Goal: Task Accomplishment & Management: Use online tool/utility

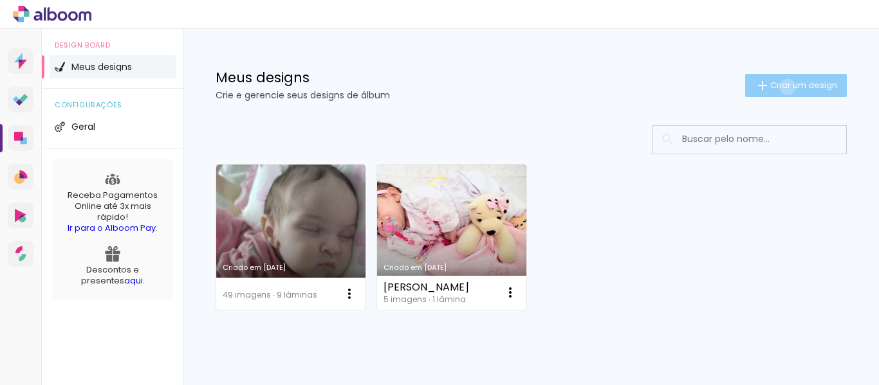
click at [775, 87] on span "Criar um design" at bounding box center [803, 85] width 67 height 8
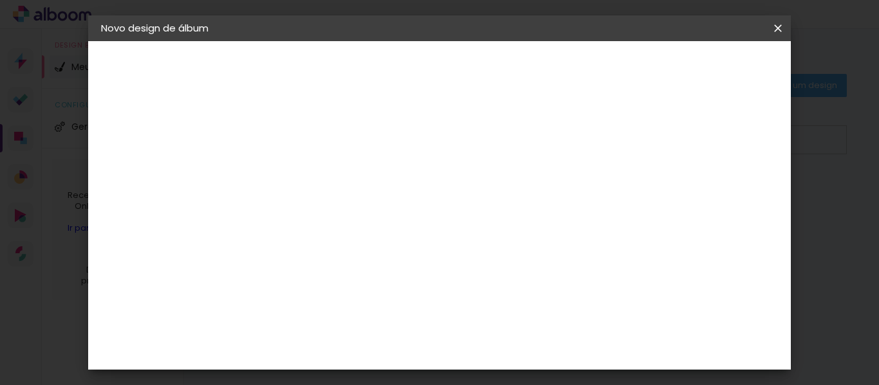
click at [311, 181] on input at bounding box center [311, 173] width 0 height 20
click at [311, 169] on input "Formatura Joao" at bounding box center [311, 173] width 0 height 20
click at [311, 171] on input "Formatura Joao" at bounding box center [311, 173] width 0 height 20
click at [311, 167] on input "Formatura João" at bounding box center [311, 173] width 0 height 20
type input "Formatura João"
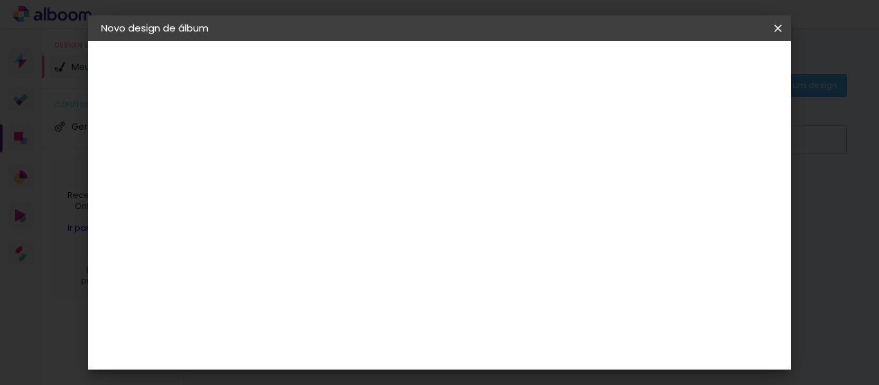
type paper-input "Formatura João"
click at [0, 0] on slot "Avançar" at bounding box center [0, 0] width 0 height 0
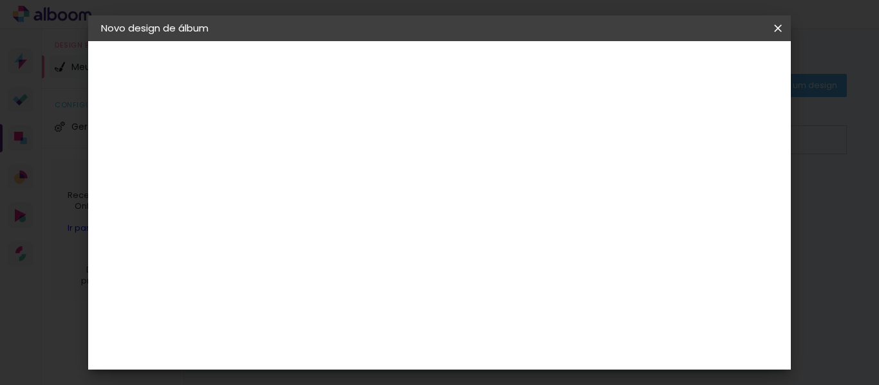
click at [0, 0] on slot "Avançar" at bounding box center [0, 0] width 0 height 0
click at [0, 0] on slot "Mostrar sangria" at bounding box center [0, 0] width 0 height 0
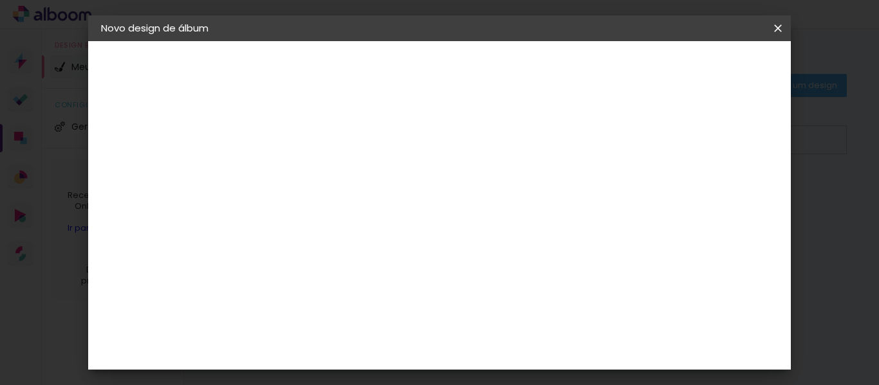
type paper-checkbox "on"
click at [496, 74] on span "Iniciar design" at bounding box center [481, 73] width 30 height 18
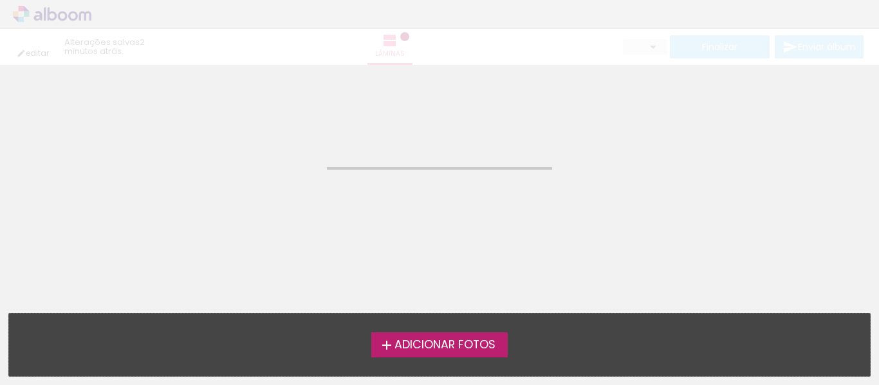
click at [463, 348] on span "Adicionar Fotos" at bounding box center [445, 346] width 101 height 12
click at [0, 0] on input "file" at bounding box center [0, 0] width 0 height 0
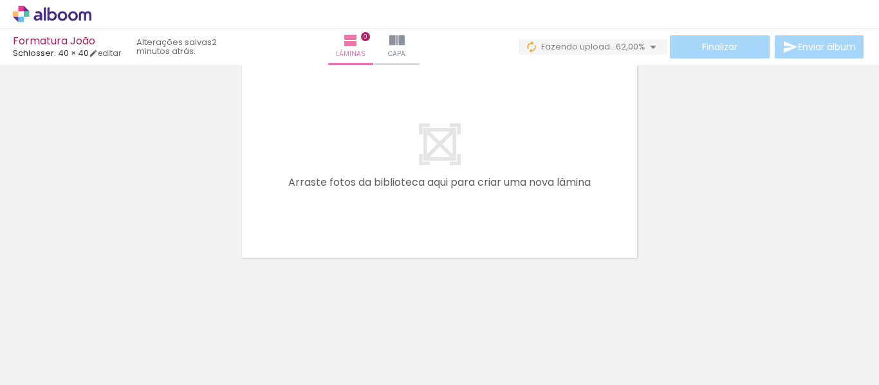
scroll to position [0, 2834]
click at [495, 340] on div at bounding box center [466, 342] width 58 height 39
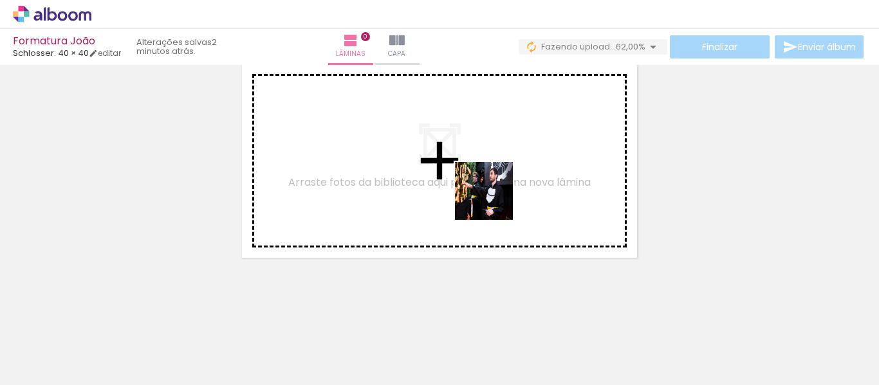
drag, startPoint x: 770, startPoint y: 349, endPoint x: 488, endPoint y: 198, distance: 319.6
click at [488, 198] on quentale-workspace at bounding box center [439, 192] width 879 height 385
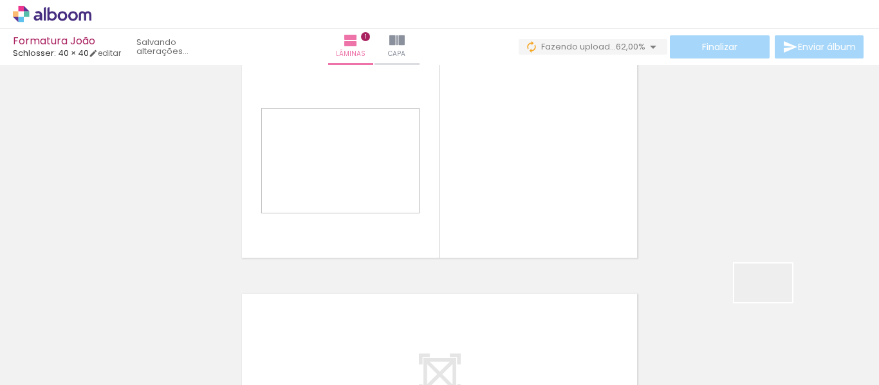
scroll to position [17, 0]
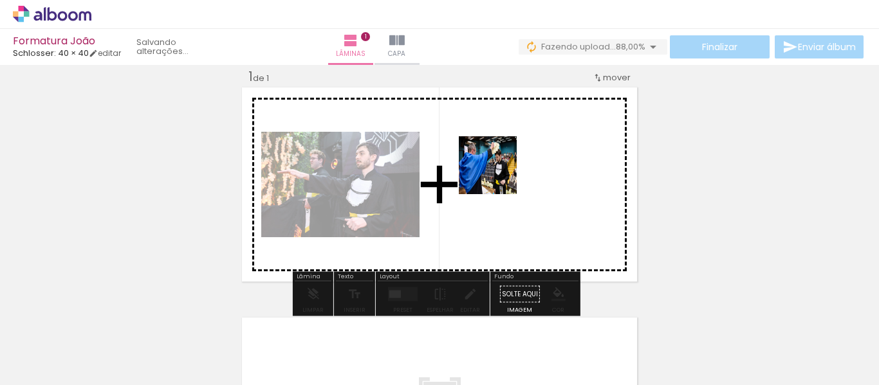
drag, startPoint x: 839, startPoint y: 337, endPoint x: 497, endPoint y: 175, distance: 377.7
click at [497, 175] on quentale-workspace at bounding box center [439, 192] width 879 height 385
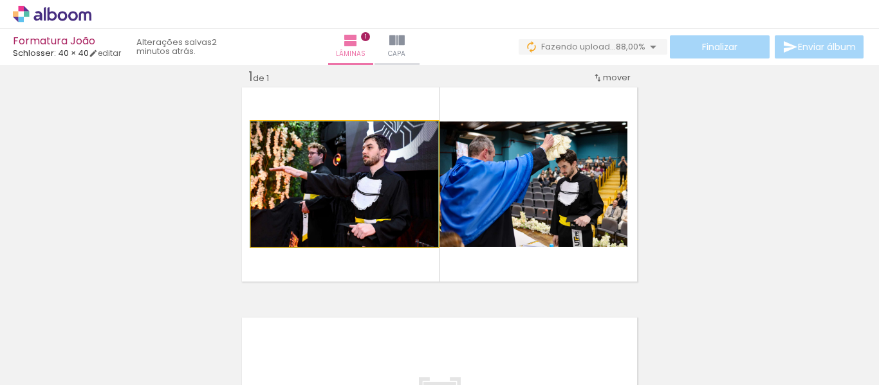
click at [353, 185] on quentale-photo at bounding box center [344, 184] width 187 height 125
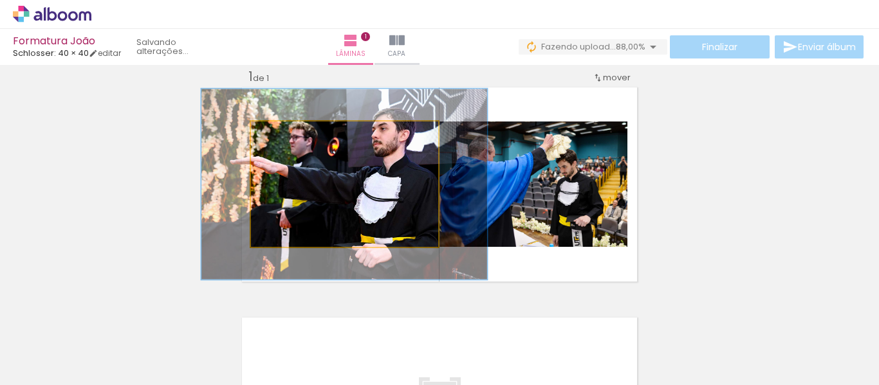
drag, startPoint x: 280, startPoint y: 136, endPoint x: 303, endPoint y: 136, distance: 23.2
type paper-slider "152"
click at [303, 136] on div at bounding box center [305, 135] width 12 height 12
click at [388, 201] on quentale-photo at bounding box center [344, 184] width 187 height 125
click at [387, 196] on quentale-photo at bounding box center [344, 184] width 187 height 125
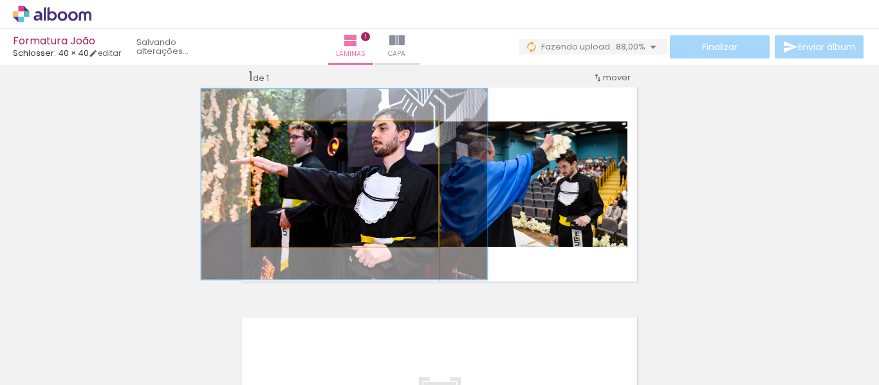
click at [387, 196] on quentale-photo at bounding box center [344, 184] width 187 height 125
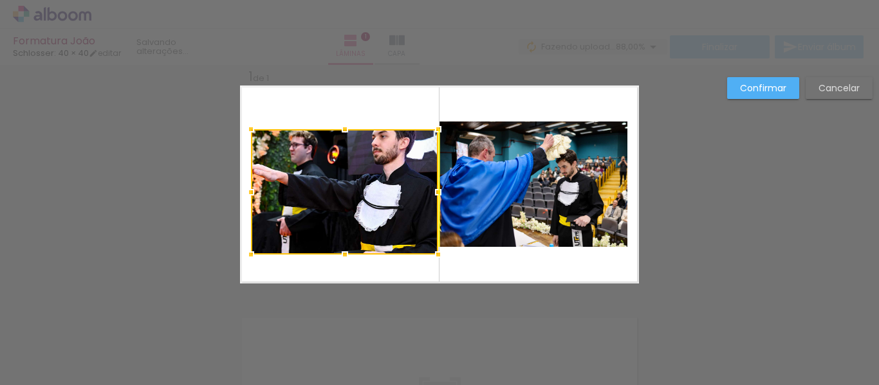
drag, startPoint x: 387, startPoint y: 196, endPoint x: 389, endPoint y: 202, distance: 6.9
click at [389, 202] on div at bounding box center [344, 191] width 187 height 125
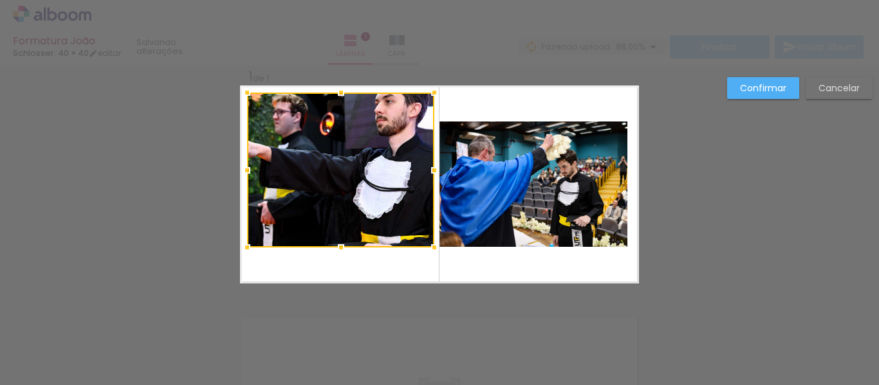
drag, startPoint x: 346, startPoint y: 112, endPoint x: 355, endPoint y: 86, distance: 27.3
click at [355, 86] on album-spread "1 de 1" at bounding box center [439, 185] width 399 height 198
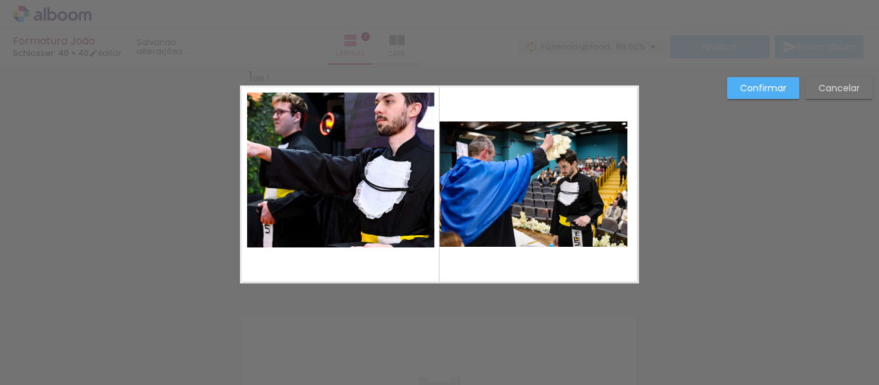
click at [338, 229] on quentale-photo at bounding box center [340, 170] width 187 height 155
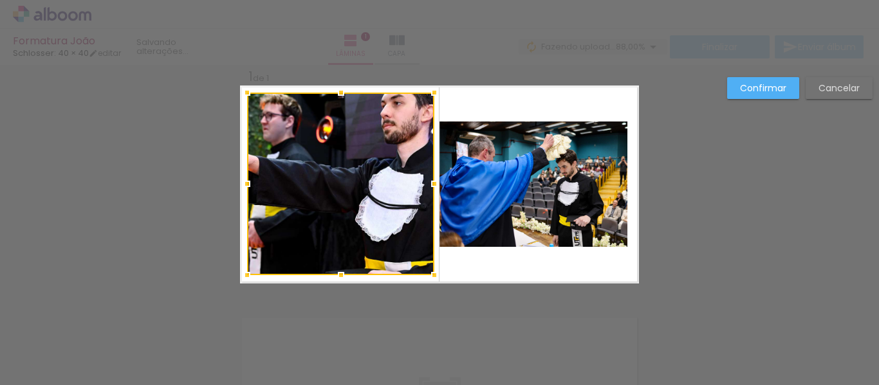
drag, startPoint x: 344, startPoint y: 247, endPoint x: 344, endPoint y: 274, distance: 27.0
click at [344, 274] on div at bounding box center [341, 276] width 26 height 26
click at [355, 211] on div at bounding box center [340, 184] width 187 height 183
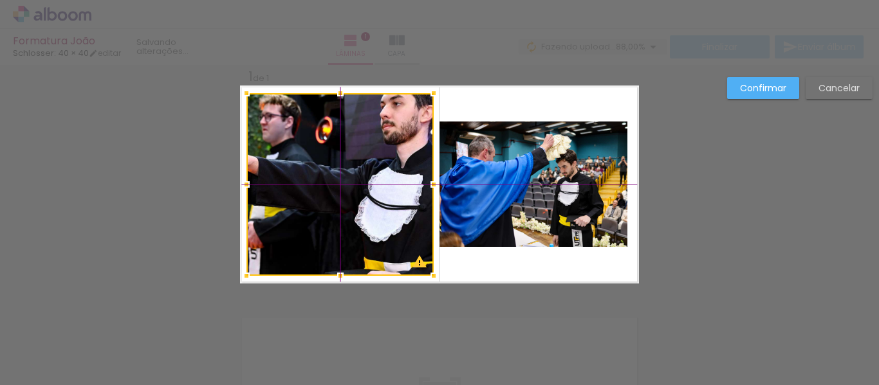
drag, startPoint x: 355, startPoint y: 211, endPoint x: 340, endPoint y: 221, distance: 17.5
click at [340, 221] on div at bounding box center [339, 184] width 187 height 183
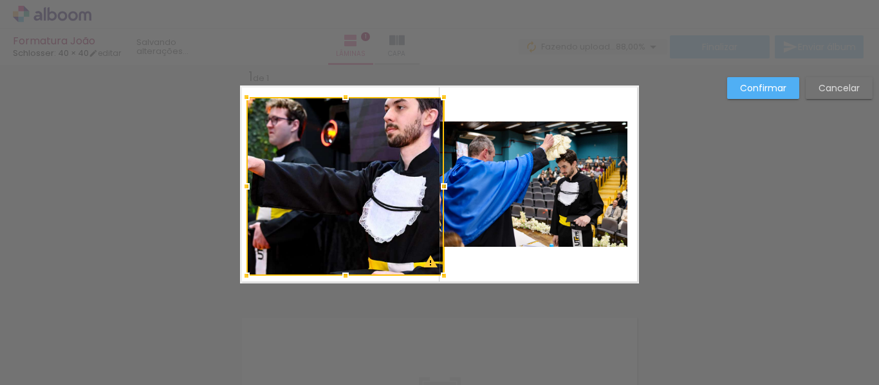
drag, startPoint x: 433, startPoint y: 91, endPoint x: 458, endPoint y: 60, distance: 39.4
click at [458, 0] on div "Formatura João Schlosser: 40 × 40 editar Lâminas 1 Capa Finalizar Enviar álbum …" at bounding box center [439, 0] width 879 height 0
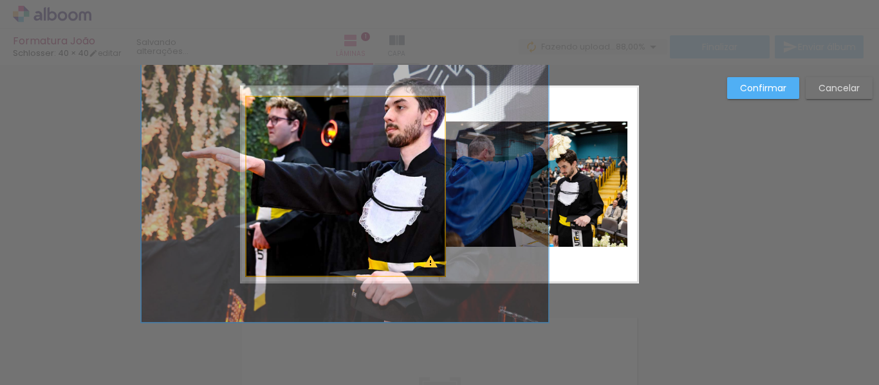
click at [258, 103] on quentale-photo at bounding box center [345, 186] width 198 height 179
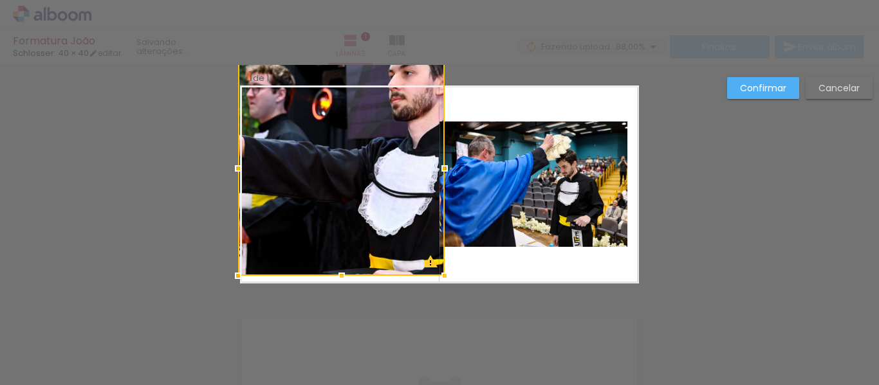
drag, startPoint x: 240, startPoint y: 94, endPoint x: 235, endPoint y: 88, distance: 8.2
click at [238, 88] on div at bounding box center [341, 168] width 207 height 216
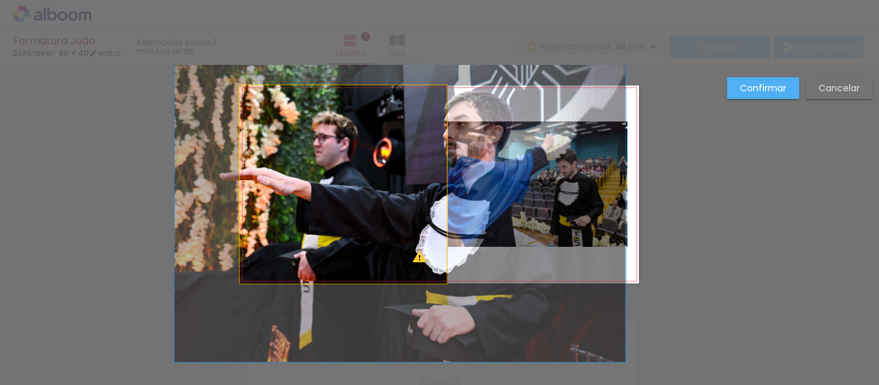
drag, startPoint x: 334, startPoint y: 149, endPoint x: 395, endPoint y: 178, distance: 66.8
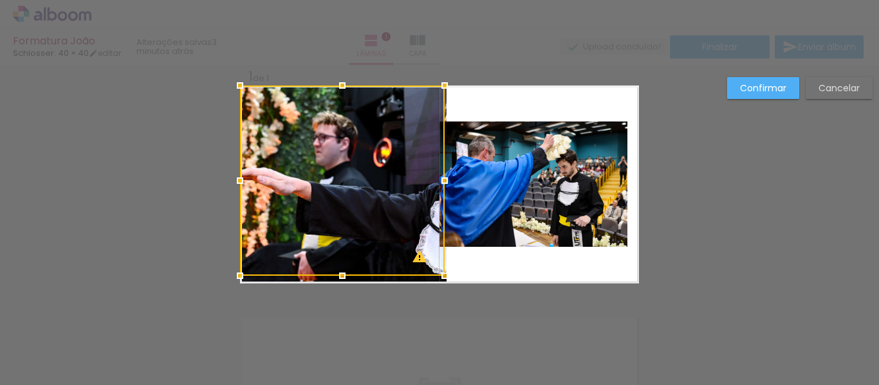
click at [774, 169] on div "Confirmar Cancelar" at bounding box center [439, 294] width 879 height 492
click at [352, 151] on div at bounding box center [342, 181] width 205 height 190
click at [0, 0] on slot "Cancelar" at bounding box center [0, 0] width 0 height 0
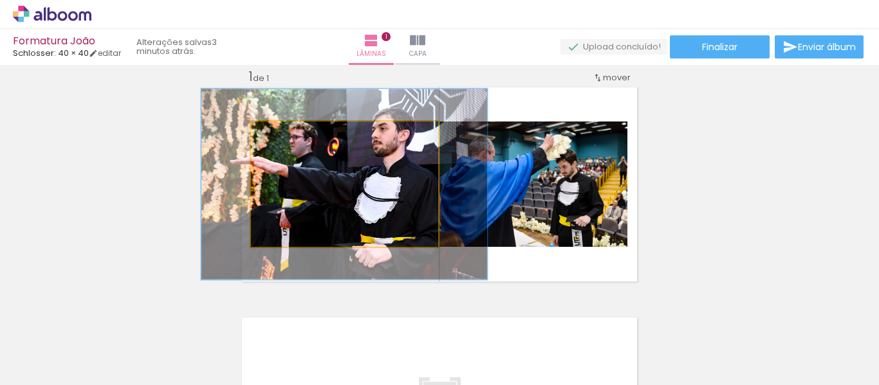
click at [392, 203] on quentale-photo at bounding box center [344, 184] width 187 height 125
click at [374, 203] on quentale-photo at bounding box center [344, 184] width 187 height 125
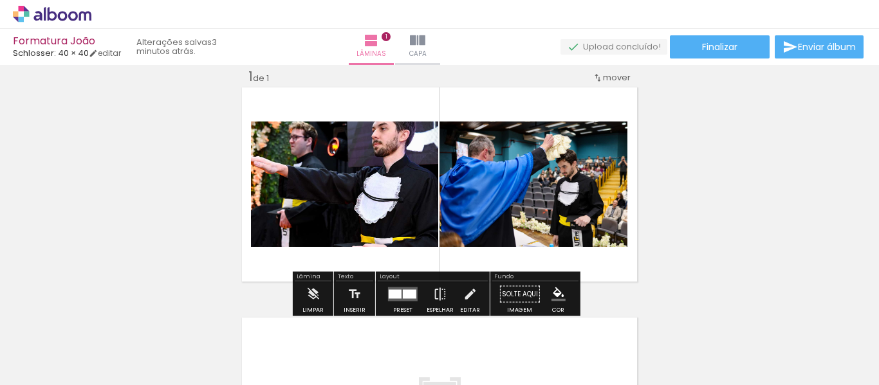
drag, startPoint x: 370, startPoint y: 192, endPoint x: 369, endPoint y: 176, distance: 15.5
click at [370, 192] on quentale-photo at bounding box center [344, 184] width 187 height 125
click at [380, 140] on div "Largura Cor" at bounding box center [382, 134] width 23 height 19
click at [374, 170] on paper-item at bounding box center [382, 174] width 23 height 9
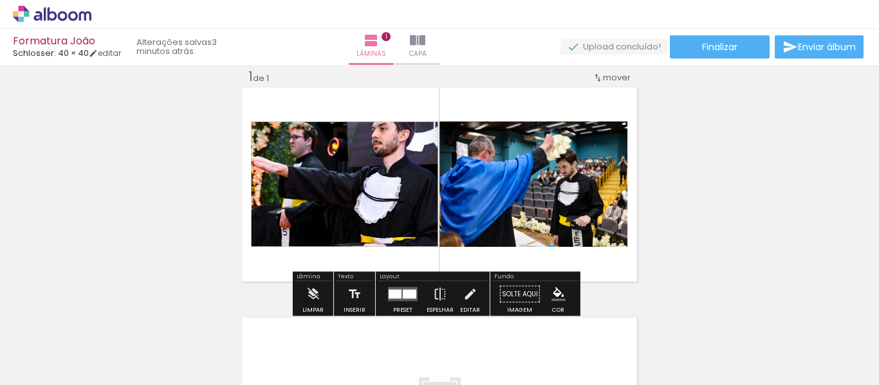
click at [374, 152] on paper-item at bounding box center [382, 156] width 23 height 9
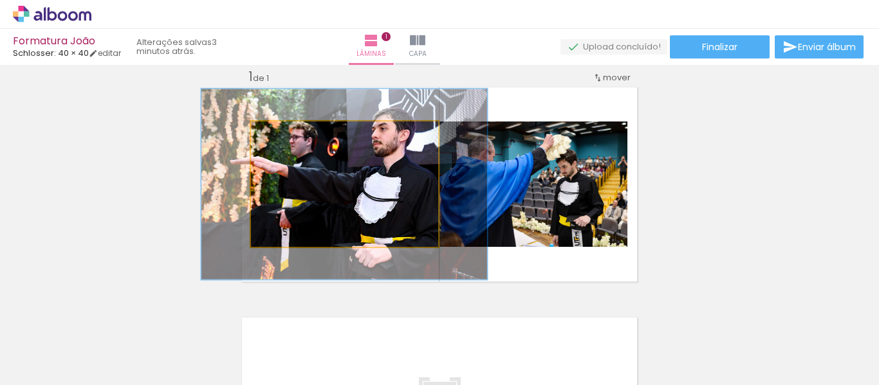
click at [321, 169] on quentale-photo at bounding box center [344, 184] width 187 height 125
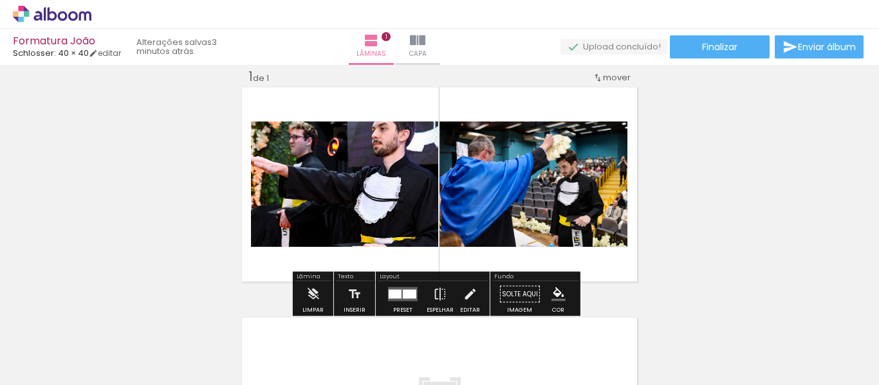
click at [321, 169] on quentale-photo at bounding box center [344, 184] width 187 height 125
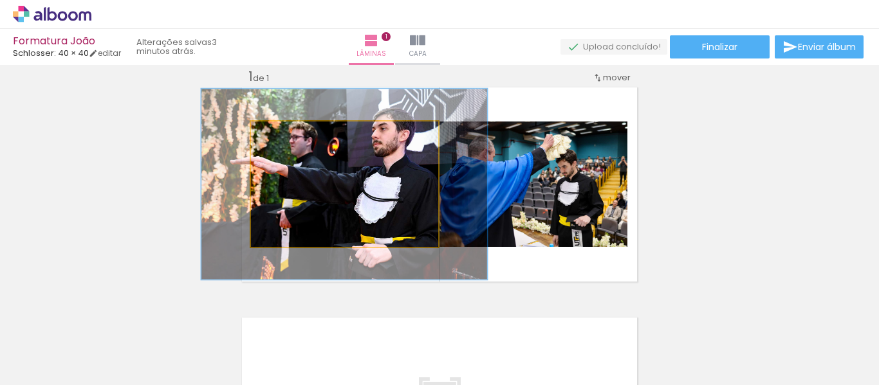
click at [392, 210] on quentale-photo at bounding box center [344, 184] width 187 height 125
click at [374, 196] on quentale-photo at bounding box center [344, 184] width 187 height 125
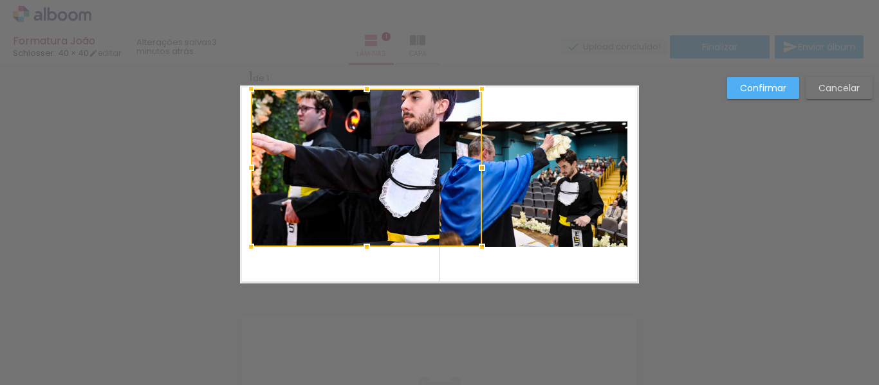
drag, startPoint x: 437, startPoint y: 118, endPoint x: 481, endPoint y: 85, distance: 55.1
click at [481, 85] on div at bounding box center [482, 89] width 26 height 26
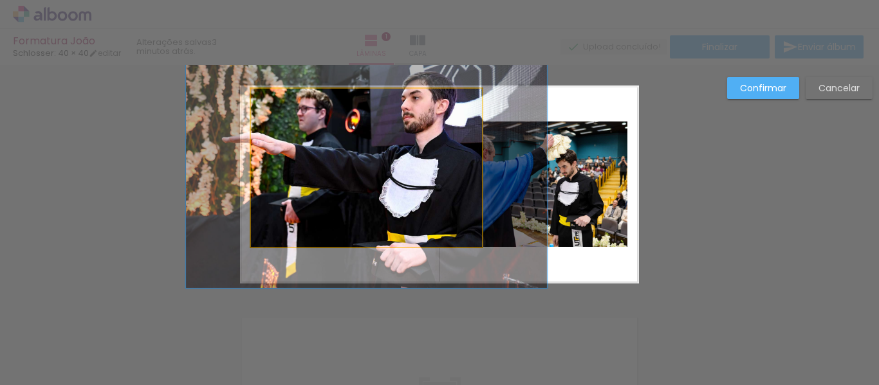
click at [258, 239] on quentale-photo at bounding box center [366, 168] width 231 height 158
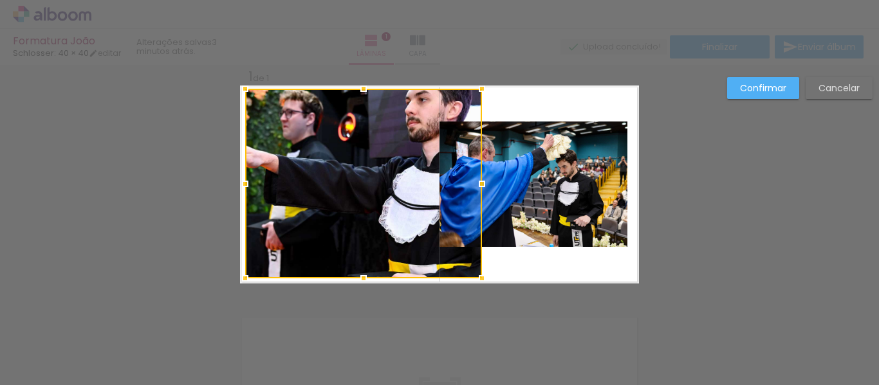
drag, startPoint x: 241, startPoint y: 246, endPoint x: 199, endPoint y: 279, distance: 54.1
click at [199, 279] on div "Inserir lâmina 1 de 1 Confirmar Cancelar" at bounding box center [439, 294] width 879 height 492
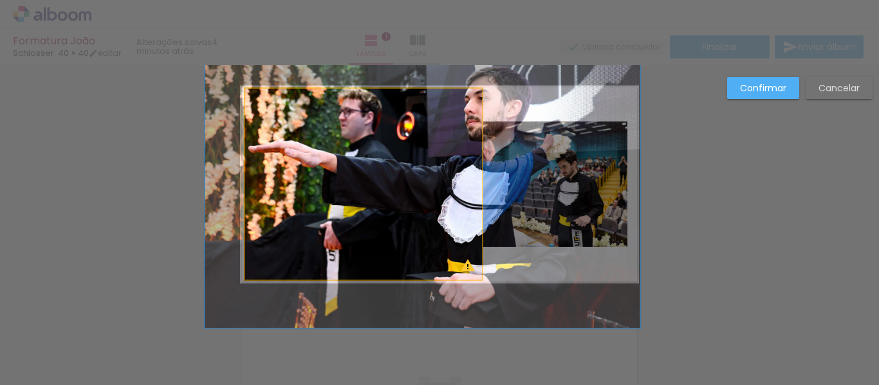
drag, startPoint x: 250, startPoint y: 184, endPoint x: 310, endPoint y: 183, distance: 59.2
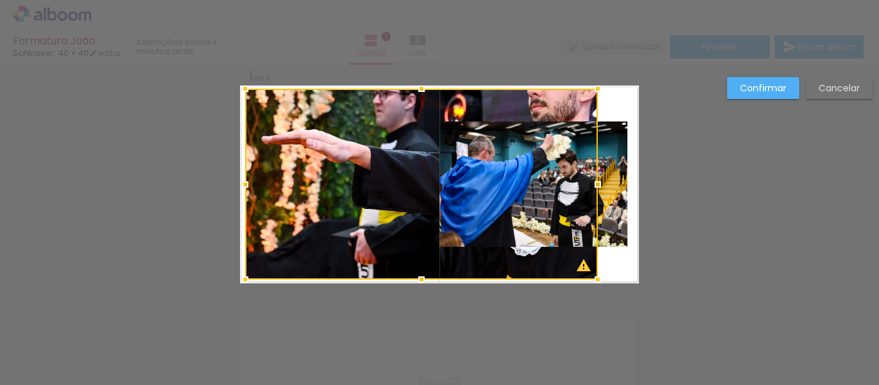
drag, startPoint x: 482, startPoint y: 188, endPoint x: 584, endPoint y: 170, distance: 103.3
click at [741, 192] on div "Inserir lâmina 1 de 1 O Designbox precisará aumentar a sua imagem em 173% para …" at bounding box center [439, 294] width 879 height 492
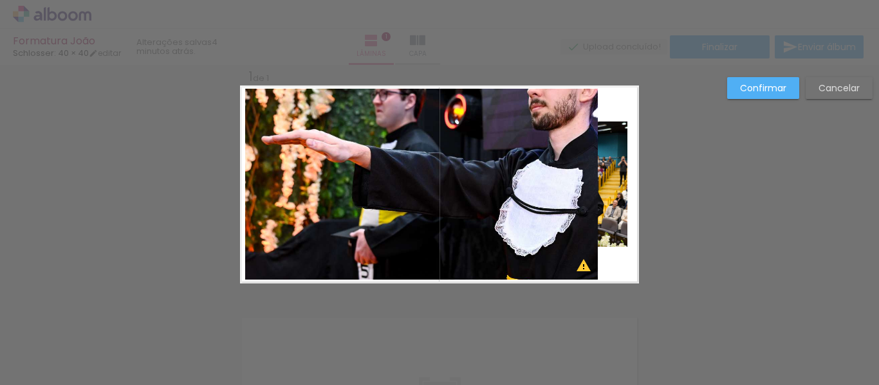
click at [375, 190] on quentale-photo at bounding box center [421, 184] width 353 height 191
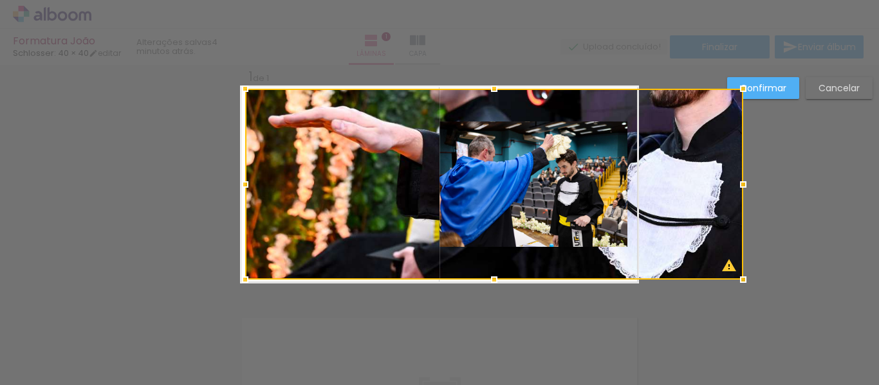
drag, startPoint x: 611, startPoint y: 185, endPoint x: 633, endPoint y: 187, distance: 21.9
click at [633, 187] on div at bounding box center [494, 184] width 498 height 191
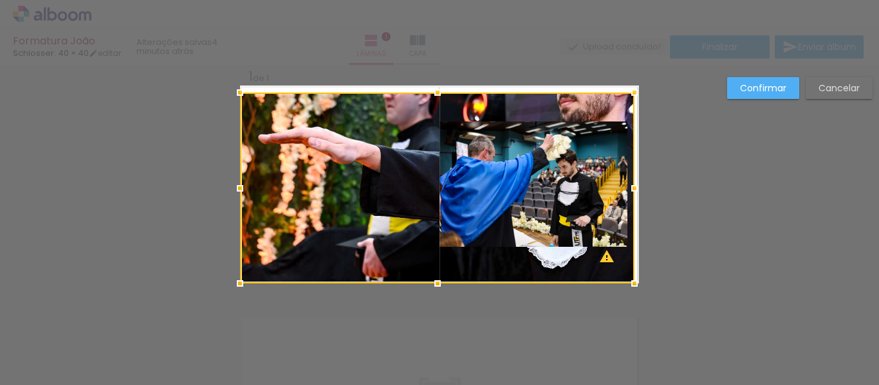
drag, startPoint x: 557, startPoint y: 165, endPoint x: 389, endPoint y: 200, distance: 170.9
click at [431, 203] on div at bounding box center [437, 188] width 395 height 191
click at [384, 198] on div at bounding box center [437, 188] width 394 height 191
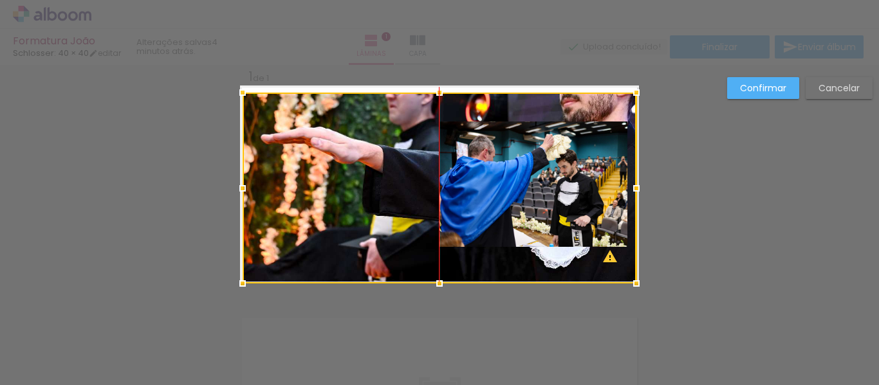
drag, startPoint x: 384, startPoint y: 198, endPoint x: 383, endPoint y: 210, distance: 11.7
click at [383, 210] on div at bounding box center [440, 188] width 394 height 191
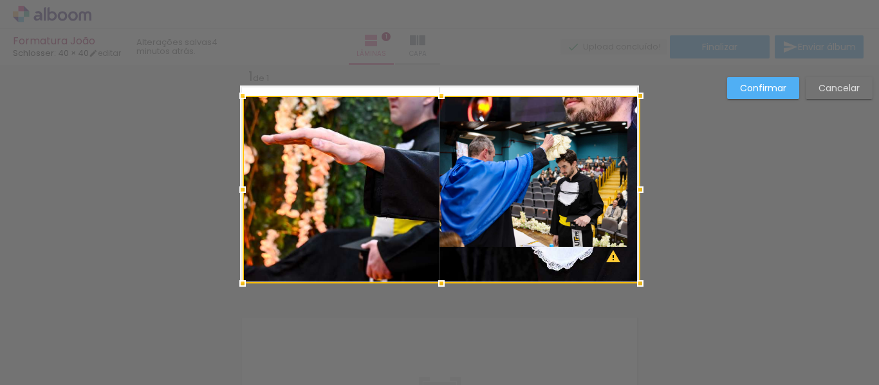
drag, startPoint x: 442, startPoint y: 94, endPoint x: 422, endPoint y: 18, distance: 78.7
click at [455, 0] on div "Formatura João Schlosser: 40 × 40 editar 4 minutos atrás. Lâminas 1 Capa Finali…" at bounding box center [439, 0] width 879 height 0
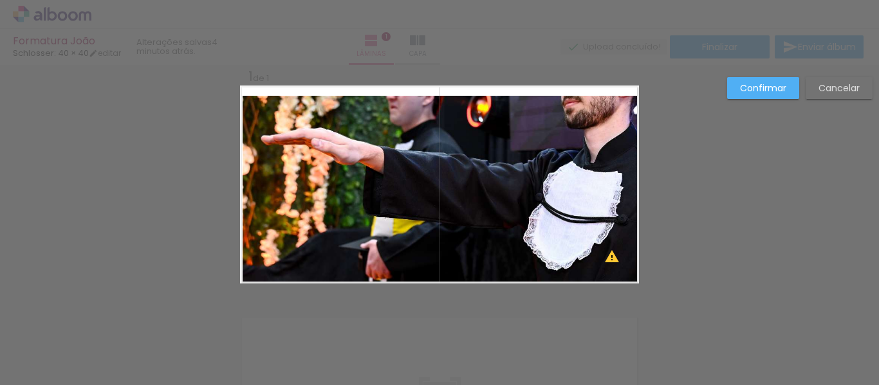
click at [272, 113] on quentale-photo at bounding box center [441, 190] width 396 height 188
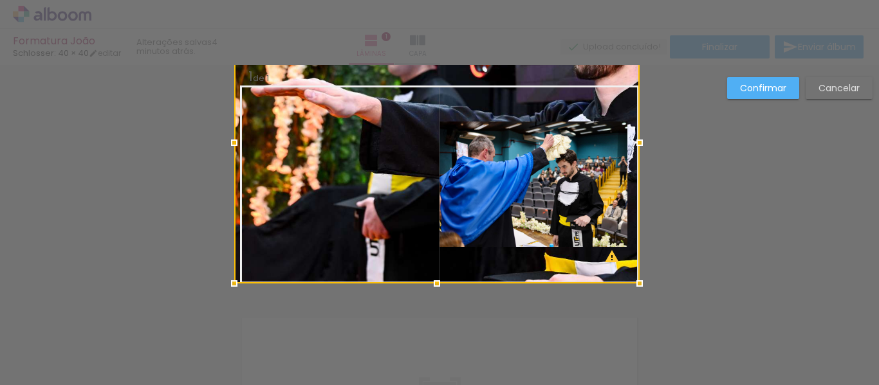
drag, startPoint x: 244, startPoint y: 94, endPoint x: 207, endPoint y: 28, distance: 75.5
click at [207, 0] on div "Formatura João Schlosser: 40 × 40 editar 4 minutos atrás. Lâminas 1 Capa Finali…" at bounding box center [439, 0] width 879 height 0
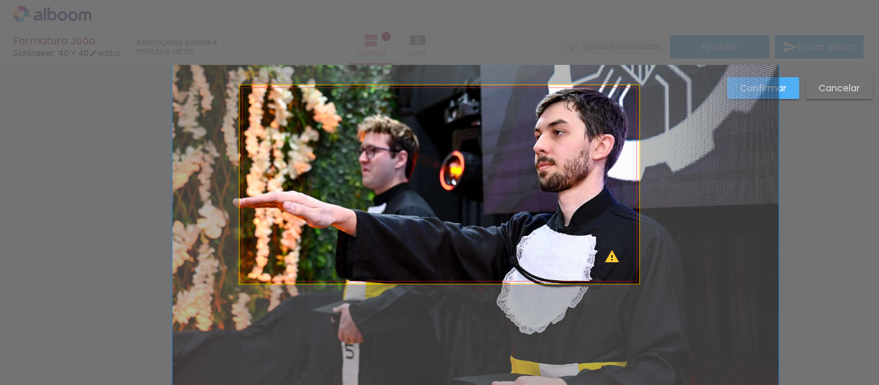
drag, startPoint x: 307, startPoint y: 135, endPoint x: 285, endPoint y: 201, distance: 69.2
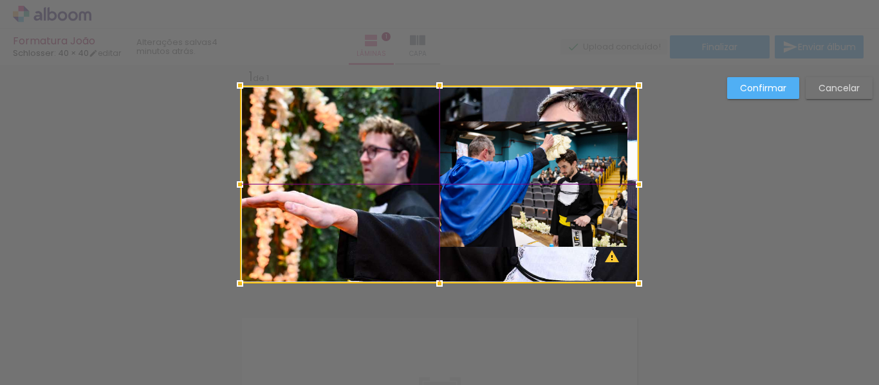
drag, startPoint x: 575, startPoint y: 165, endPoint x: 458, endPoint y: 156, distance: 117.5
click at [458, 156] on div at bounding box center [439, 185] width 399 height 198
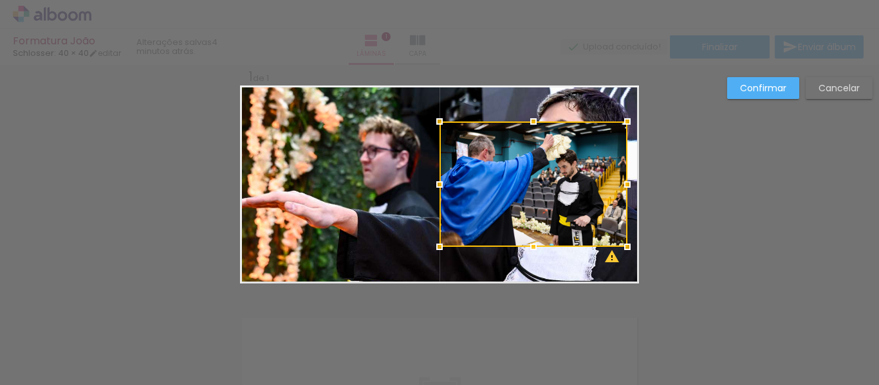
click at [591, 163] on div at bounding box center [534, 184] width 188 height 125
click at [0, 0] on slot "Confirmar" at bounding box center [0, 0] width 0 height 0
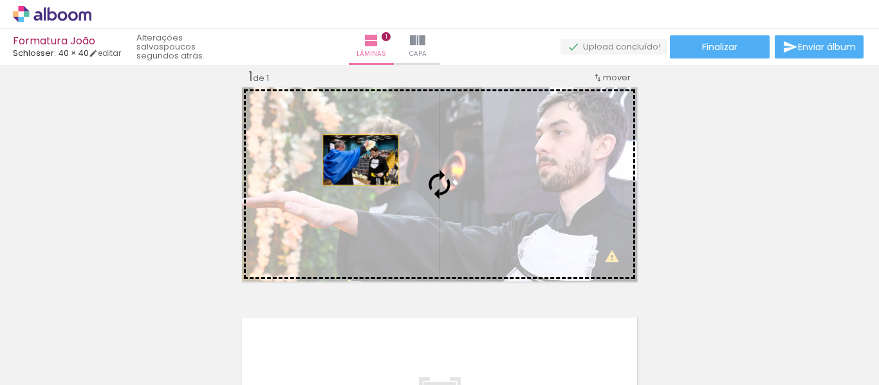
drag, startPoint x: 577, startPoint y: 192, endPoint x: 356, endPoint y: 160, distance: 223.7
click at [0, 0] on slot at bounding box center [0, 0] width 0 height 0
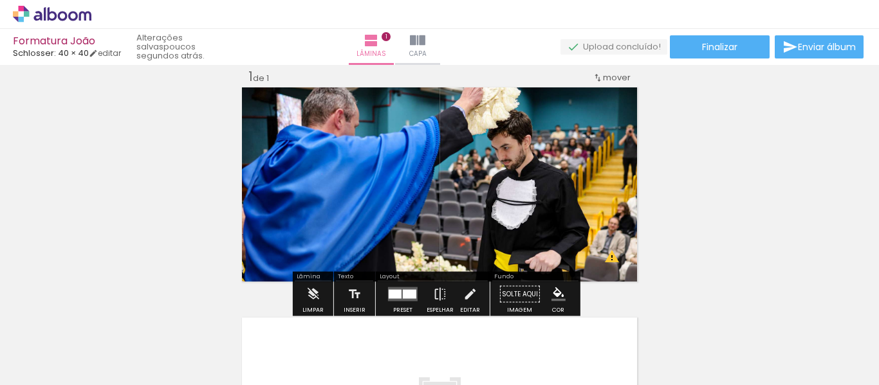
click at [806, 146] on div "Inserir lâmina 1 de 1 O Designbox precisará aumentar a sua imagem em 153% para …" at bounding box center [439, 283] width 879 height 461
click at [555, 227] on quentale-photo at bounding box center [439, 185] width 399 height 198
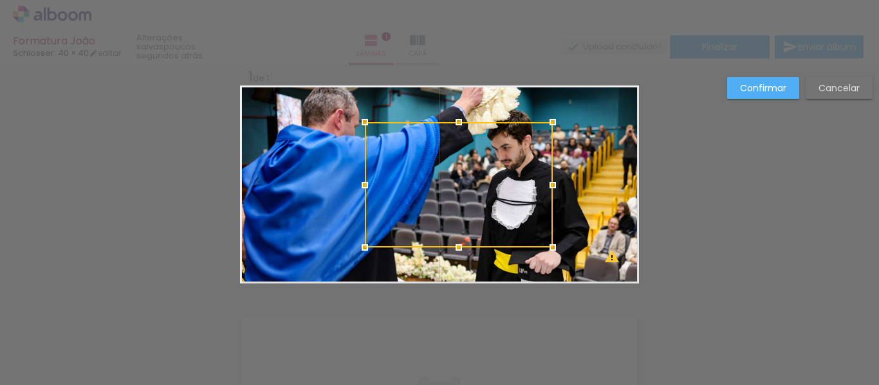
drag, startPoint x: 514, startPoint y: 172, endPoint x: 440, endPoint y: 174, distance: 74.7
click at [440, 174] on div at bounding box center [459, 184] width 188 height 125
click at [600, 104] on quentale-photo at bounding box center [439, 185] width 399 height 198
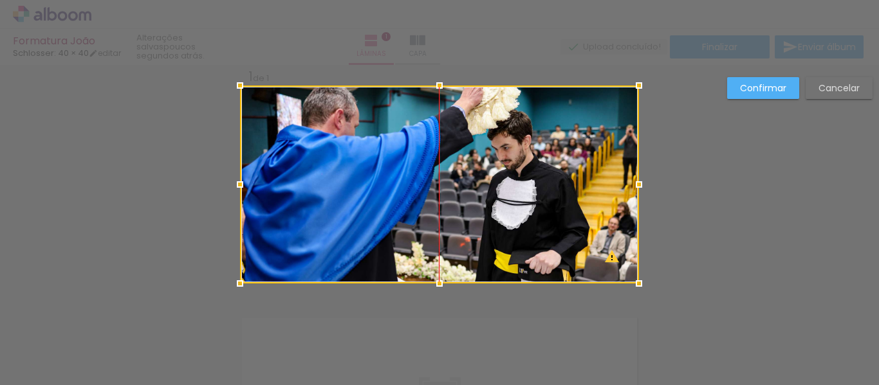
drag, startPoint x: 599, startPoint y: 115, endPoint x: 598, endPoint y: 138, distance: 23.2
click at [598, 138] on div at bounding box center [439, 185] width 399 height 198
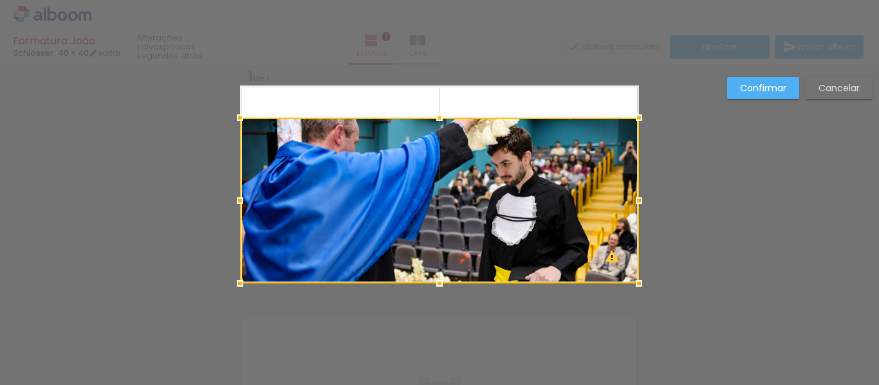
drag, startPoint x: 434, startPoint y: 75, endPoint x: 436, endPoint y: 53, distance: 21.9
click at [436, 0] on div "Formatura João Schlosser: 40 × 40 editar poucos segundos atrás. Lâminas 1 Capa …" at bounding box center [439, 0] width 879 height 0
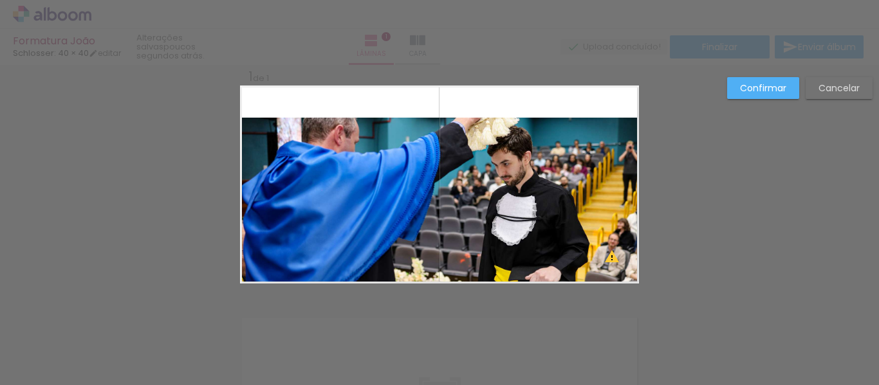
drag, startPoint x: 447, startPoint y: 147, endPoint x: 440, endPoint y: 145, distance: 8.1
click at [445, 146] on quentale-photo at bounding box center [439, 201] width 399 height 166
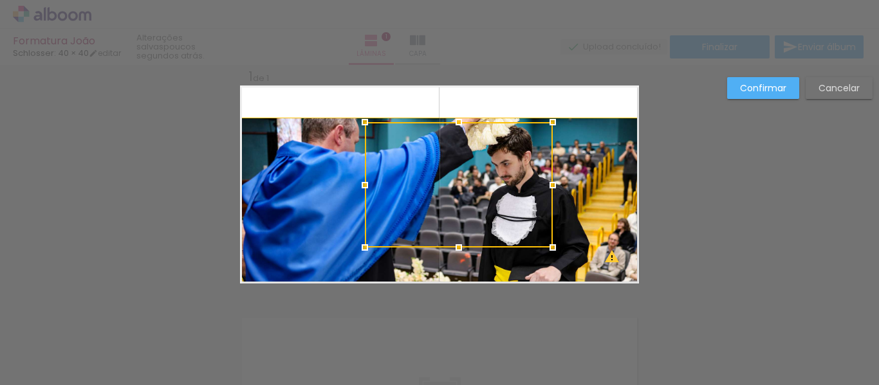
click at [739, 140] on div "Confirmar Cancelar" at bounding box center [439, 294] width 879 height 492
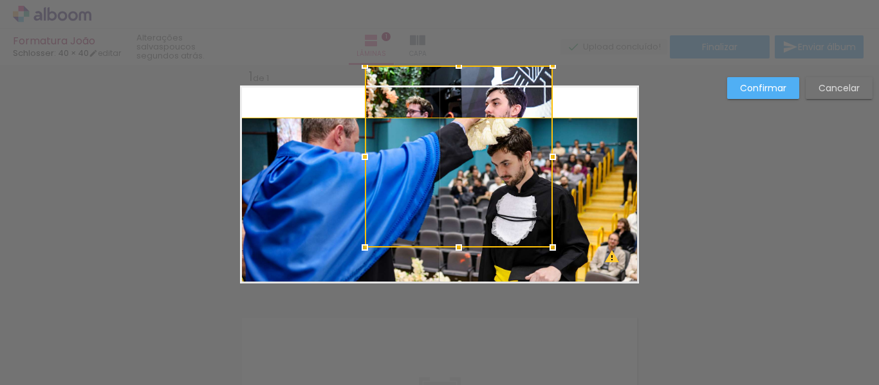
drag, startPoint x: 449, startPoint y: 102, endPoint x: 445, endPoint y: 91, distance: 12.2
click at [445, 91] on div at bounding box center [459, 157] width 188 height 182
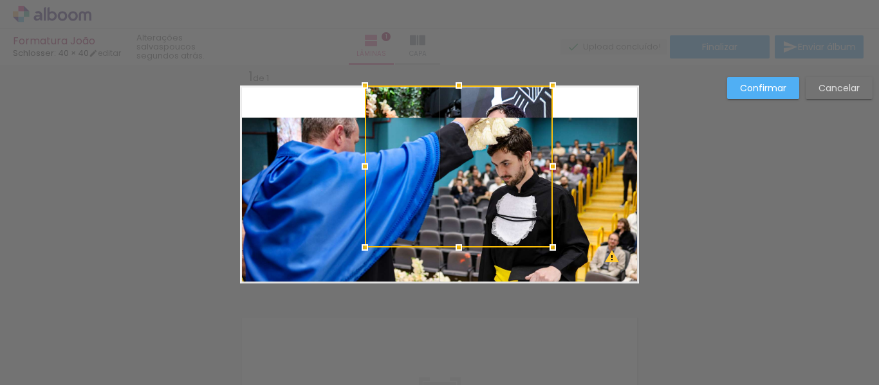
click at [839, 80] on paper-button "Cancelar" at bounding box center [839, 88] width 67 height 22
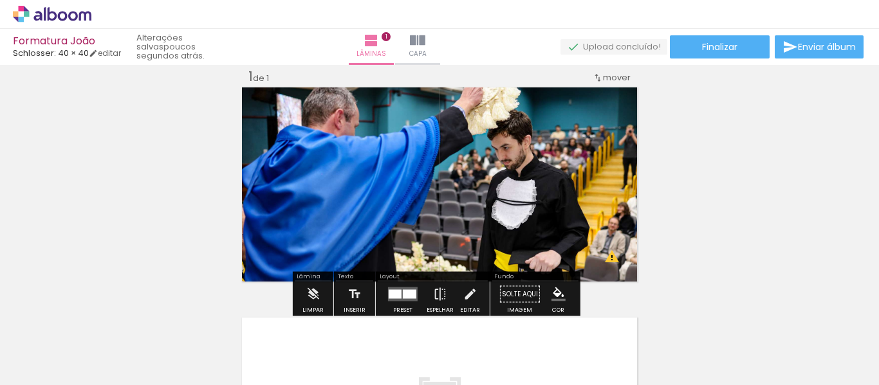
click at [760, 174] on div "Inserir lâmina 1 de 1 O Designbox precisará aumentar a sua imagem em 153% para …" at bounding box center [439, 283] width 879 height 461
click at [548, 171] on quentale-photo at bounding box center [439, 185] width 399 height 198
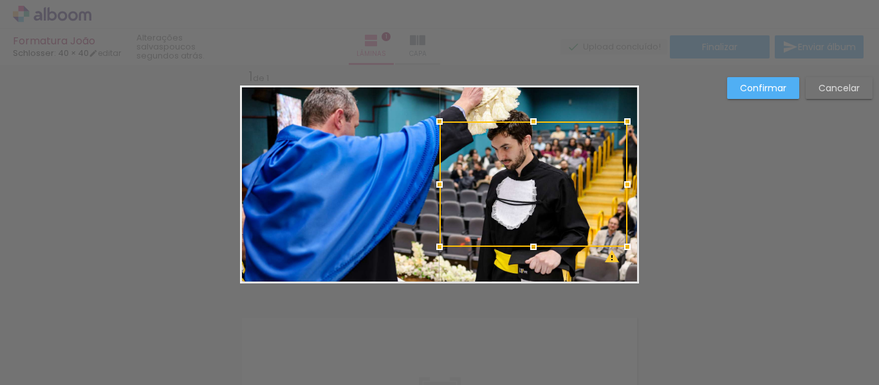
click at [221, 119] on div "Confirmar Cancelar" at bounding box center [439, 294] width 879 height 492
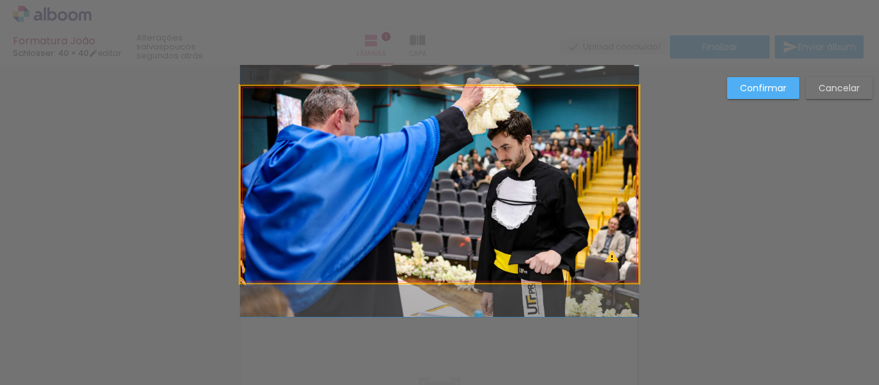
click at [342, 156] on quentale-photo at bounding box center [439, 185] width 399 height 198
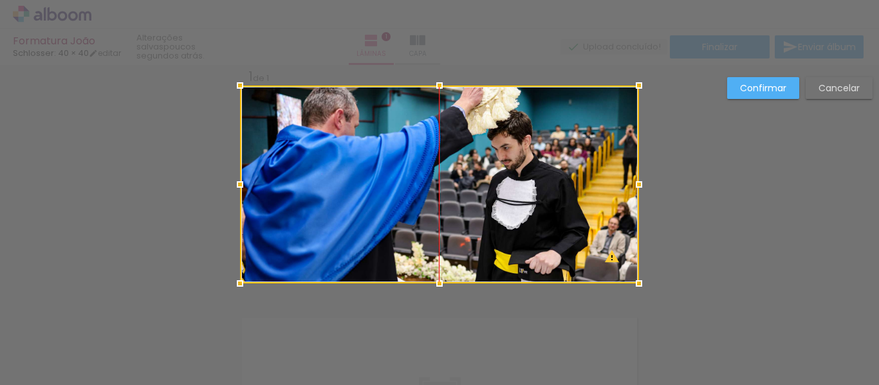
drag, startPoint x: 342, startPoint y: 156, endPoint x: 337, endPoint y: 196, distance: 40.2
click at [337, 196] on div at bounding box center [439, 185] width 399 height 198
drag, startPoint x: 335, startPoint y: 192, endPoint x: 329, endPoint y: 248, distance: 55.7
click at [329, 253] on div at bounding box center [439, 185] width 399 height 198
click at [328, 223] on div at bounding box center [439, 185] width 399 height 198
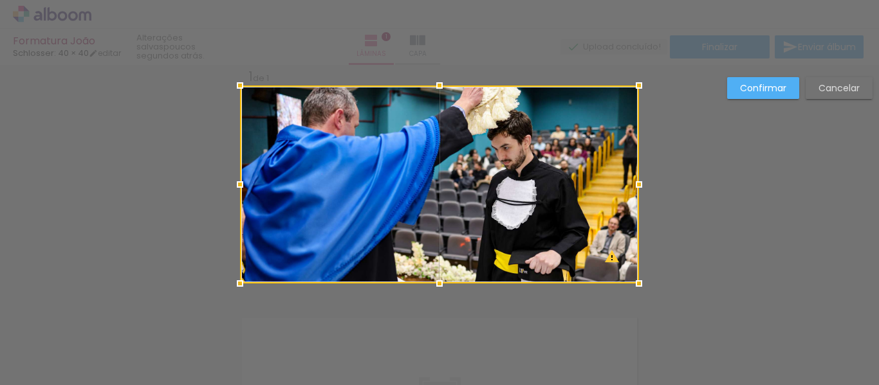
click at [328, 223] on div at bounding box center [439, 185] width 399 height 198
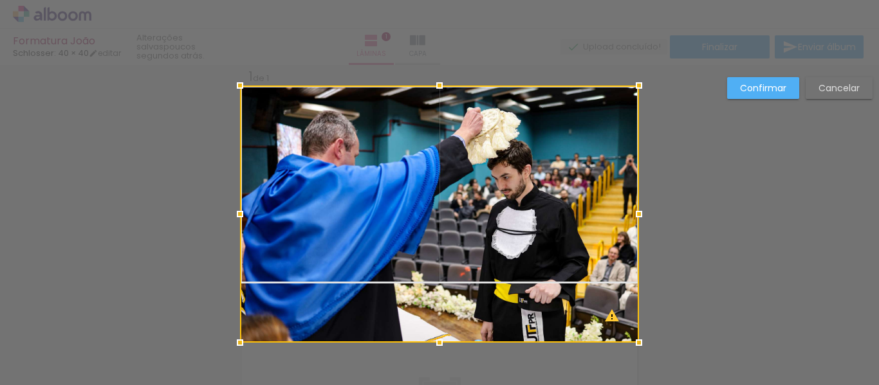
drag, startPoint x: 432, startPoint y: 285, endPoint x: 432, endPoint y: 306, distance: 20.6
click at [432, 306] on div at bounding box center [439, 214] width 399 height 257
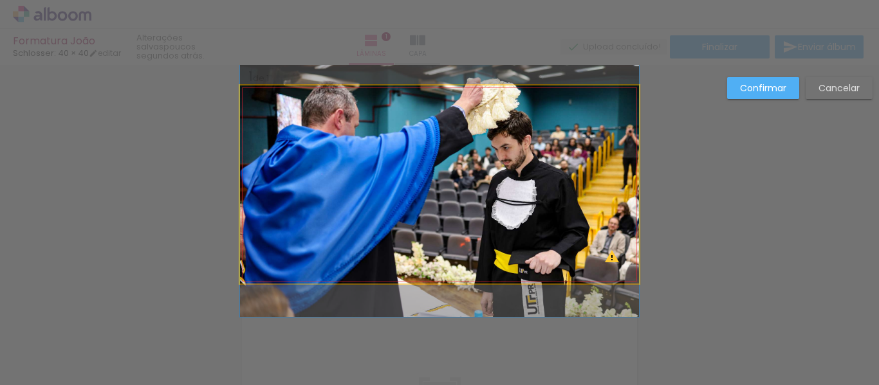
click at [431, 244] on quentale-photo at bounding box center [439, 185] width 399 height 198
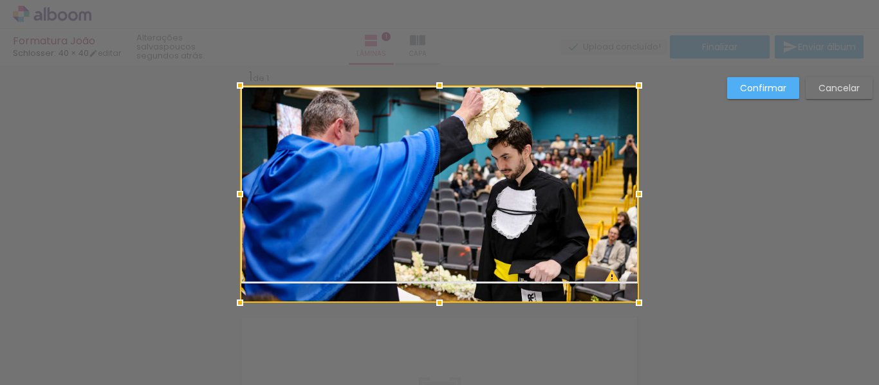
drag, startPoint x: 429, startPoint y: 286, endPoint x: 418, endPoint y: 375, distance: 89.6
click at [418, 375] on div "Inserir lâmina 1 de 1 O Designbox precisará aumentar a sua imagem em 153% para …" at bounding box center [439, 294] width 879 height 492
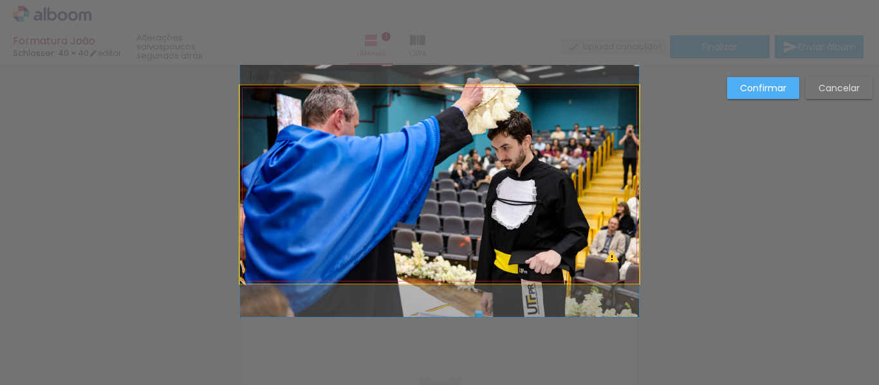
click at [263, 109] on quentale-photo at bounding box center [439, 185] width 399 height 198
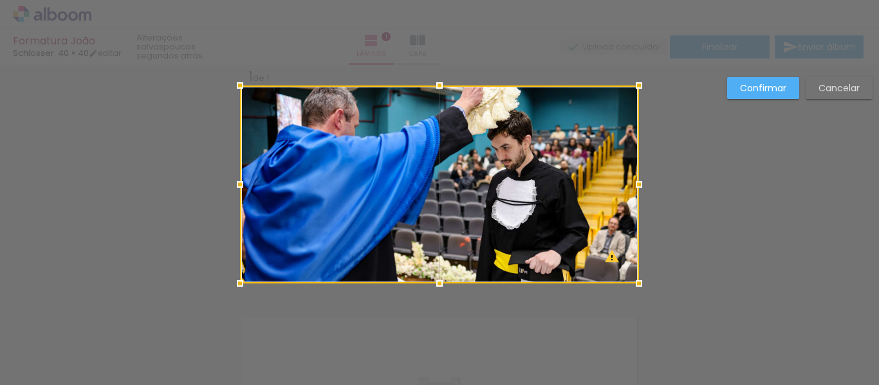
click at [0, 0] on slot "Confirmar" at bounding box center [0, 0] width 0 height 0
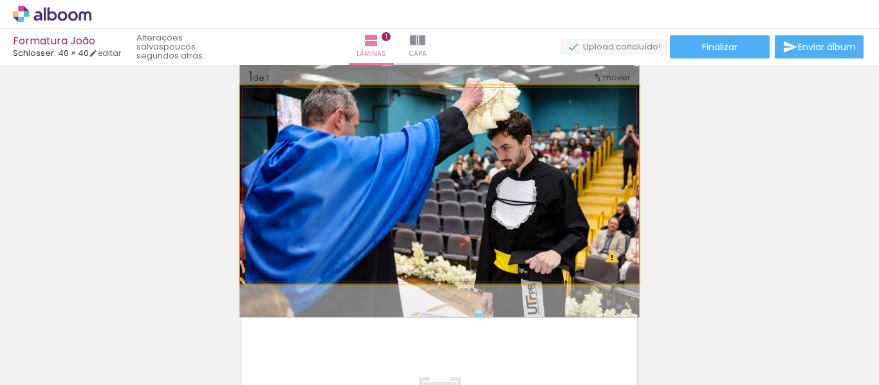
click at [433, 228] on quentale-photo at bounding box center [439, 185] width 399 height 198
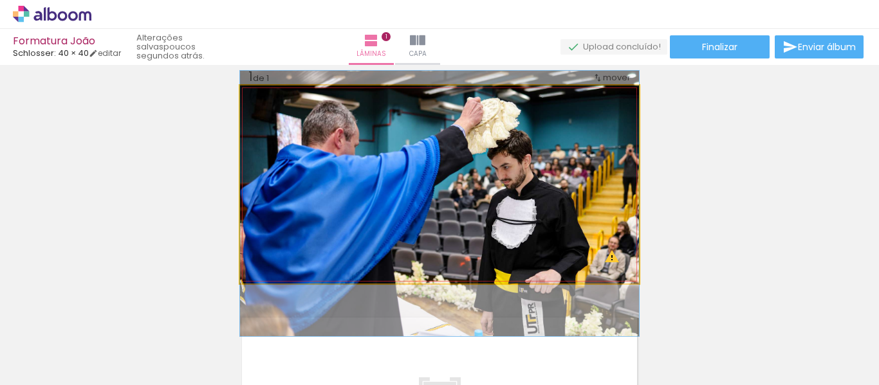
drag, startPoint x: 325, startPoint y: 216, endPoint x: 326, endPoint y: 235, distance: 19.3
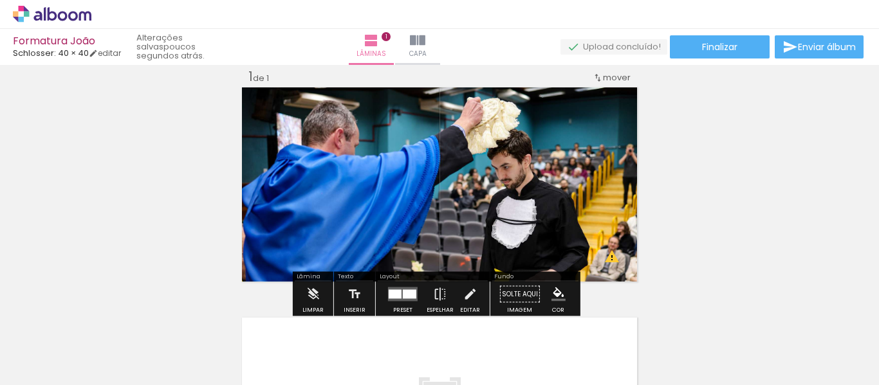
click at [760, 159] on div "Inserir lâmina 1 de 1 O Designbox precisará aumentar a sua imagem em 153% para …" at bounding box center [439, 283] width 879 height 461
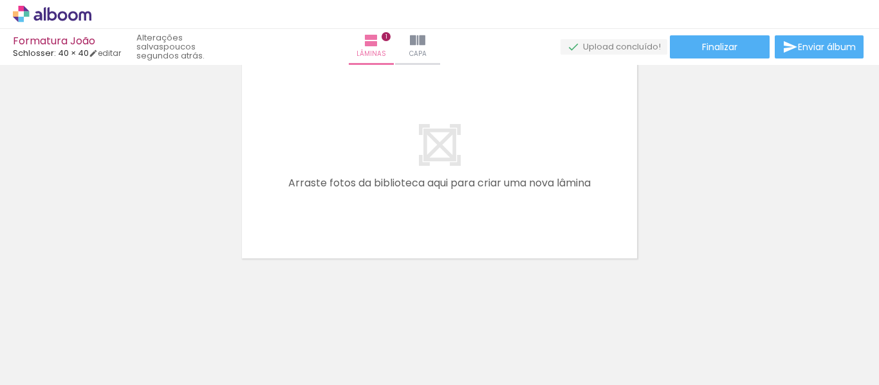
scroll to position [271, 0]
click at [773, 342] on div at bounding box center [755, 341] width 64 height 42
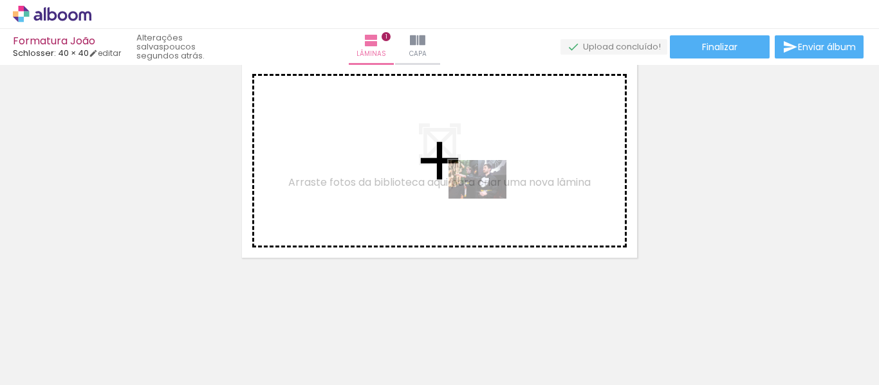
drag, startPoint x: 769, startPoint y: 338, endPoint x: 474, endPoint y: 190, distance: 329.8
click at [474, 190] on quentale-workspace at bounding box center [439, 192] width 879 height 385
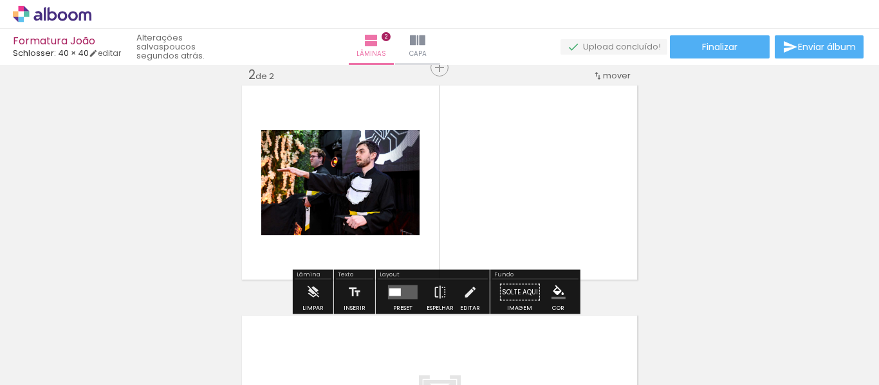
scroll to position [247, 0]
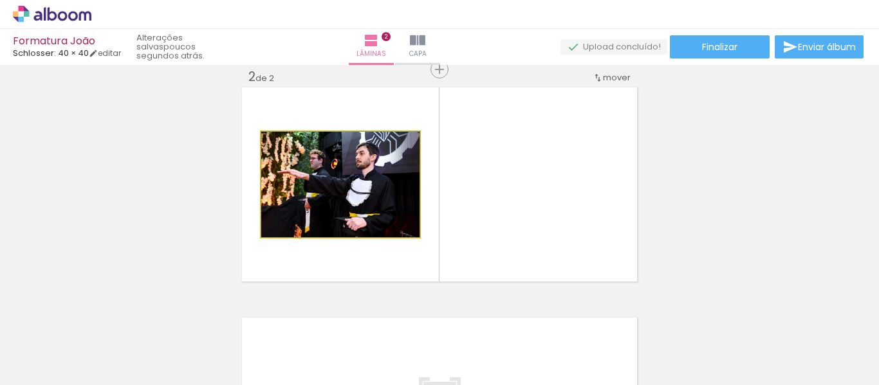
click at [334, 173] on quentale-photo at bounding box center [340, 185] width 158 height 106
click at [393, 190] on quentale-photo at bounding box center [340, 185] width 158 height 106
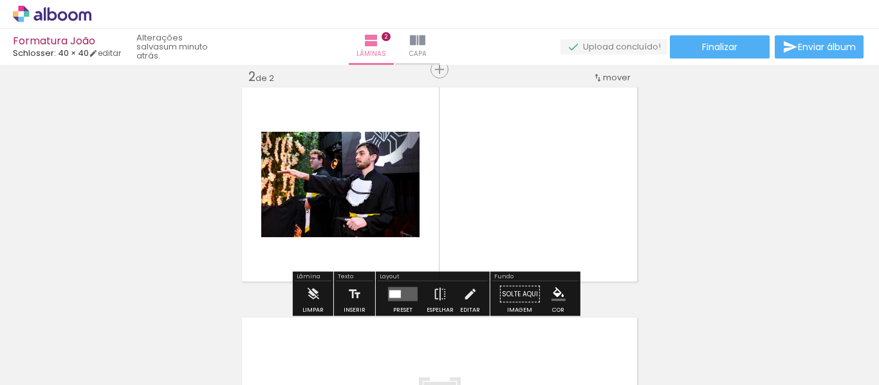
click at [373, 153] on div "P&B" at bounding box center [367, 145] width 25 height 19
click at [400, 213] on quentale-photo at bounding box center [340, 185] width 158 height 106
click at [433, 294] on iron-icon at bounding box center [440, 295] width 14 height 26
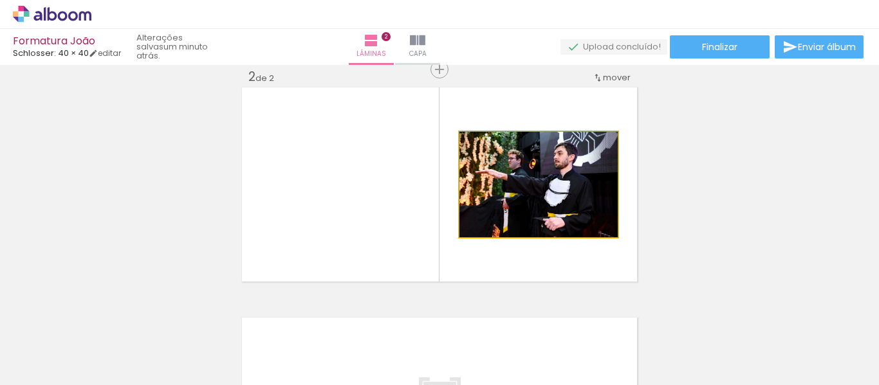
click at [505, 176] on quentale-photo at bounding box center [539, 185] width 158 height 106
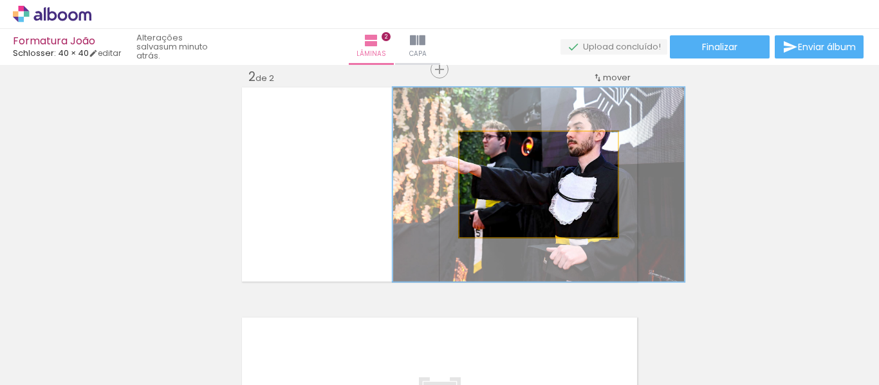
drag, startPoint x: 491, startPoint y: 144, endPoint x: 528, endPoint y: 145, distance: 37.3
type paper-slider "184"
click at [528, 145] on div at bounding box center [527, 145] width 21 height 21
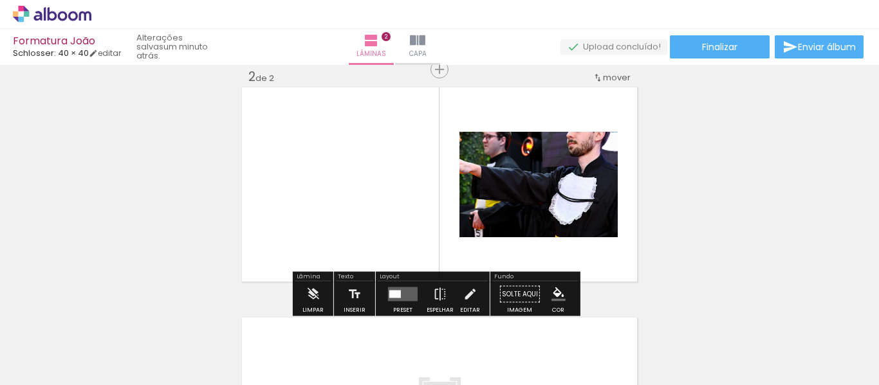
click at [504, 199] on quentale-photo at bounding box center [539, 185] width 158 height 106
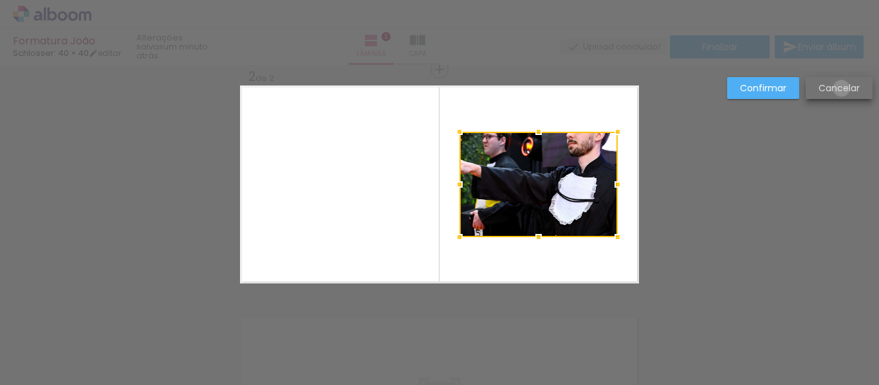
click at [0, 0] on slot "Cancelar" at bounding box center [0, 0] width 0 height 0
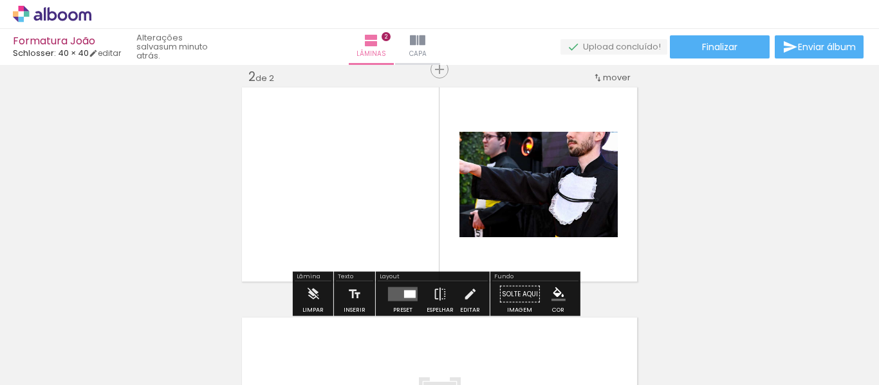
click at [481, 182] on quentale-photo at bounding box center [539, 185] width 158 height 106
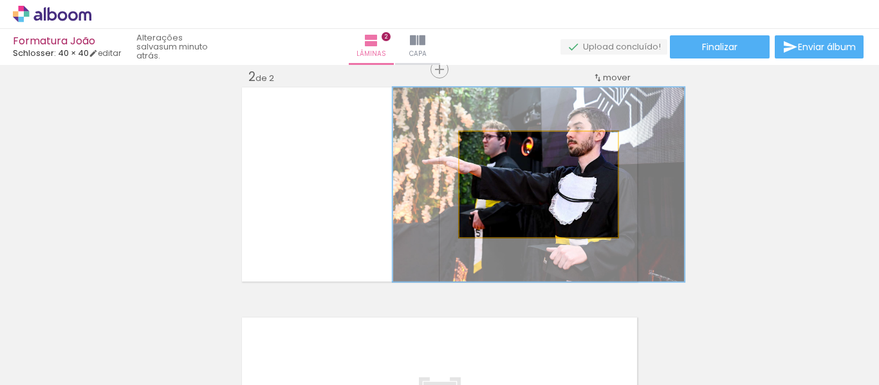
click at [548, 219] on quentale-photo at bounding box center [539, 185] width 158 height 106
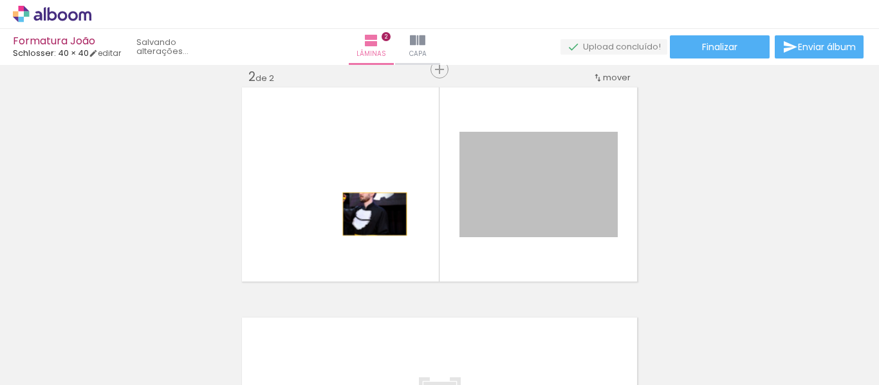
drag, startPoint x: 526, startPoint y: 221, endPoint x: 365, endPoint y: 212, distance: 161.1
click at [365, 212] on quentale-layouter at bounding box center [439, 185] width 399 height 198
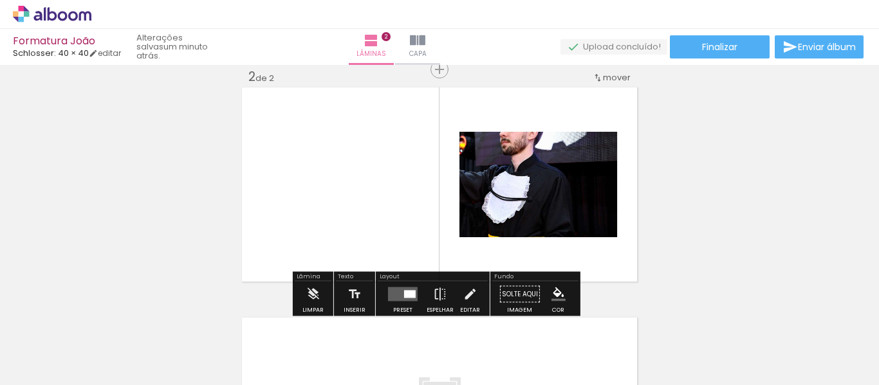
click at [404, 297] on div at bounding box center [410, 295] width 12 height 8
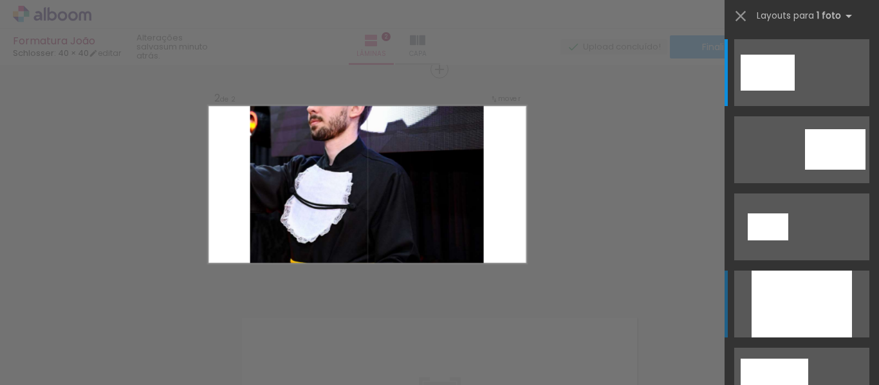
click at [800, 328] on div at bounding box center [802, 304] width 100 height 67
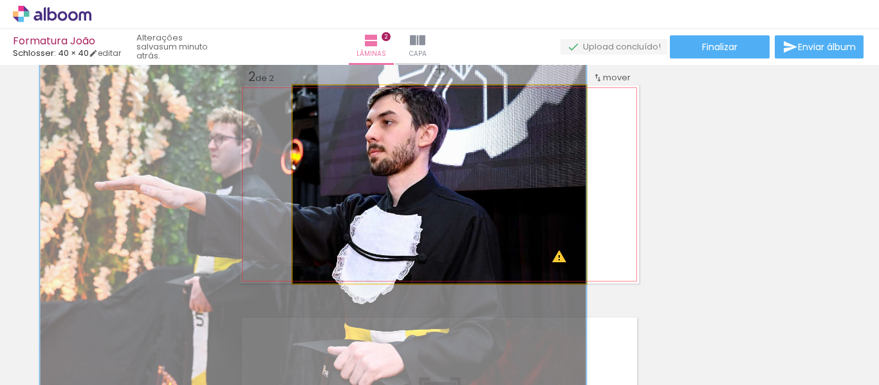
drag, startPoint x: 521, startPoint y: 155, endPoint x: 515, endPoint y: 201, distance: 46.6
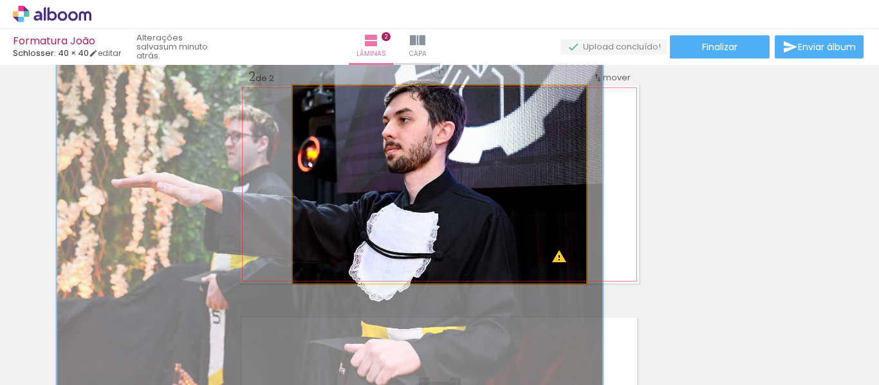
drag, startPoint x: 523, startPoint y: 172, endPoint x: 555, endPoint y: 167, distance: 32.6
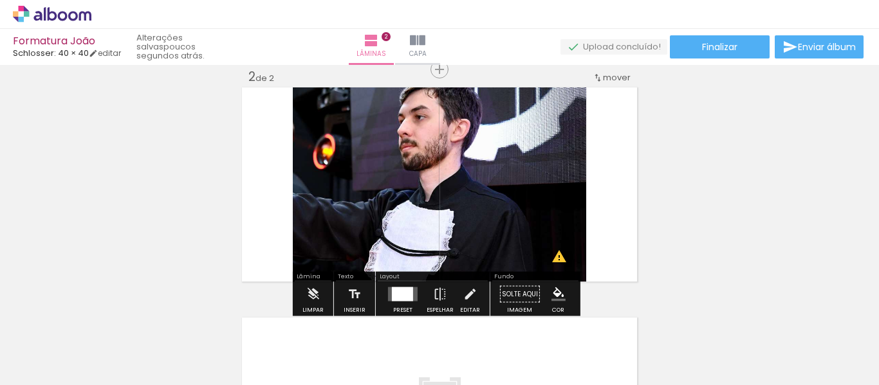
click at [707, 185] on div "Inserir lâmina 1 de 2 Inserir lâmina 2 de 2 O Designbox precisará aumentar a su…" at bounding box center [439, 168] width 879 height 692
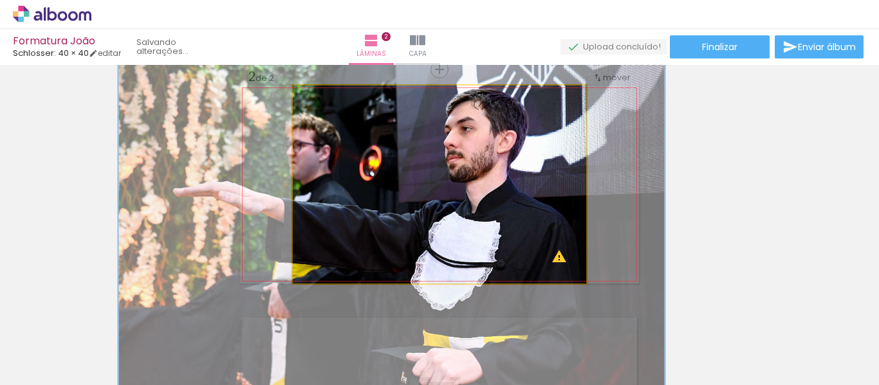
drag, startPoint x: 519, startPoint y: 164, endPoint x: 566, endPoint y: 176, distance: 47.8
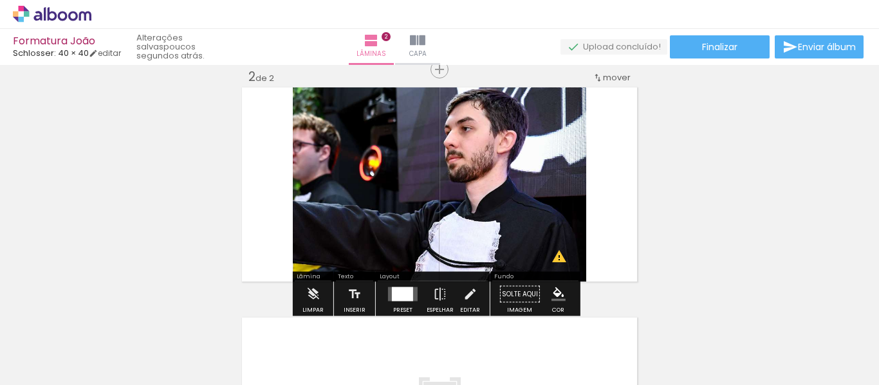
click at [791, 132] on div "Inserir lâmina 1 de 2 Inserir lâmina 2 de 2 O Designbox precisará aumentar a su…" at bounding box center [439, 168] width 879 height 692
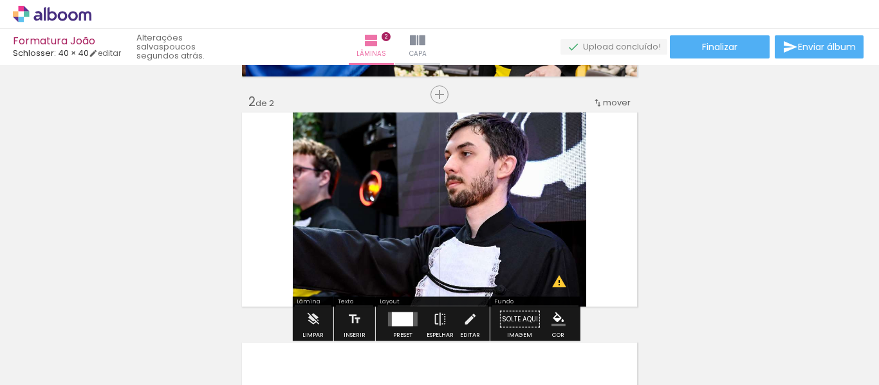
scroll to position [244, 0]
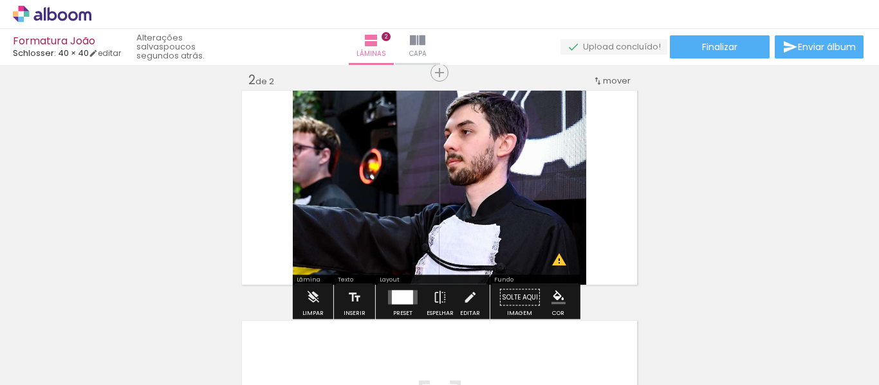
click at [612, 77] on span "mover" at bounding box center [617, 81] width 28 height 12
click at [599, 100] on span "2" at bounding box center [602, 99] width 7 height 21
click at [594, 74] on paper-item "antes da 1" at bounding box center [579, 78] width 98 height 21
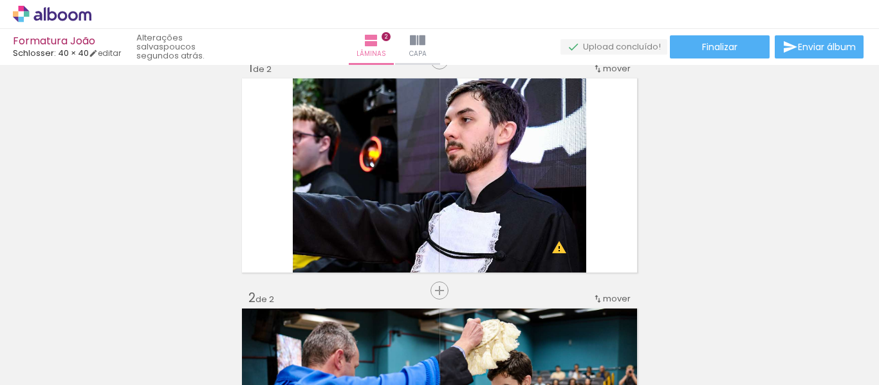
scroll to position [0, 0]
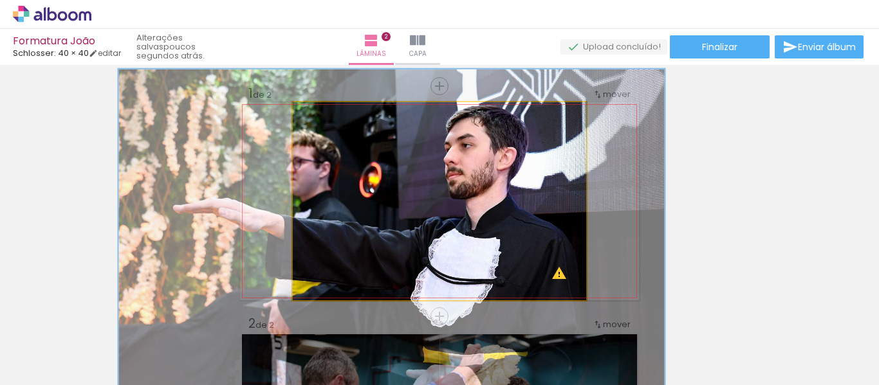
click at [469, 186] on quentale-photo at bounding box center [439, 201] width 293 height 198
click at [342, 219] on quentale-photo at bounding box center [439, 201] width 293 height 198
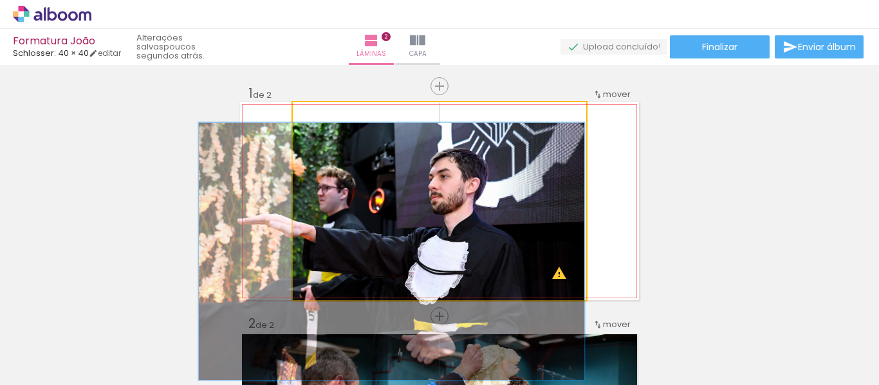
drag, startPoint x: 362, startPoint y: 118, endPoint x: 335, endPoint y: 127, distance: 28.5
type paper-slider "130"
click at [335, 127] on quentale-photo at bounding box center [439, 201] width 293 height 198
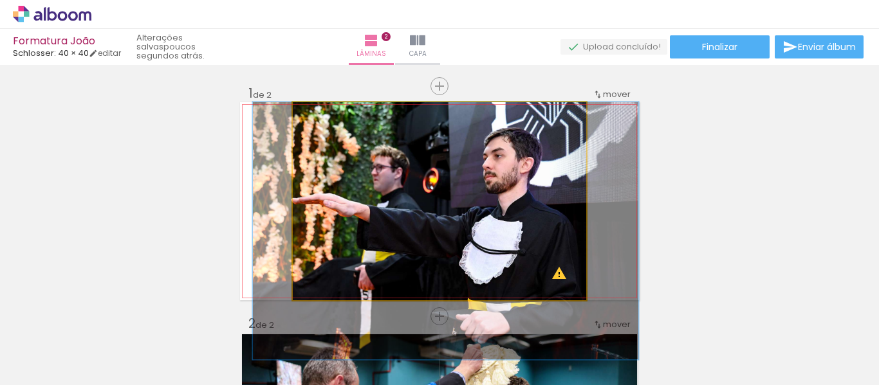
drag, startPoint x: 501, startPoint y: 174, endPoint x: 557, endPoint y: 176, distance: 55.4
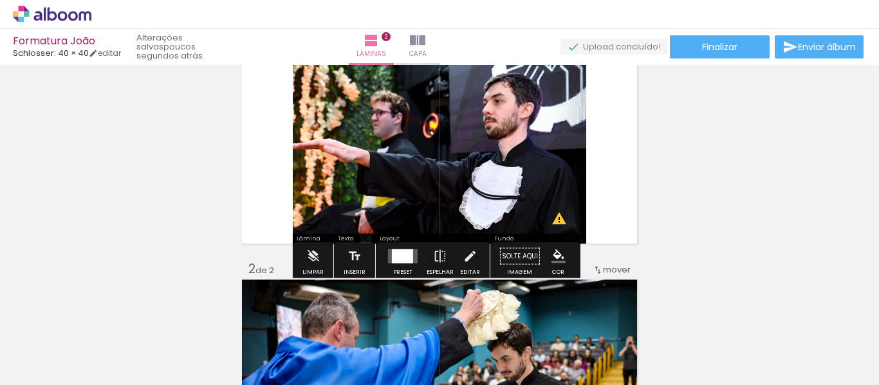
scroll to position [129, 0]
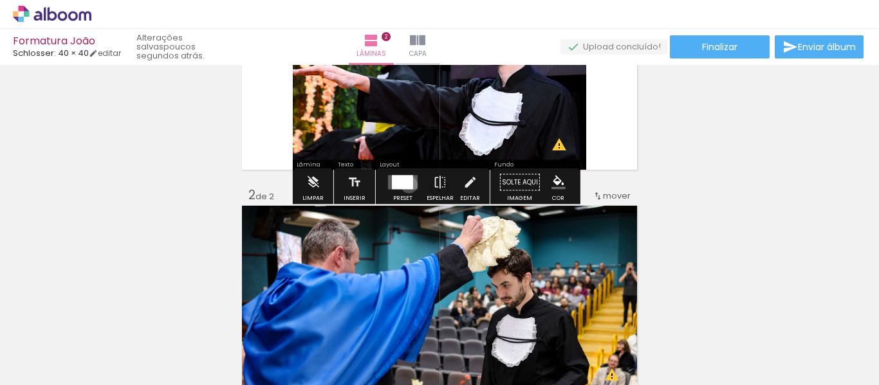
click at [406, 185] on div at bounding box center [402, 183] width 21 height 14
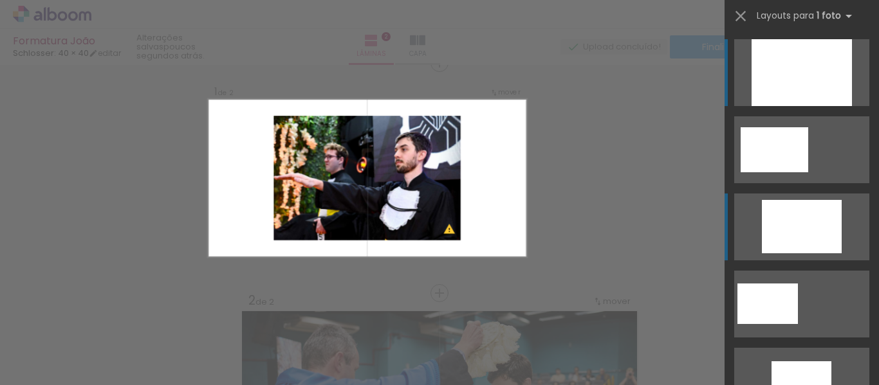
scroll to position [17, 0]
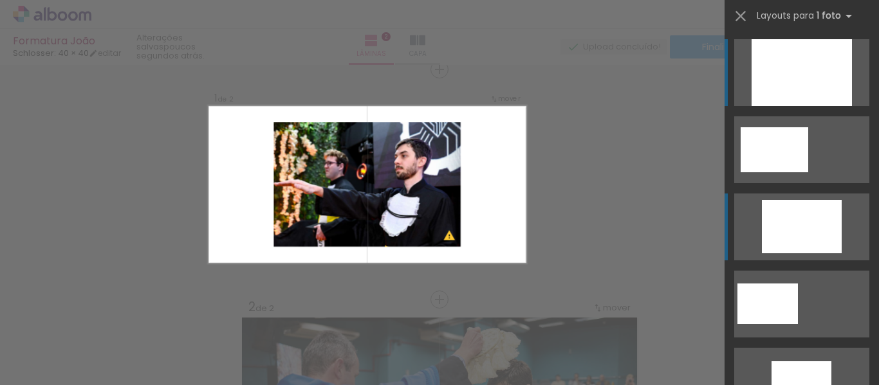
click at [835, 106] on div at bounding box center [802, 72] width 100 height 67
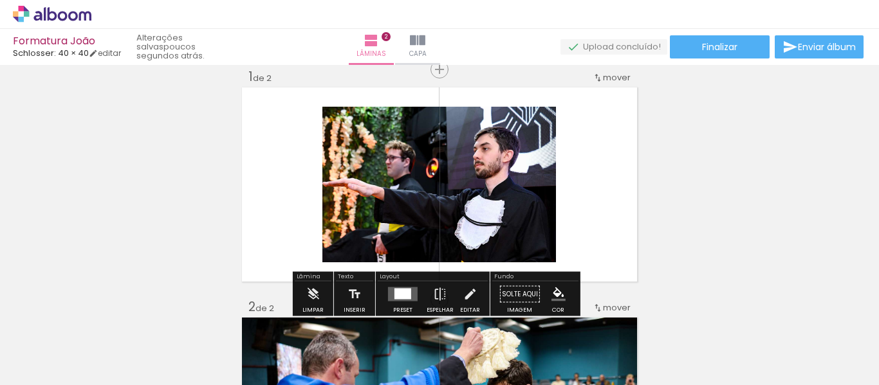
click at [503, 160] on quentale-photo at bounding box center [439, 185] width 234 height 156
click at [548, 140] on quentale-photo at bounding box center [439, 185] width 234 height 156
click at [464, 289] on iron-icon at bounding box center [470, 295] width 14 height 26
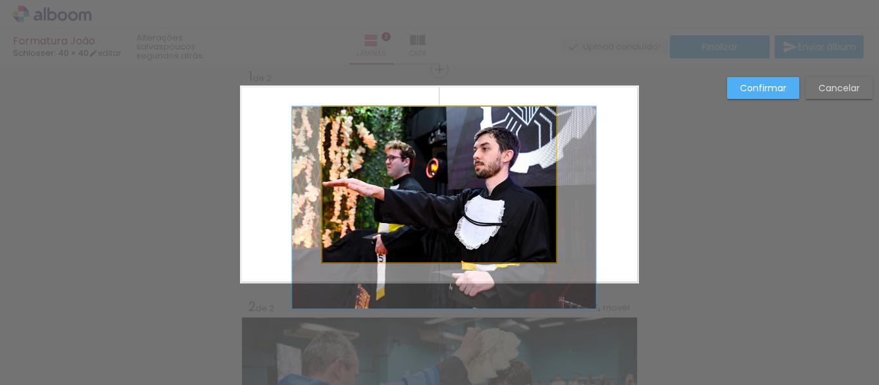
click at [474, 165] on quentale-photo at bounding box center [439, 185] width 234 height 156
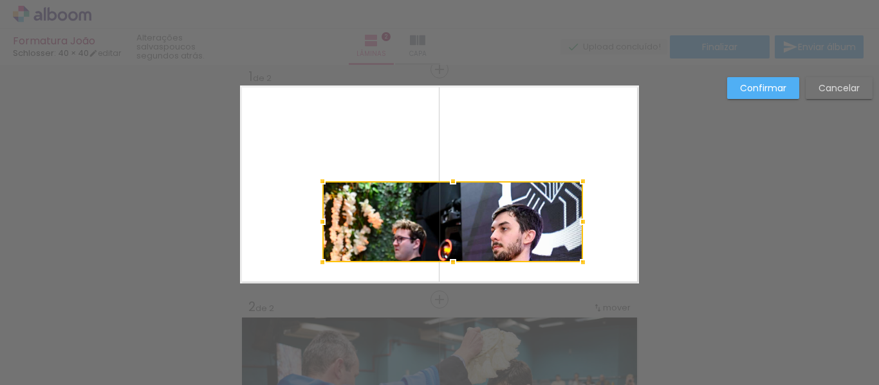
drag, startPoint x: 577, startPoint y: 84, endPoint x: 634, endPoint y: 25, distance: 81.9
click at [631, 0] on div "Formatura João Schlosser: 40 × 40 editar poucos segundos atrás. Lâminas 2 Capa …" at bounding box center [439, 0] width 879 height 0
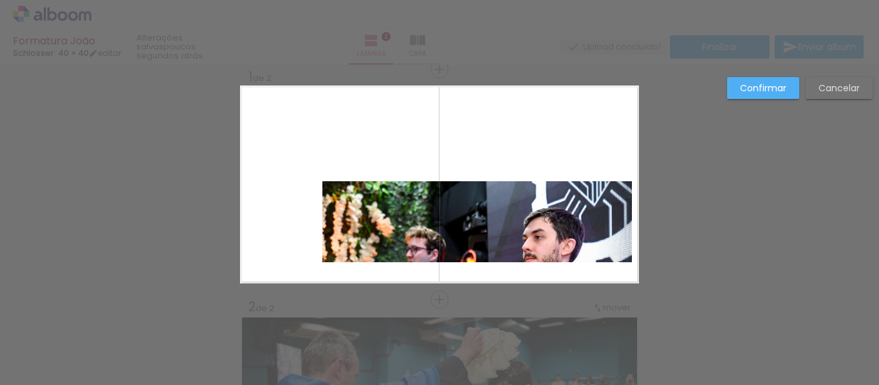
click at [352, 208] on quentale-photo at bounding box center [477, 221] width 310 height 81
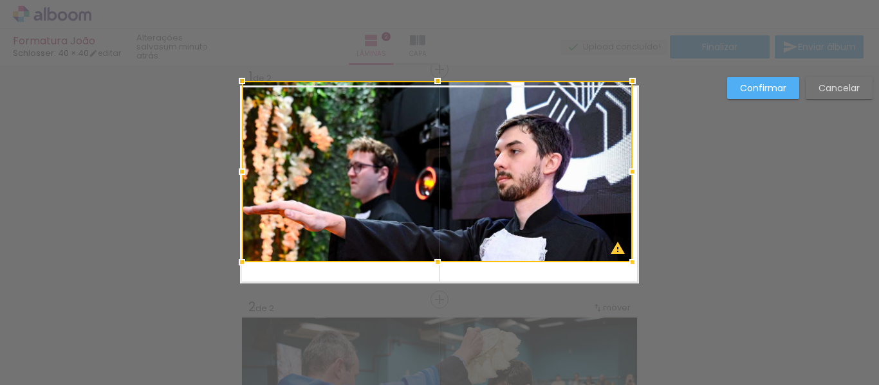
drag, startPoint x: 316, startPoint y: 180, endPoint x: 234, endPoint y: 137, distance: 92.7
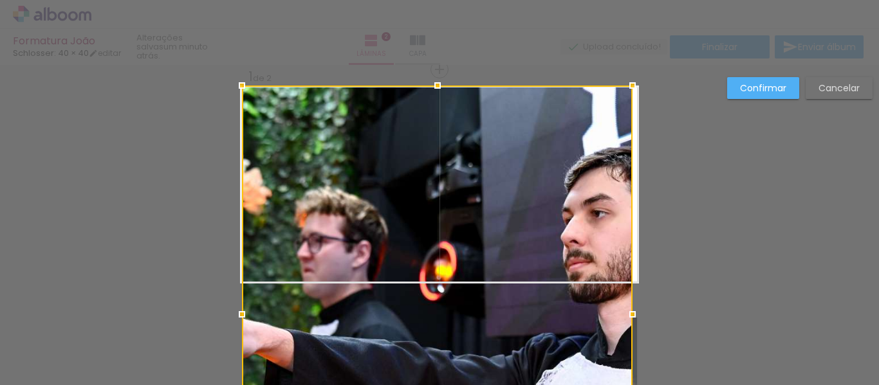
drag, startPoint x: 434, startPoint y: 265, endPoint x: 427, endPoint y: 158, distance: 107.1
click at [427, 158] on div at bounding box center [437, 315] width 391 height 458
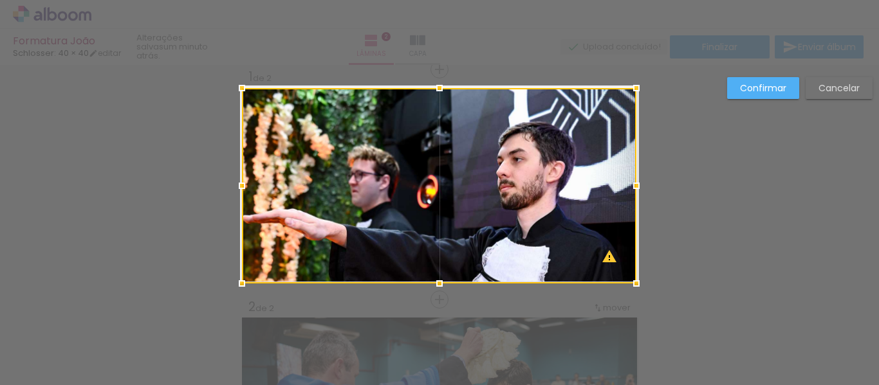
drag, startPoint x: 630, startPoint y: 83, endPoint x: 658, endPoint y: 48, distance: 44.8
click at [683, 0] on div "Formatura João Schlosser: 40 × 40 editar um minuto atrás. Lâminas 2 Capa Finali…" at bounding box center [439, 0] width 879 height 0
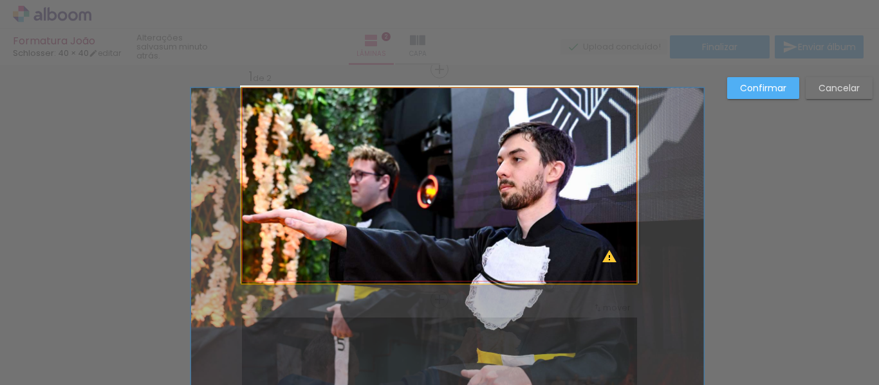
click at [482, 163] on quentale-photo at bounding box center [439, 186] width 395 height 196
click at [482, 163] on div at bounding box center [439, 186] width 395 height 196
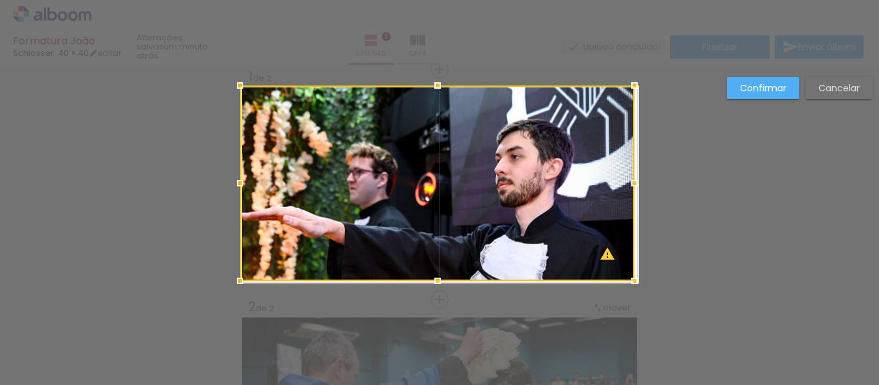
drag, startPoint x: 490, startPoint y: 155, endPoint x: 451, endPoint y: 87, distance: 78.4
click at [451, 87] on div at bounding box center [437, 184] width 395 height 196
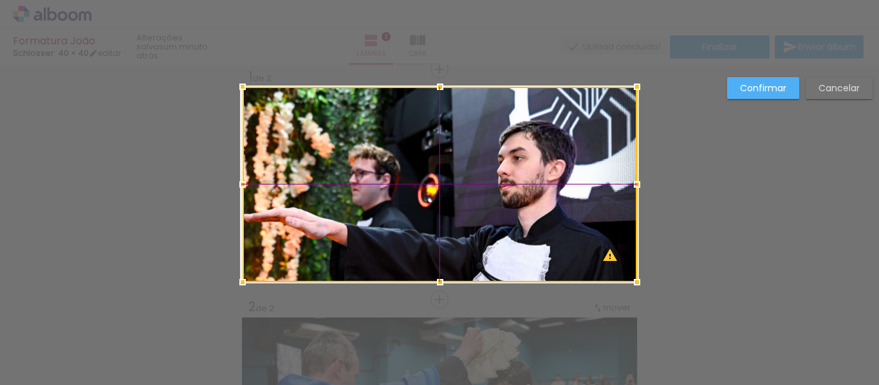
click at [537, 163] on div at bounding box center [440, 185] width 395 height 196
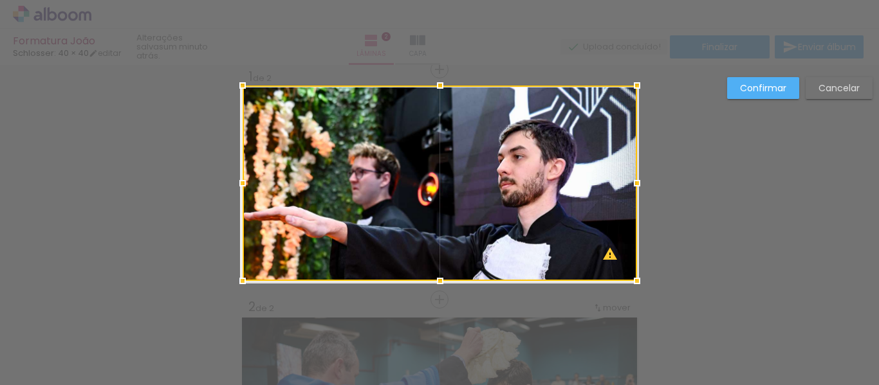
click at [752, 80] on paper-button "Confirmar" at bounding box center [763, 88] width 72 height 22
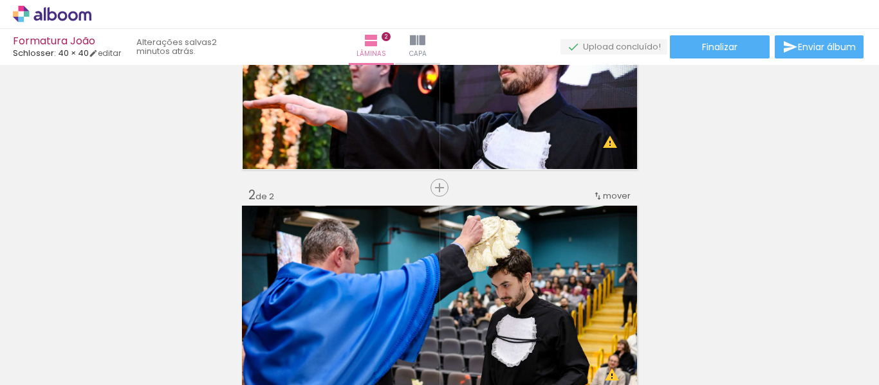
scroll to position [0, 0]
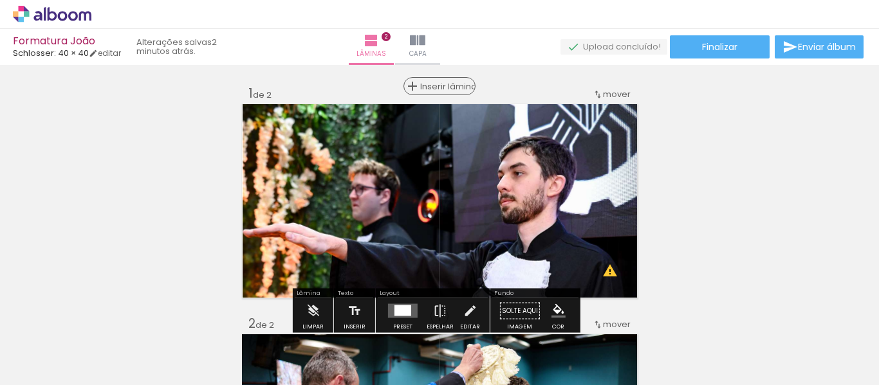
click at [429, 83] on span "Inserir lâmina" at bounding box center [445, 86] width 50 height 8
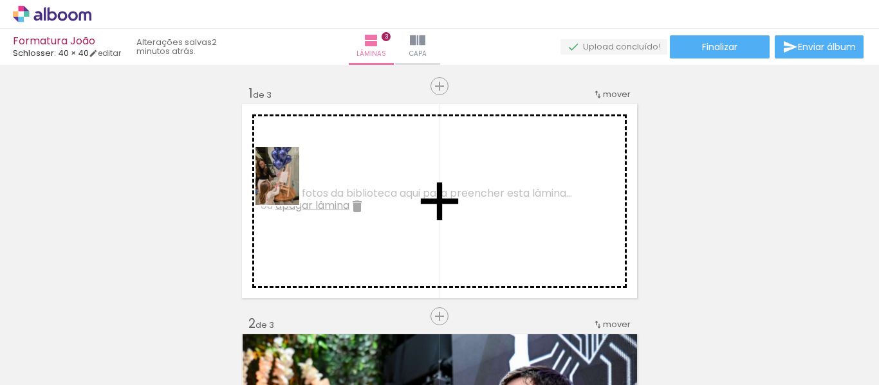
drag, startPoint x: 214, startPoint y: 361, endPoint x: 294, endPoint y: 186, distance: 192.4
click at [294, 186] on quentale-workspace at bounding box center [439, 192] width 879 height 385
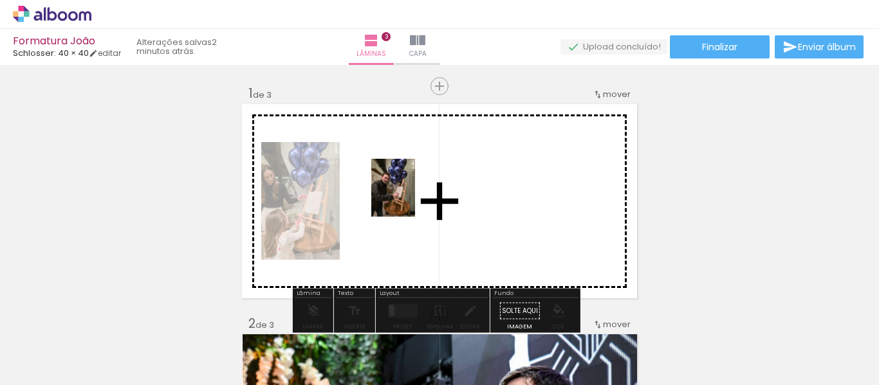
drag, startPoint x: 272, startPoint y: 358, endPoint x: 411, endPoint y: 195, distance: 214.6
click at [411, 195] on quentale-workspace at bounding box center [439, 192] width 879 height 385
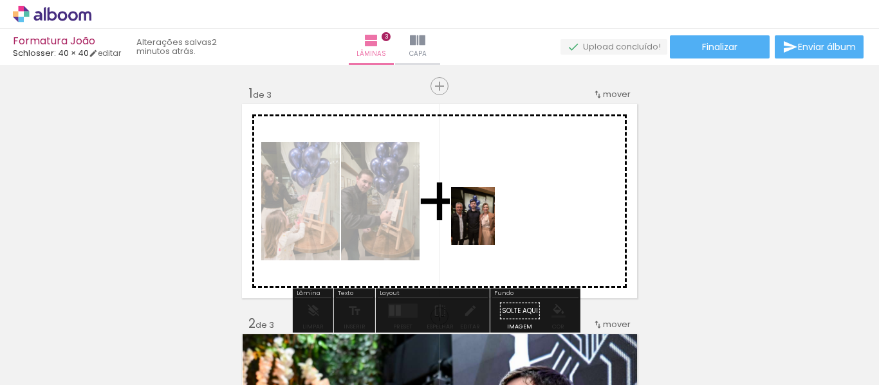
drag, startPoint x: 352, startPoint y: 357, endPoint x: 521, endPoint y: 178, distance: 245.8
click at [521, 178] on quentale-workspace at bounding box center [439, 192] width 879 height 385
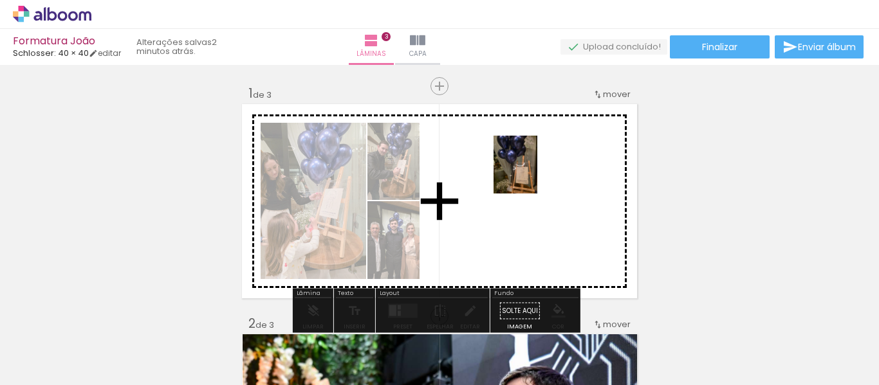
drag, startPoint x: 447, startPoint y: 326, endPoint x: 532, endPoint y: 174, distance: 174.0
click at [532, 174] on quentale-workspace at bounding box center [439, 192] width 879 height 385
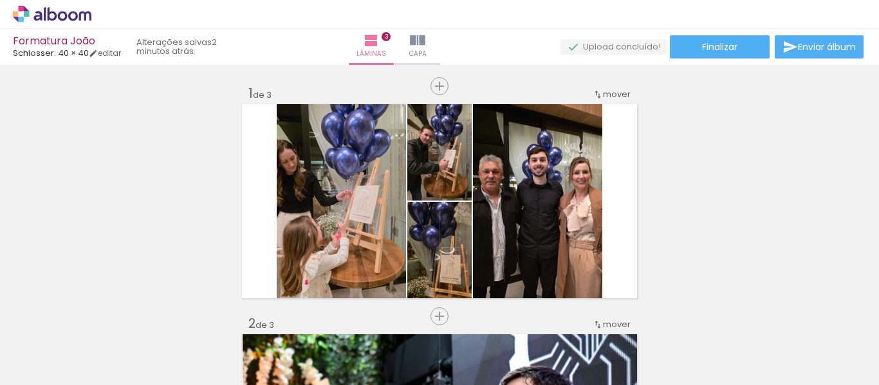
scroll to position [0, 230]
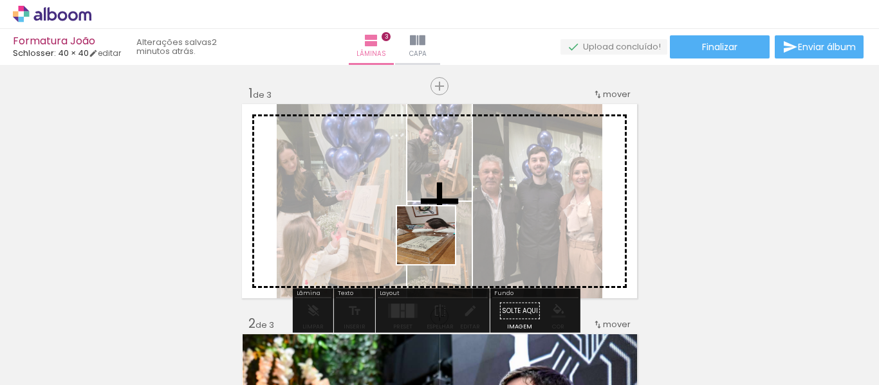
drag, startPoint x: 402, startPoint y: 346, endPoint x: 487, endPoint y: 319, distance: 89.1
click at [458, 198] on quentale-workspace at bounding box center [439, 192] width 879 height 385
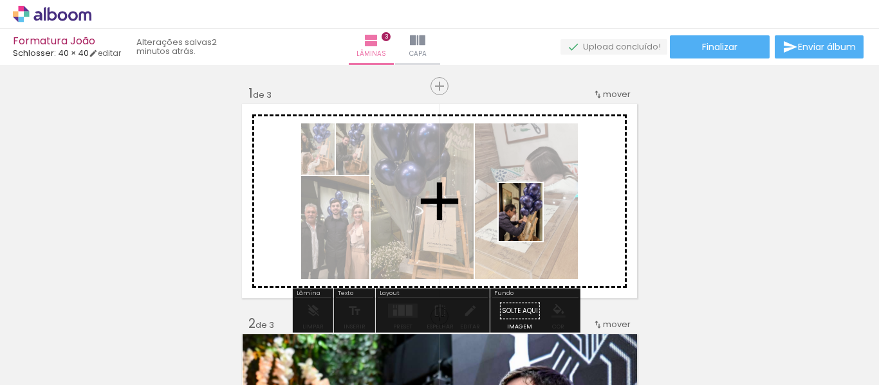
drag, startPoint x: 474, startPoint y: 366, endPoint x: 539, endPoint y: 222, distance: 157.9
click at [539, 222] on quentale-workspace at bounding box center [439, 192] width 879 height 385
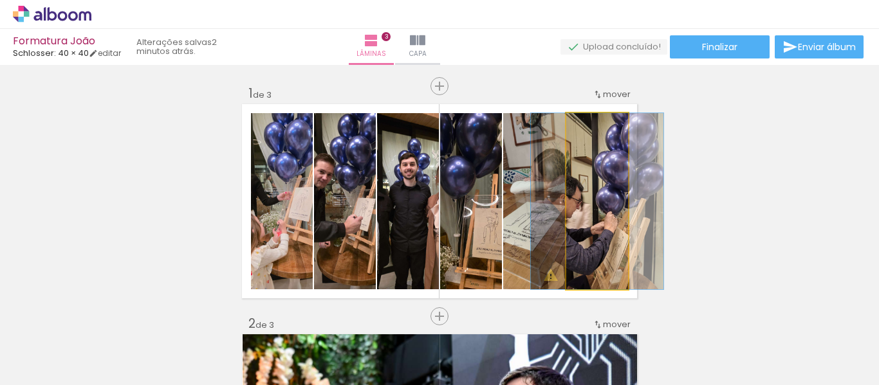
click at [606, 221] on quentale-photo at bounding box center [597, 201] width 62 height 176
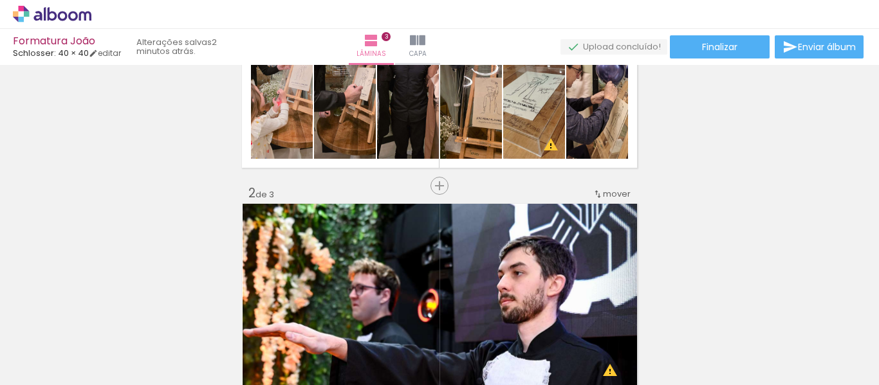
scroll to position [129, 0]
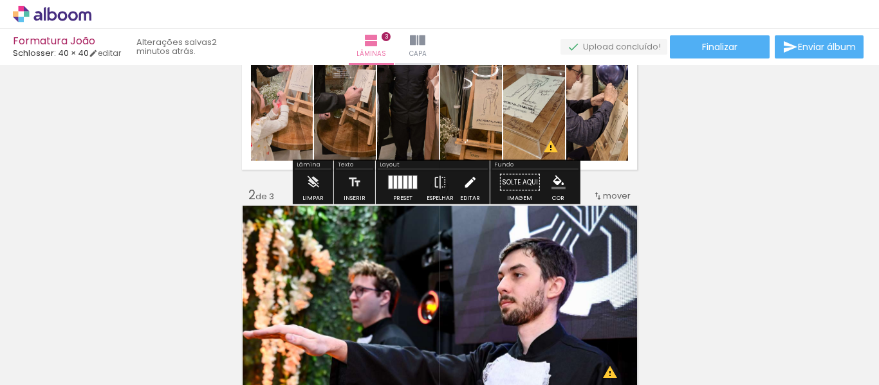
click at [468, 185] on iron-icon at bounding box center [470, 183] width 14 height 26
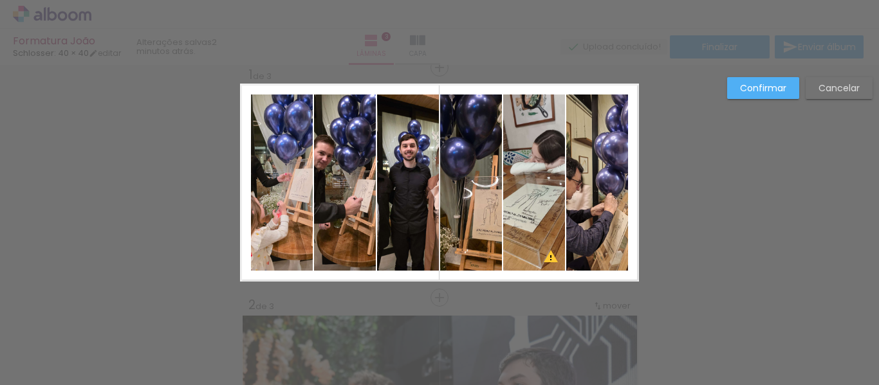
scroll to position [17, 0]
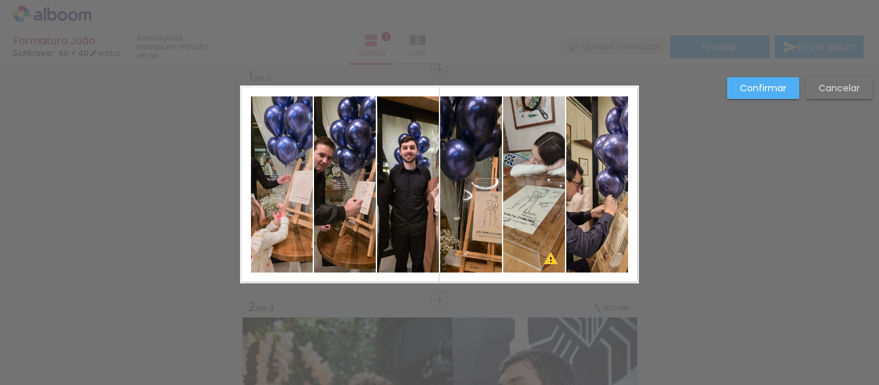
click at [854, 96] on paper-button "Cancelar" at bounding box center [839, 88] width 67 height 22
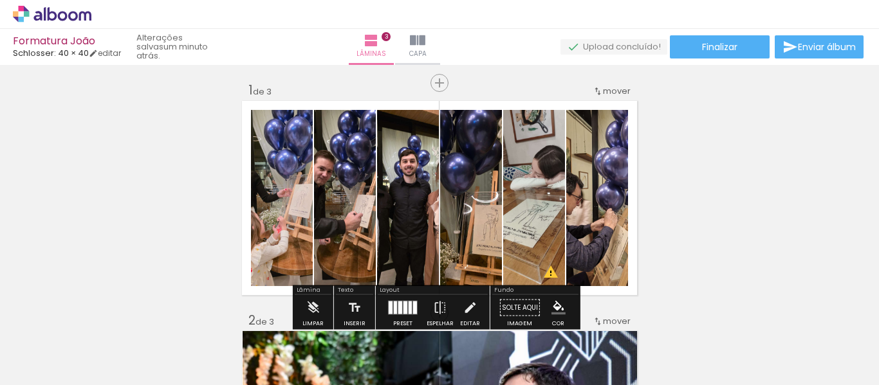
scroll to position [0, 0]
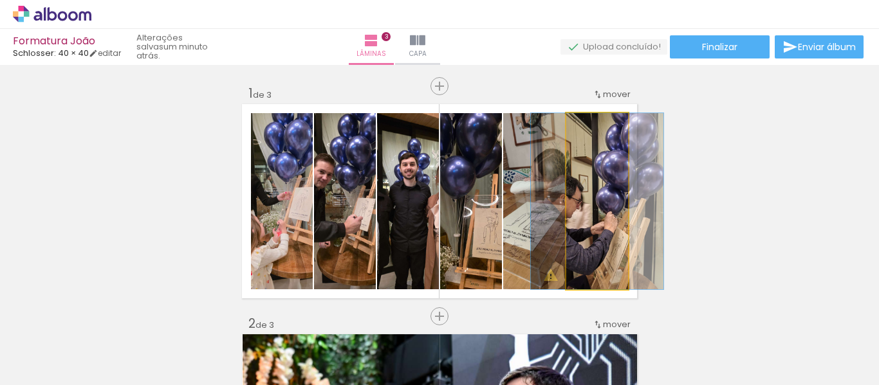
drag, startPoint x: 611, startPoint y: 192, endPoint x: 597, endPoint y: 185, distance: 16.1
click at [597, 185] on quentale-photo at bounding box center [597, 201] width 62 height 176
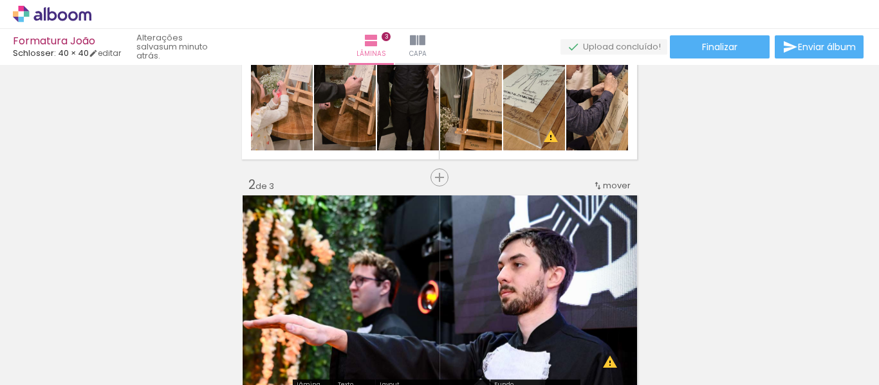
scroll to position [64, 0]
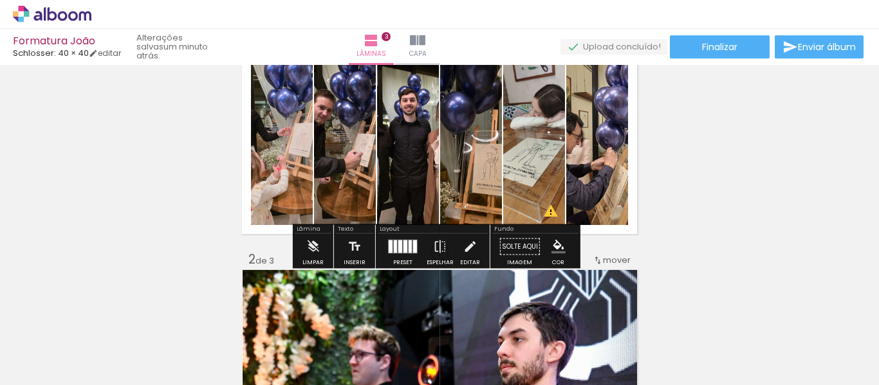
click at [597, 154] on quentale-photo at bounding box center [597, 137] width 62 height 176
click at [315, 263] on div "Limpar" at bounding box center [312, 263] width 21 height 6
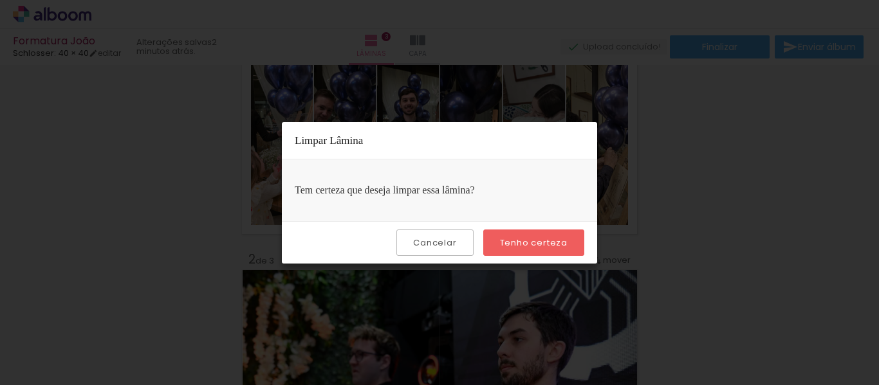
click at [0, 0] on slot "Tenho certeza" at bounding box center [0, 0] width 0 height 0
click at [0, 0] on slot "Cancelar" at bounding box center [0, 0] width 0 height 0
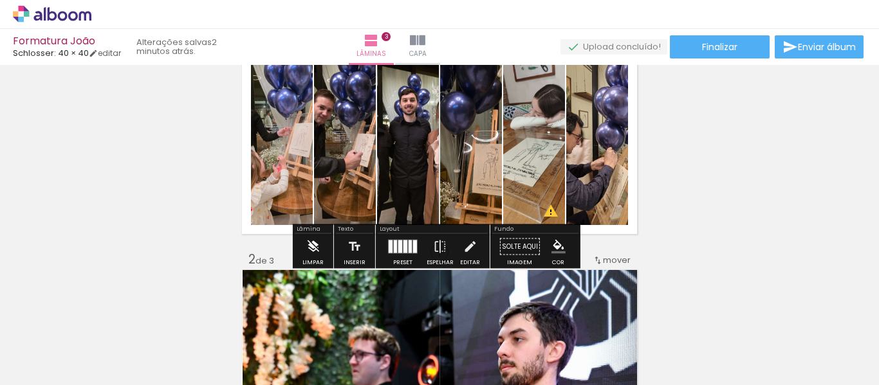
click at [317, 259] on iron-icon at bounding box center [313, 247] width 14 height 26
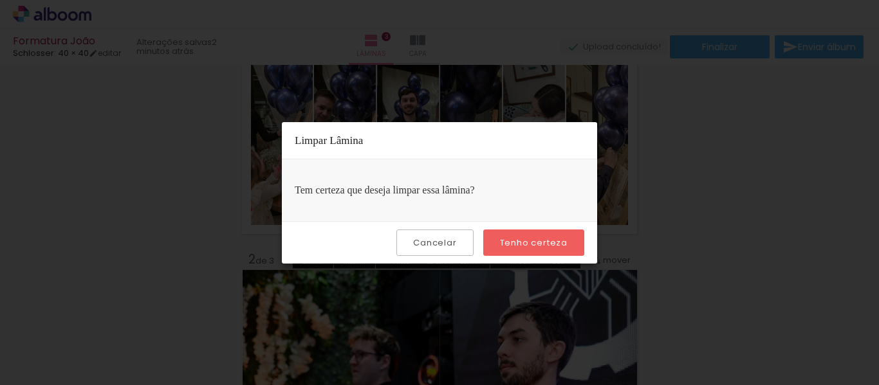
click at [0, 0] on slot "Tenho certeza" at bounding box center [0, 0] width 0 height 0
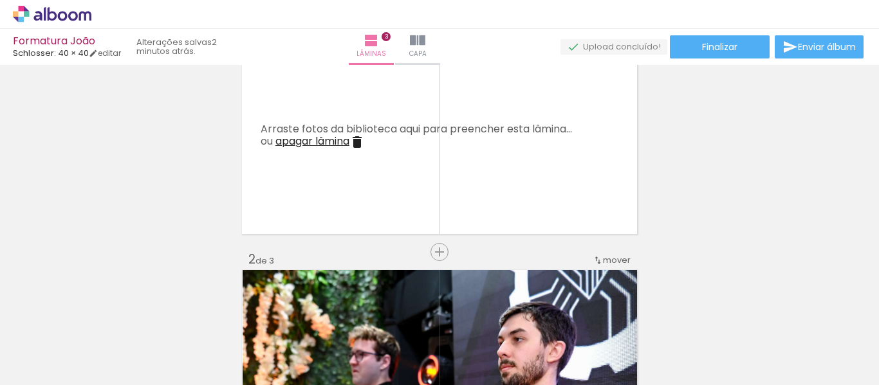
scroll to position [0, 0]
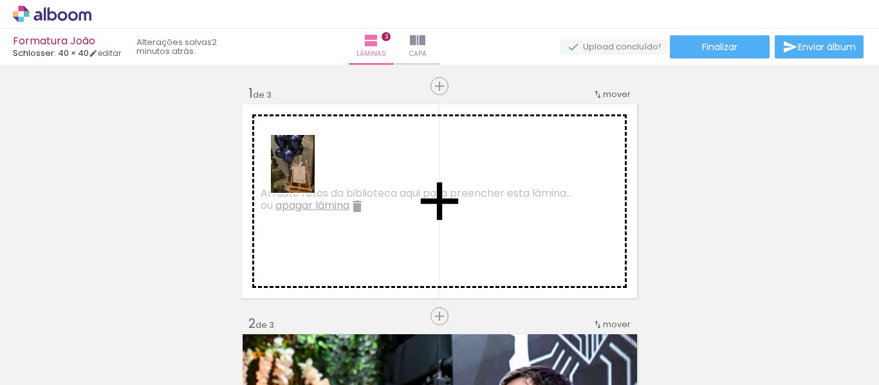
drag, startPoint x: 192, startPoint y: 360, endPoint x: 310, endPoint y: 174, distance: 220.3
click at [310, 174] on quentale-workspace at bounding box center [439, 192] width 879 height 385
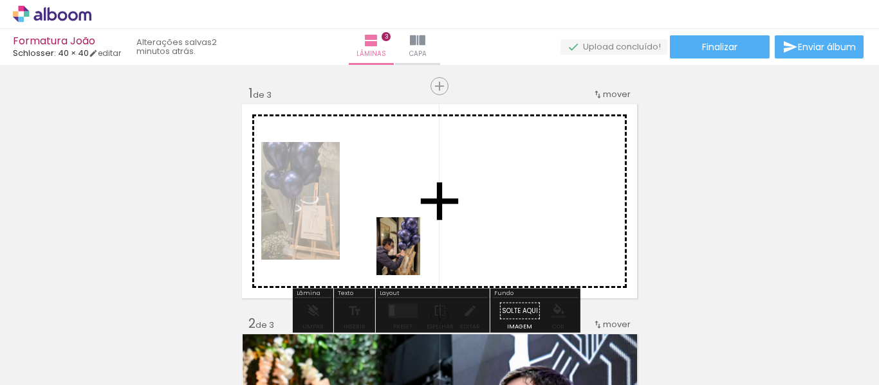
drag, startPoint x: 476, startPoint y: 333, endPoint x: 534, endPoint y: 330, distance: 58.0
click at [404, 237] on quentale-workspace at bounding box center [439, 192] width 879 height 385
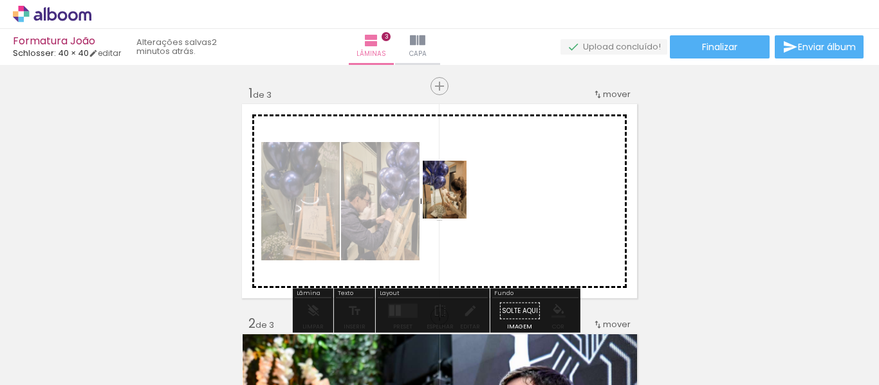
drag, startPoint x: 553, startPoint y: 350, endPoint x: 461, endPoint y: 200, distance: 176.2
click at [461, 200] on quentale-workspace at bounding box center [439, 192] width 879 height 385
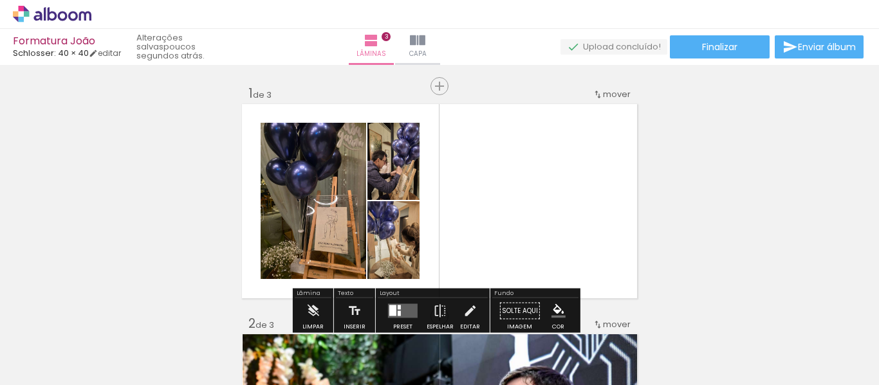
click at [205, 351] on div at bounding box center [201, 342] width 48 height 64
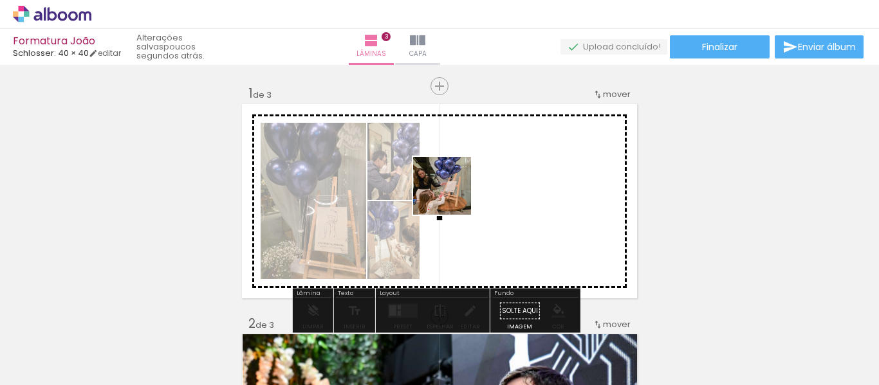
drag, startPoint x: 216, startPoint y: 335, endPoint x: 462, endPoint y: 189, distance: 285.6
click at [461, 189] on quentale-workspace at bounding box center [439, 192] width 879 height 385
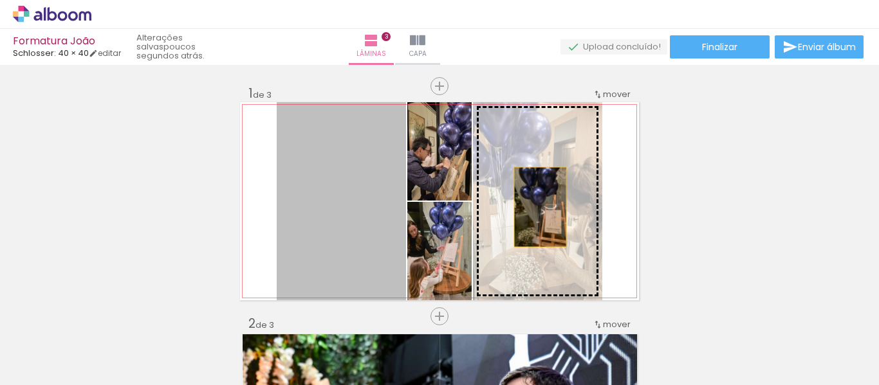
drag, startPoint x: 328, startPoint y: 210, endPoint x: 535, endPoint y: 207, distance: 207.2
click at [0, 0] on slot at bounding box center [0, 0] width 0 height 0
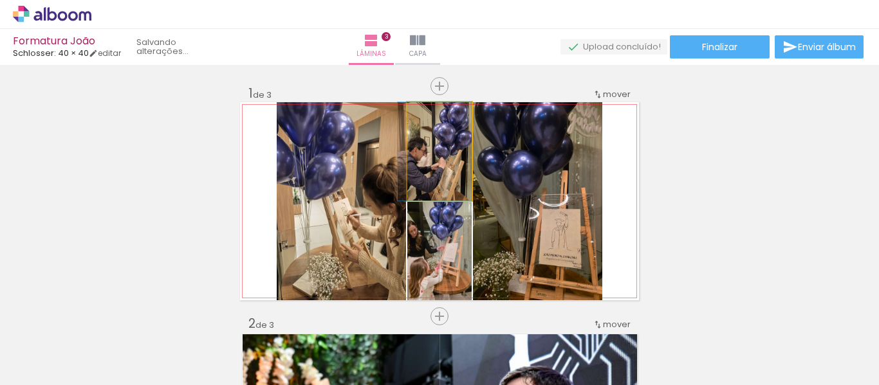
drag, startPoint x: 453, startPoint y: 171, endPoint x: 423, endPoint y: 163, distance: 30.6
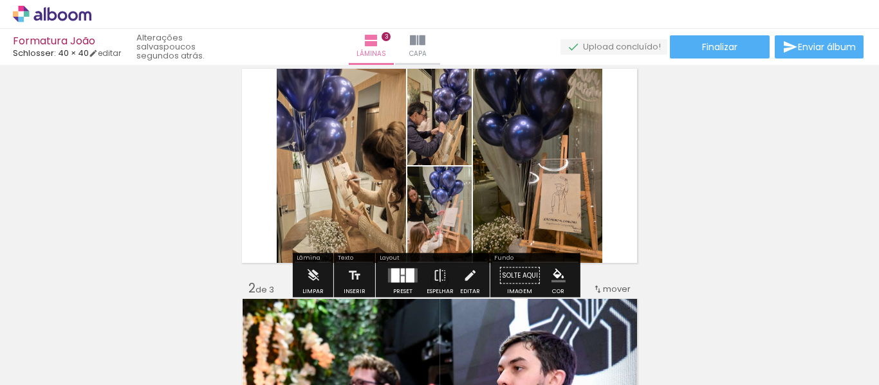
scroll to position [129, 0]
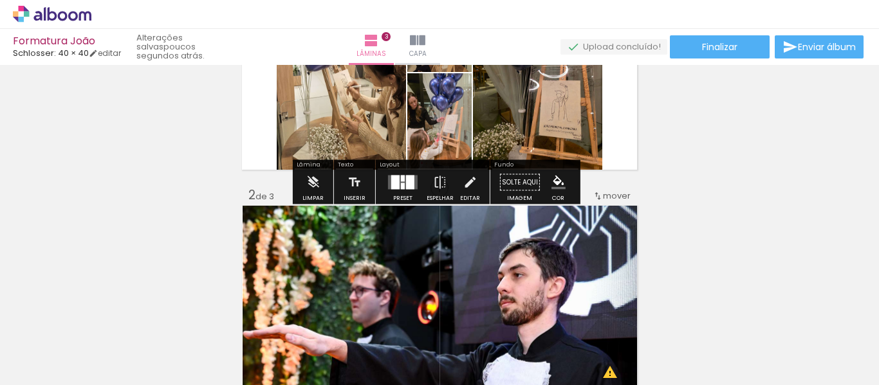
click at [396, 183] on div at bounding box center [395, 183] width 8 height 14
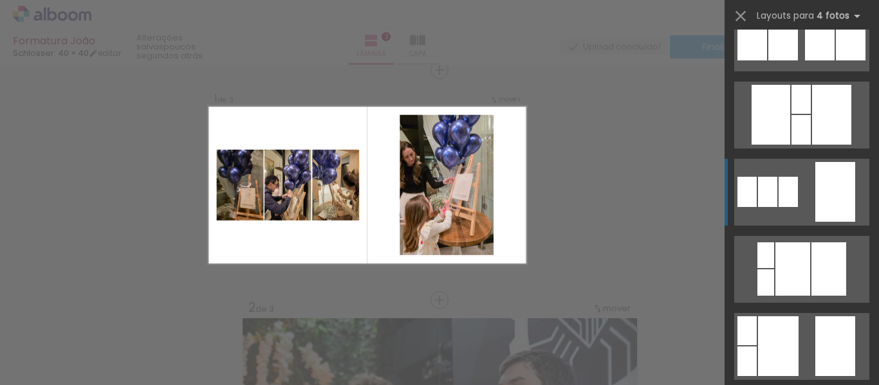
scroll to position [772, 0]
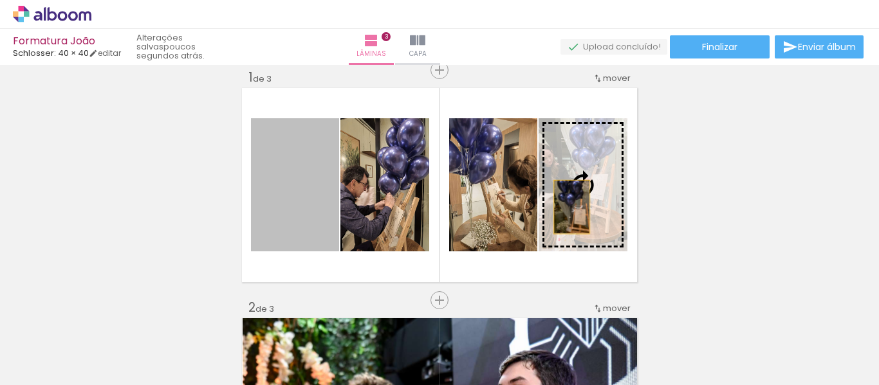
drag, startPoint x: 292, startPoint y: 212, endPoint x: 567, endPoint y: 207, distance: 275.5
click at [0, 0] on slot at bounding box center [0, 0] width 0 height 0
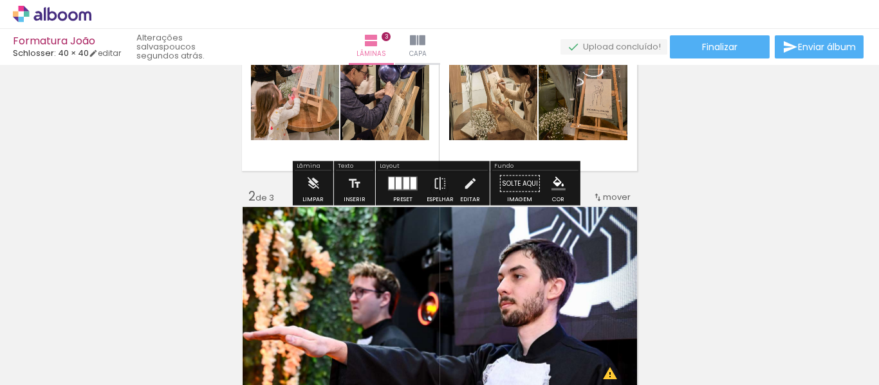
scroll to position [129, 0]
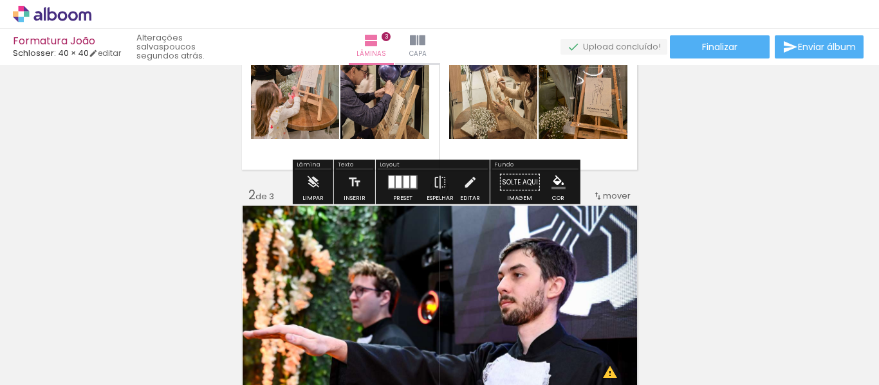
click at [392, 179] on quentale-layouter at bounding box center [403, 183] width 30 height 14
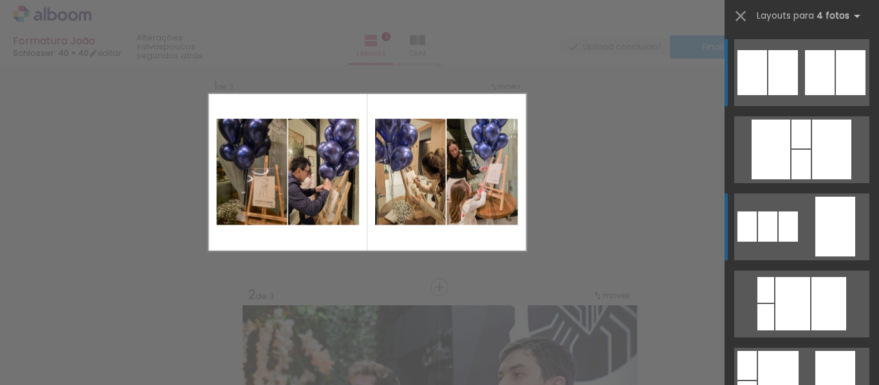
scroll to position [17, 0]
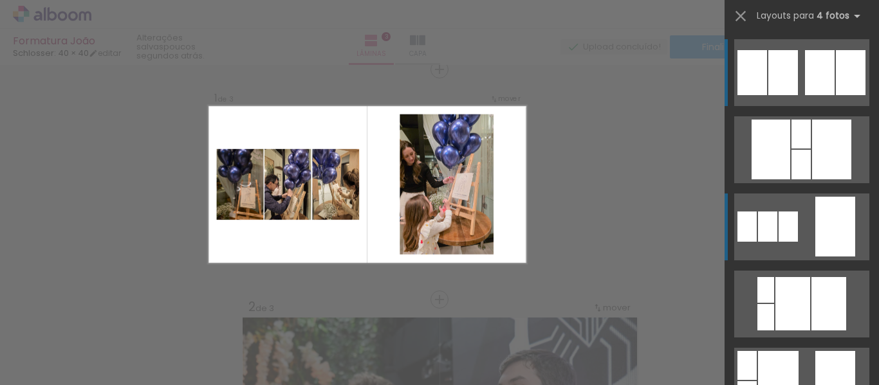
click at [761, 219] on div at bounding box center [767, 227] width 19 height 30
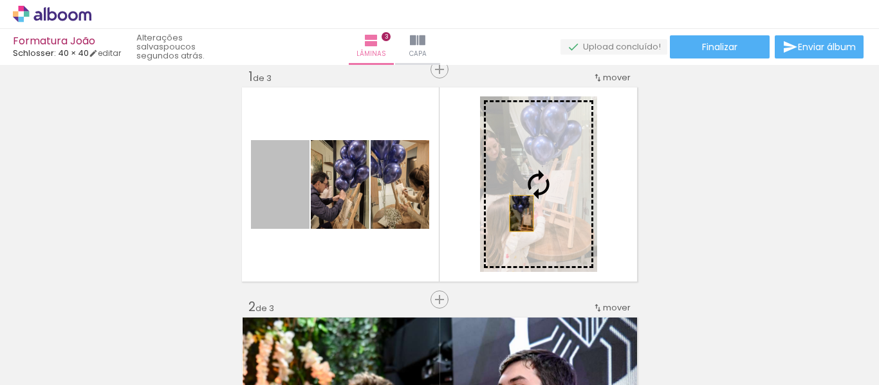
drag, startPoint x: 255, startPoint y: 203, endPoint x: 517, endPoint y: 214, distance: 261.5
click at [0, 0] on slot at bounding box center [0, 0] width 0 height 0
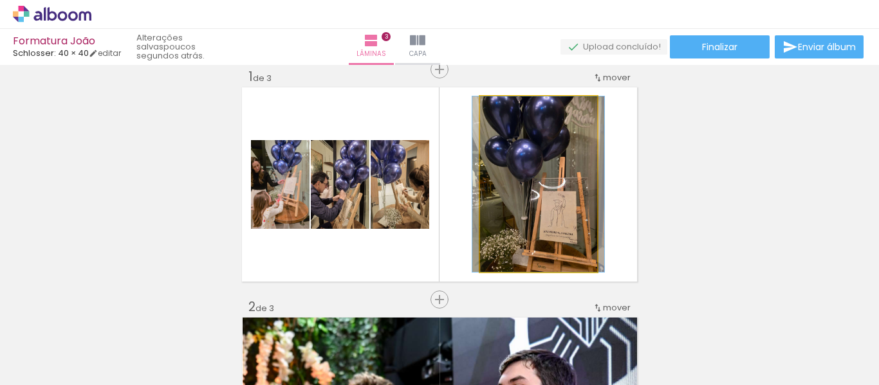
click at [535, 207] on quentale-photo at bounding box center [538, 185] width 117 height 176
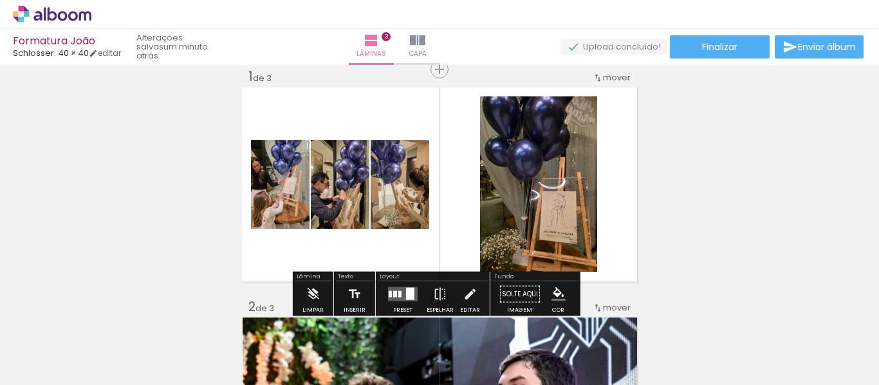
click at [573, 157] on quentale-photo at bounding box center [538, 185] width 117 height 176
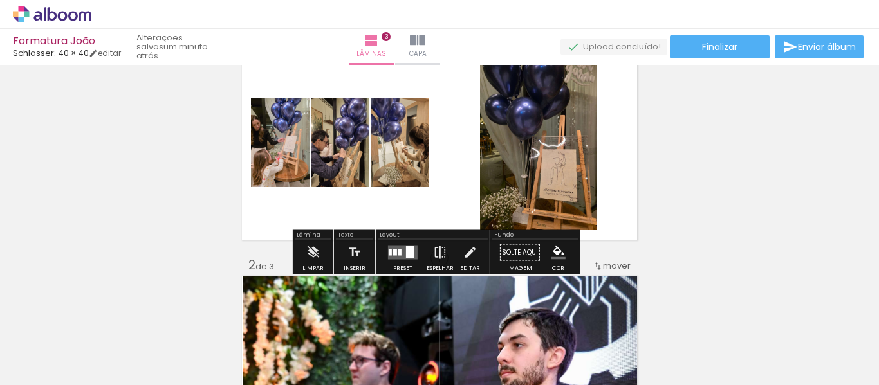
scroll to position [81, 0]
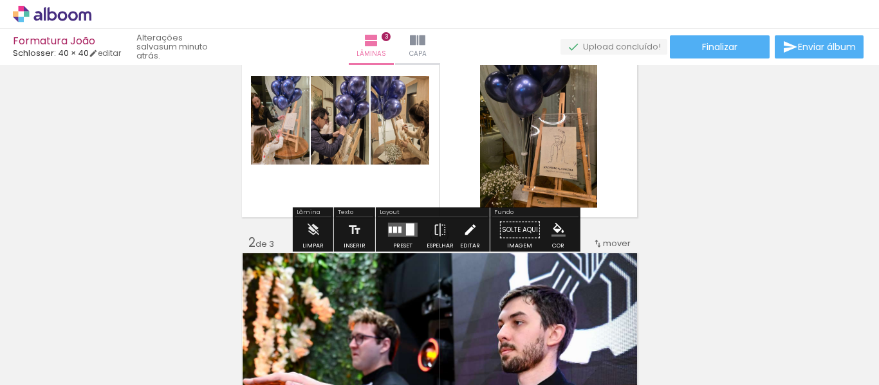
click at [465, 228] on iron-icon at bounding box center [470, 231] width 14 height 26
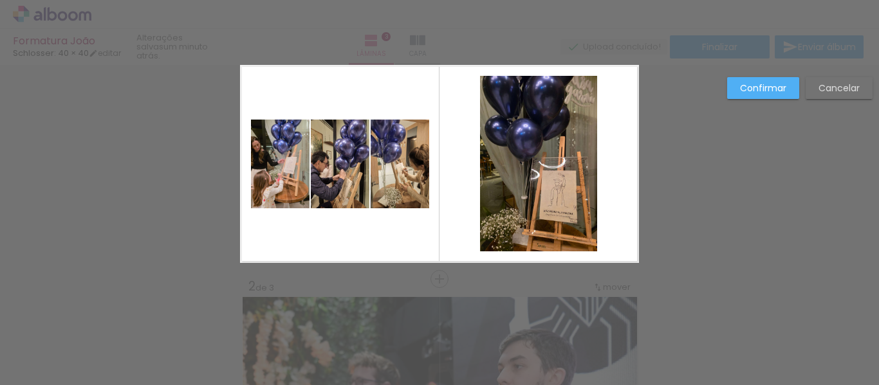
scroll to position [17, 0]
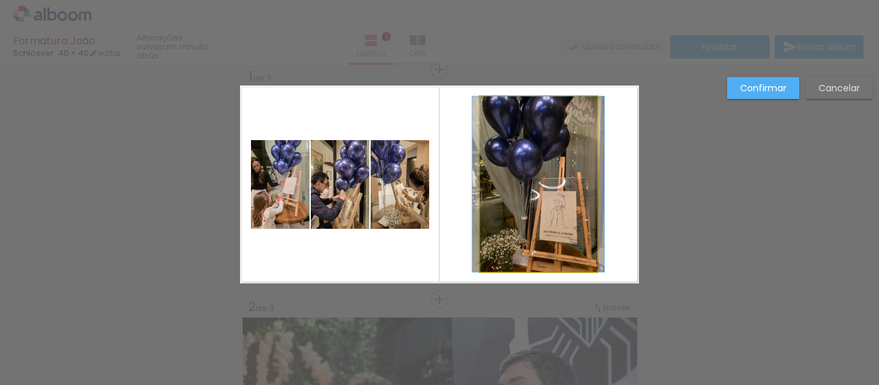
click at [568, 205] on quentale-photo at bounding box center [538, 185] width 117 height 176
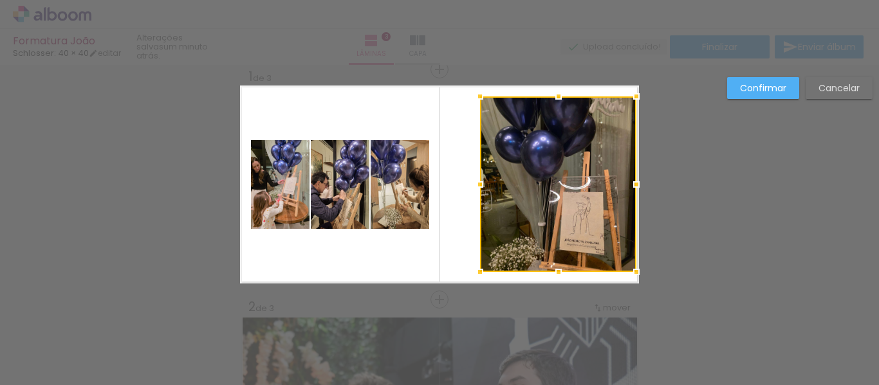
drag, startPoint x: 591, startPoint y: 189, endPoint x: 630, endPoint y: 192, distance: 38.7
click at [630, 192] on div at bounding box center [637, 185] width 26 height 26
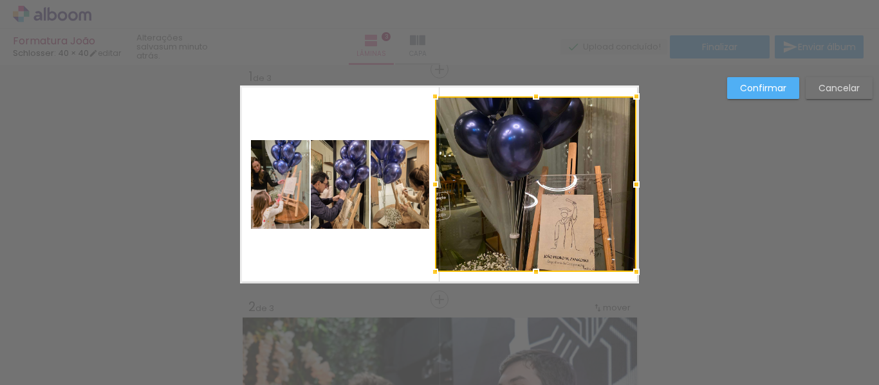
drag, startPoint x: 479, startPoint y: 194, endPoint x: 434, endPoint y: 200, distance: 45.3
click at [435, 200] on div at bounding box center [535, 185] width 201 height 176
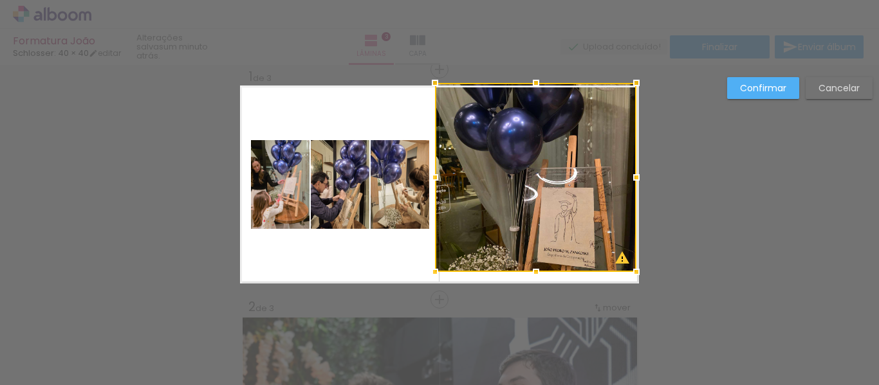
drag, startPoint x: 526, startPoint y: 99, endPoint x: 534, endPoint y: 86, distance: 15.0
click at [534, 86] on div at bounding box center [536, 83] width 26 height 26
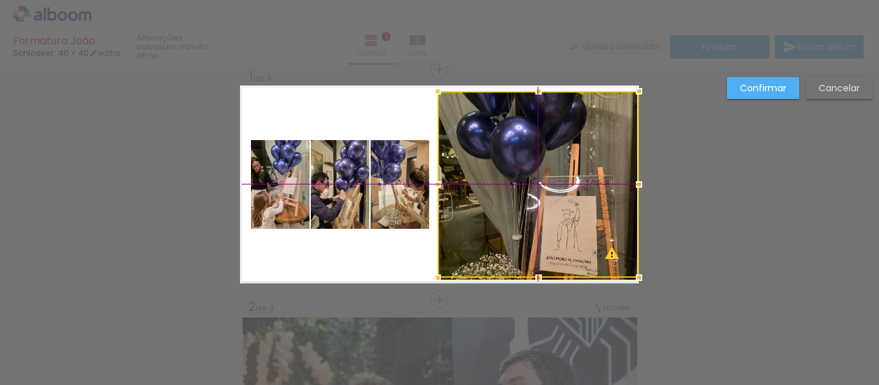
drag, startPoint x: 518, startPoint y: 138, endPoint x: 522, endPoint y: 144, distance: 7.5
click at [522, 144] on div at bounding box center [538, 184] width 201 height 187
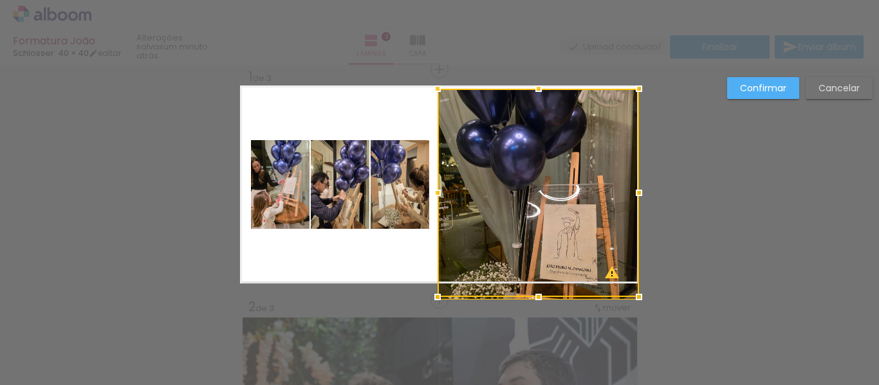
drag, startPoint x: 532, startPoint y: 89, endPoint x: 545, endPoint y: 79, distance: 16.5
click at [545, 79] on div at bounding box center [539, 89] width 26 height 26
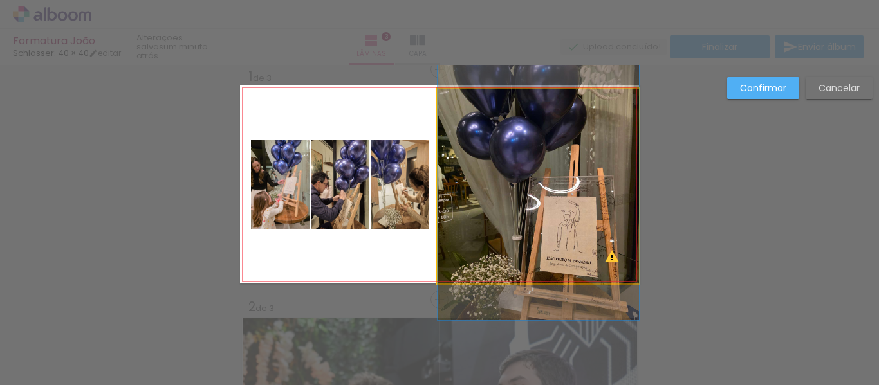
click at [554, 163] on quentale-photo at bounding box center [538, 186] width 201 height 195
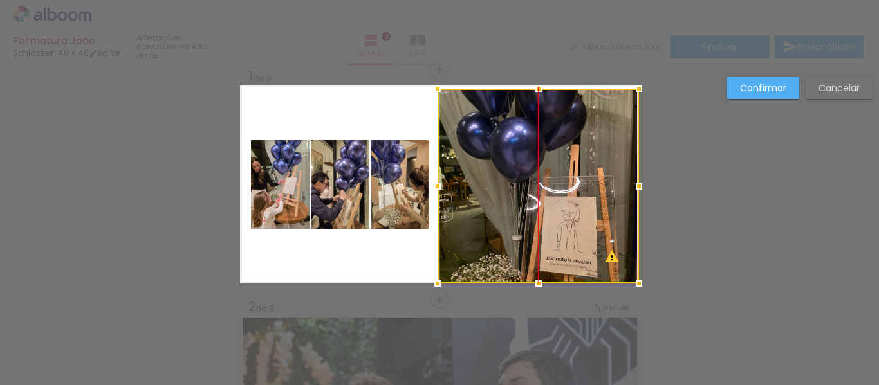
drag, startPoint x: 554, startPoint y: 163, endPoint x: 554, endPoint y: 194, distance: 30.9
click at [554, 194] on div at bounding box center [538, 186] width 201 height 195
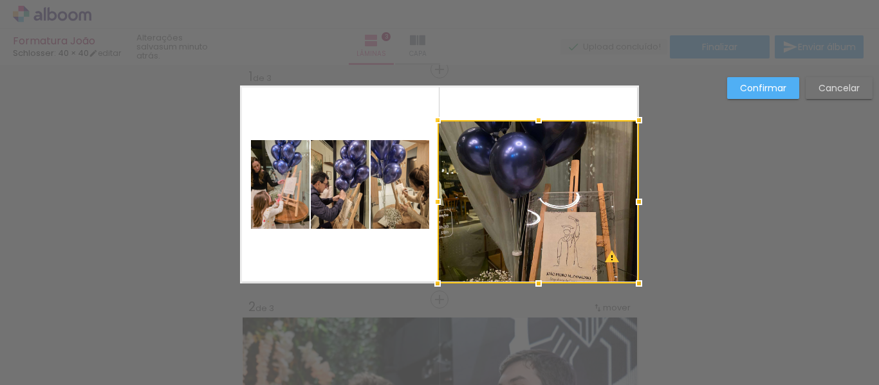
drag, startPoint x: 536, startPoint y: 85, endPoint x: 536, endPoint y: 72, distance: 12.9
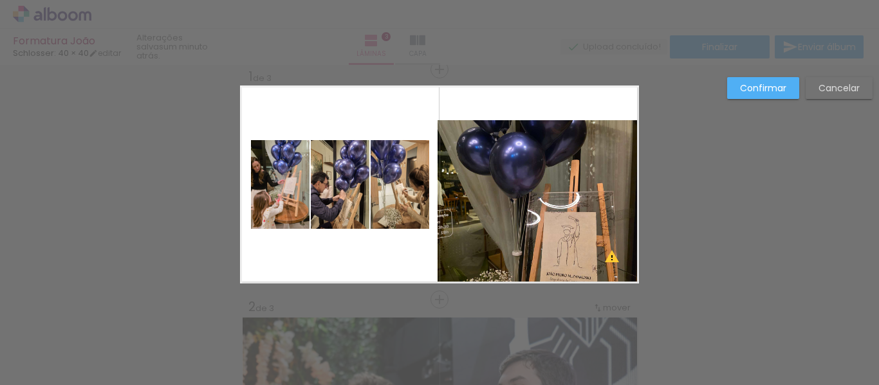
click at [527, 138] on quentale-photo at bounding box center [538, 201] width 201 height 163
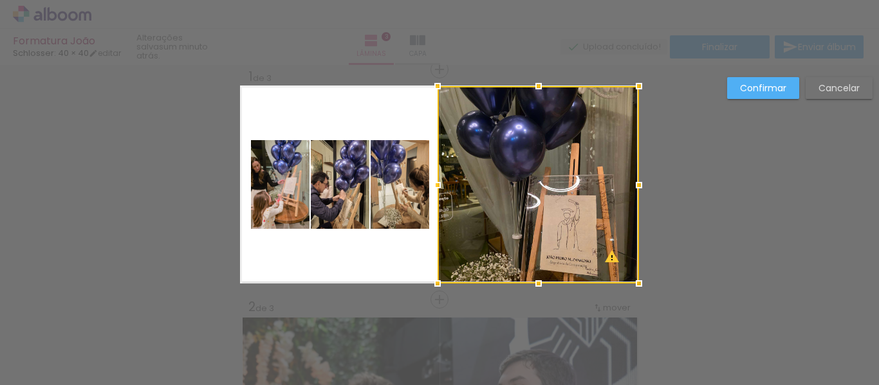
drag, startPoint x: 534, startPoint y: 122, endPoint x: 534, endPoint y: 102, distance: 20.6
click at [534, 102] on div at bounding box center [538, 185] width 201 height 198
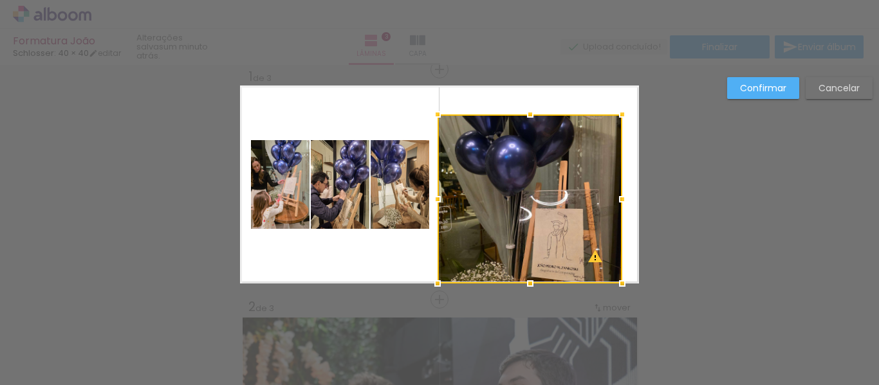
drag, startPoint x: 638, startPoint y: 81, endPoint x: 621, endPoint y: 109, distance: 32.9
click at [621, 109] on div at bounding box center [622, 115] width 26 height 26
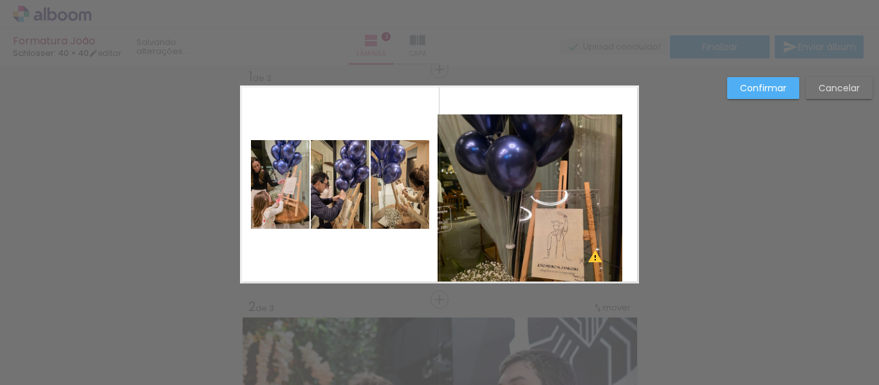
click at [572, 190] on quentale-photo at bounding box center [530, 199] width 185 height 169
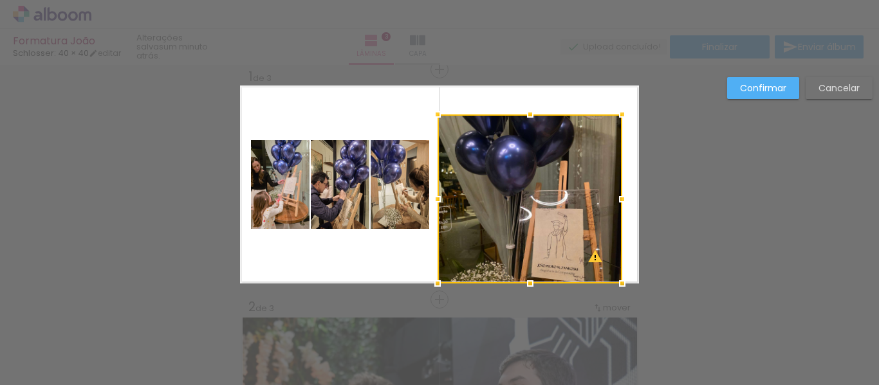
click at [572, 190] on div at bounding box center [530, 199] width 185 height 169
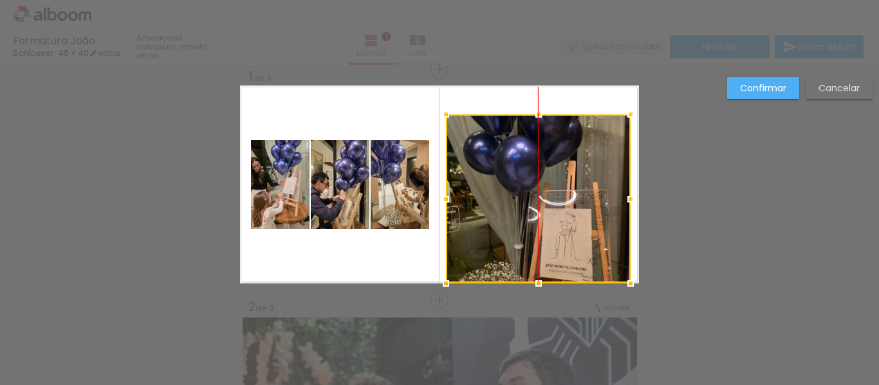
drag, startPoint x: 555, startPoint y: 185, endPoint x: 557, endPoint y: 207, distance: 21.9
click at [557, 207] on div at bounding box center [538, 199] width 185 height 169
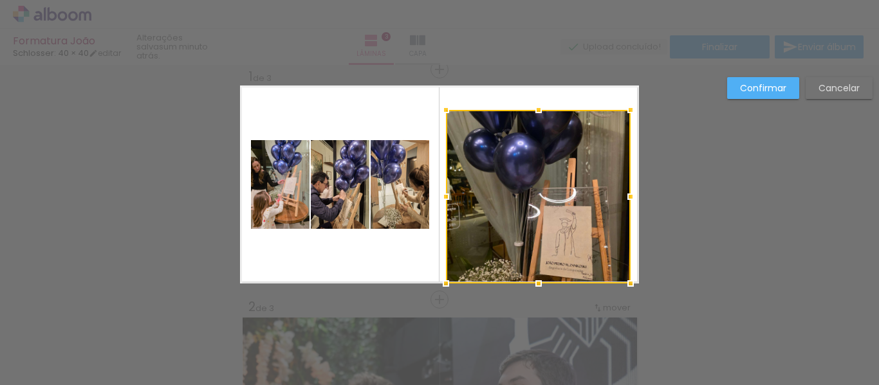
drag, startPoint x: 532, startPoint y: 106, endPoint x: 532, endPoint y: 53, distance: 52.8
click at [532, 0] on div "Formatura João Schlosser: 40 × 40 editar um minuto atrás. Lâminas 3 Capa Finali…" at bounding box center [439, 0] width 879 height 0
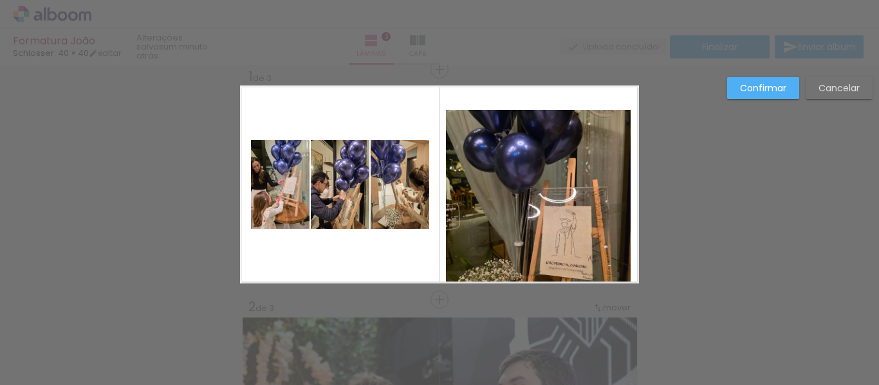
click at [539, 113] on quentale-photo at bounding box center [538, 197] width 185 height 174
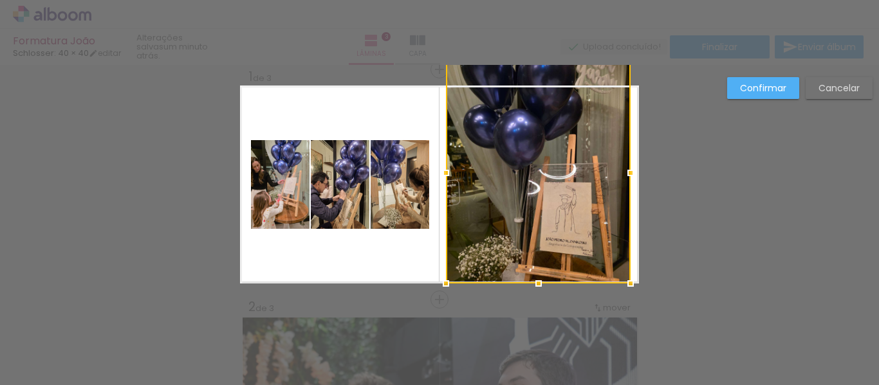
drag, startPoint x: 532, startPoint y: 107, endPoint x: 532, endPoint y: 91, distance: 15.4
click at [532, 91] on div at bounding box center [538, 173] width 185 height 222
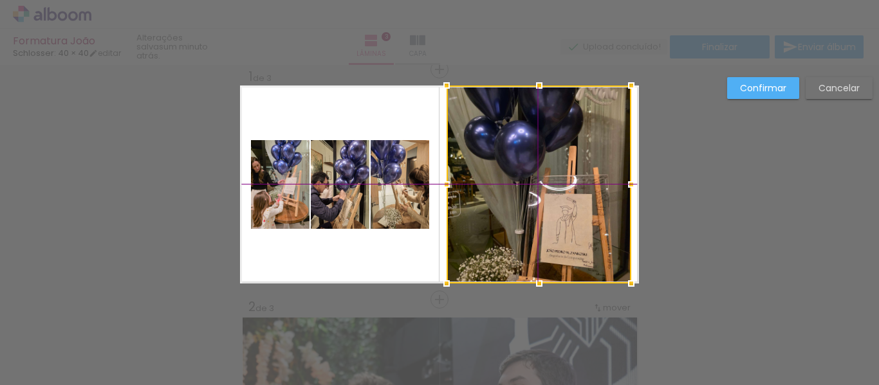
drag, startPoint x: 552, startPoint y: 151, endPoint x: 554, endPoint y: 183, distance: 32.3
click at [554, 183] on div at bounding box center [539, 185] width 185 height 198
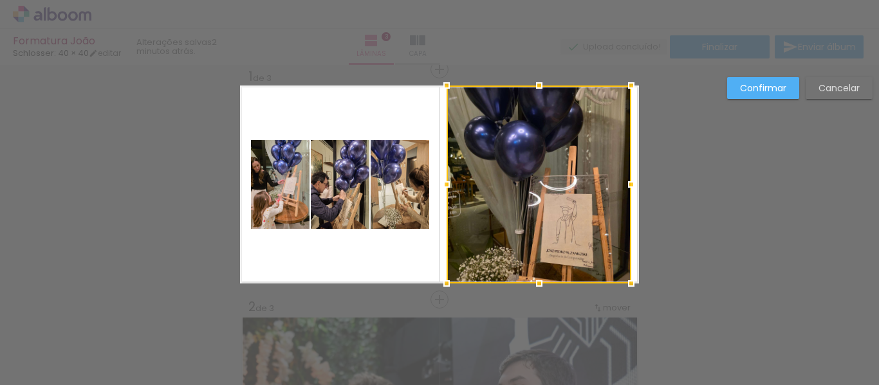
click at [593, 167] on div at bounding box center [539, 185] width 185 height 198
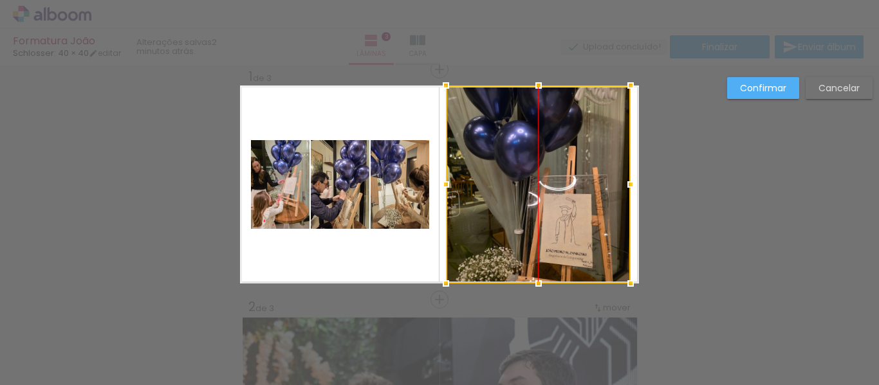
click at [593, 166] on div at bounding box center [538, 185] width 185 height 198
drag, startPoint x: 586, startPoint y: 175, endPoint x: 566, endPoint y: 153, distance: 30.0
click at [586, 190] on div at bounding box center [538, 185] width 185 height 198
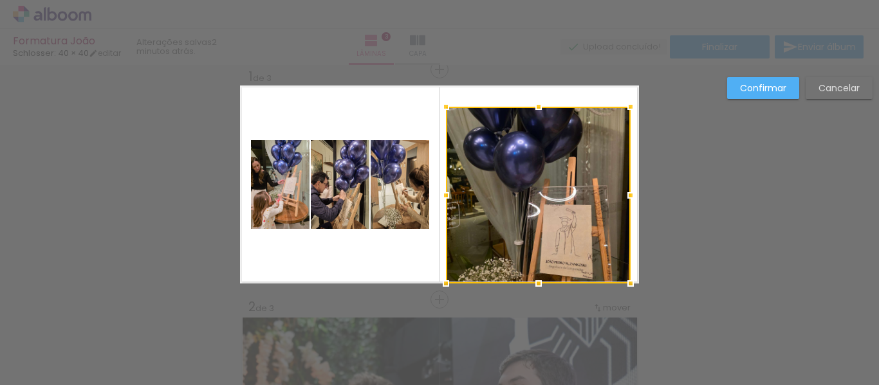
drag, startPoint x: 531, startPoint y: 84, endPoint x: 534, endPoint y: 63, distance: 20.8
click at [534, 0] on div "Formatura João Schlosser: 40 × 40 editar 2 minutos atrás. Lâminas 3 Capa Finali…" at bounding box center [439, 0] width 879 height 0
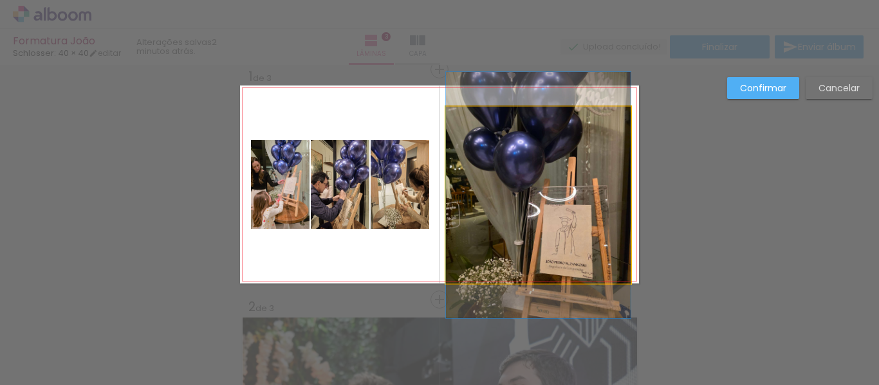
click at [534, 134] on quentale-photo at bounding box center [538, 195] width 185 height 177
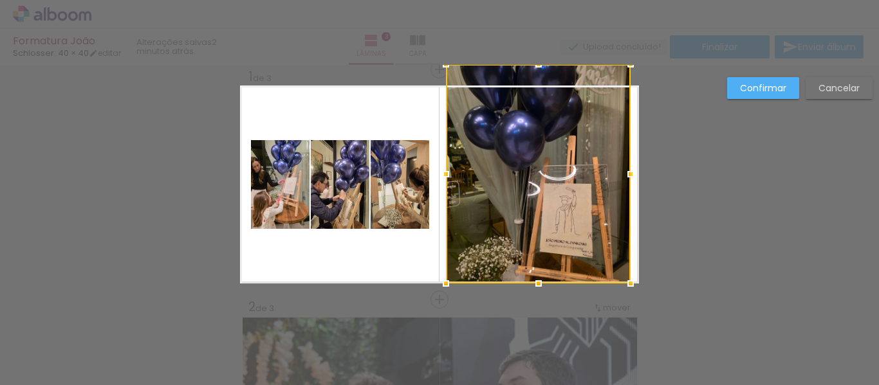
drag, startPoint x: 532, startPoint y: 106, endPoint x: 545, endPoint y: 30, distance: 77.0
click at [544, 0] on div "Formatura João Schlosser: 40 × 40 editar 2 minutos atrás. Lâminas 3 Capa Finali…" at bounding box center [439, 0] width 879 height 0
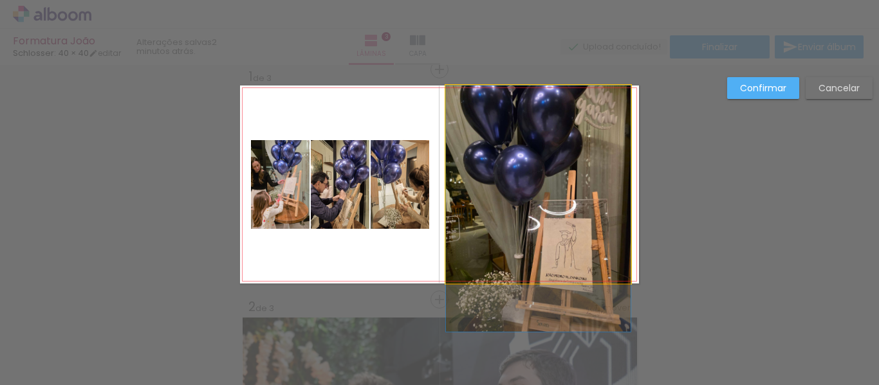
drag, startPoint x: 524, startPoint y: 183, endPoint x: 526, endPoint y: 215, distance: 32.2
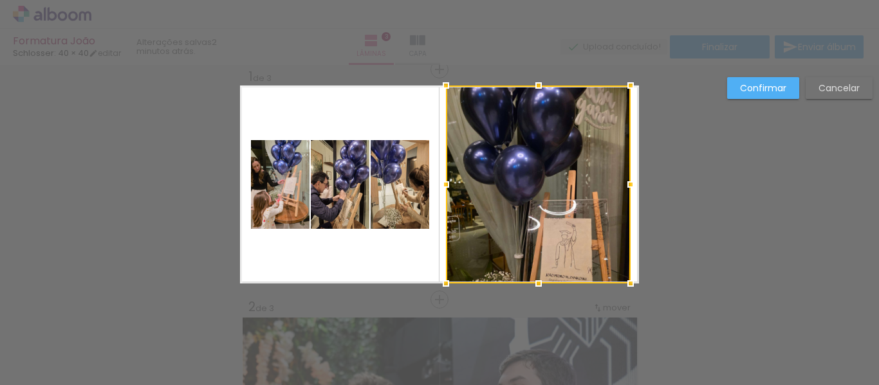
click at [568, 185] on div at bounding box center [538, 185] width 185 height 198
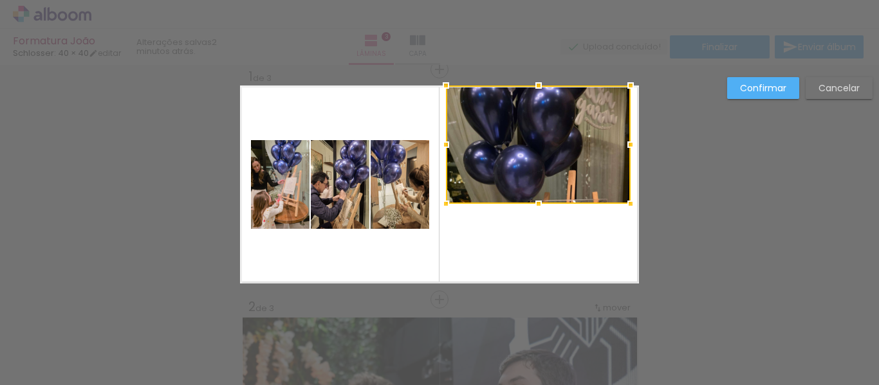
drag, startPoint x: 539, startPoint y: 286, endPoint x: 539, endPoint y: 319, distance: 33.5
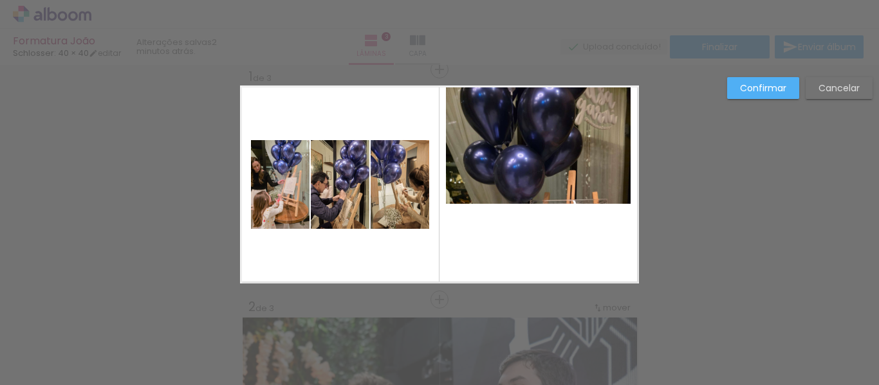
click at [532, 189] on quentale-photo at bounding box center [538, 145] width 185 height 118
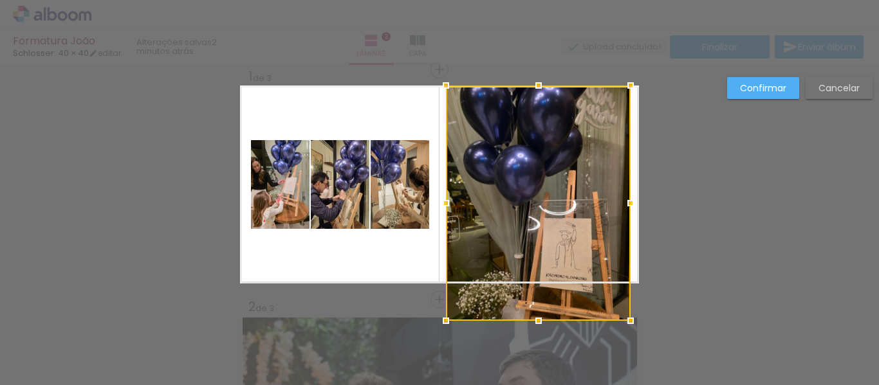
drag, startPoint x: 531, startPoint y: 202, endPoint x: 536, endPoint y: 371, distance: 168.7
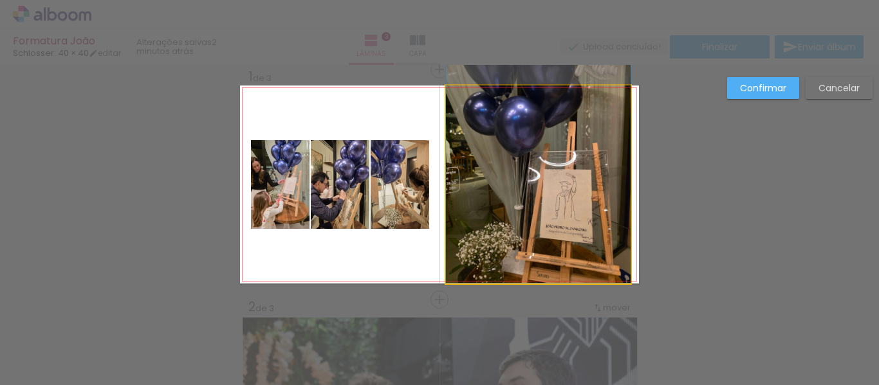
drag, startPoint x: 557, startPoint y: 245, endPoint x: 552, endPoint y: 192, distance: 53.0
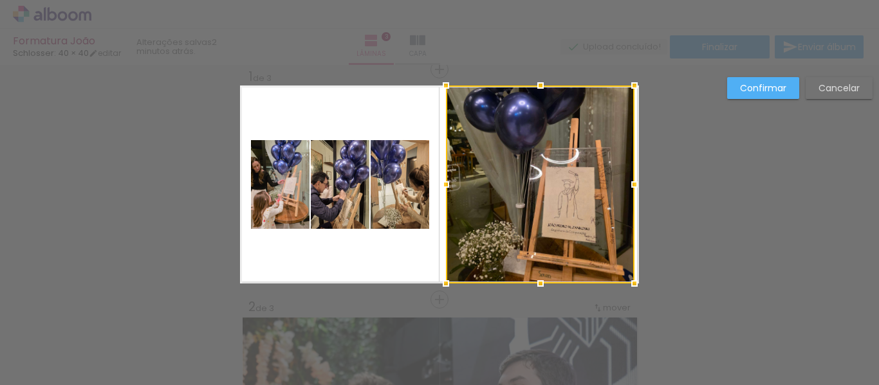
drag, startPoint x: 630, startPoint y: 184, endPoint x: 644, endPoint y: 185, distance: 14.2
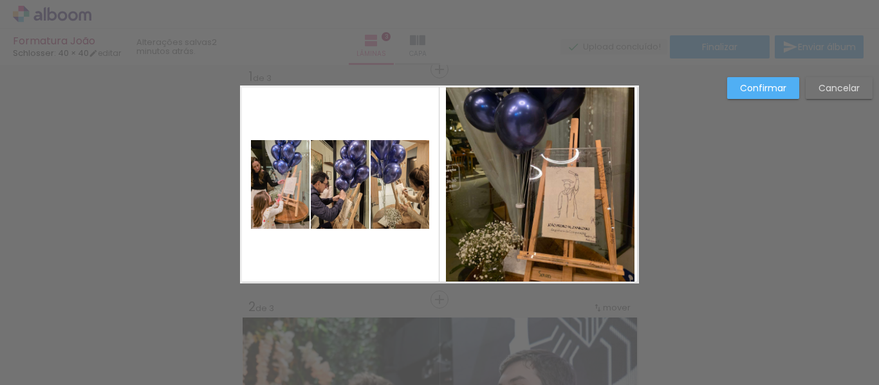
click at [469, 190] on quentale-photo at bounding box center [540, 185] width 189 height 198
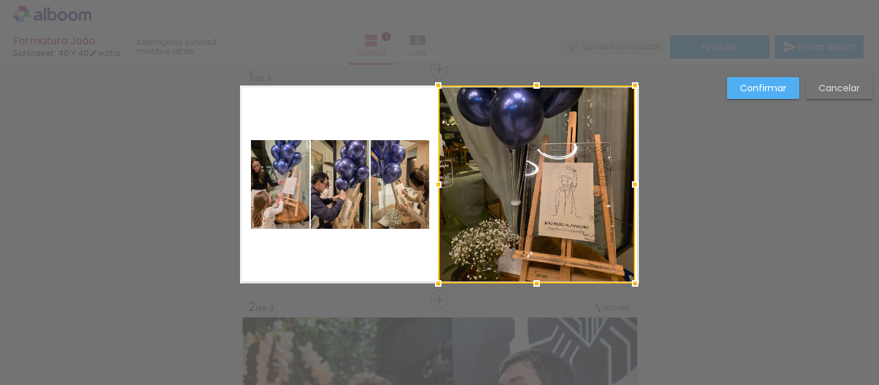
drag, startPoint x: 442, startPoint y: 185, endPoint x: 424, endPoint y: 190, distance: 18.7
click at [425, 190] on div at bounding box center [438, 185] width 26 height 26
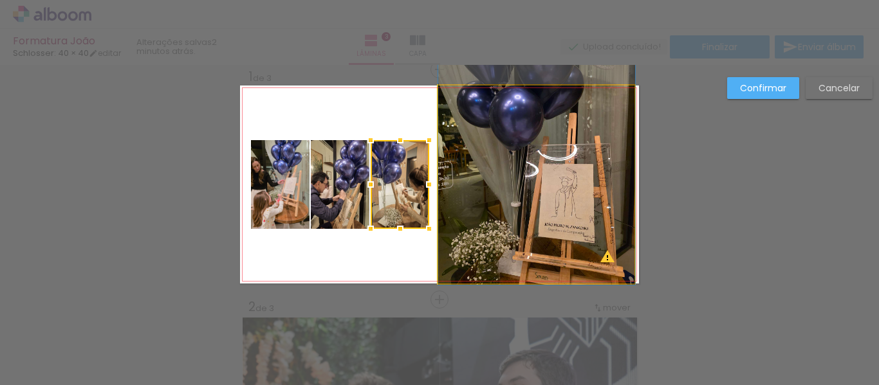
drag, startPoint x: 588, startPoint y: 220, endPoint x: 624, endPoint y: 221, distance: 36.1
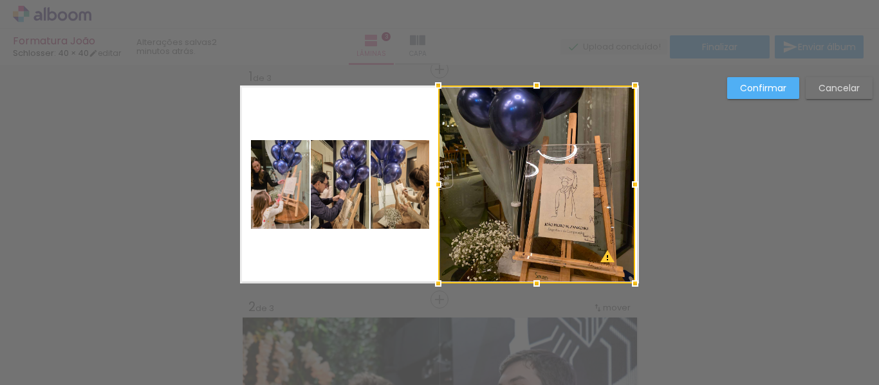
click at [311, 178] on quentale-photo at bounding box center [340, 184] width 59 height 89
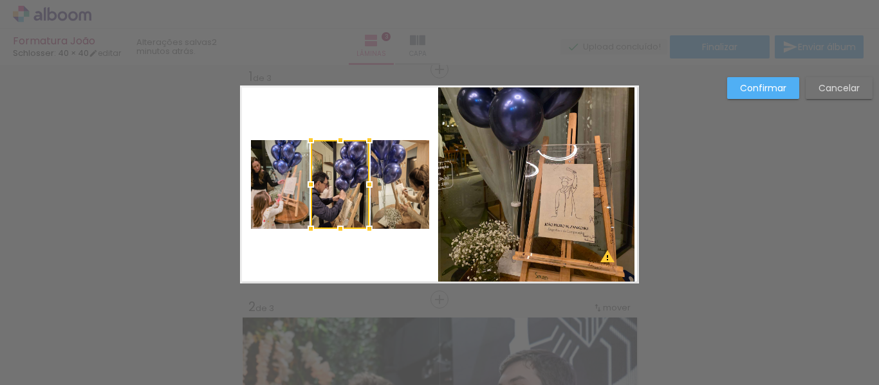
click at [265, 174] on quentale-photo at bounding box center [280, 184] width 59 height 89
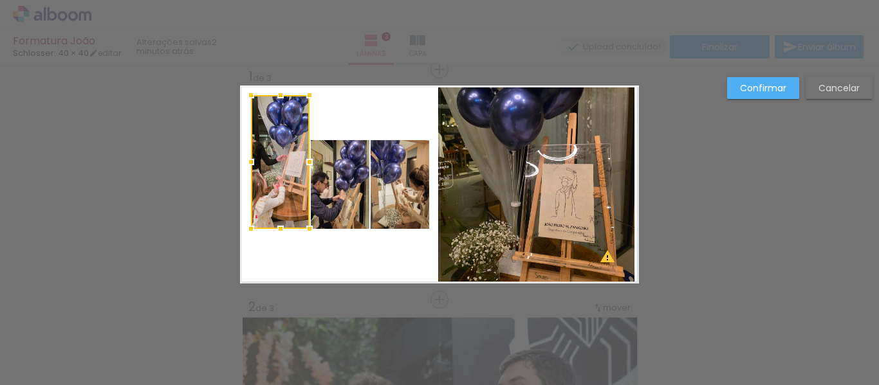
drag, startPoint x: 272, startPoint y: 136, endPoint x: 281, endPoint y: 91, distance: 45.9
click at [281, 91] on div at bounding box center [281, 95] width 26 height 26
drag, startPoint x: 267, startPoint y: 212, endPoint x: 270, endPoint y: 224, distance: 11.9
click at [268, 212] on quentale-photo at bounding box center [280, 162] width 59 height 134
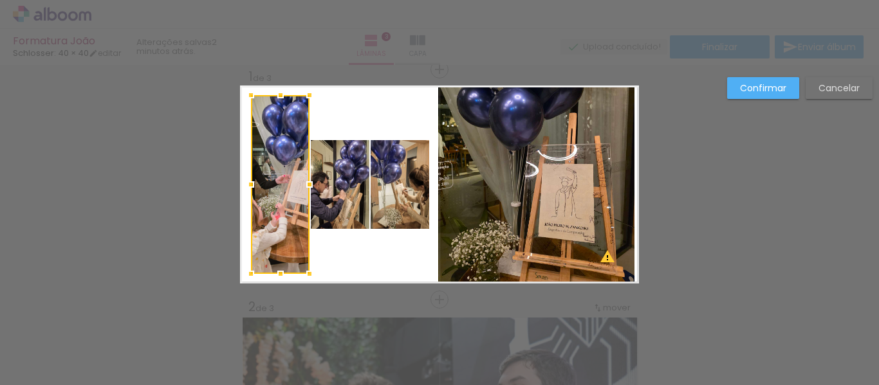
drag, startPoint x: 276, startPoint y: 229, endPoint x: 276, endPoint y: 252, distance: 23.2
click at [276, 273] on div at bounding box center [281, 274] width 26 height 26
click at [255, 184] on quentale-photo at bounding box center [280, 184] width 59 height 178
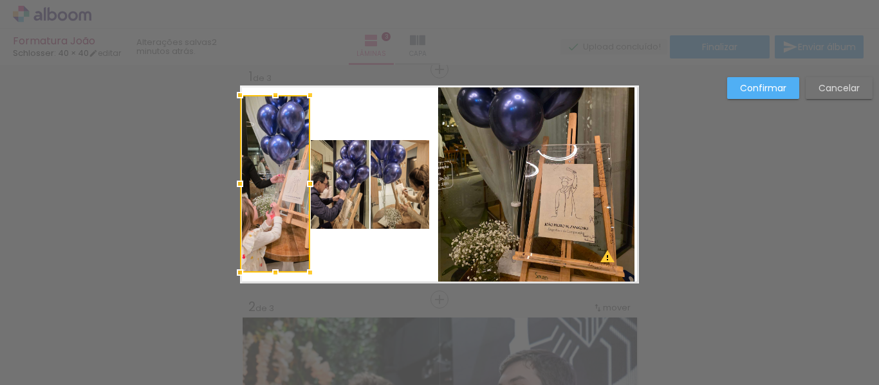
drag, startPoint x: 244, startPoint y: 187, endPoint x: 235, endPoint y: 188, distance: 9.1
click at [235, 188] on div at bounding box center [240, 184] width 26 height 26
click at [285, 197] on quentale-photo at bounding box center [275, 184] width 70 height 178
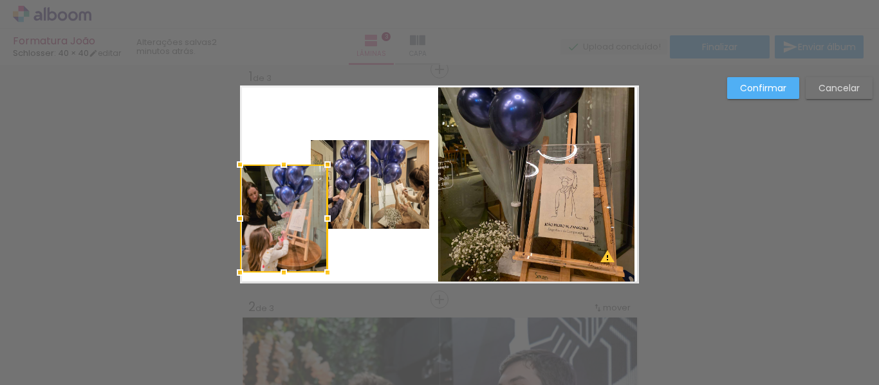
drag, startPoint x: 268, startPoint y: 94, endPoint x: 272, endPoint y: 163, distance: 69.6
click at [272, 163] on div at bounding box center [284, 165] width 26 height 26
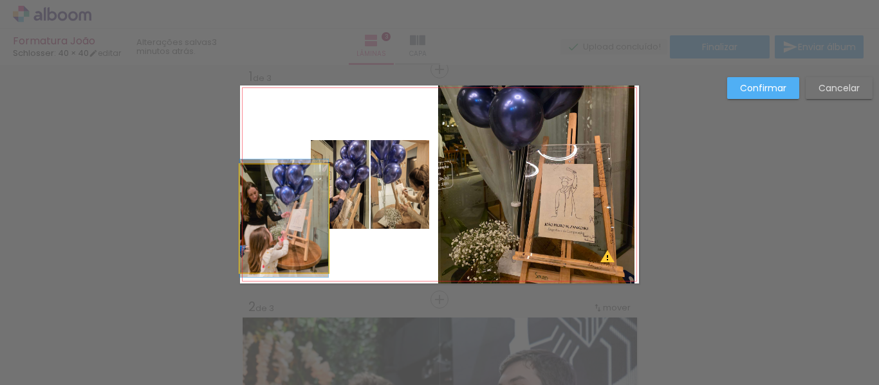
click at [268, 214] on quentale-photo at bounding box center [284, 219] width 88 height 108
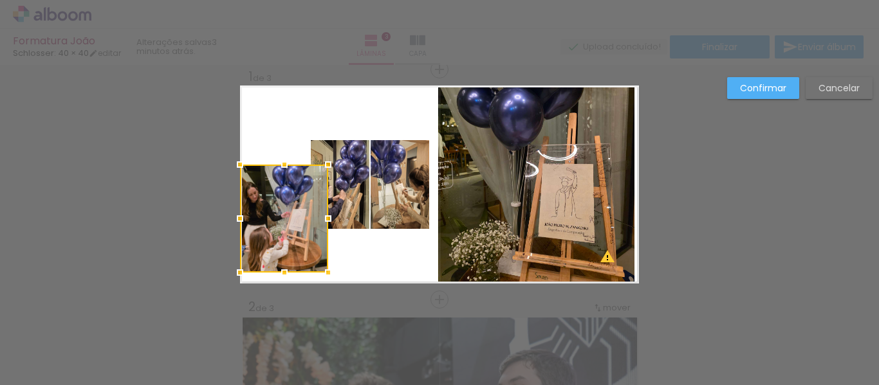
click at [0, 0] on slot "Confirmar" at bounding box center [0, 0] width 0 height 0
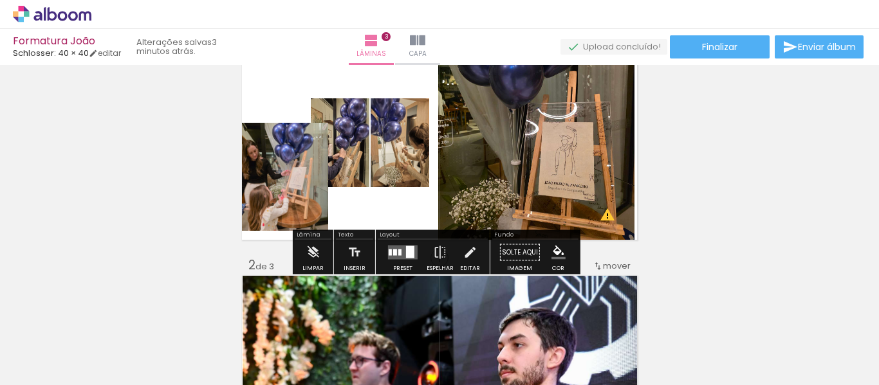
scroll to position [81, 0]
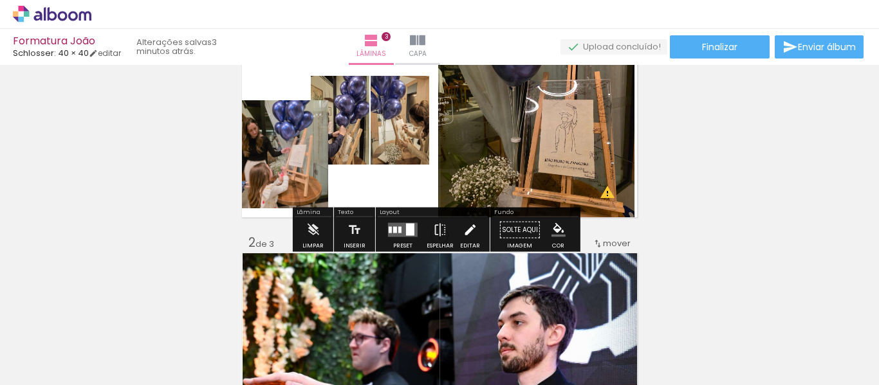
click at [469, 229] on iron-icon at bounding box center [470, 231] width 14 height 26
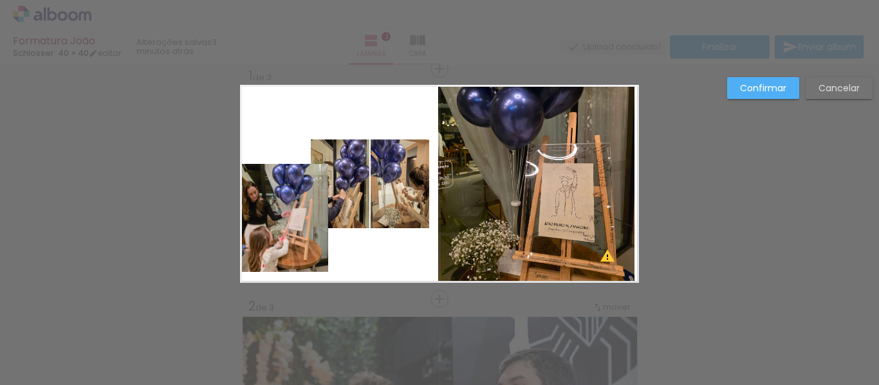
scroll to position [17, 0]
click at [257, 214] on quentale-photo at bounding box center [284, 219] width 88 height 108
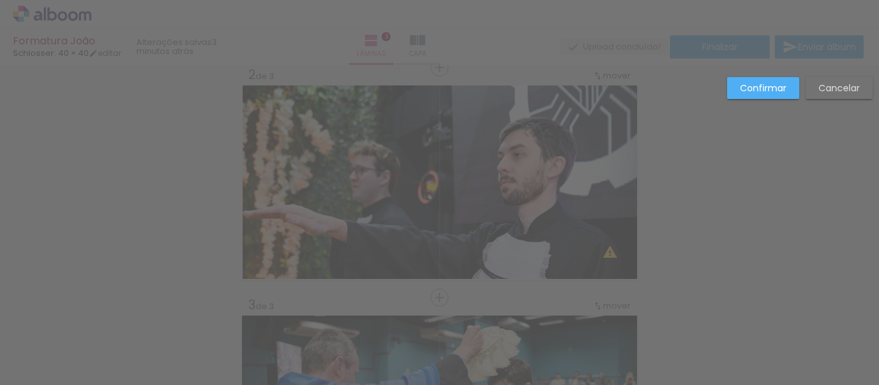
scroll to position [274, 0]
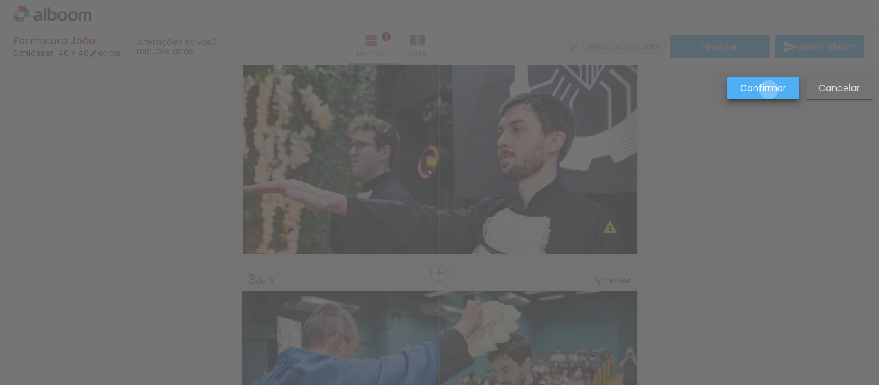
click at [0, 0] on slot "Confirmar" at bounding box center [0, 0] width 0 height 0
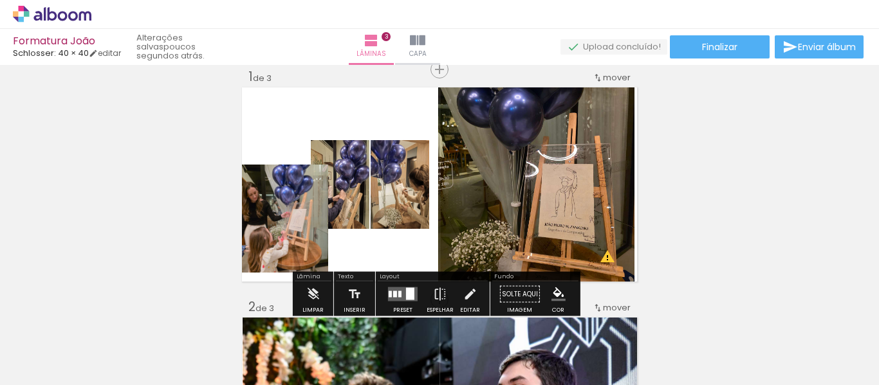
scroll to position [81, 0]
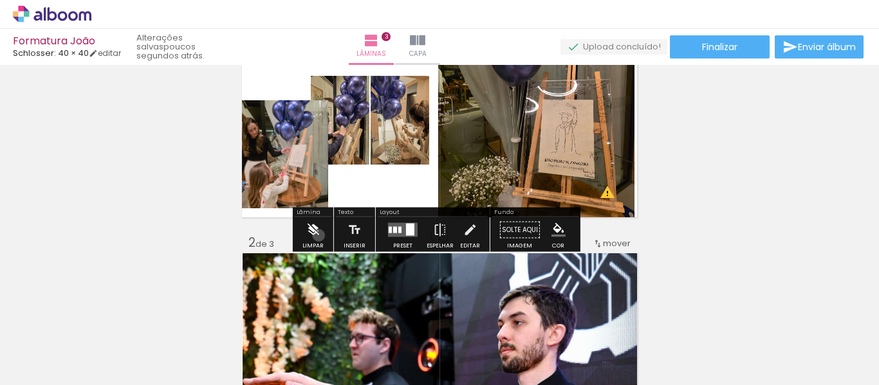
click at [319, 236] on iron-icon at bounding box center [313, 231] width 14 height 26
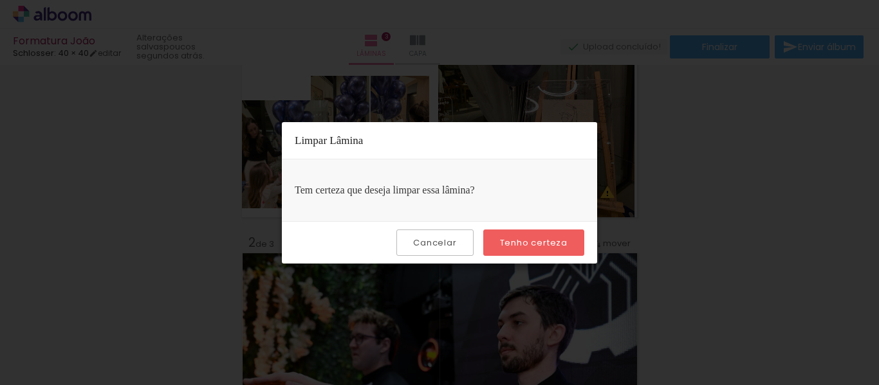
click at [0, 0] on slot "Tenho certeza" at bounding box center [0, 0] width 0 height 0
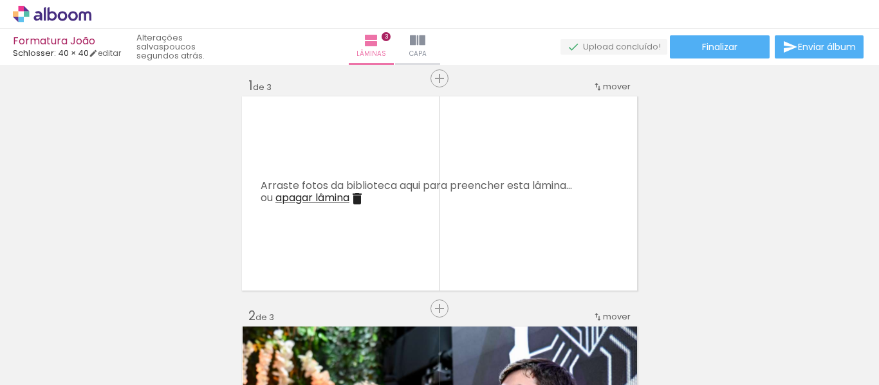
scroll to position [0, 0]
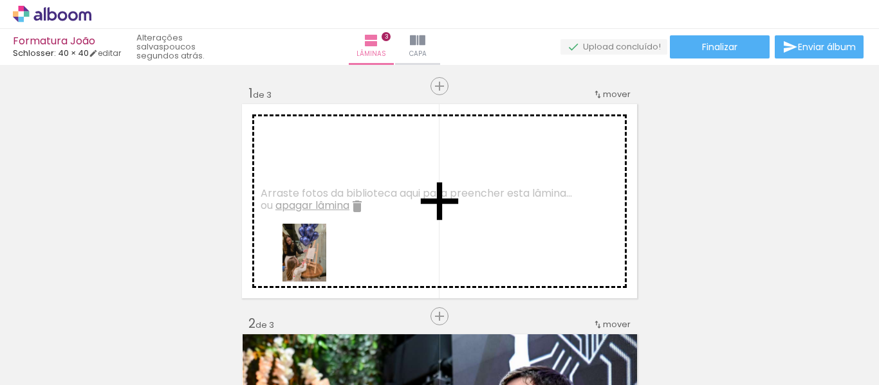
drag, startPoint x: 203, startPoint y: 358, endPoint x: 325, endPoint y: 260, distance: 156.6
click at [325, 260] on quentale-workspace at bounding box center [439, 192] width 879 height 385
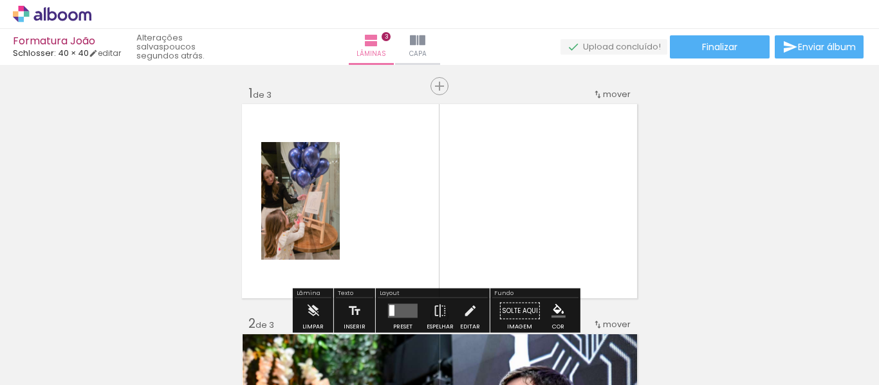
click at [328, 232] on quentale-photo at bounding box center [300, 201] width 79 height 118
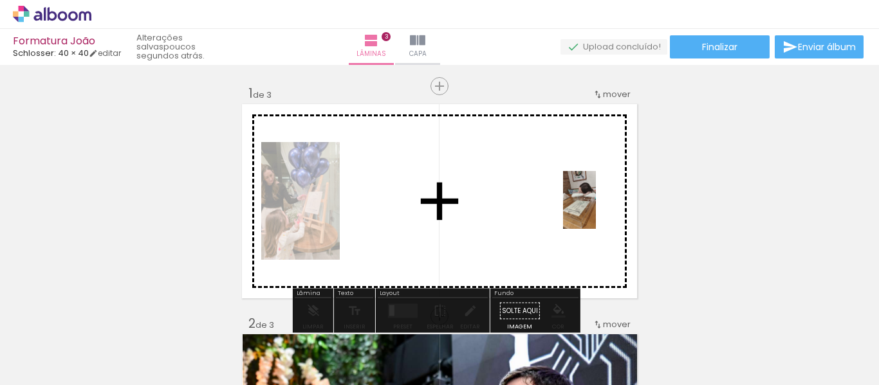
drag, startPoint x: 638, startPoint y: 342, endPoint x: 602, endPoint y: 210, distance: 137.4
click at [602, 210] on quentale-workspace at bounding box center [439, 192] width 879 height 385
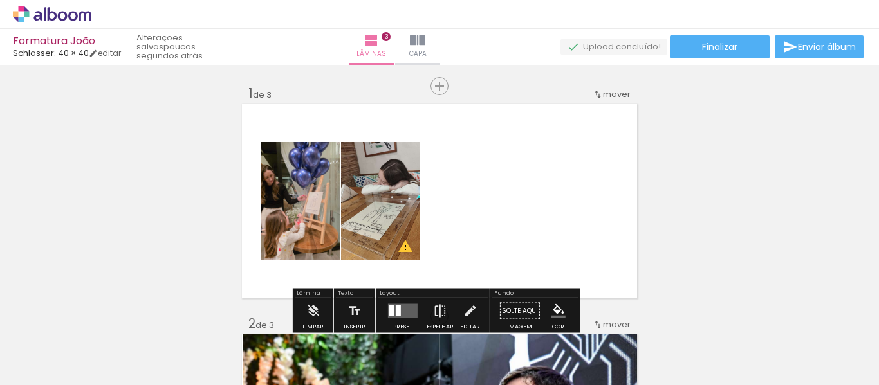
click at [369, 230] on quentale-photo at bounding box center [380, 201] width 79 height 118
click at [308, 232] on quentale-photo at bounding box center [300, 201] width 79 height 118
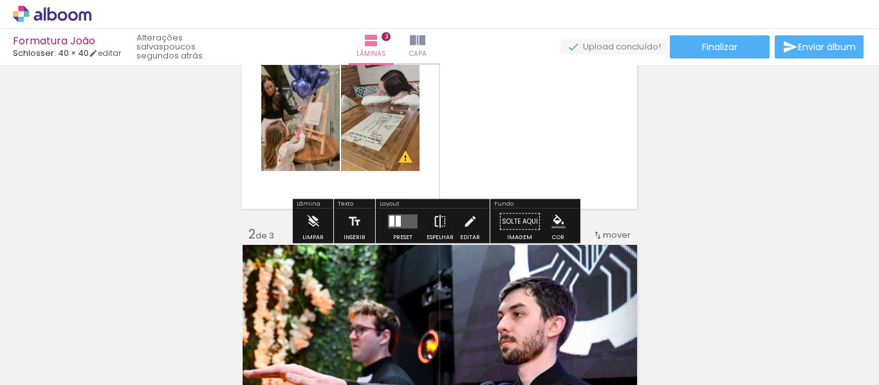
scroll to position [129, 0]
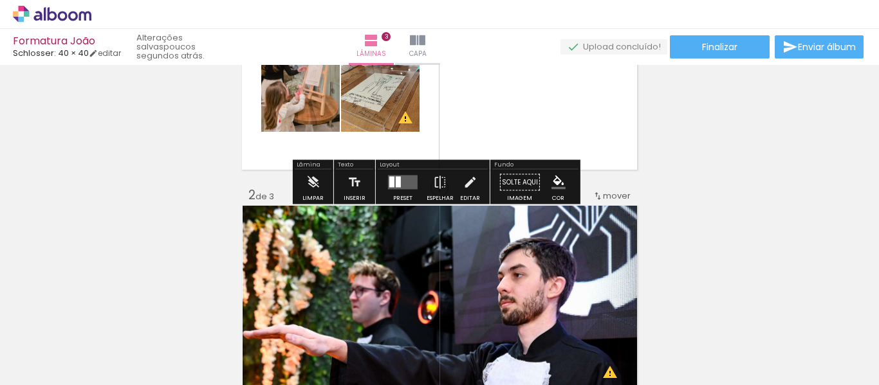
click at [428, 136] on quentale-layouter at bounding box center [439, 73] width 399 height 198
click at [397, 190] on div at bounding box center [402, 183] width 35 height 26
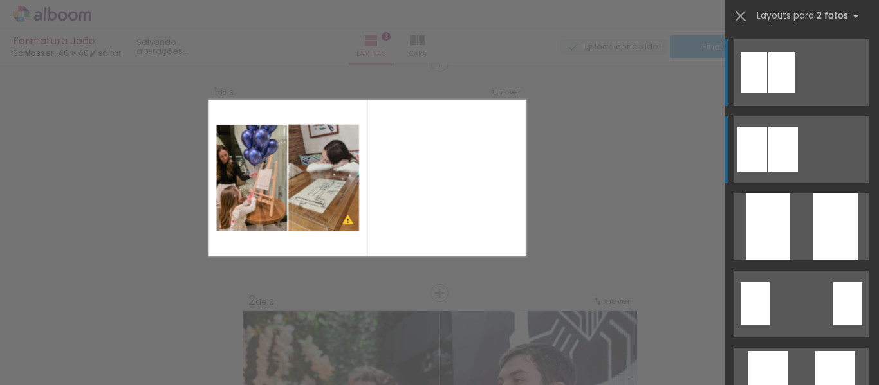
scroll to position [17, 0]
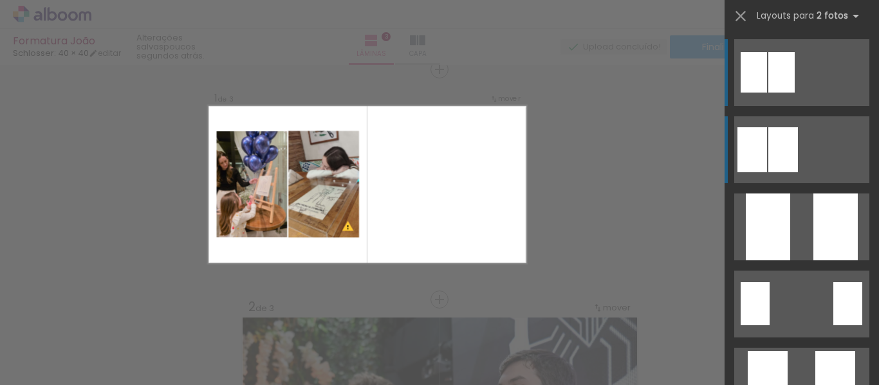
click at [768, 158] on div at bounding box center [783, 149] width 30 height 45
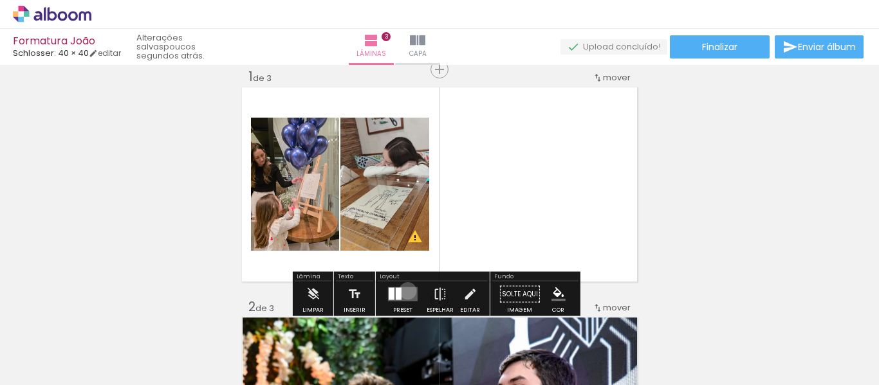
click at [405, 291] on quentale-layouter at bounding box center [403, 295] width 30 height 14
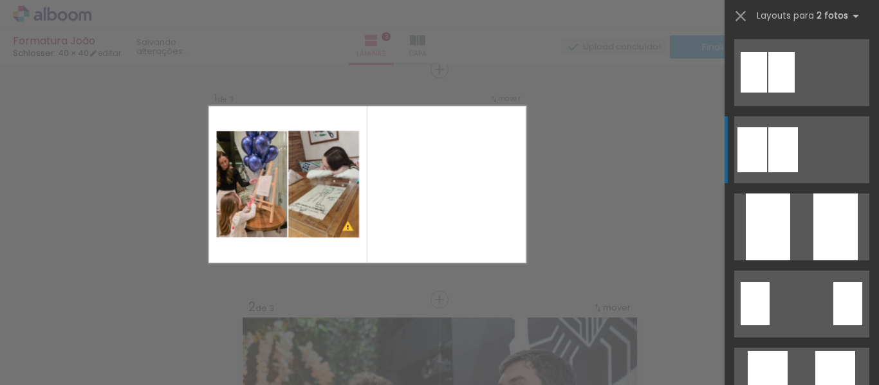
scroll to position [77, 0]
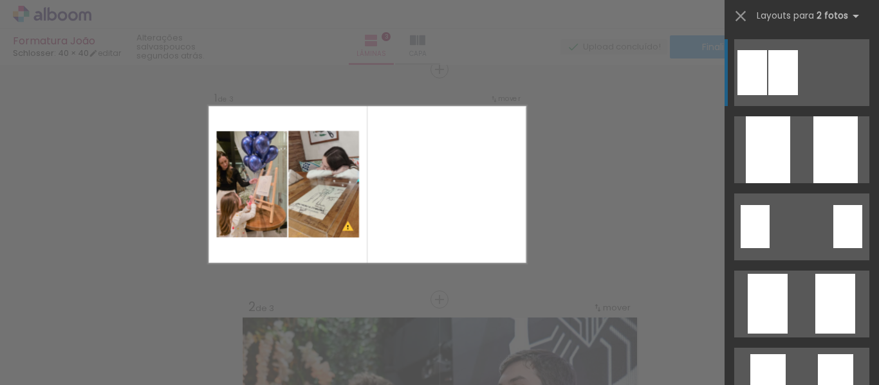
click at [768, 76] on div at bounding box center [783, 72] width 30 height 45
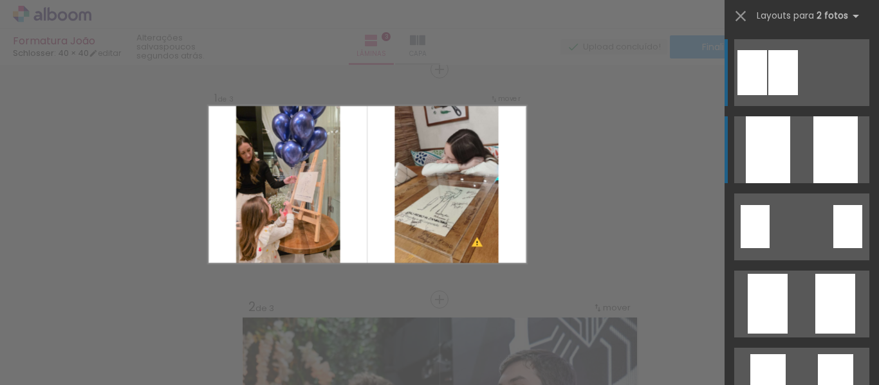
click at [798, 95] on div at bounding box center [783, 72] width 30 height 45
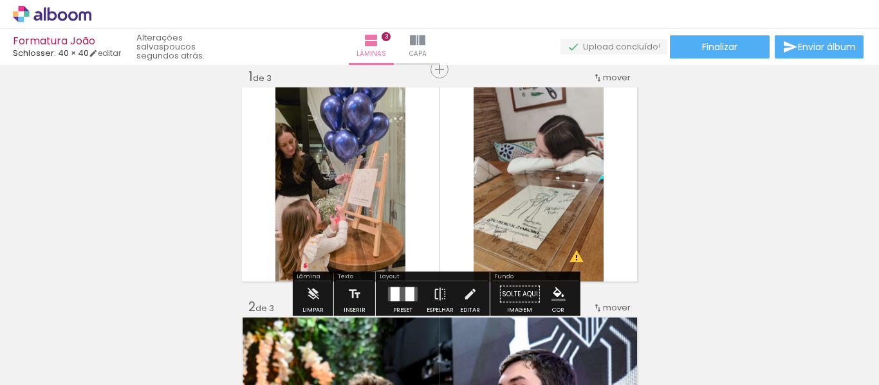
click at [563, 165] on quentale-photo at bounding box center [539, 185] width 130 height 198
click at [472, 292] on iron-icon at bounding box center [470, 295] width 14 height 26
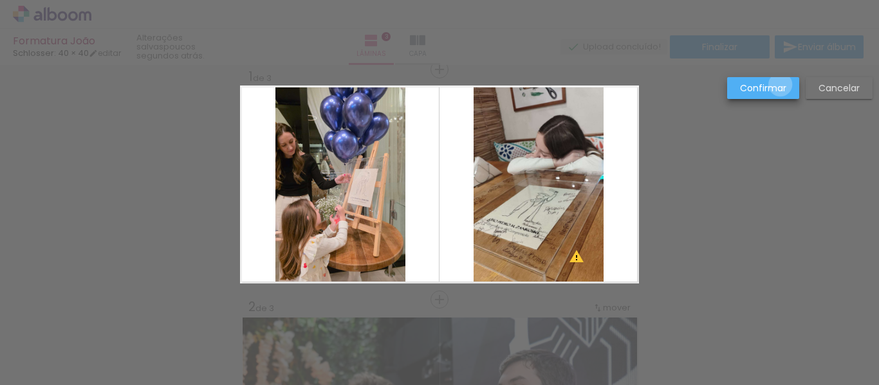
click at [0, 0] on slot "Confirmar" at bounding box center [0, 0] width 0 height 0
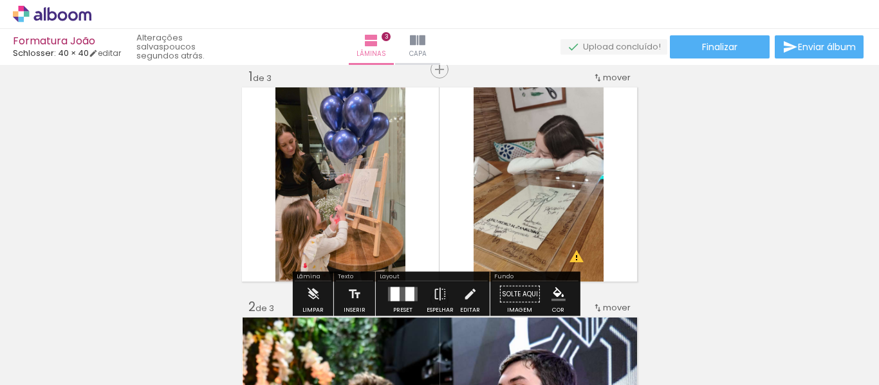
scroll to position [81, 0]
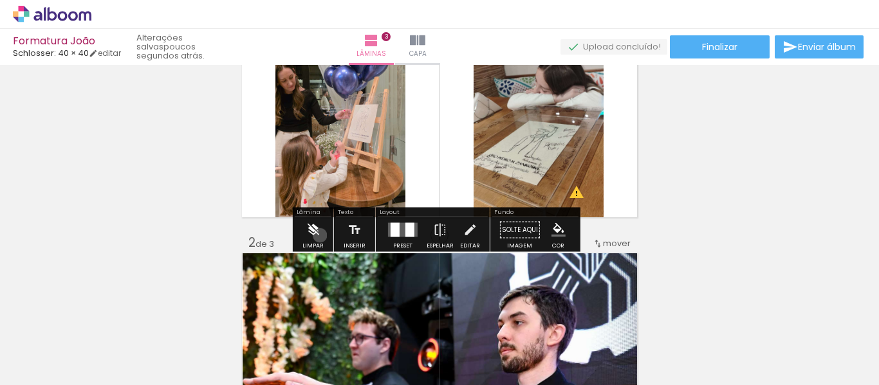
click at [320, 236] on paper-button "Limpar" at bounding box center [313, 234] width 28 height 33
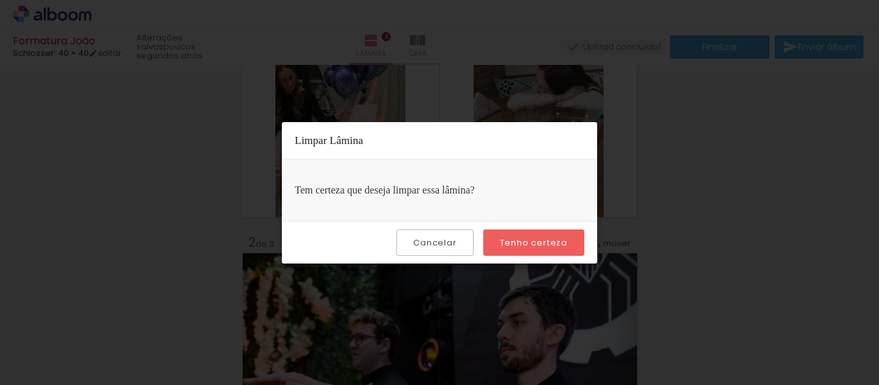
click at [0, 0] on slot "Tenho certeza" at bounding box center [0, 0] width 0 height 0
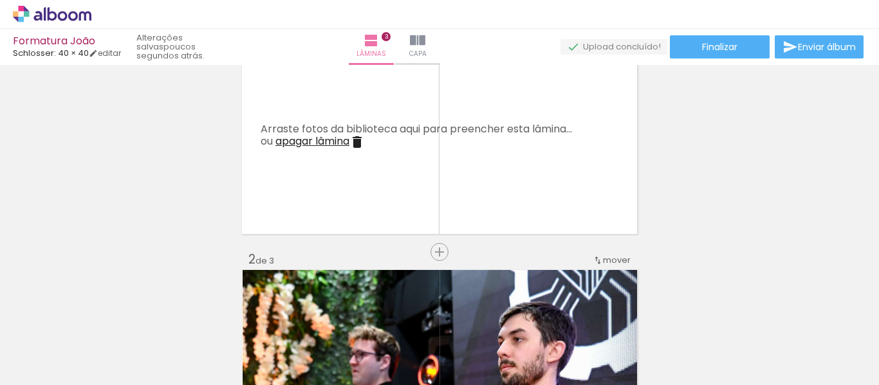
scroll to position [0, 0]
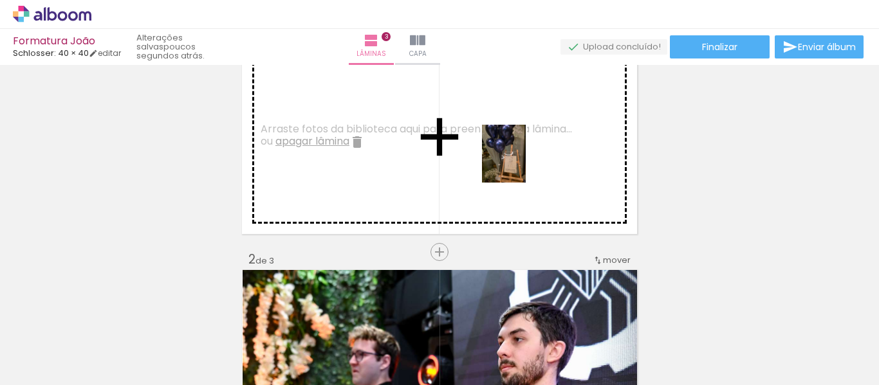
drag, startPoint x: 418, startPoint y: 353, endPoint x: 521, endPoint y: 163, distance: 215.4
click at [521, 163] on quentale-workspace at bounding box center [439, 192] width 879 height 385
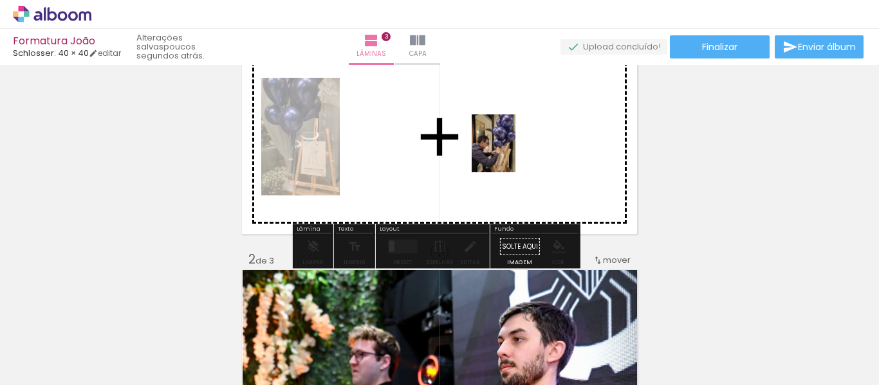
drag, startPoint x: 705, startPoint y: 350, endPoint x: 600, endPoint y: 210, distance: 174.8
click at [510, 152] on quentale-workspace at bounding box center [439, 192] width 879 height 385
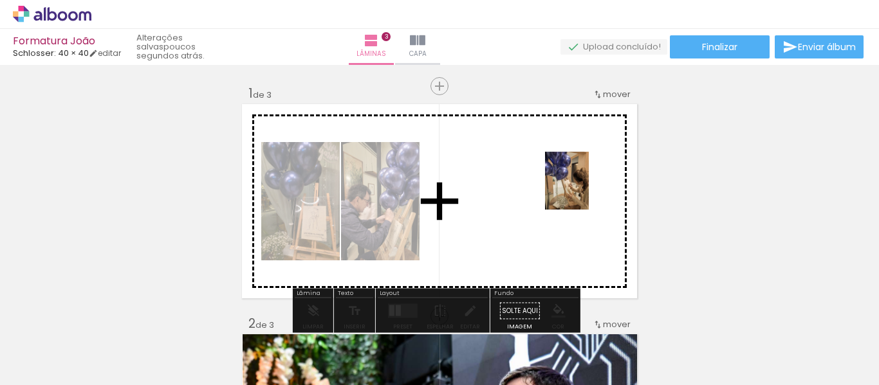
click at [519, 138] on quentale-workspace at bounding box center [439, 192] width 879 height 385
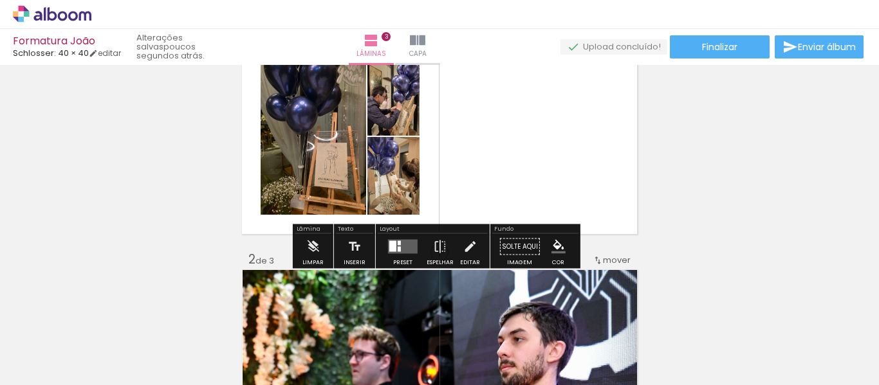
scroll to position [77, 0]
click at [407, 246] on quentale-layouter at bounding box center [403, 247] width 30 height 14
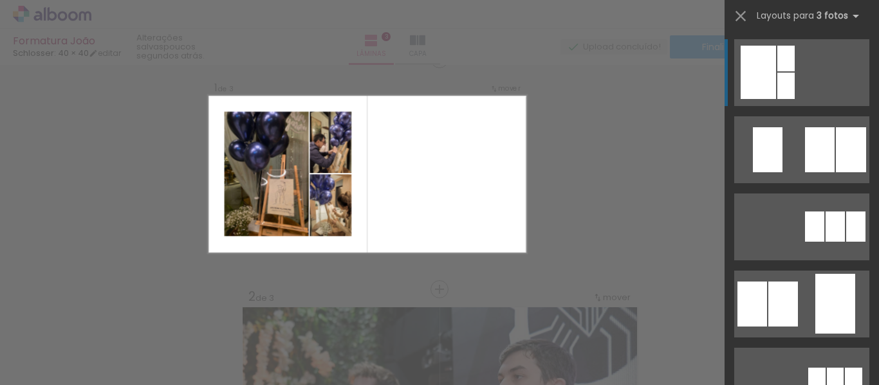
scroll to position [17, 0]
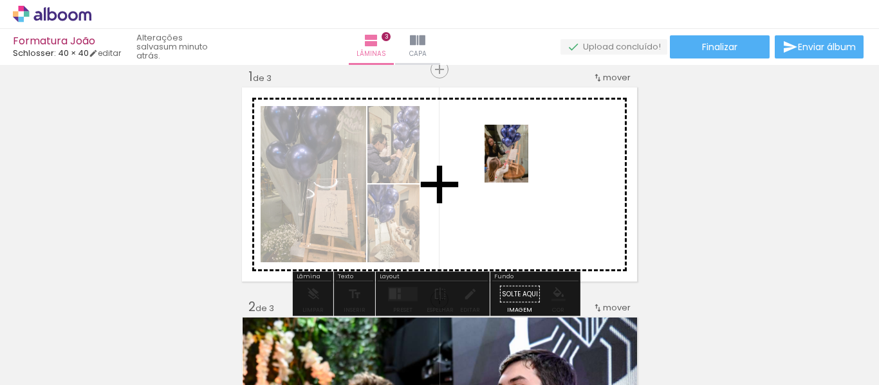
drag, startPoint x: 252, startPoint y: 314, endPoint x: 523, endPoint y: 163, distance: 310.5
click at [523, 163] on quentale-workspace at bounding box center [439, 192] width 879 height 385
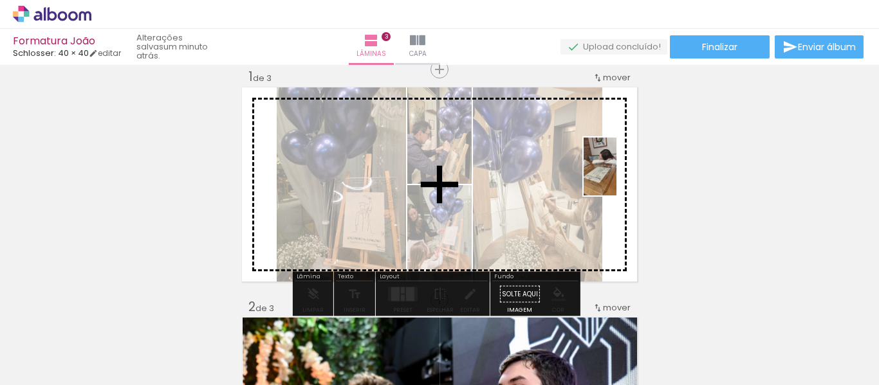
drag, startPoint x: 625, startPoint y: 317, endPoint x: 616, endPoint y: 174, distance: 143.2
click at [621, 175] on quentale-workspace at bounding box center [439, 192] width 879 height 385
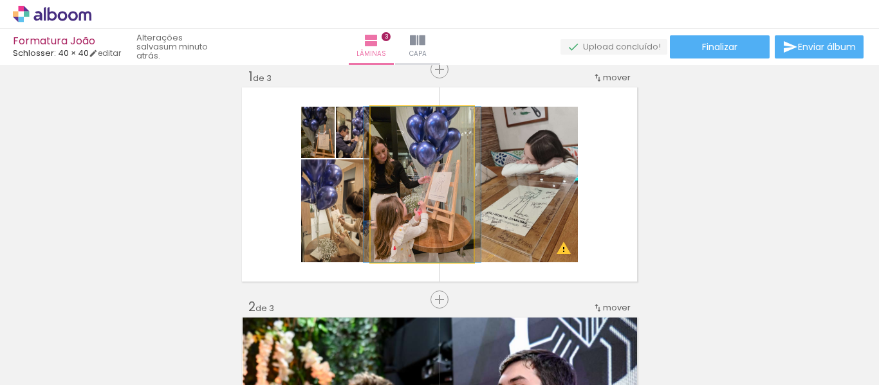
click at [419, 147] on quentale-photo at bounding box center [422, 185] width 103 height 156
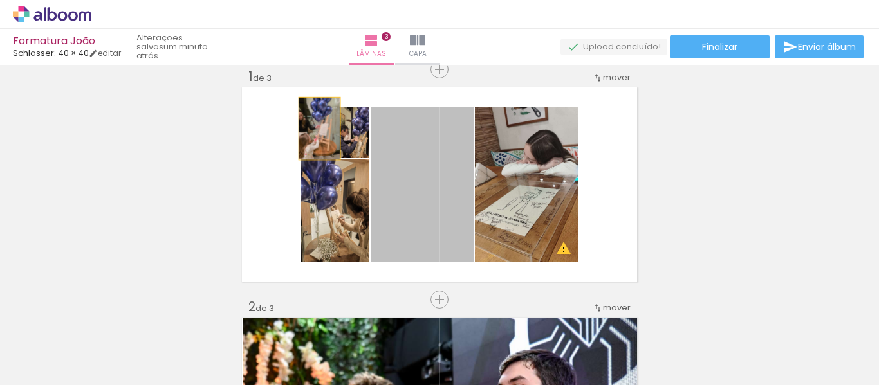
drag, startPoint x: 434, startPoint y: 190, endPoint x: 315, endPoint y: 129, distance: 134.7
click at [0, 0] on slot at bounding box center [0, 0] width 0 height 0
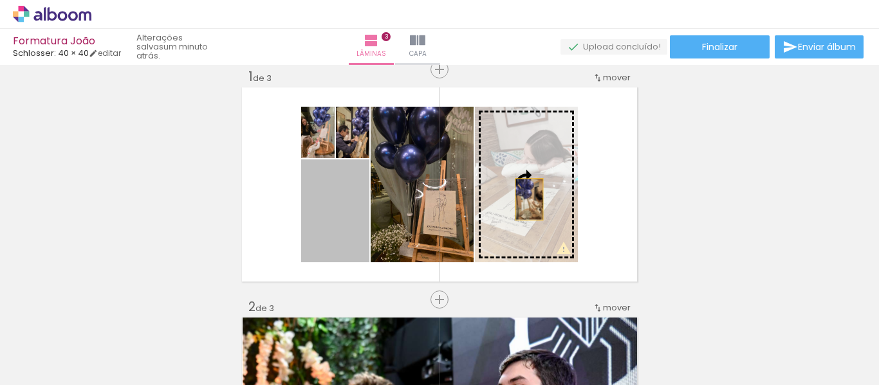
drag, startPoint x: 329, startPoint y: 225, endPoint x: 524, endPoint y: 200, distance: 197.3
click at [0, 0] on slot at bounding box center [0, 0] width 0 height 0
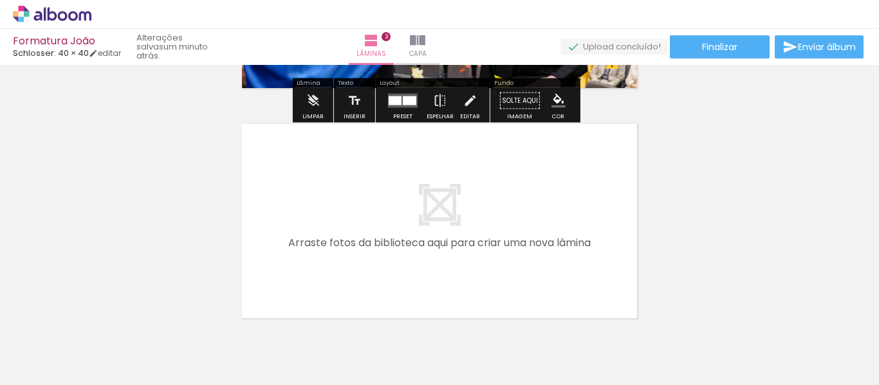
scroll to position [725, 0]
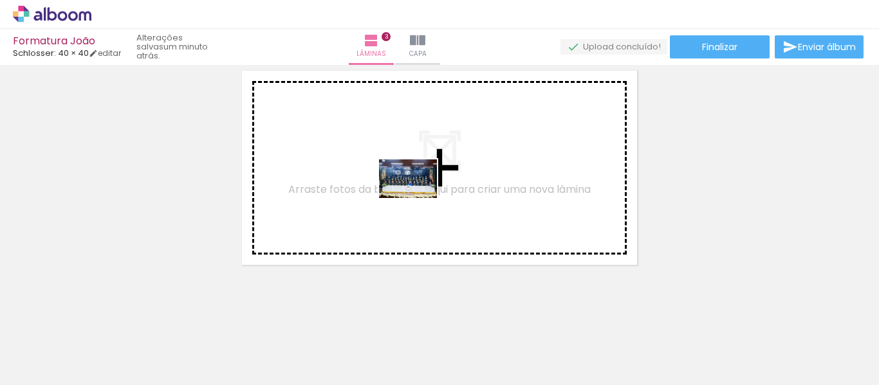
drag, startPoint x: 497, startPoint y: 351, endPoint x: 418, endPoint y: 197, distance: 173.9
click at [418, 197] on quentale-workspace at bounding box center [439, 192] width 879 height 385
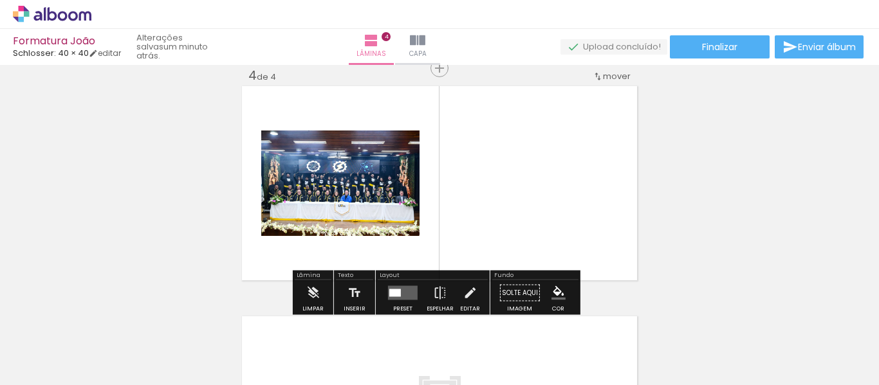
scroll to position [708, 0]
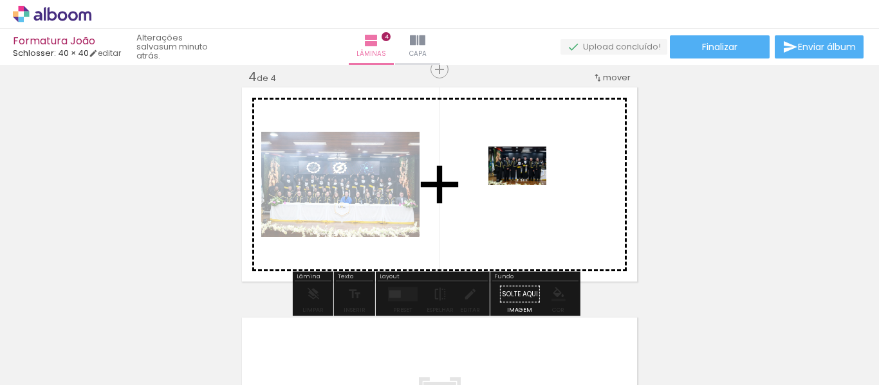
drag, startPoint x: 581, startPoint y: 355, endPoint x: 527, endPoint y: 184, distance: 179.5
click at [527, 184] on quentale-workspace at bounding box center [439, 192] width 879 height 385
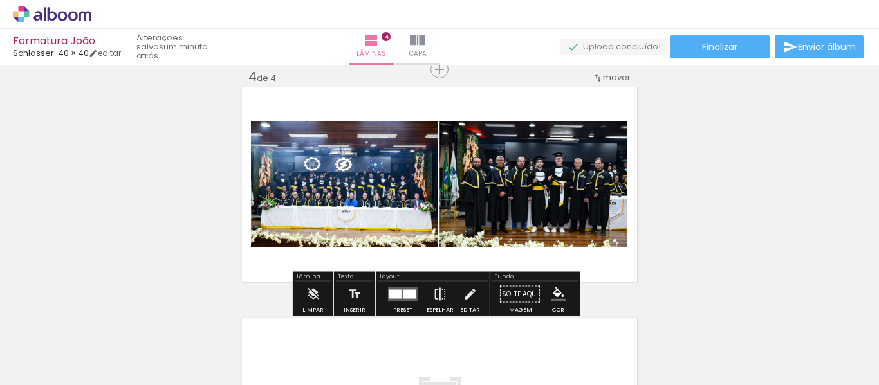
click at [403, 297] on div at bounding box center [410, 294] width 14 height 9
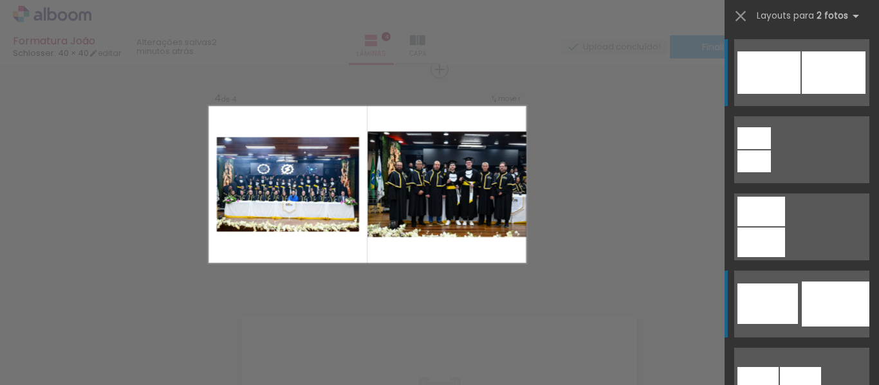
click at [771, 172] on div at bounding box center [754, 162] width 33 height 22
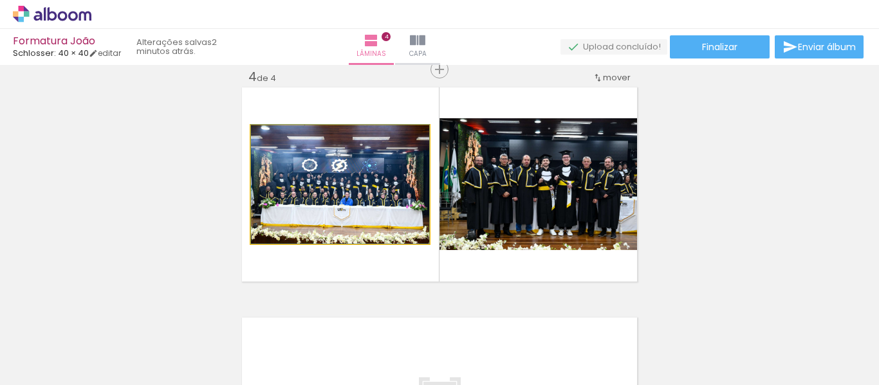
click at [371, 216] on quentale-photo at bounding box center [340, 184] width 178 height 118
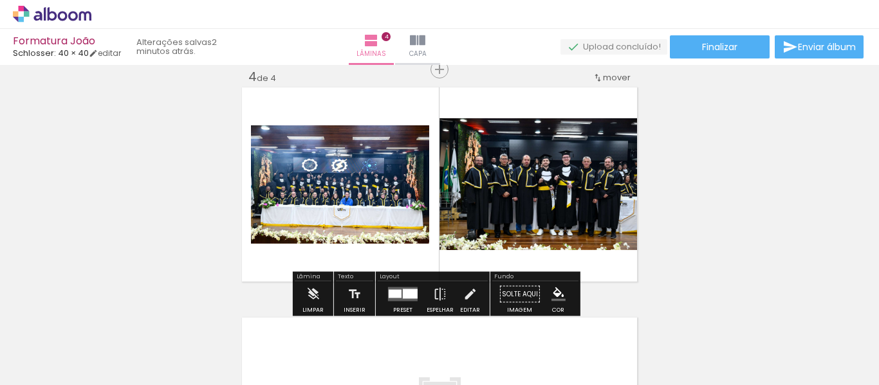
click at [365, 187] on quentale-photo at bounding box center [340, 184] width 178 height 118
click at [464, 293] on iron-icon at bounding box center [470, 295] width 14 height 26
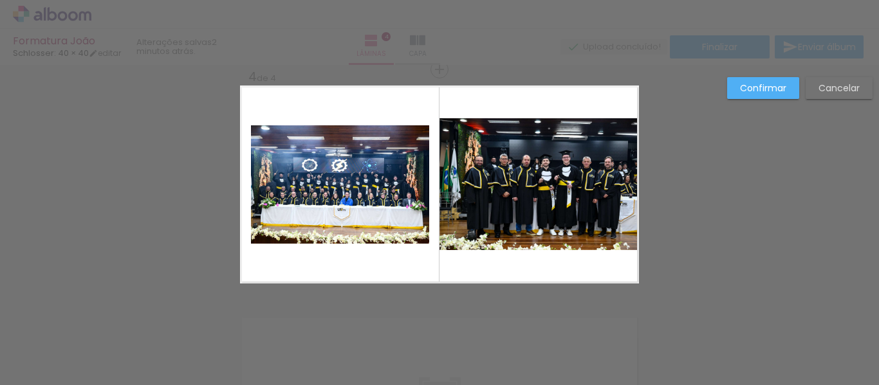
click at [322, 156] on quentale-photo at bounding box center [340, 184] width 178 height 118
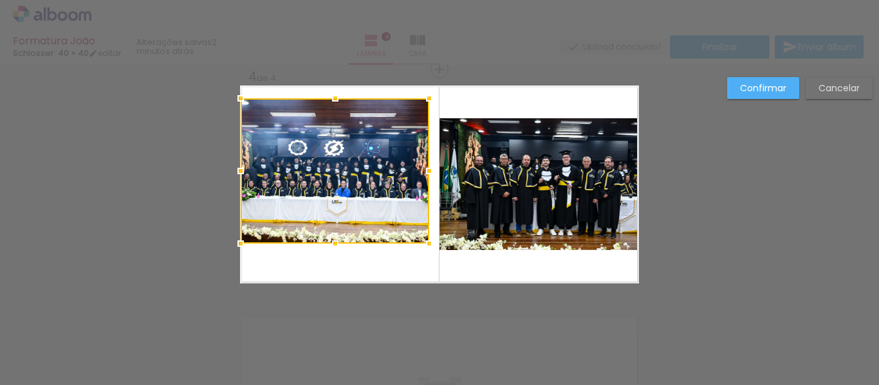
drag, startPoint x: 246, startPoint y: 126, endPoint x: 237, endPoint y: 102, distance: 26.1
click at [237, 102] on div at bounding box center [241, 99] width 26 height 26
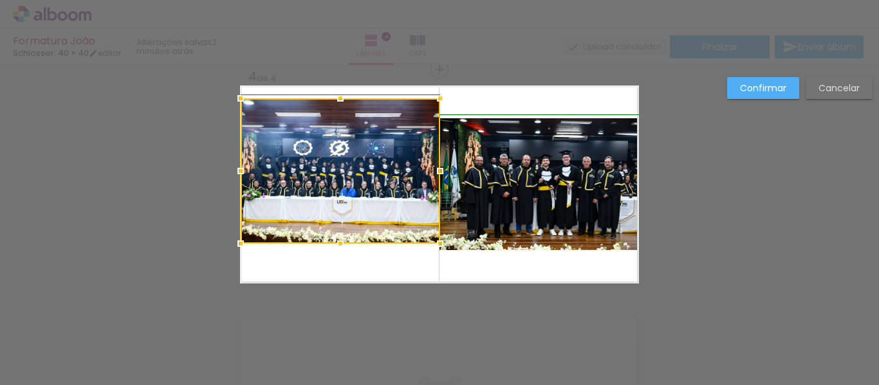
click at [427, 172] on div at bounding box center [440, 171] width 26 height 26
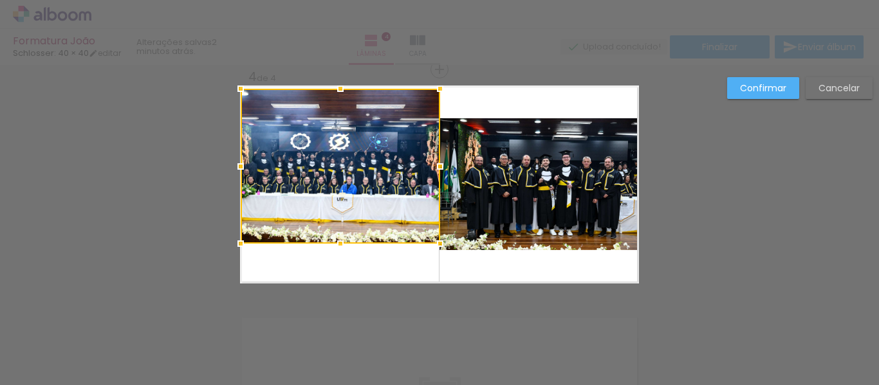
click at [334, 88] on div at bounding box center [341, 89] width 26 height 26
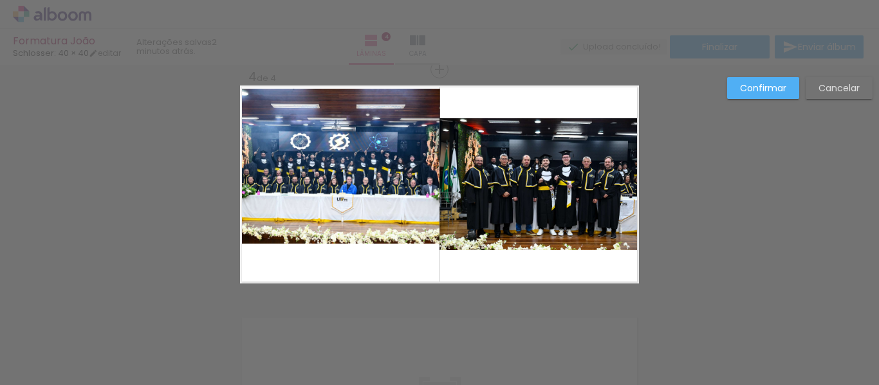
click at [337, 243] on quentale-photo at bounding box center [341, 166] width 200 height 155
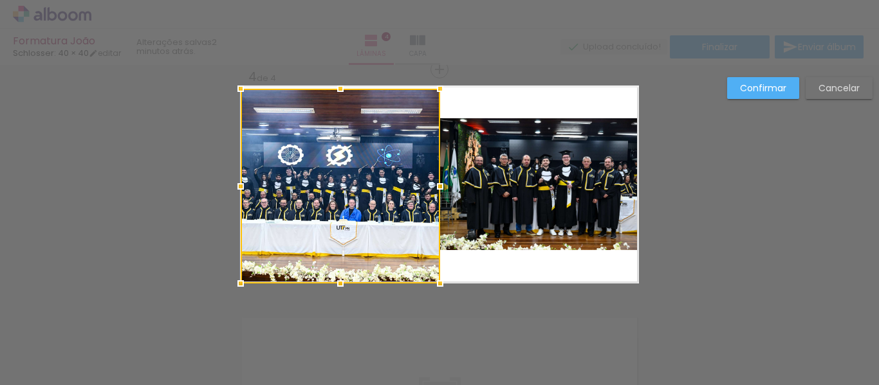
drag, startPoint x: 335, startPoint y: 246, endPoint x: 340, endPoint y: 286, distance: 40.2
click at [340, 286] on div at bounding box center [341, 284] width 26 height 26
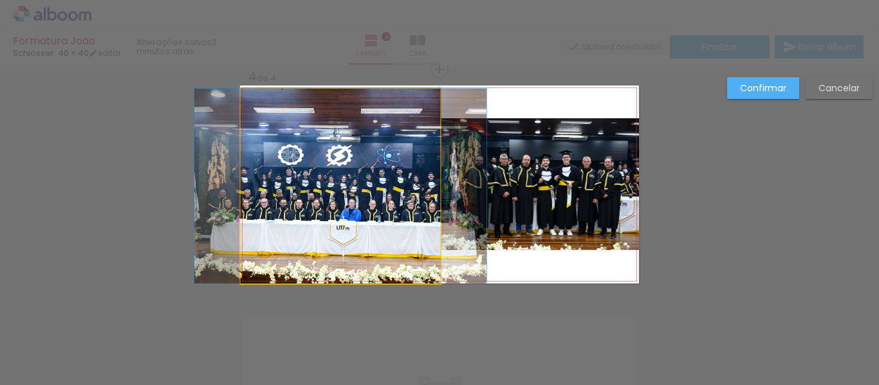
click at [415, 106] on quentale-photo at bounding box center [341, 186] width 200 height 195
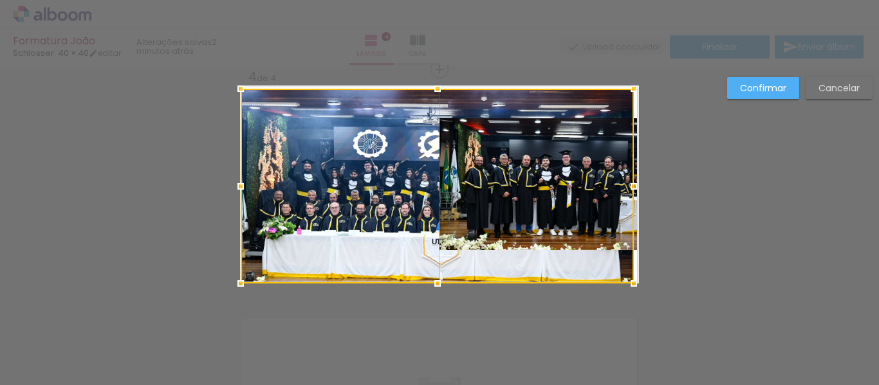
drag, startPoint x: 441, startPoint y: 88, endPoint x: 684, endPoint y: 80, distance: 243.4
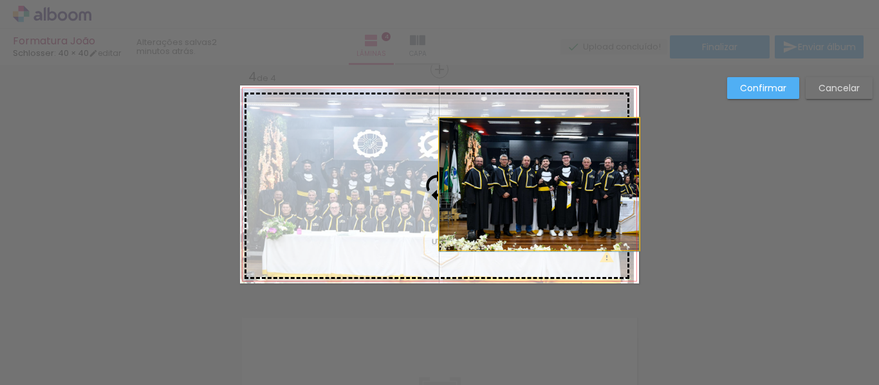
drag, startPoint x: 544, startPoint y: 171, endPoint x: 473, endPoint y: 233, distance: 94.0
click at [0, 0] on slot at bounding box center [0, 0] width 0 height 0
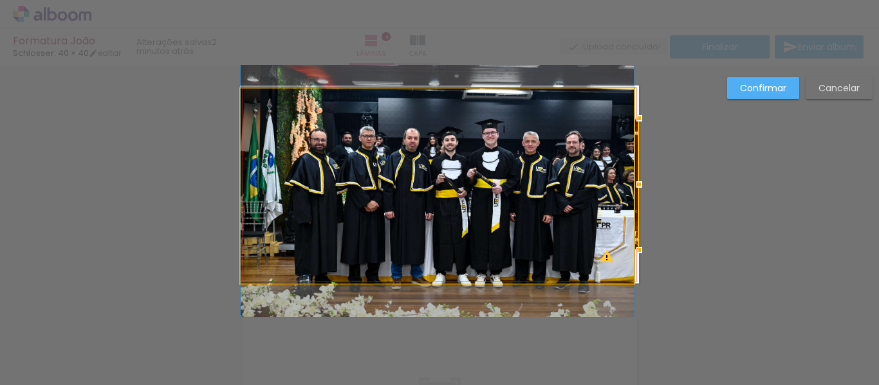
drag, startPoint x: 402, startPoint y: 175, endPoint x: 391, endPoint y: 193, distance: 21.4
click at [402, 176] on quentale-photo at bounding box center [437, 186] width 393 height 195
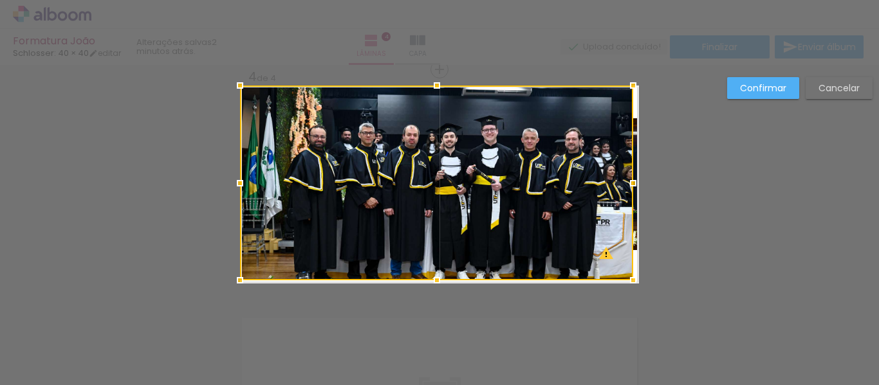
drag, startPoint x: 388, startPoint y: 188, endPoint x: 370, endPoint y: 161, distance: 32.5
click at [370, 161] on div at bounding box center [436, 183] width 393 height 195
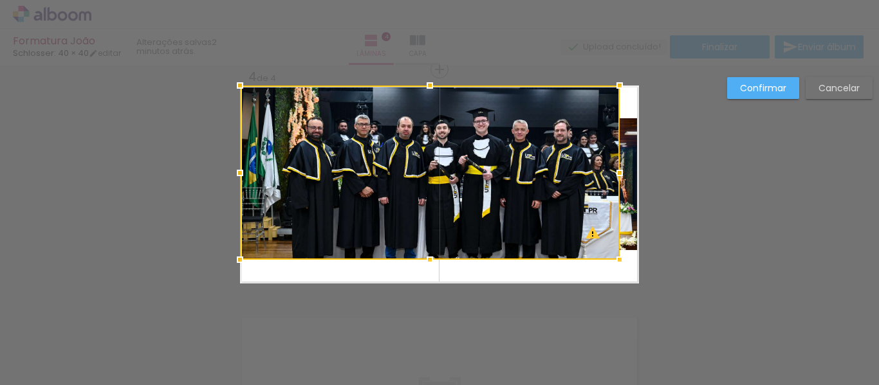
drag, startPoint x: 630, startPoint y: 281, endPoint x: 702, endPoint y: 335, distance: 90.1
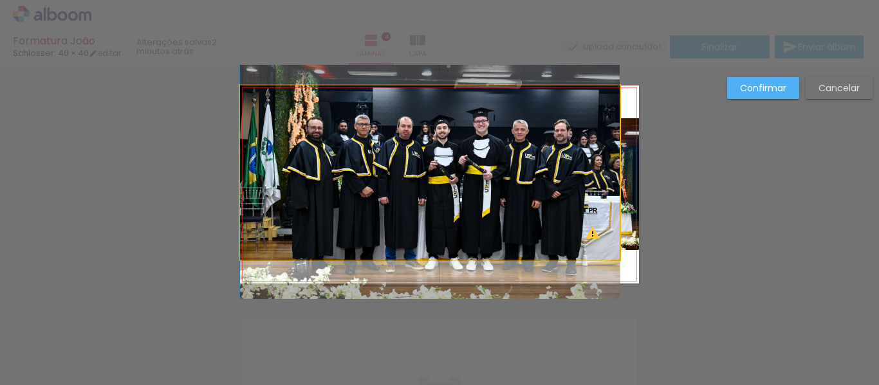
click at [550, 207] on quentale-photo at bounding box center [430, 173] width 380 height 174
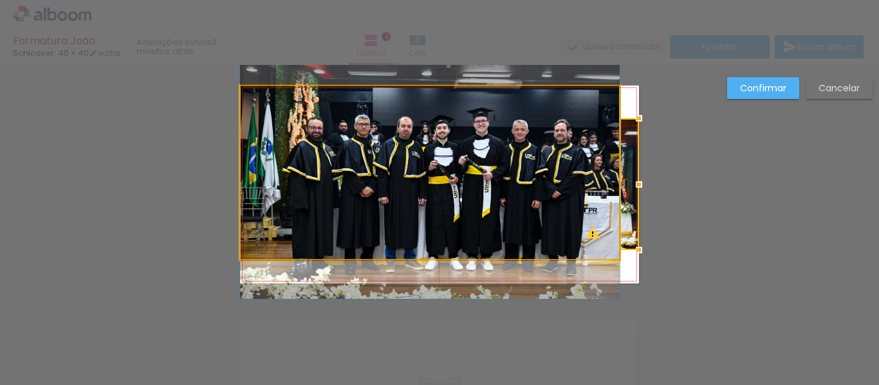
click at [361, 200] on quentale-photo at bounding box center [430, 173] width 380 height 174
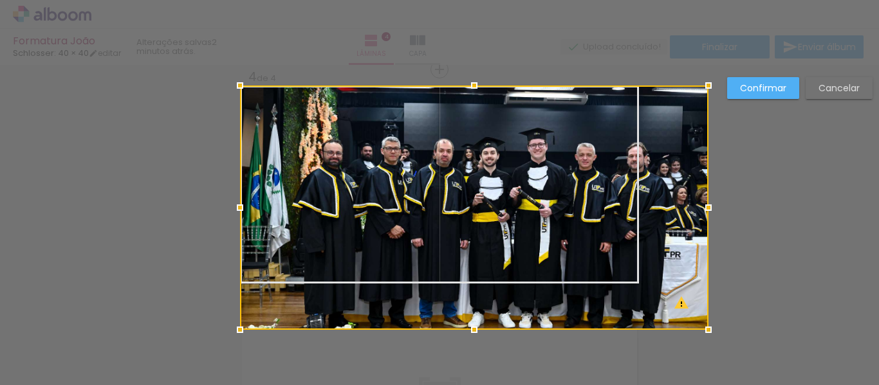
drag, startPoint x: 613, startPoint y: 260, endPoint x: 642, endPoint y: 279, distance: 34.3
click at [642, 279] on div at bounding box center [474, 208] width 469 height 245
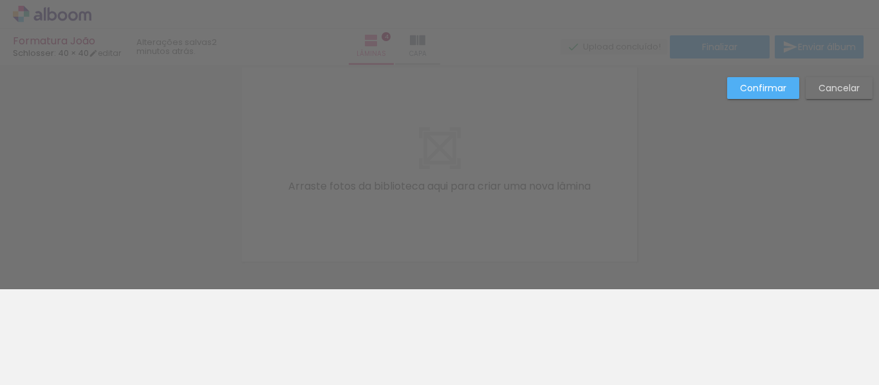
scroll to position [962, 0]
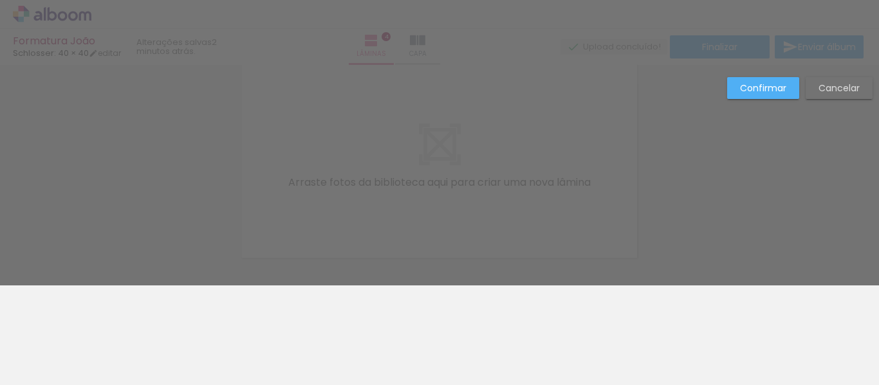
click at [786, 89] on paper-button "Confirmar" at bounding box center [763, 88] width 72 height 22
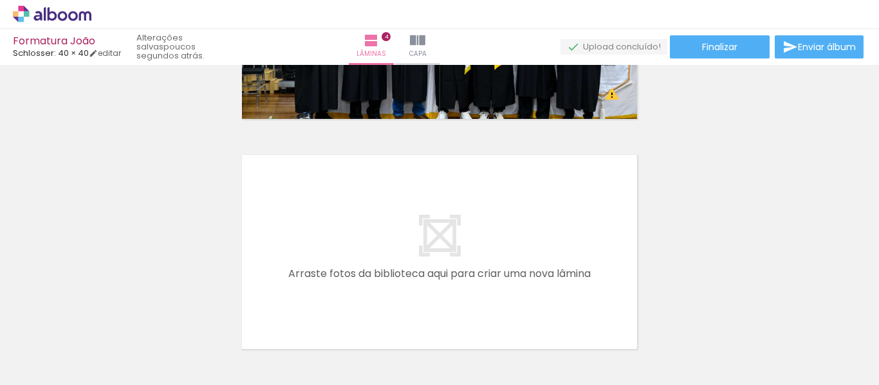
scroll to position [901, 0]
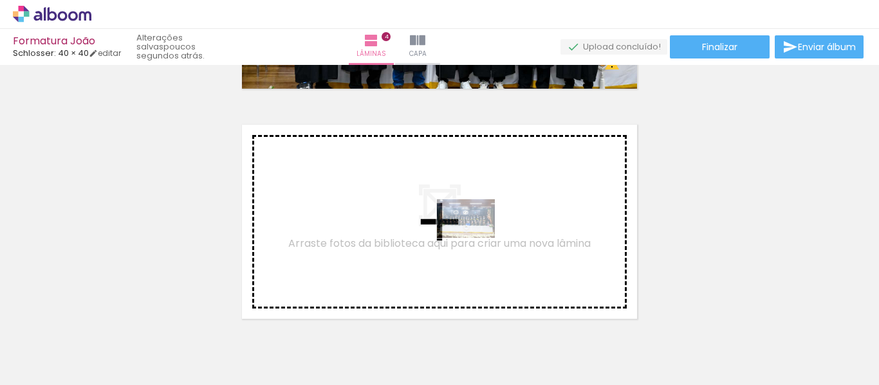
drag, startPoint x: 486, startPoint y: 323, endPoint x: 476, endPoint y: 238, distance: 85.6
click at [476, 238] on quentale-workspace at bounding box center [439, 192] width 879 height 385
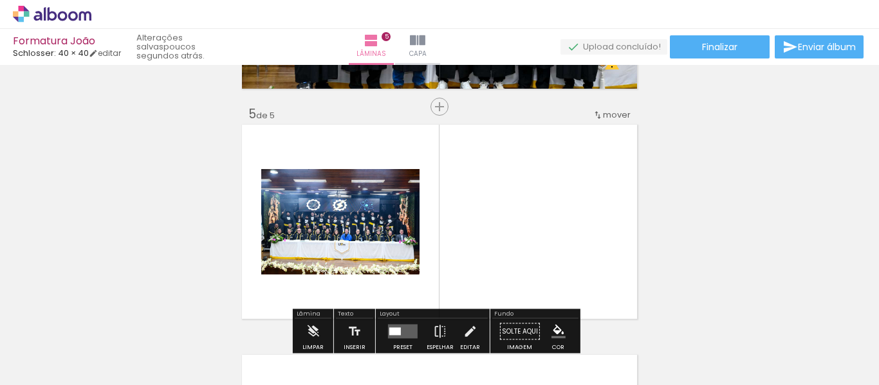
scroll to position [938, 0]
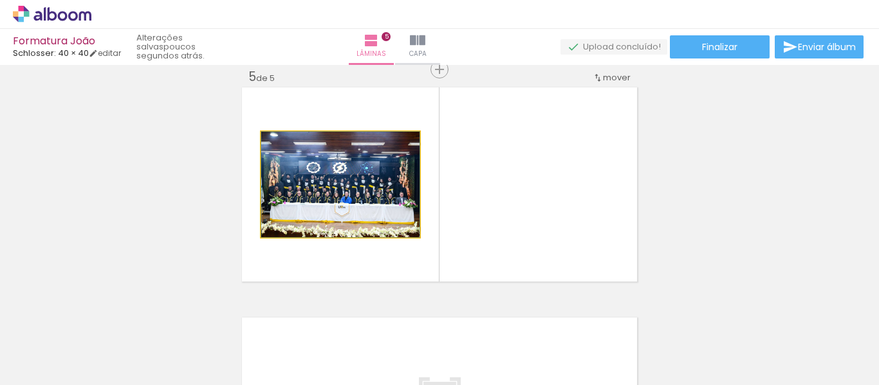
click at [376, 193] on quentale-photo at bounding box center [340, 185] width 158 height 106
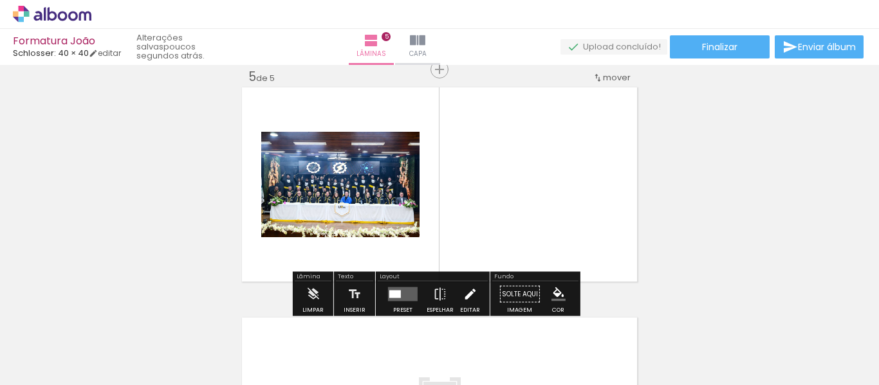
click at [468, 287] on iron-icon at bounding box center [470, 295] width 14 height 26
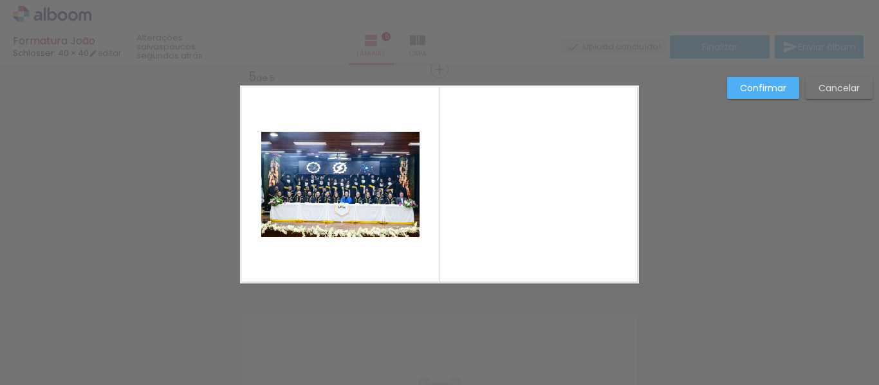
click at [361, 180] on quentale-photo at bounding box center [340, 185] width 158 height 106
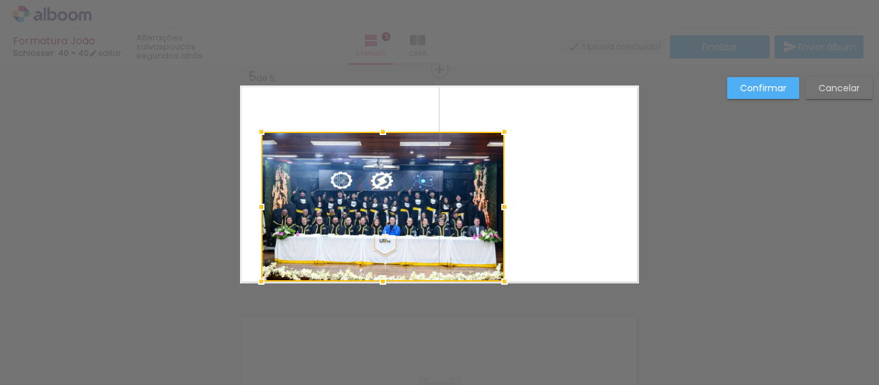
drag, startPoint x: 416, startPoint y: 239, endPoint x: 494, endPoint y: 291, distance: 92.8
click at [494, 291] on div at bounding box center [505, 282] width 26 height 26
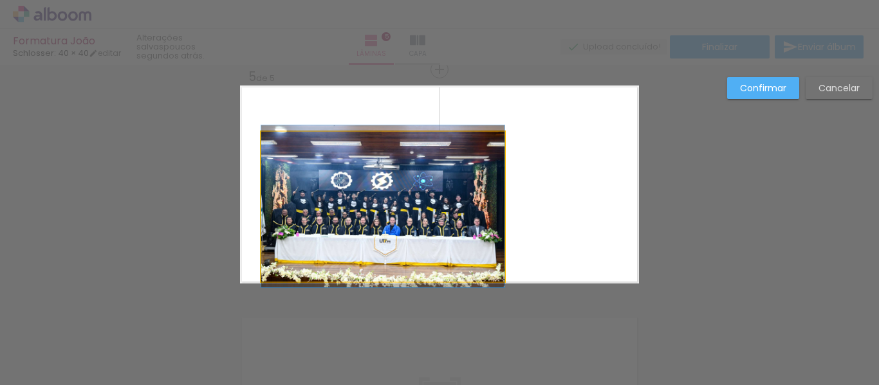
click at [499, 212] on quentale-photo at bounding box center [382, 207] width 243 height 150
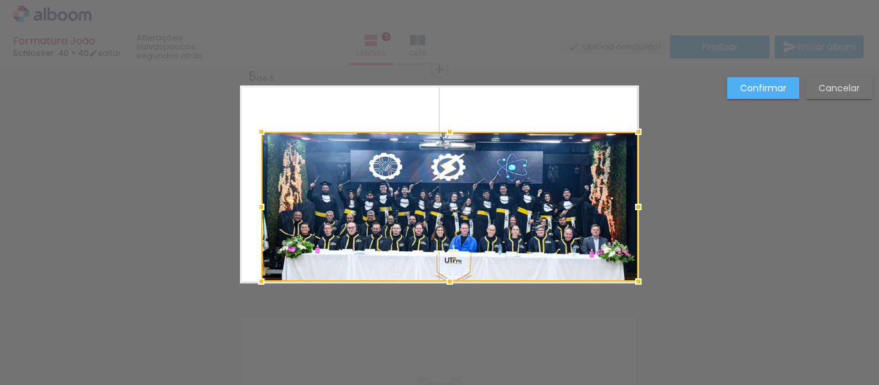
drag, startPoint x: 500, startPoint y: 212, endPoint x: 635, endPoint y: 207, distance: 135.2
click at [635, 207] on div at bounding box center [639, 207] width 26 height 26
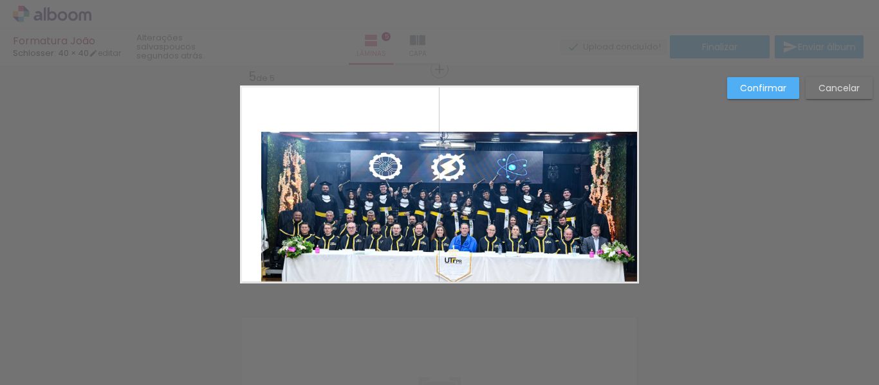
click at [263, 139] on quentale-photo at bounding box center [449, 207] width 377 height 150
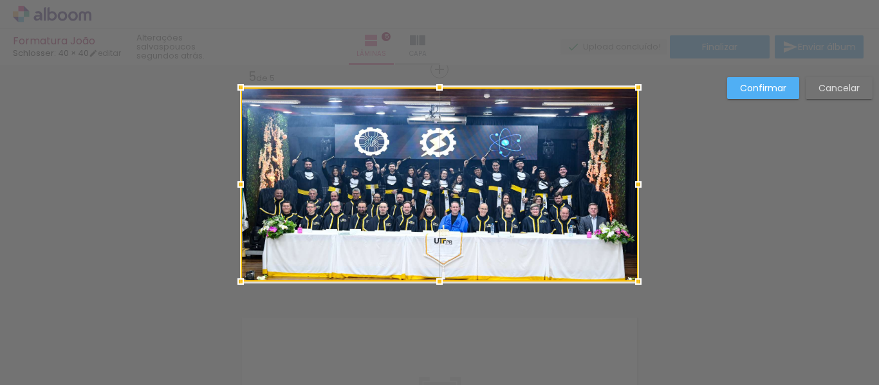
drag, startPoint x: 255, startPoint y: 129, endPoint x: 219, endPoint y: 64, distance: 73.8
click at [219, 0] on div "Formatura João Schlosser: 40 × 40 editar poucos segundos atrás. Lâminas 5 Capa …" at bounding box center [439, 0] width 879 height 0
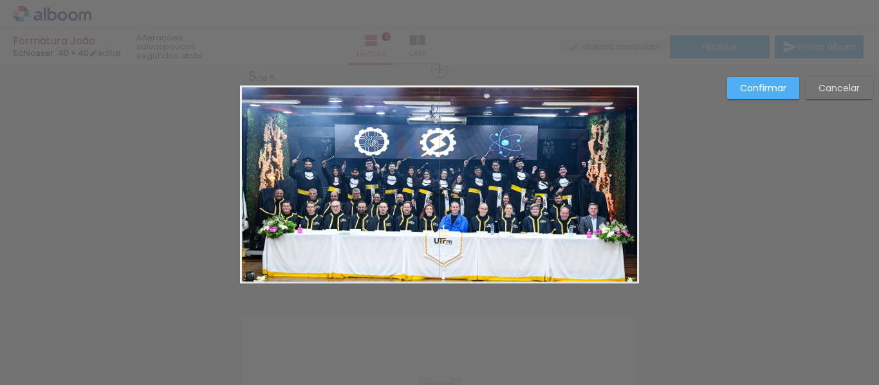
click at [764, 81] on paper-button "Confirmar" at bounding box center [763, 88] width 72 height 22
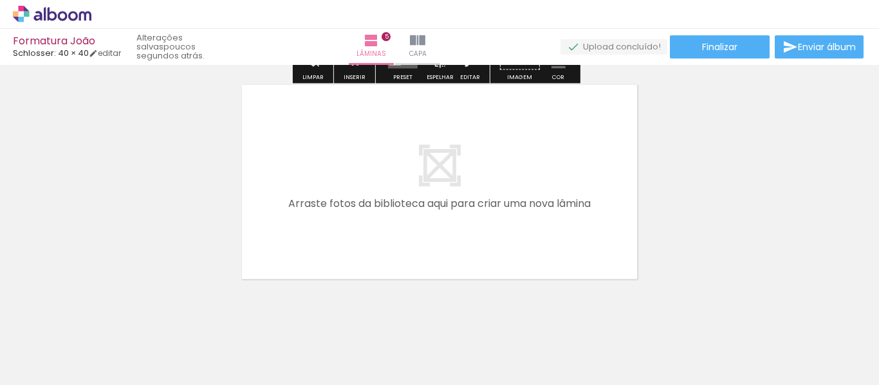
scroll to position [1193, 0]
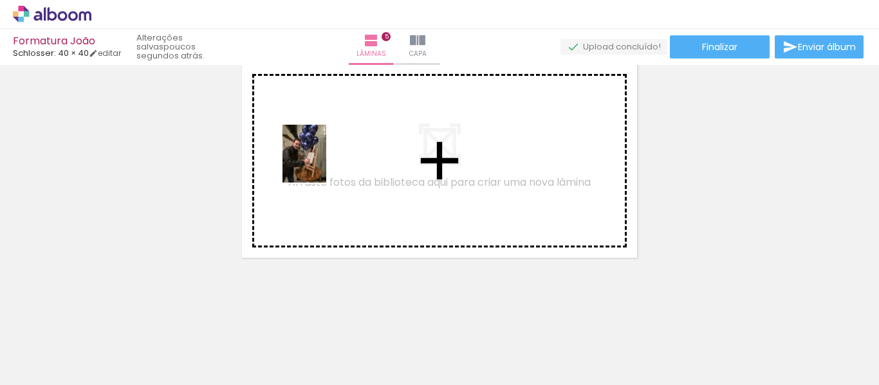
drag, startPoint x: 255, startPoint y: 346, endPoint x: 321, endPoint y: 163, distance: 194.2
click at [321, 163] on quentale-workspace at bounding box center [439, 192] width 879 height 385
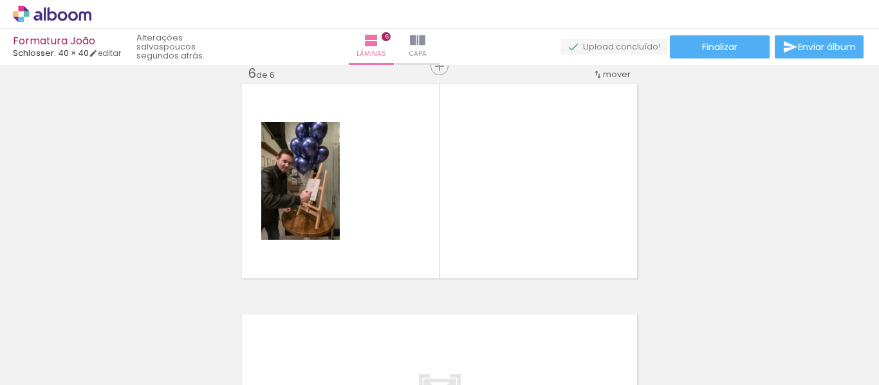
scroll to position [1169, 0]
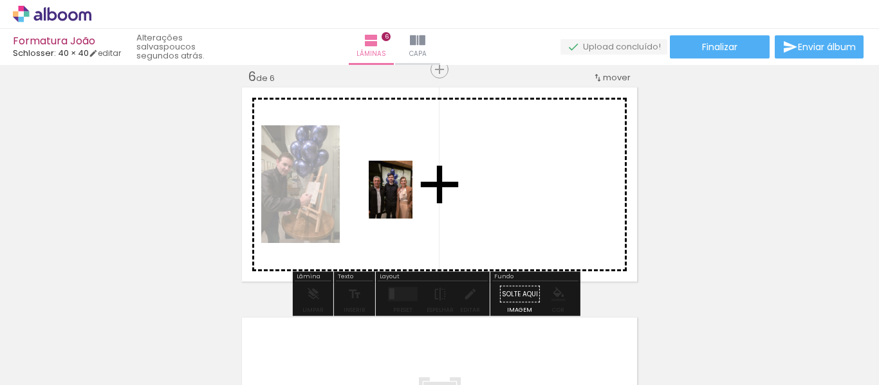
drag, startPoint x: 335, startPoint y: 351, endPoint x: 407, endPoint y: 200, distance: 168.1
click at [407, 200] on quentale-workspace at bounding box center [439, 192] width 879 height 385
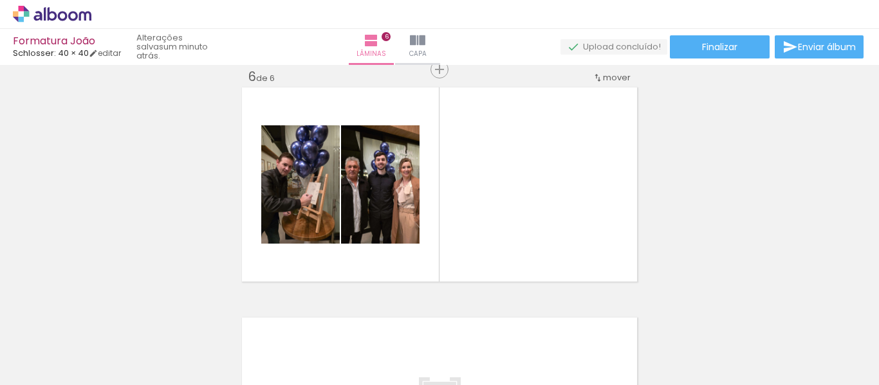
scroll to position [0, 986]
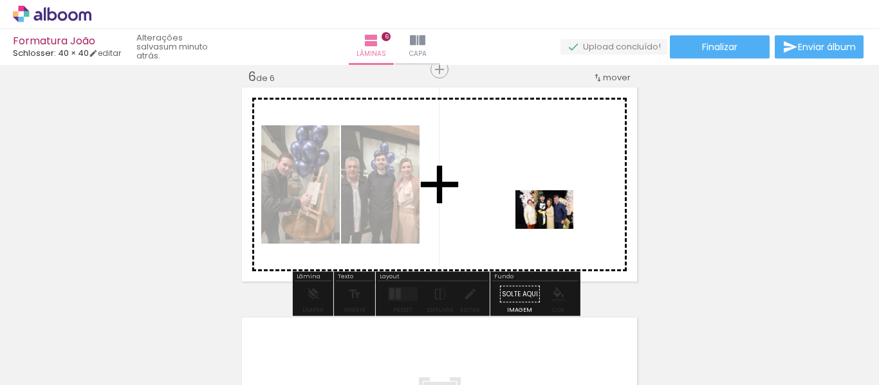
drag, startPoint x: 595, startPoint y: 350, endPoint x: 554, endPoint y: 227, distance: 130.2
click at [554, 227] on quentale-workspace at bounding box center [439, 192] width 879 height 385
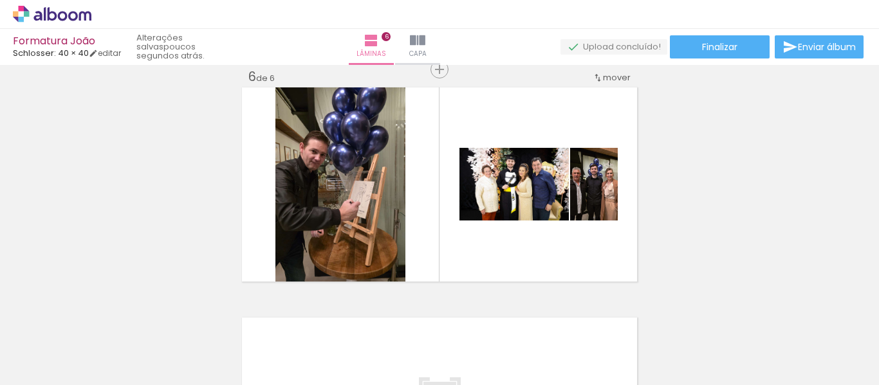
scroll to position [0, 2834]
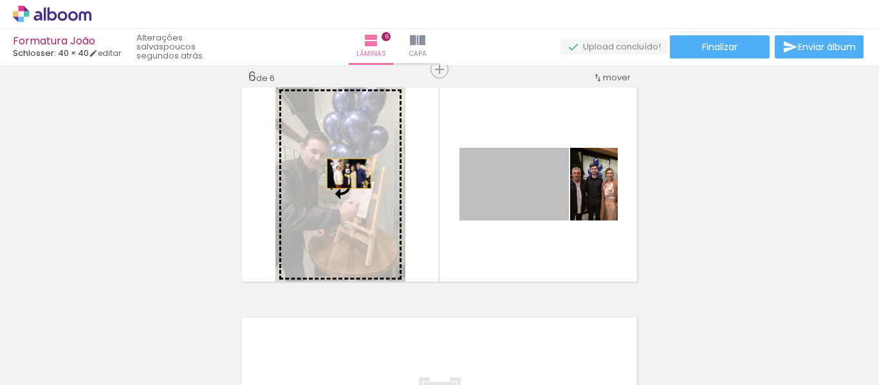
drag, startPoint x: 523, startPoint y: 192, endPoint x: 344, endPoint y: 174, distance: 179.8
click at [0, 0] on slot at bounding box center [0, 0] width 0 height 0
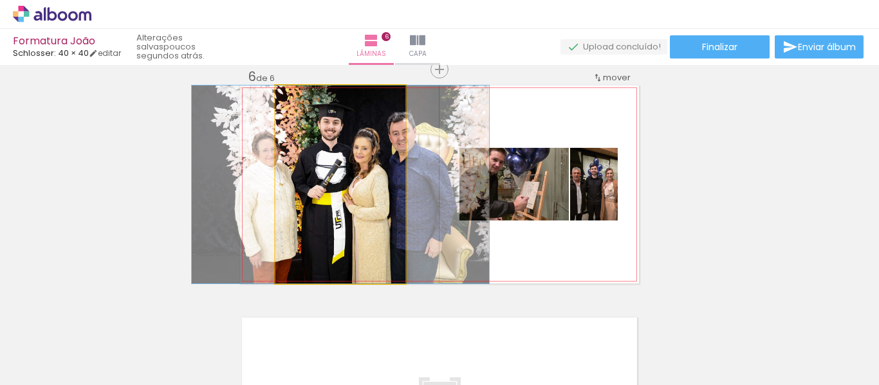
click at [340, 212] on quentale-photo at bounding box center [340, 185] width 130 height 198
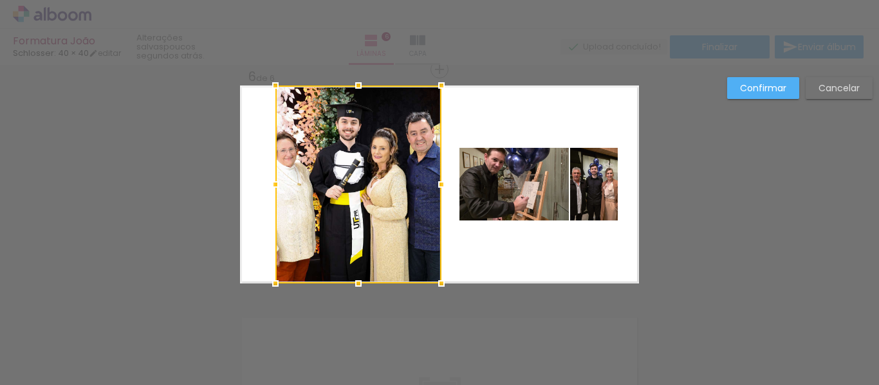
drag, startPoint x: 406, startPoint y: 189, endPoint x: 458, endPoint y: 202, distance: 53.1
click at [458, 202] on album-spread "6 de 6" at bounding box center [439, 185] width 399 height 198
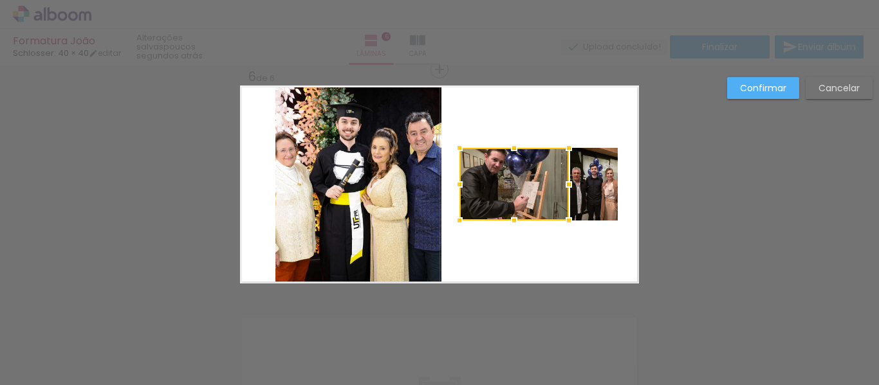
click at [292, 176] on quentale-photo at bounding box center [358, 185] width 166 height 198
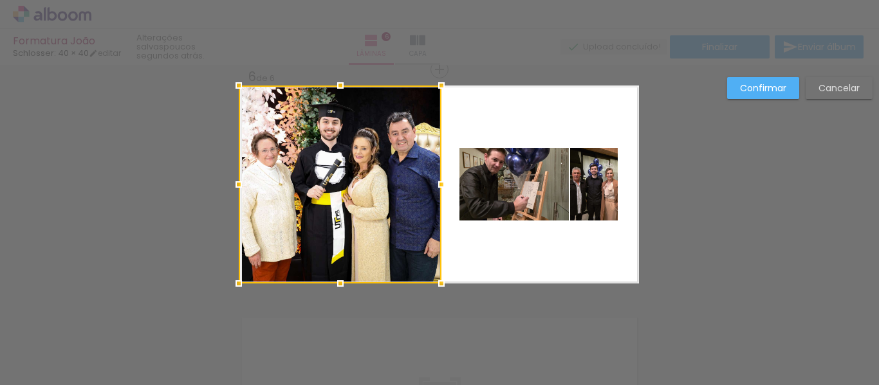
drag, startPoint x: 272, startPoint y: 192, endPoint x: 231, endPoint y: 193, distance: 41.2
click at [231, 193] on div at bounding box center [239, 185] width 26 height 26
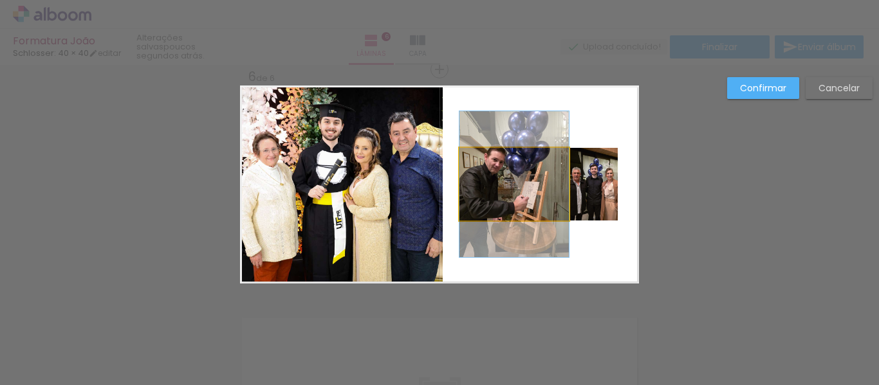
click at [513, 166] on quentale-photo at bounding box center [514, 184] width 109 height 73
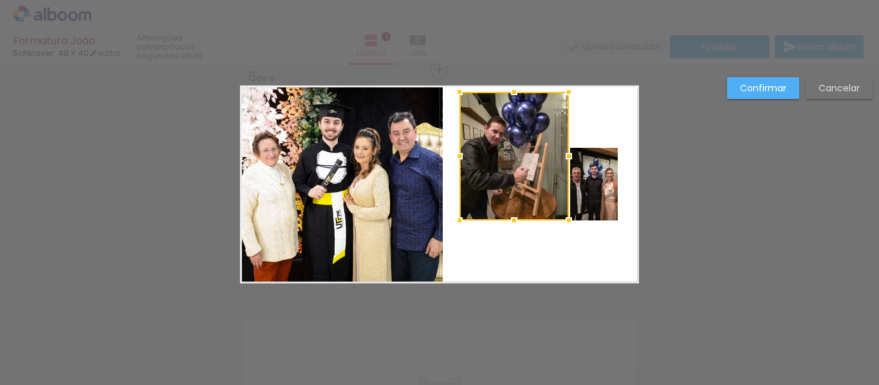
drag, startPoint x: 510, startPoint y: 142, endPoint x: 509, endPoint y: 81, distance: 60.5
click at [509, 81] on div at bounding box center [514, 92] width 26 height 26
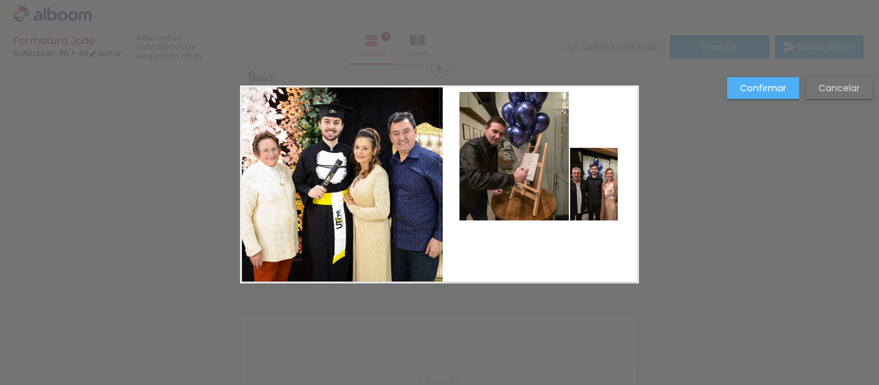
click at [505, 197] on quentale-photo at bounding box center [514, 156] width 109 height 129
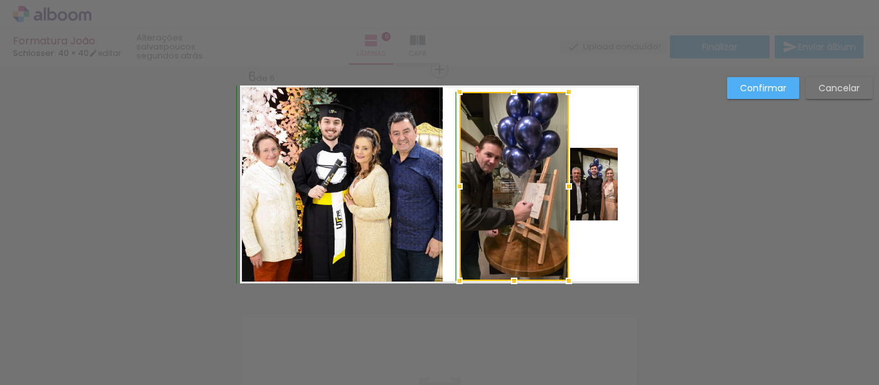
drag, startPoint x: 509, startPoint y: 219, endPoint x: 505, endPoint y: 286, distance: 67.0
click at [505, 286] on div at bounding box center [514, 281] width 26 height 26
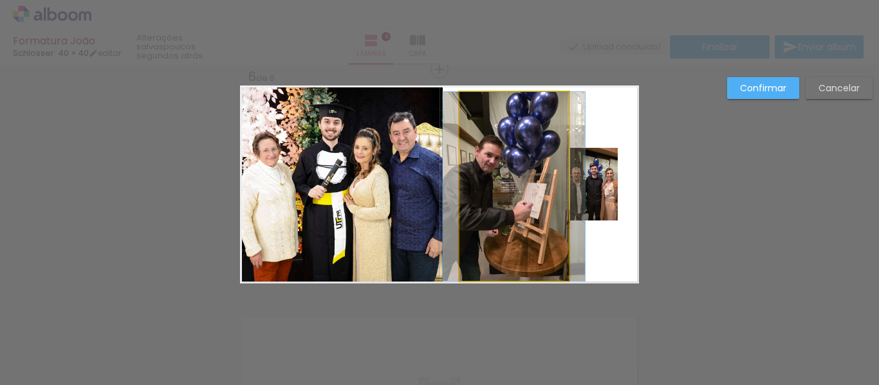
click at [465, 187] on quentale-photo at bounding box center [514, 186] width 109 height 189
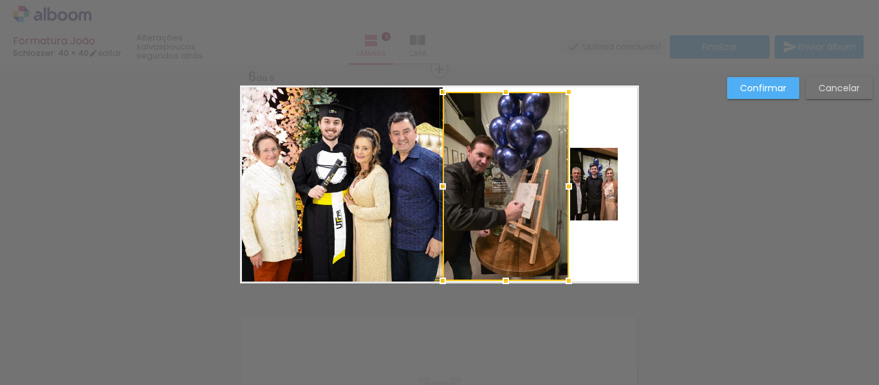
drag, startPoint x: 447, startPoint y: 184, endPoint x: 431, endPoint y: 187, distance: 16.9
click at [431, 187] on div at bounding box center [443, 187] width 26 height 26
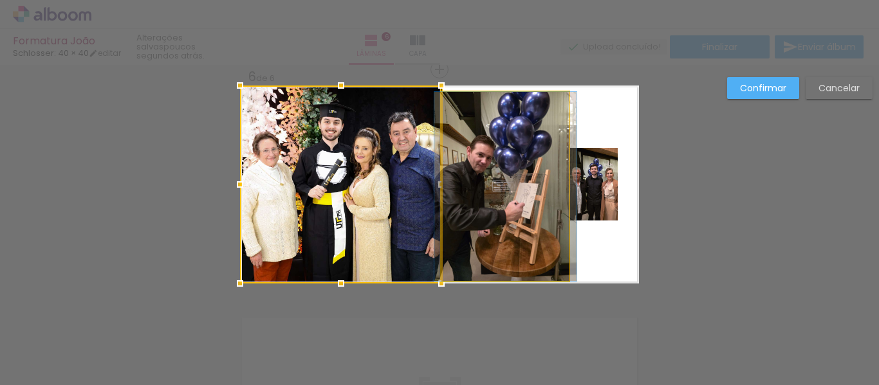
click at [512, 108] on quentale-photo at bounding box center [506, 186] width 126 height 189
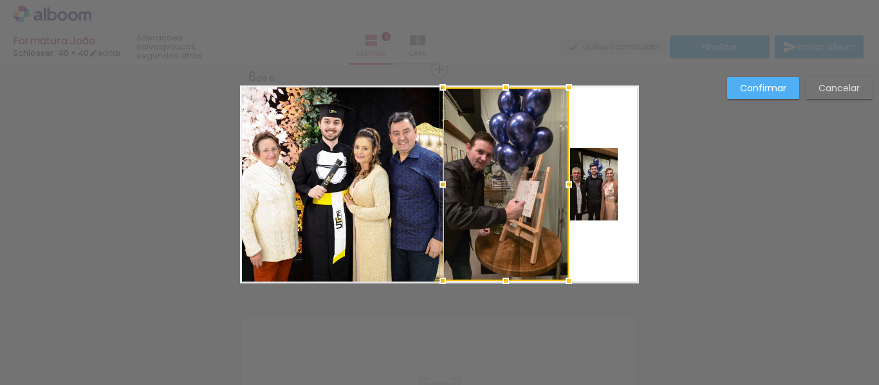
drag, startPoint x: 506, startPoint y: 90, endPoint x: 509, endPoint y: 84, distance: 6.9
click at [509, 84] on div at bounding box center [506, 88] width 26 height 26
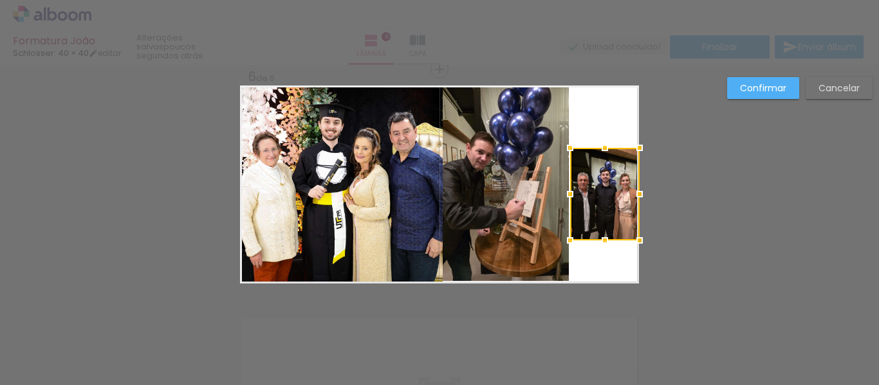
drag, startPoint x: 609, startPoint y: 223, endPoint x: 631, endPoint y: 246, distance: 31.9
click at [631, 246] on div at bounding box center [640, 241] width 26 height 26
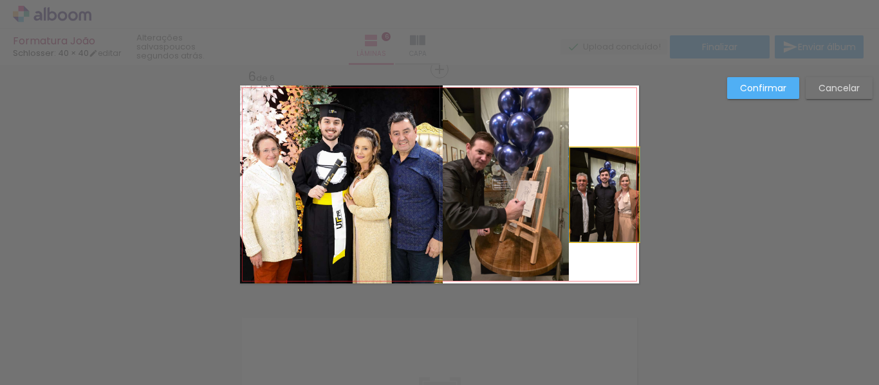
click at [599, 162] on quentale-photo at bounding box center [604, 195] width 69 height 94
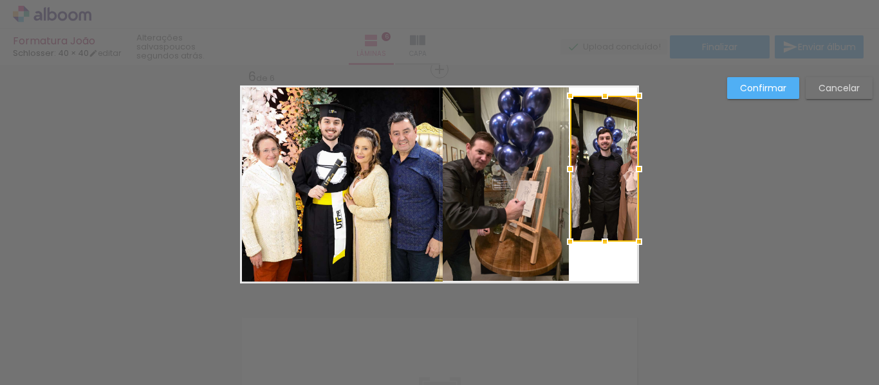
drag, startPoint x: 599, startPoint y: 127, endPoint x: 599, endPoint y: 62, distance: 65.6
click at [599, 0] on div "Formatura João Schlosser: 40 × 40 editar poucos segundos atrás. Lâminas 6 Capa …" at bounding box center [439, 0] width 879 height 0
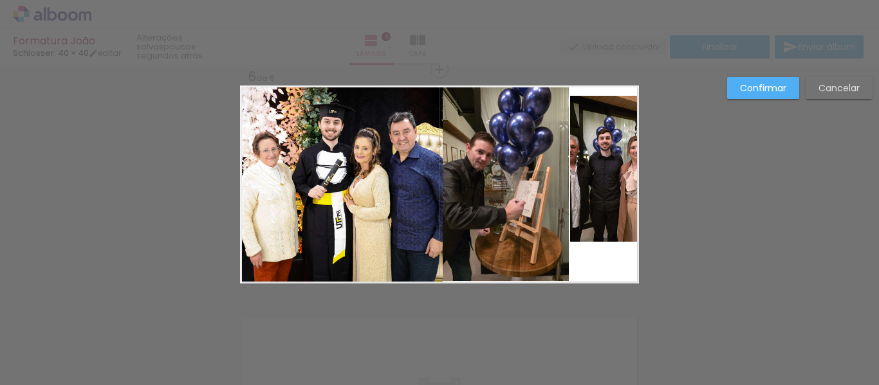
drag, startPoint x: 830, startPoint y: 84, endPoint x: 792, endPoint y: 90, distance: 37.9
click at [0, 0] on slot "Cancelar" at bounding box center [0, 0] width 0 height 0
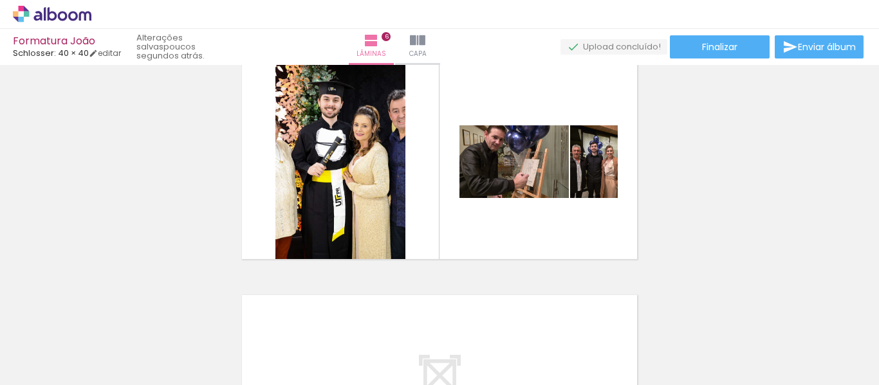
scroll to position [1169, 0]
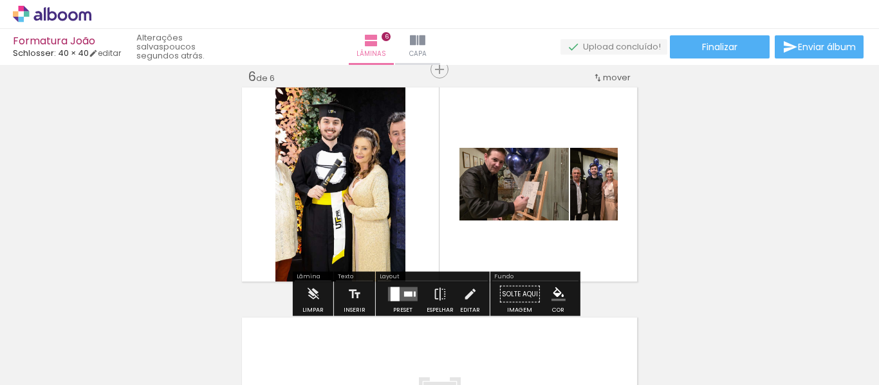
click at [541, 218] on quentale-photo at bounding box center [514, 184] width 109 height 73
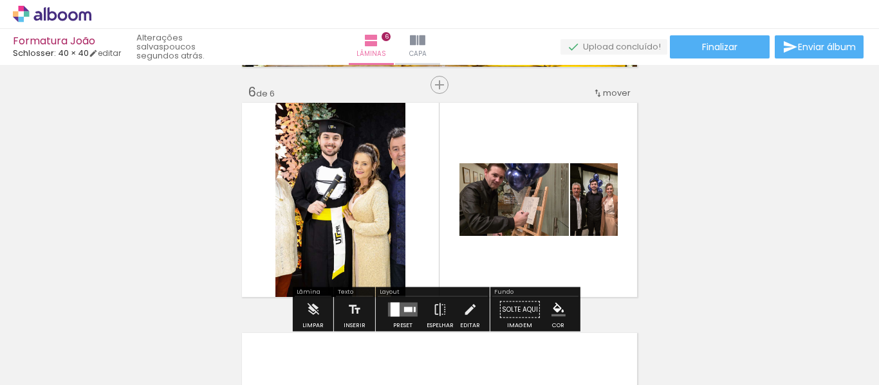
scroll to position [1158, 0]
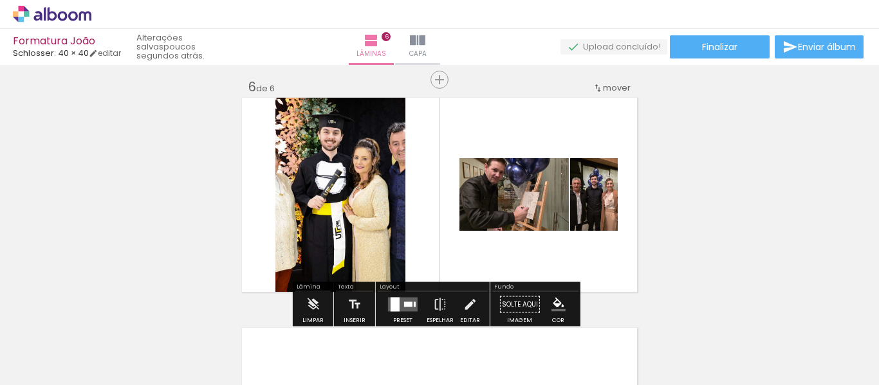
click at [353, 201] on quentale-photo at bounding box center [340, 195] width 130 height 198
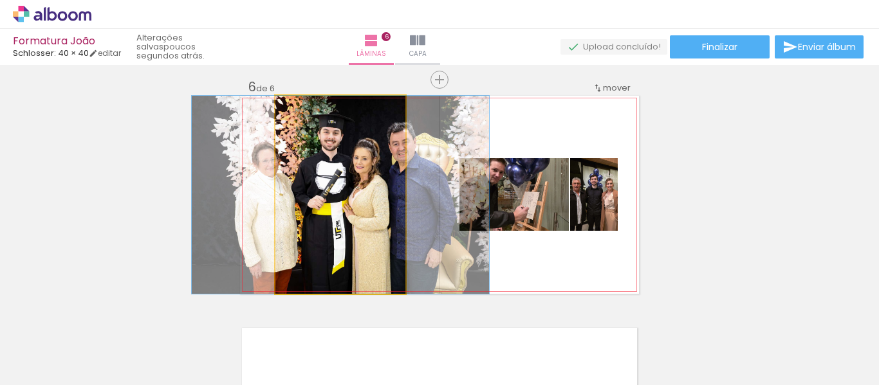
click at [378, 194] on quentale-photo at bounding box center [340, 195] width 130 height 198
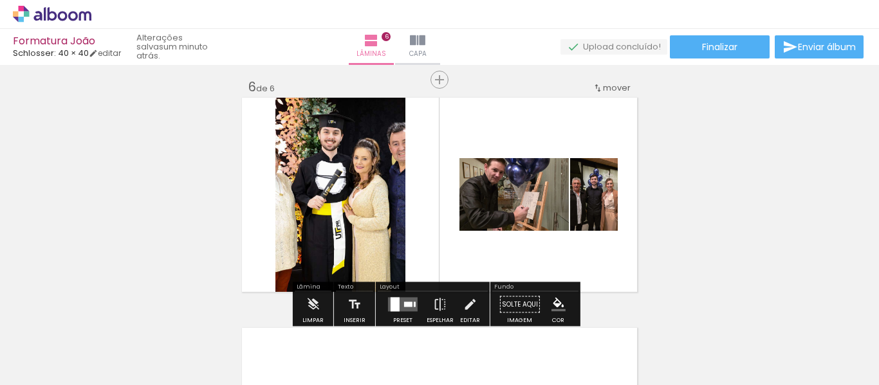
click at [393, 205] on quentale-photo at bounding box center [340, 195] width 130 height 198
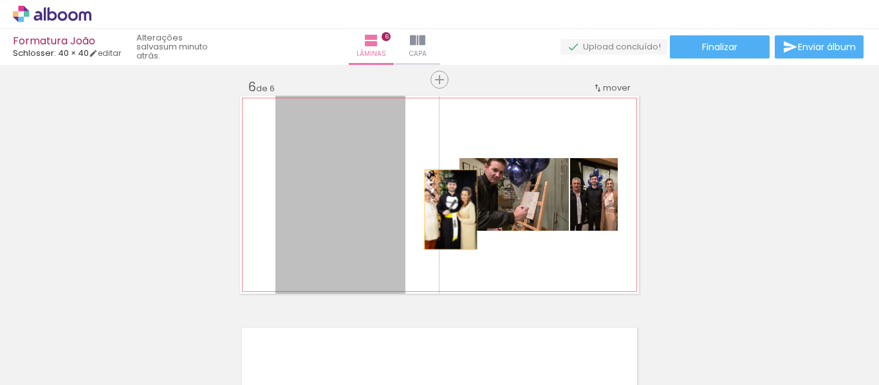
drag, startPoint x: 393, startPoint y: 205, endPoint x: 446, endPoint y: 210, distance: 53.0
click at [446, 210] on quentale-layouter at bounding box center [439, 195] width 399 height 198
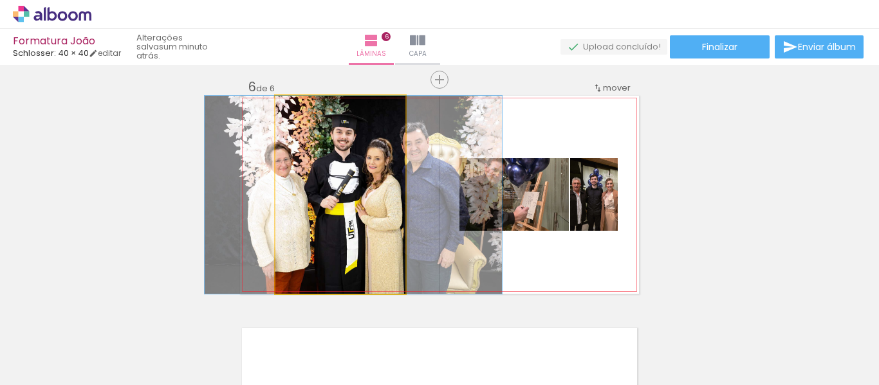
click at [362, 205] on quentale-photo at bounding box center [340, 195] width 130 height 198
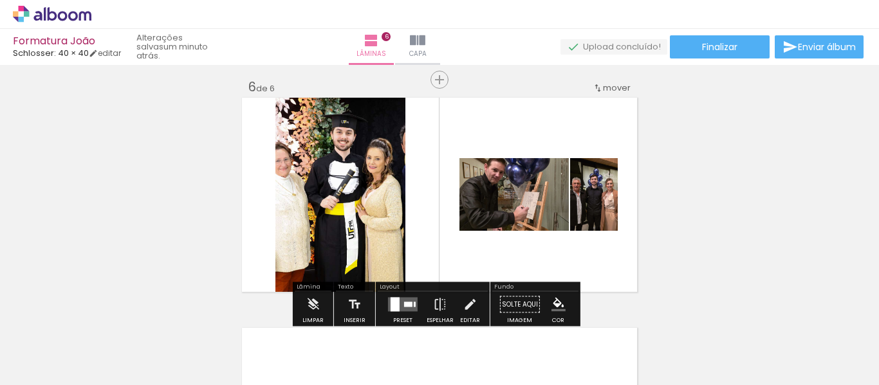
click at [308, 202] on quentale-photo at bounding box center [340, 195] width 130 height 198
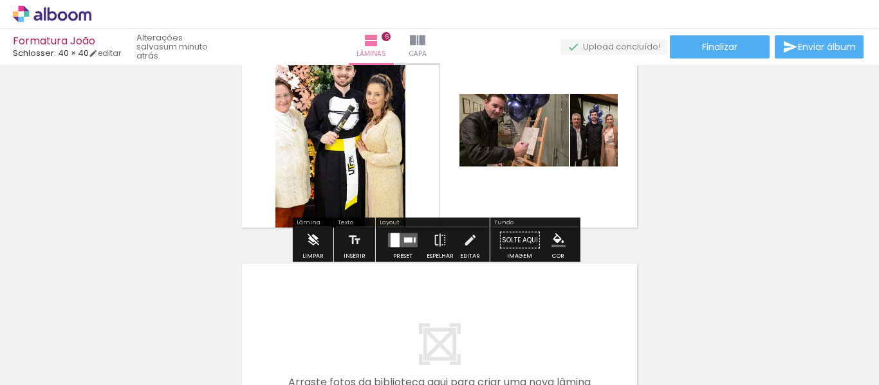
click at [310, 245] on iron-icon at bounding box center [313, 241] width 14 height 26
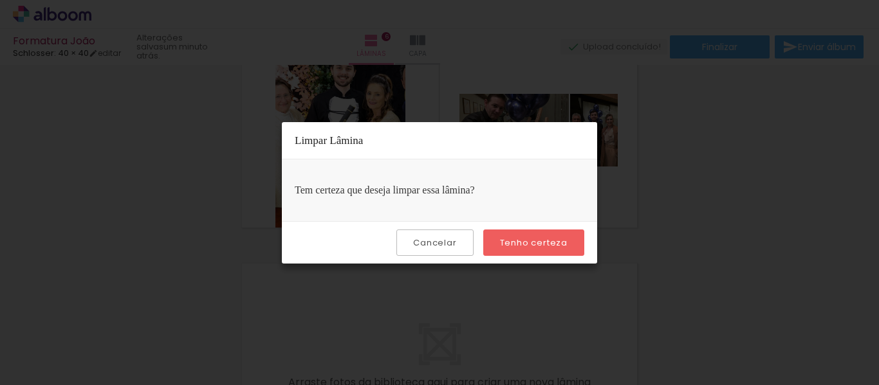
click at [0, 0] on slot "Tenho certeza" at bounding box center [0, 0] width 0 height 0
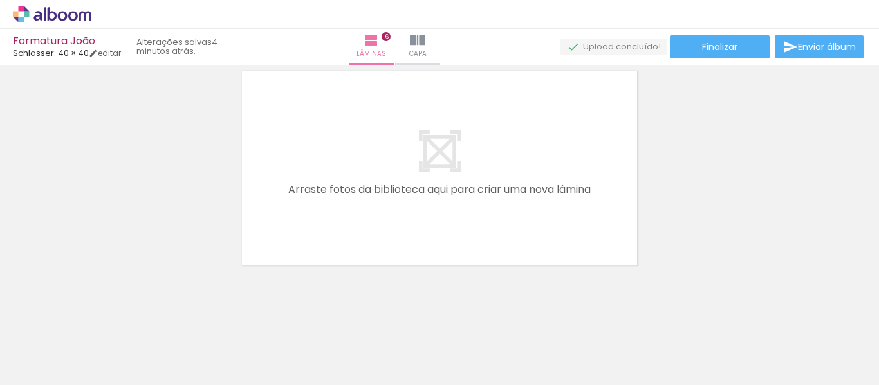
scroll to position [0, 2725]
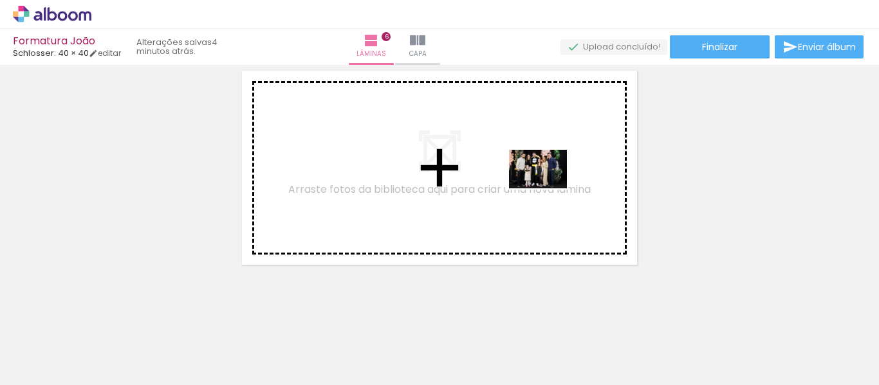
drag, startPoint x: 657, startPoint y: 344, endPoint x: 548, endPoint y: 189, distance: 190.3
click at [548, 189] on quentale-workspace at bounding box center [439, 192] width 879 height 385
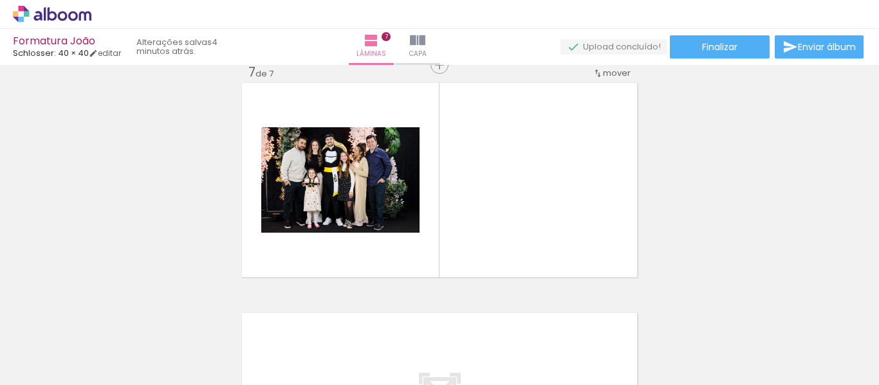
scroll to position [1399, 0]
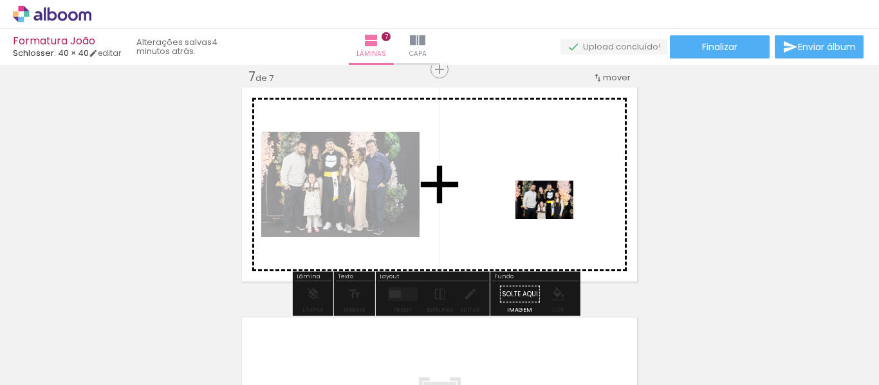
drag, startPoint x: 575, startPoint y: 351, endPoint x: 553, endPoint y: 214, distance: 138.2
click at [553, 214] on quentale-workspace at bounding box center [439, 192] width 879 height 385
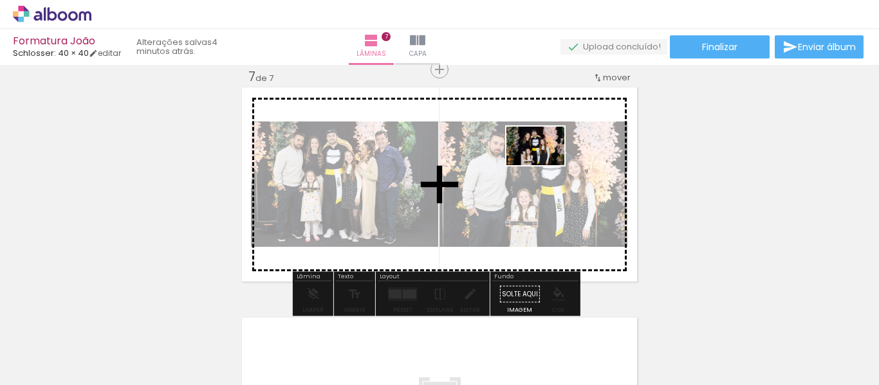
drag, startPoint x: 505, startPoint y: 358, endPoint x: 545, endPoint y: 165, distance: 197.1
click at [545, 165] on quentale-workspace at bounding box center [439, 192] width 879 height 385
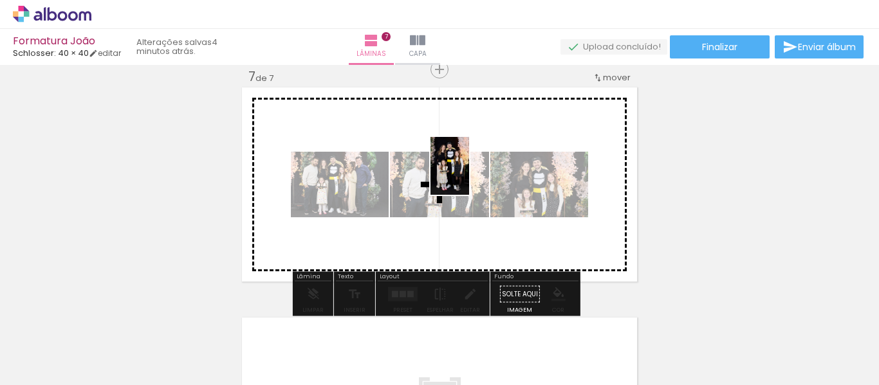
drag, startPoint x: 432, startPoint y: 357, endPoint x: 469, endPoint y: 176, distance: 185.3
click at [469, 176] on quentale-workspace at bounding box center [439, 192] width 879 height 385
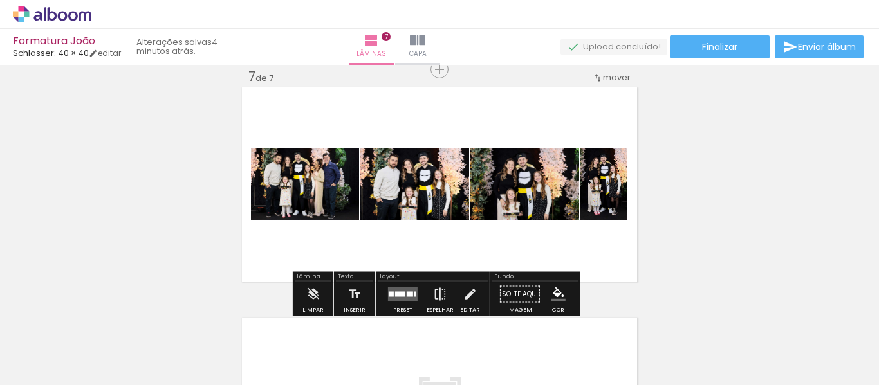
click at [405, 288] on quentale-layouter at bounding box center [403, 295] width 30 height 14
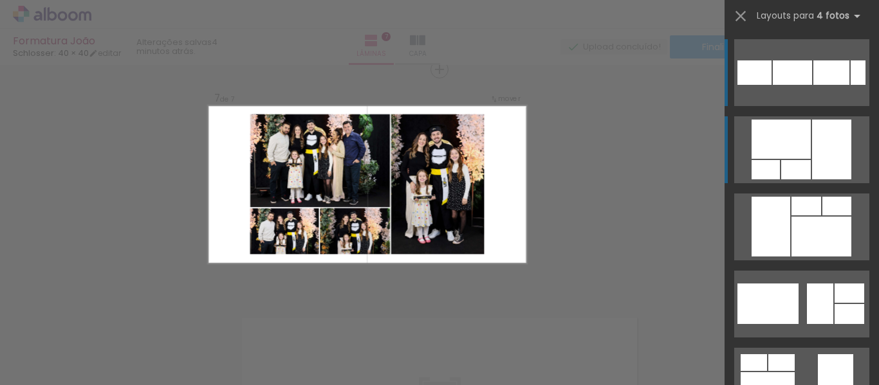
click at [813, 149] on div at bounding box center [831, 150] width 39 height 60
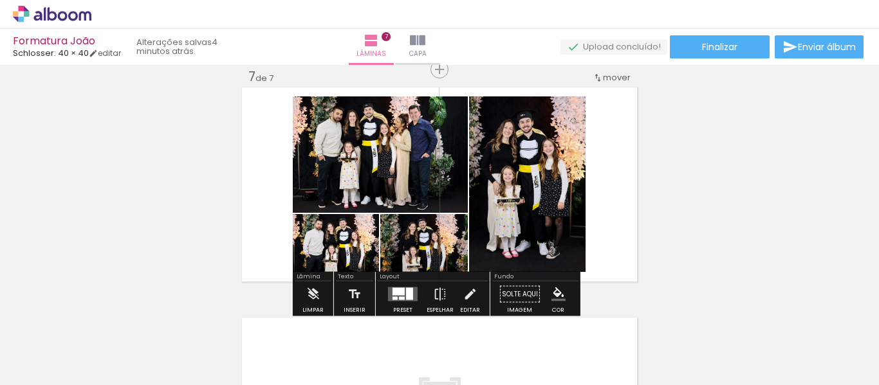
click at [568, 178] on quentale-photo at bounding box center [527, 185] width 116 height 176
click at [463, 294] on iron-icon at bounding box center [470, 295] width 14 height 26
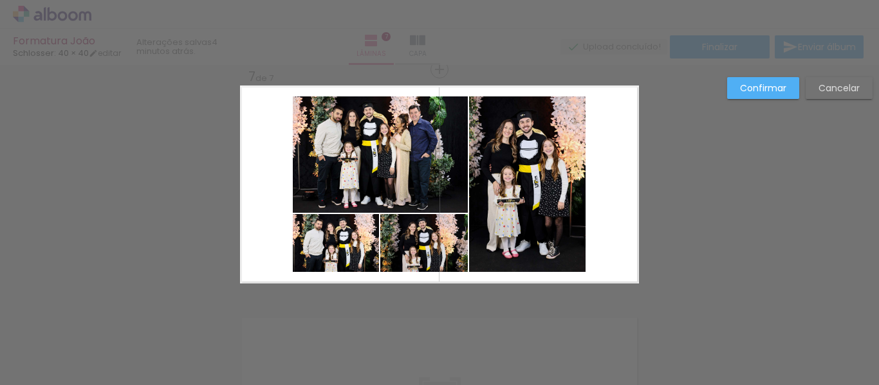
click at [579, 199] on quentale-photo at bounding box center [527, 185] width 116 height 176
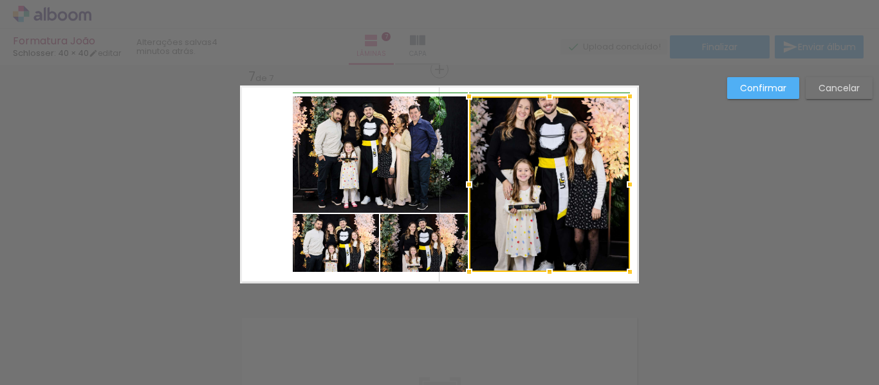
drag, startPoint x: 594, startPoint y: 190, endPoint x: 648, endPoint y: 205, distance: 56.2
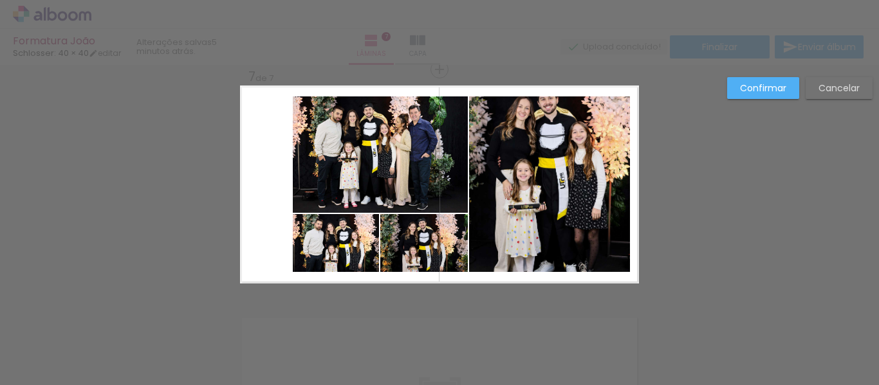
click at [604, 259] on quentale-photo at bounding box center [549, 185] width 161 height 176
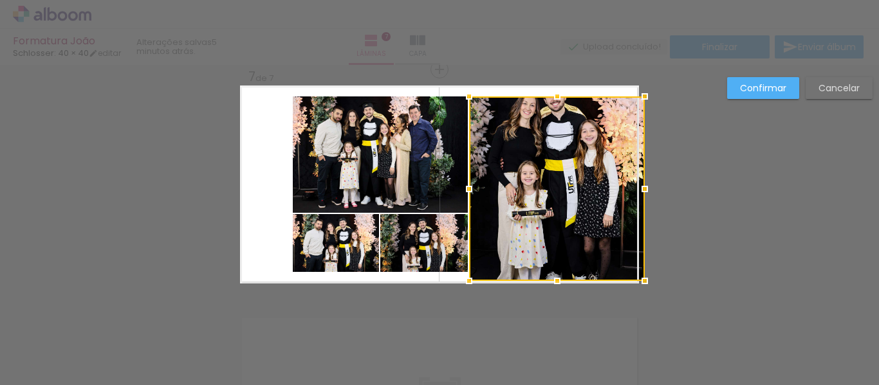
drag, startPoint x: 626, startPoint y: 271, endPoint x: 627, endPoint y: 280, distance: 9.1
click at [632, 280] on div at bounding box center [645, 281] width 26 height 26
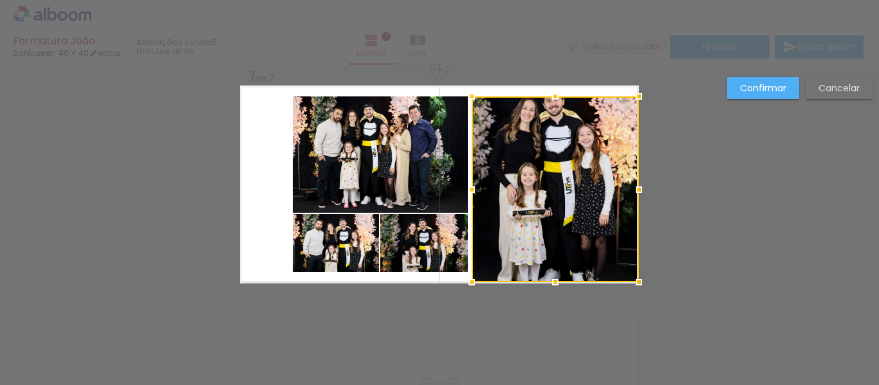
click at [470, 281] on div at bounding box center [472, 283] width 26 height 26
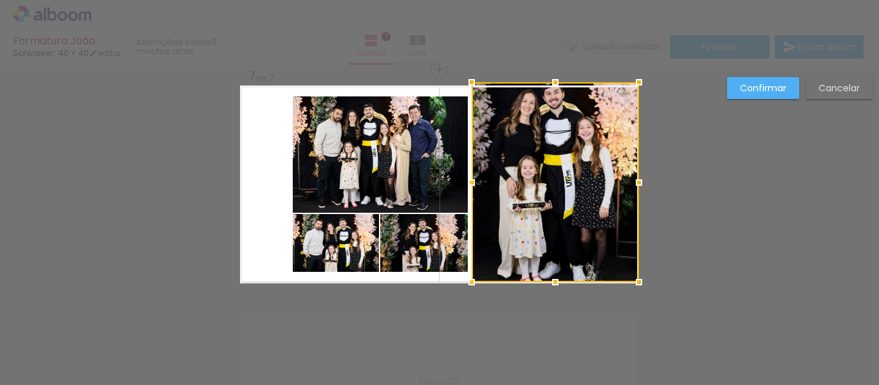
drag, startPoint x: 554, startPoint y: 95, endPoint x: 563, endPoint y: 32, distance: 63.7
click at [563, 0] on div "Formatura João Schlosser: 40 × 40 editar 5 minutos atrás. Lâminas 7 Capa Finali…" at bounding box center [439, 0] width 879 height 0
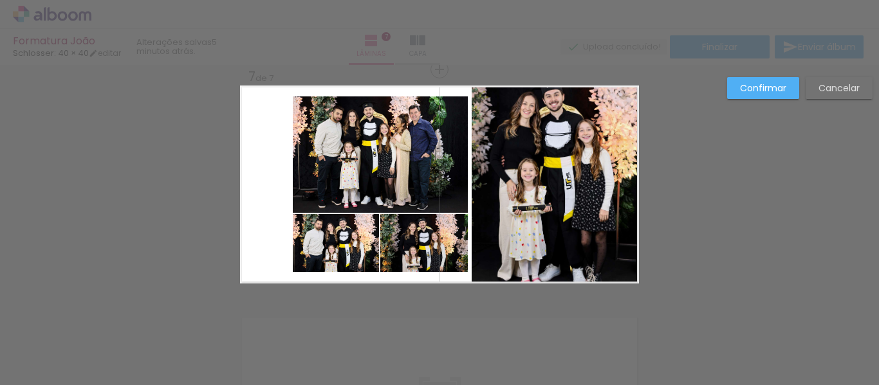
click at [563, 176] on quentale-photo at bounding box center [555, 185] width 167 height 198
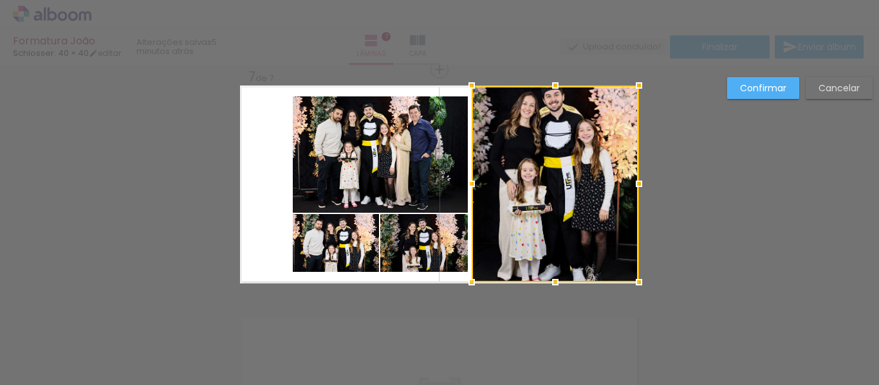
click at [563, 176] on div at bounding box center [555, 184] width 167 height 197
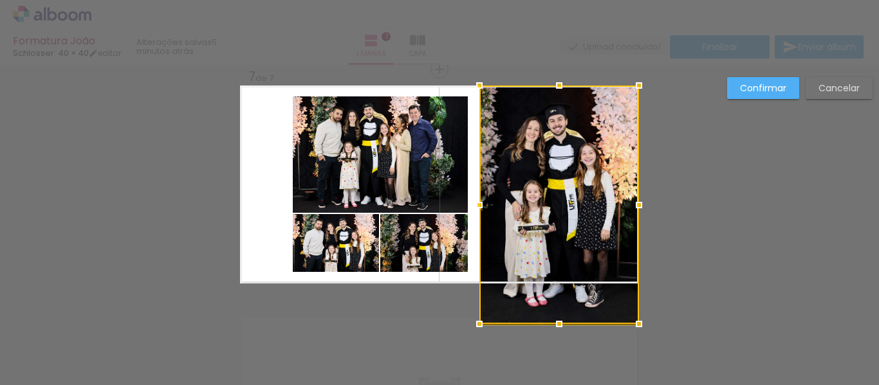
drag, startPoint x: 470, startPoint y: 183, endPoint x: 478, endPoint y: 177, distance: 10.1
click at [479, 177] on div at bounding box center [559, 205] width 160 height 239
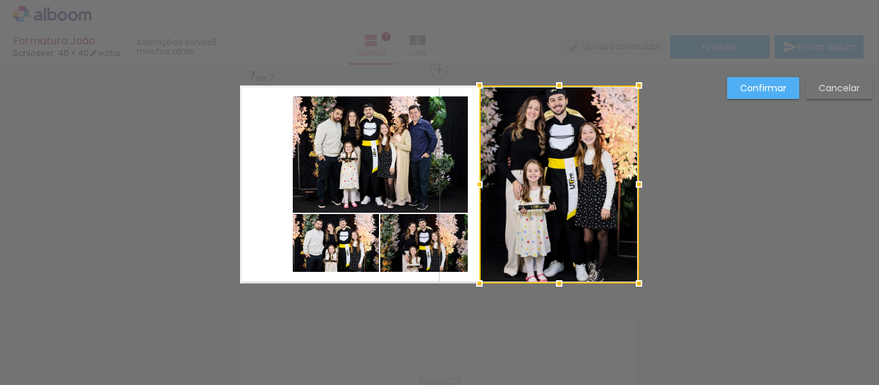
click at [509, 140] on div at bounding box center [559, 185] width 160 height 198
click at [589, 172] on div at bounding box center [559, 185] width 160 height 198
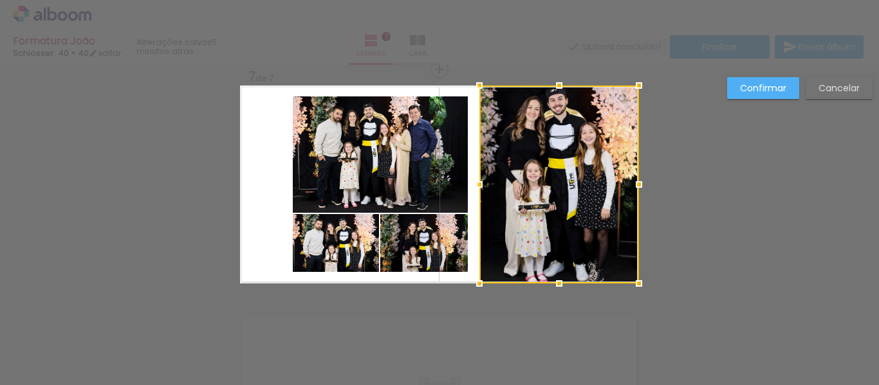
click at [362, 150] on quentale-photo at bounding box center [380, 155] width 175 height 116
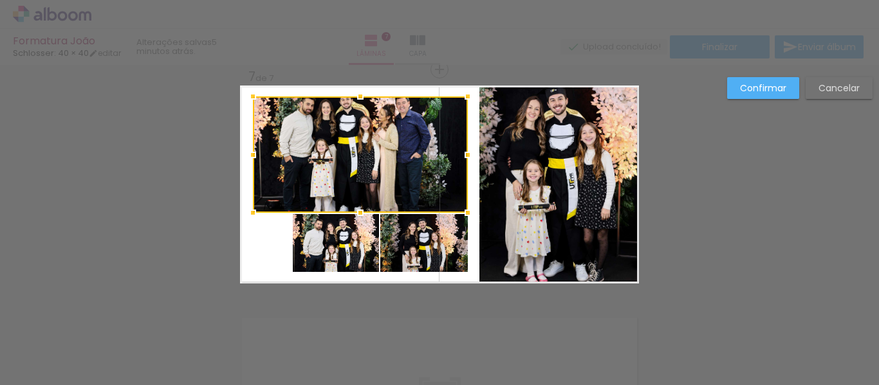
drag, startPoint x: 290, startPoint y: 151, endPoint x: 253, endPoint y: 144, distance: 38.1
click at [253, 144] on div at bounding box center [253, 155] width 26 height 26
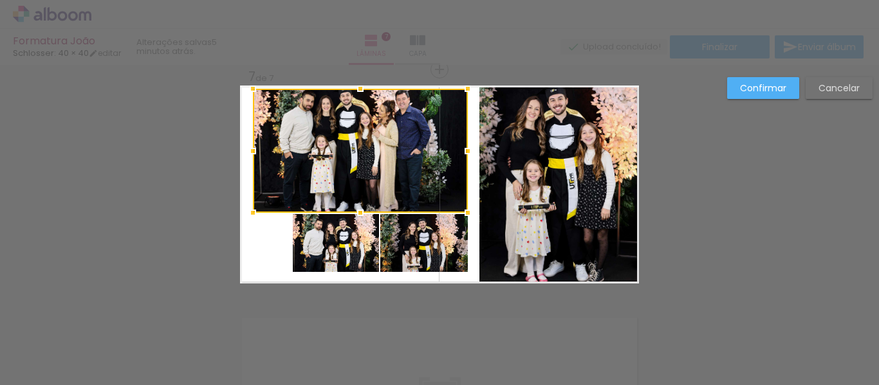
drag, startPoint x: 360, startPoint y: 89, endPoint x: 369, endPoint y: 71, distance: 20.1
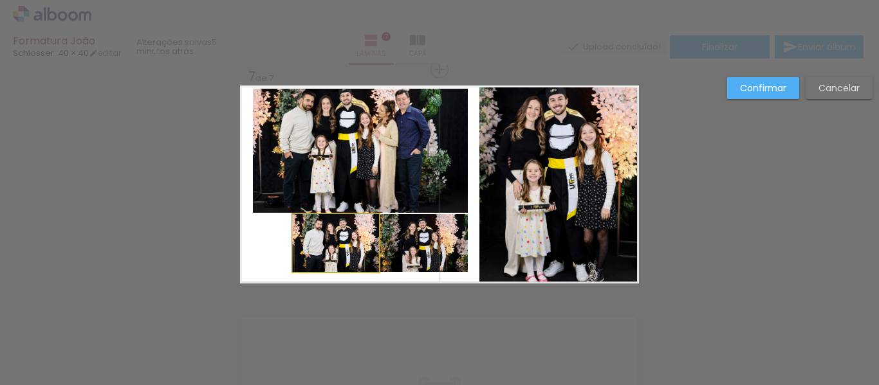
drag, startPoint x: 343, startPoint y: 244, endPoint x: 285, endPoint y: 240, distance: 58.0
click at [277, 241] on quentale-layouter at bounding box center [439, 185] width 399 height 198
drag, startPoint x: 331, startPoint y: 241, endPoint x: 285, endPoint y: 235, distance: 46.8
click at [285, 235] on quentale-layouter at bounding box center [439, 185] width 399 height 198
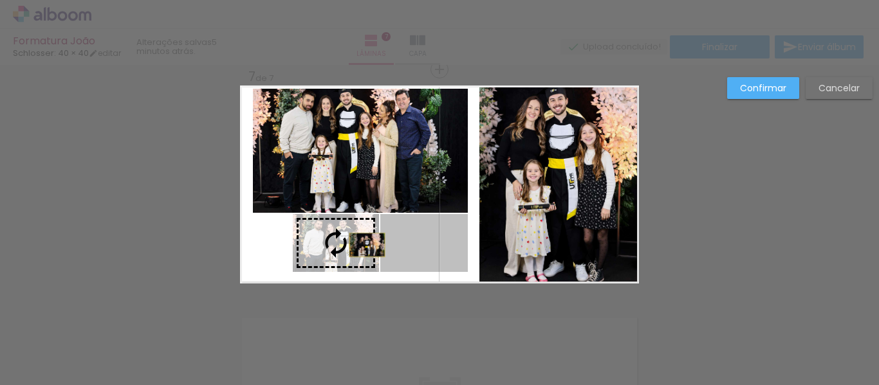
drag, startPoint x: 409, startPoint y: 246, endPoint x: 362, endPoint y: 243, distance: 46.5
click at [0, 0] on slot at bounding box center [0, 0] width 0 height 0
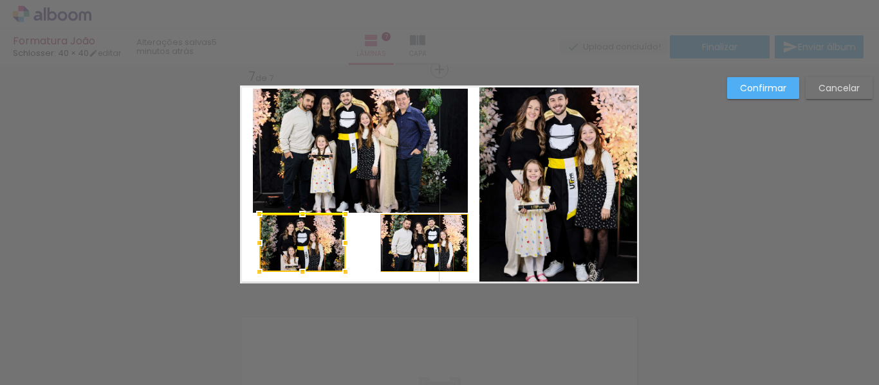
drag, startPoint x: 343, startPoint y: 243, endPoint x: 311, endPoint y: 240, distance: 32.3
click at [311, 240] on div at bounding box center [302, 243] width 86 height 58
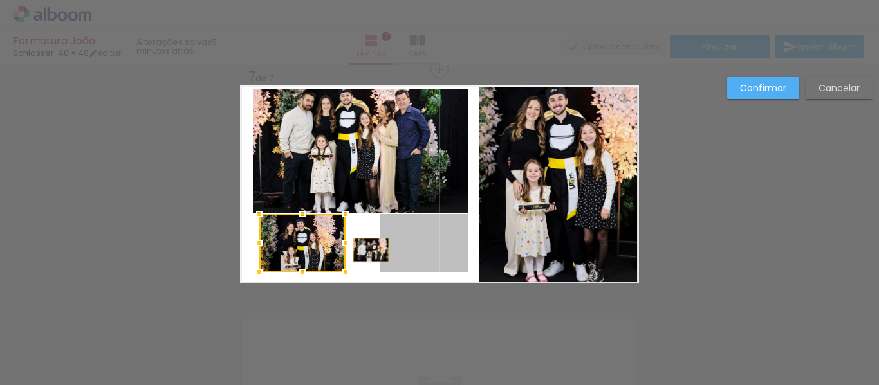
drag, startPoint x: 396, startPoint y: 252, endPoint x: 353, endPoint y: 246, distance: 42.8
click at [348, 249] on album-spread "7 de 7" at bounding box center [439, 185] width 399 height 198
drag, startPoint x: 407, startPoint y: 248, endPoint x: 365, endPoint y: 246, distance: 42.5
click at [365, 246] on quentale-layouter at bounding box center [439, 185] width 399 height 198
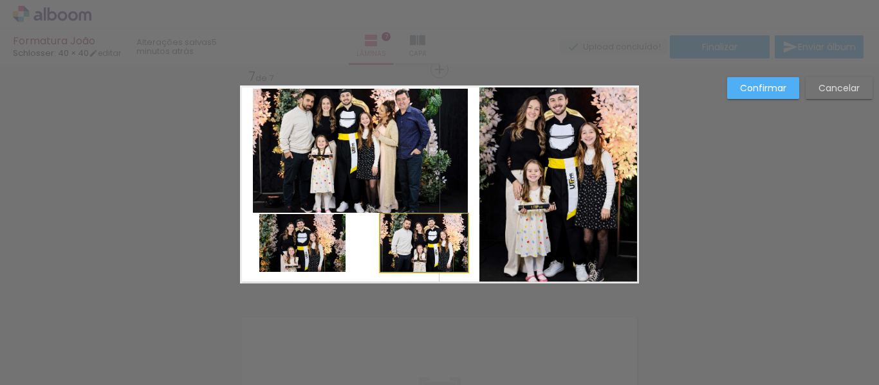
drag, startPoint x: 425, startPoint y: 243, endPoint x: 374, endPoint y: 243, distance: 51.5
click at [374, 243] on quentale-layouter at bounding box center [439, 185] width 399 height 198
click at [405, 245] on quentale-photo at bounding box center [424, 243] width 88 height 58
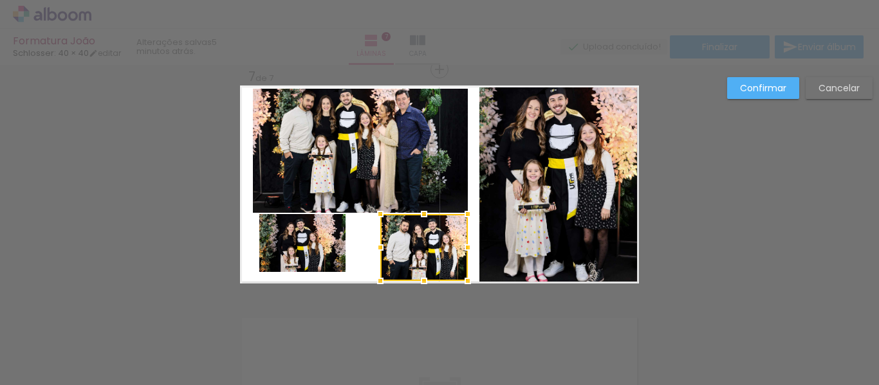
drag, startPoint x: 418, startPoint y: 270, endPoint x: 409, endPoint y: 281, distance: 14.7
click at [411, 281] on div at bounding box center [424, 281] width 26 height 26
click at [315, 250] on quentale-photo at bounding box center [302, 243] width 86 height 58
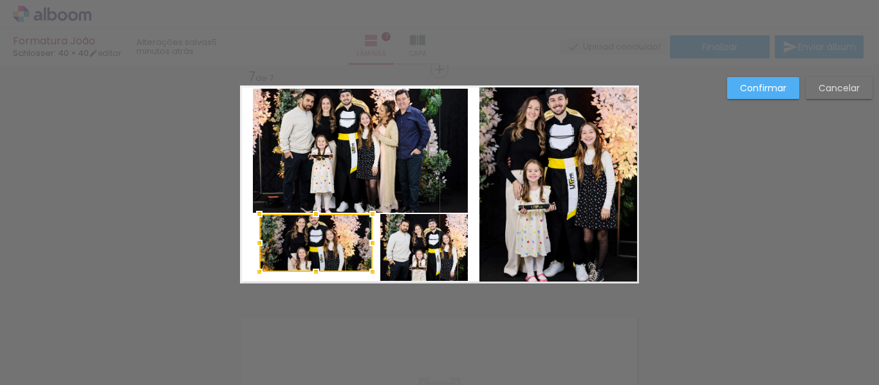
drag, startPoint x: 347, startPoint y: 244, endPoint x: 374, endPoint y: 244, distance: 27.0
click at [374, 244] on div at bounding box center [373, 243] width 26 height 26
click at [306, 265] on quentale-photo at bounding box center [315, 243] width 113 height 58
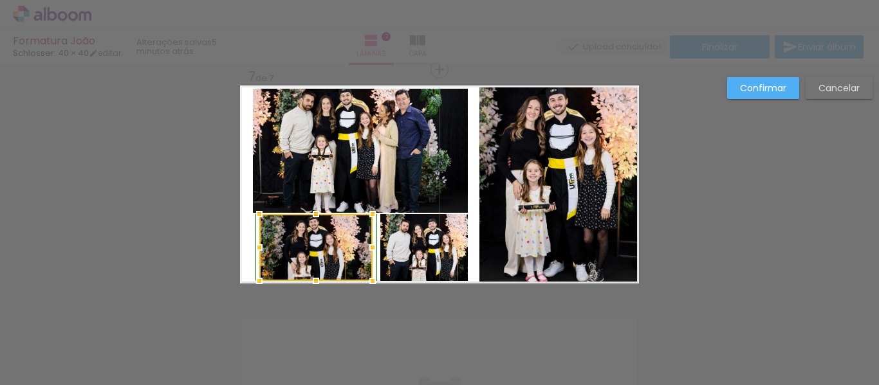
drag, startPoint x: 310, startPoint y: 272, endPoint x: 307, endPoint y: 280, distance: 8.1
click at [307, 280] on div at bounding box center [316, 281] width 26 height 26
click at [0, 0] on slot "Confirmar" at bounding box center [0, 0] width 0 height 0
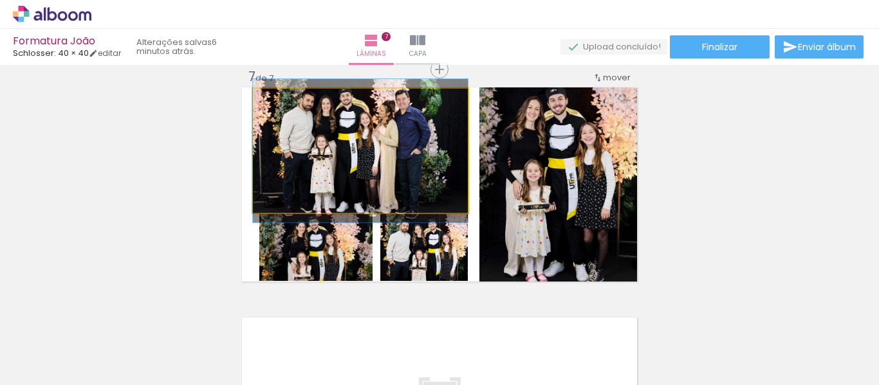
click at [398, 142] on quentale-photo at bounding box center [360, 151] width 215 height 124
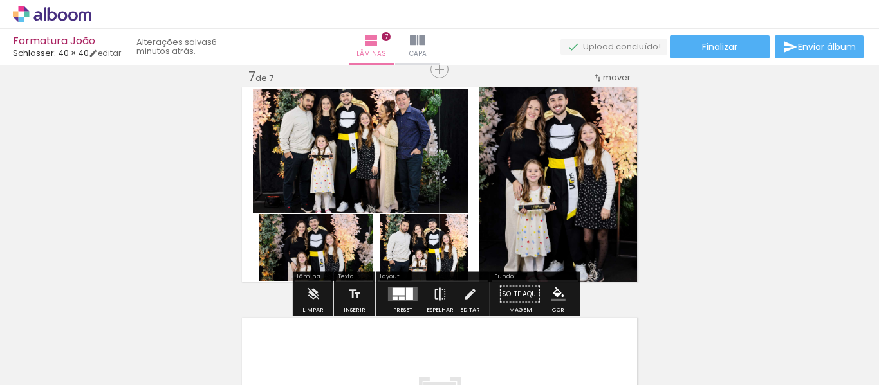
click at [398, 141] on quentale-photo at bounding box center [360, 151] width 215 height 124
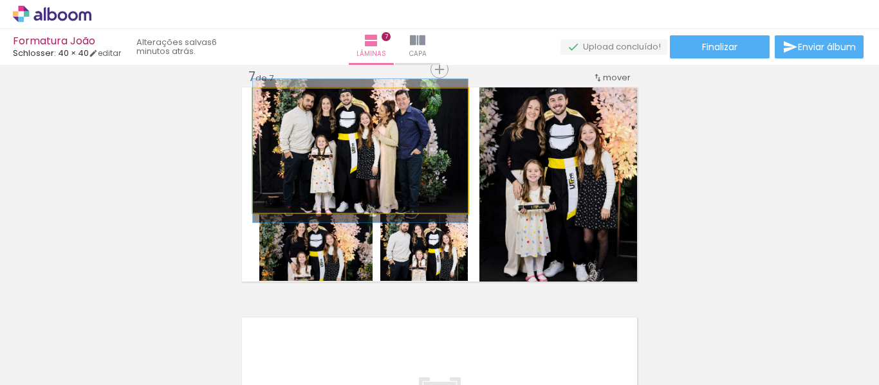
click at [280, 189] on quentale-photo at bounding box center [360, 151] width 215 height 124
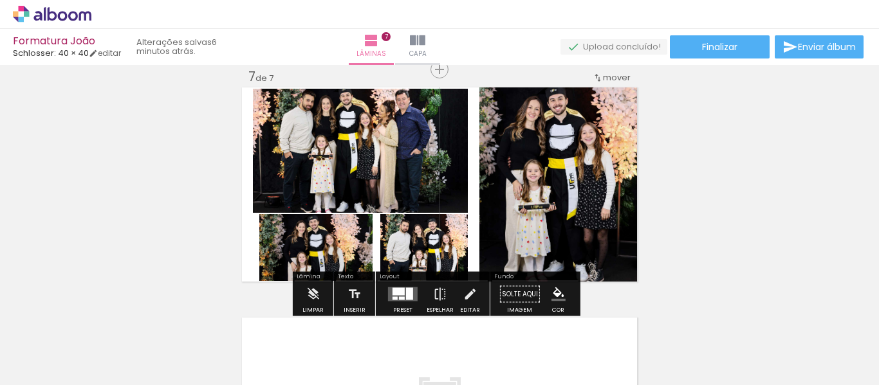
click at [245, 210] on quentale-layouter at bounding box center [439, 185] width 399 height 198
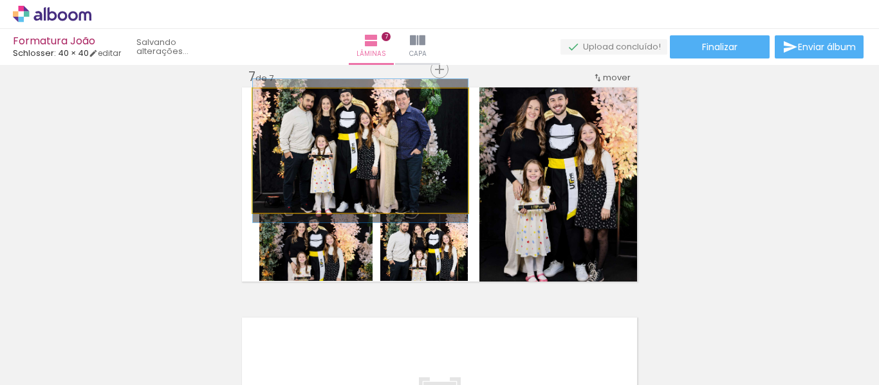
drag, startPoint x: 262, startPoint y: 200, endPoint x: 281, endPoint y: 200, distance: 19.3
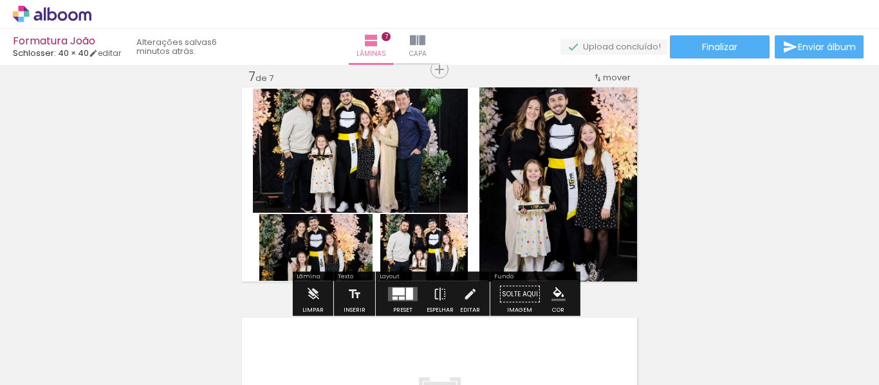
click at [407, 155] on quentale-photo at bounding box center [360, 151] width 215 height 124
click at [469, 294] on iron-icon at bounding box center [470, 295] width 14 height 26
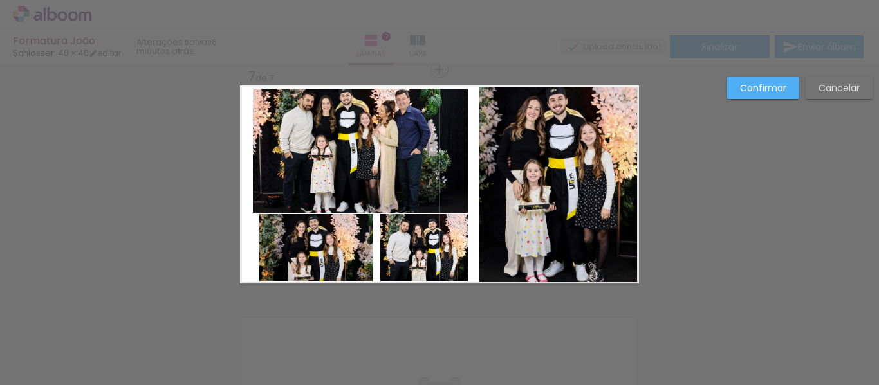
click at [445, 195] on quentale-photo at bounding box center [360, 151] width 215 height 124
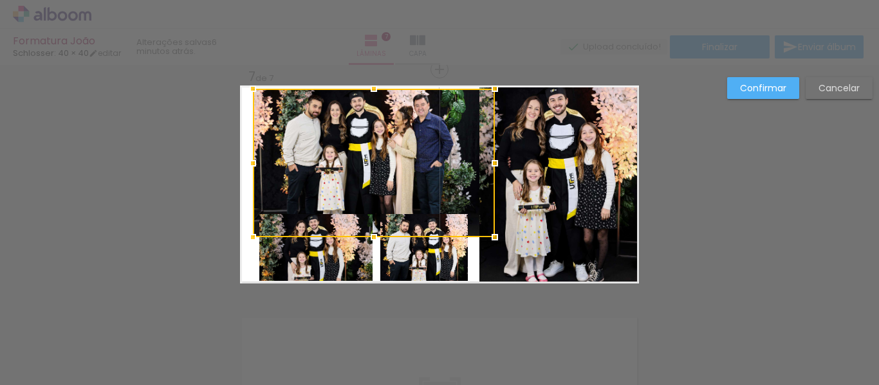
drag, startPoint x: 465, startPoint y: 209, endPoint x: 492, endPoint y: 235, distance: 37.3
click at [492, 235] on div at bounding box center [495, 238] width 26 height 26
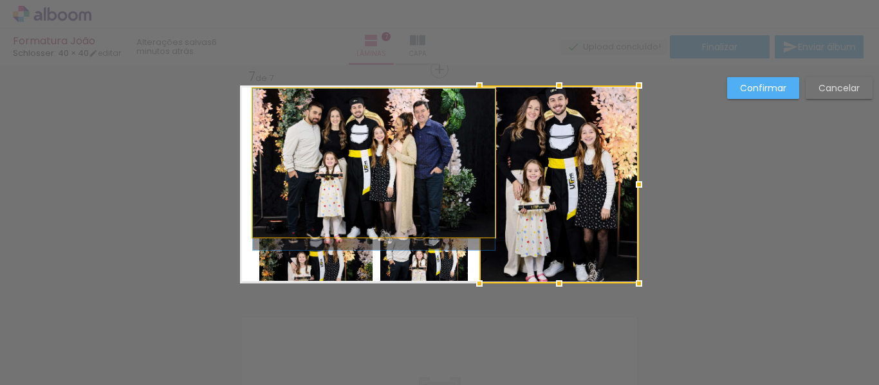
drag, startPoint x: 321, startPoint y: 177, endPoint x: 311, endPoint y: 189, distance: 15.5
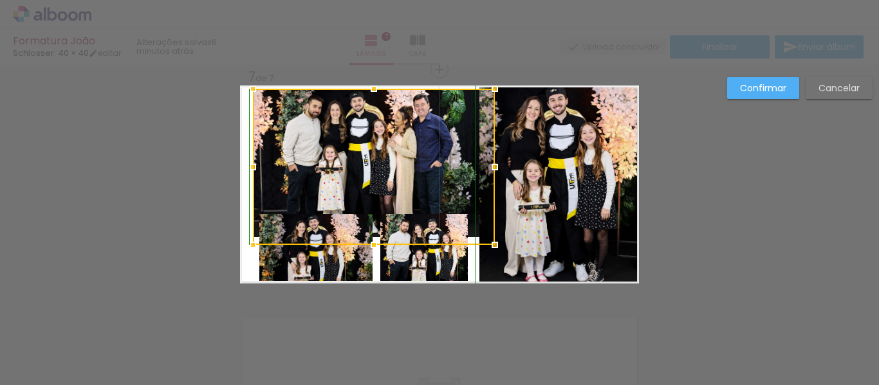
drag, startPoint x: 250, startPoint y: 236, endPoint x: 203, endPoint y: 335, distance: 110.0
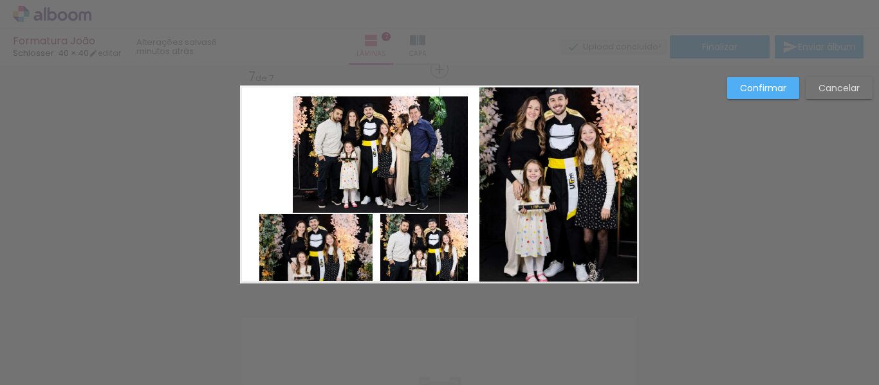
click at [374, 155] on quentale-photo at bounding box center [380, 155] width 175 height 116
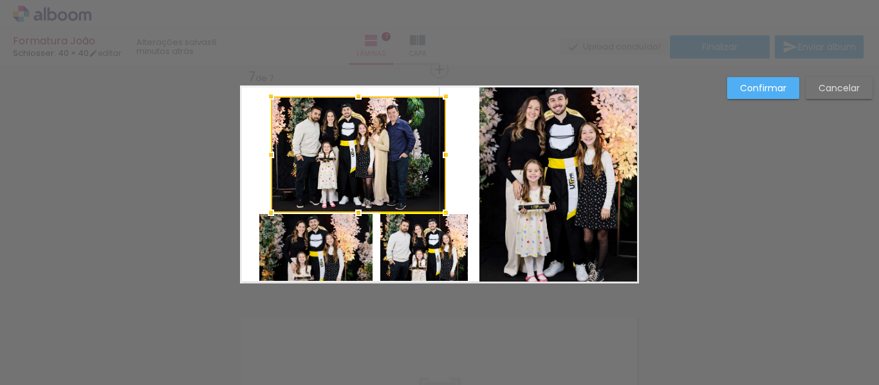
drag, startPoint x: 365, startPoint y: 156, endPoint x: 346, endPoint y: 160, distance: 19.7
click at [346, 160] on div at bounding box center [358, 155] width 175 height 116
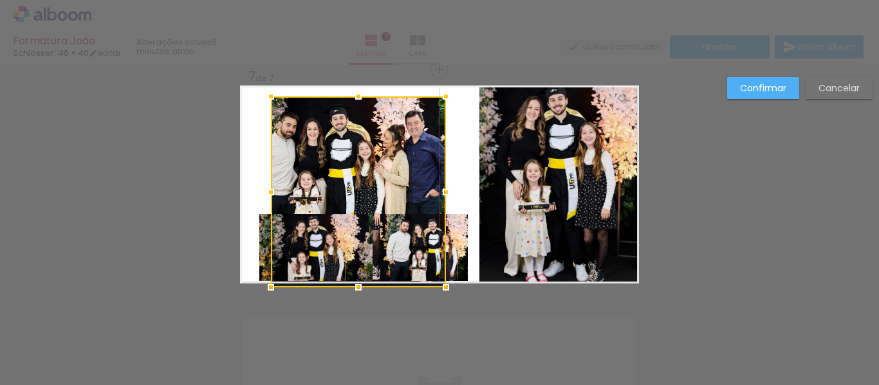
drag, startPoint x: 349, startPoint y: 230, endPoint x: 346, endPoint y: 284, distance: 54.2
click at [346, 284] on div at bounding box center [359, 288] width 26 height 26
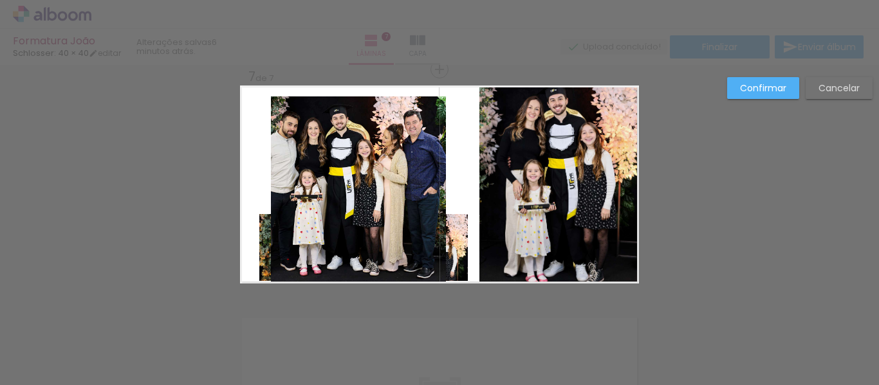
click at [400, 194] on quentale-photo at bounding box center [358, 190] width 175 height 187
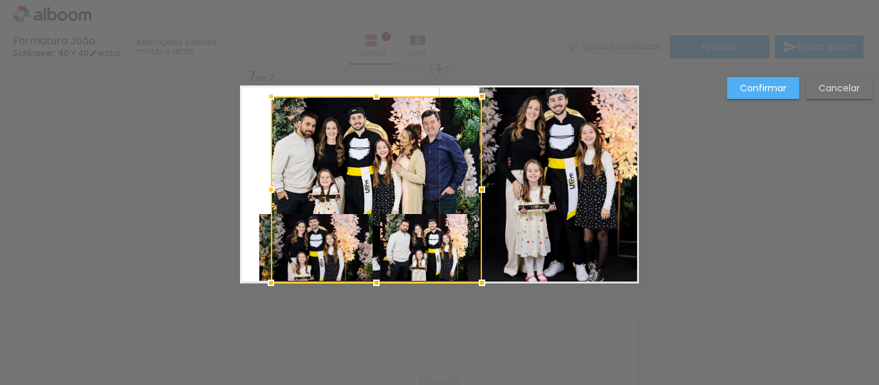
drag, startPoint x: 452, startPoint y: 187, endPoint x: 488, endPoint y: 185, distance: 36.1
click at [488, 185] on div at bounding box center [482, 190] width 26 height 26
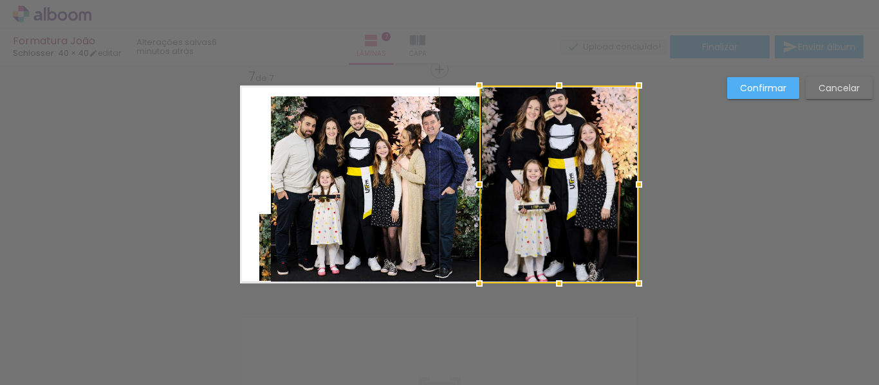
click at [276, 194] on quentale-photo at bounding box center [376, 190] width 211 height 187
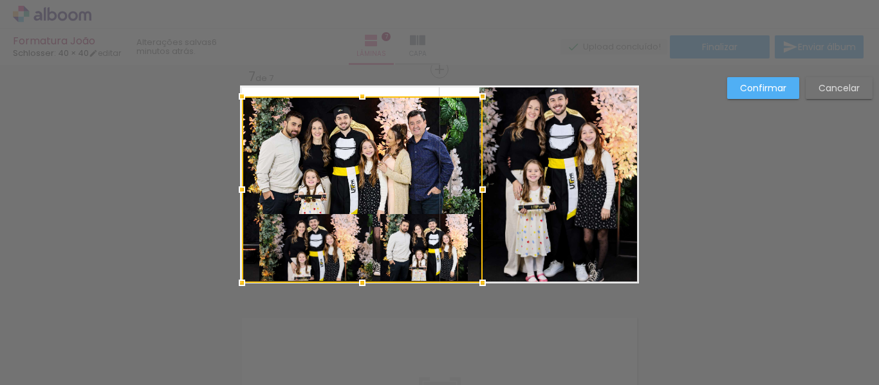
drag, startPoint x: 265, startPoint y: 190, endPoint x: 228, endPoint y: 185, distance: 36.4
click at [229, 185] on div at bounding box center [242, 190] width 26 height 26
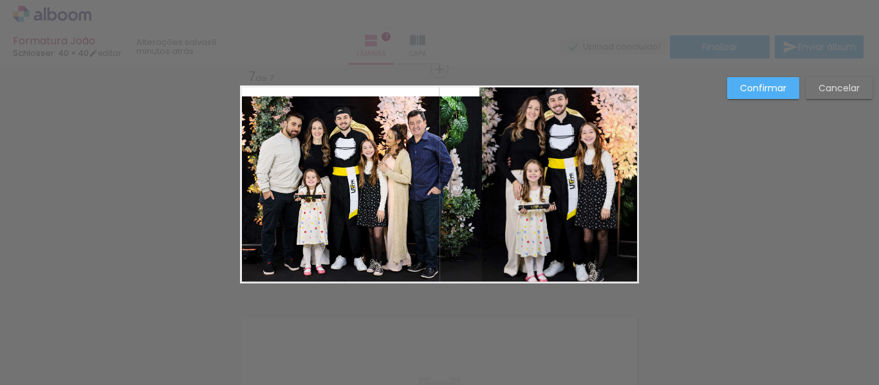
click at [355, 118] on quentale-photo at bounding box center [362, 190] width 241 height 187
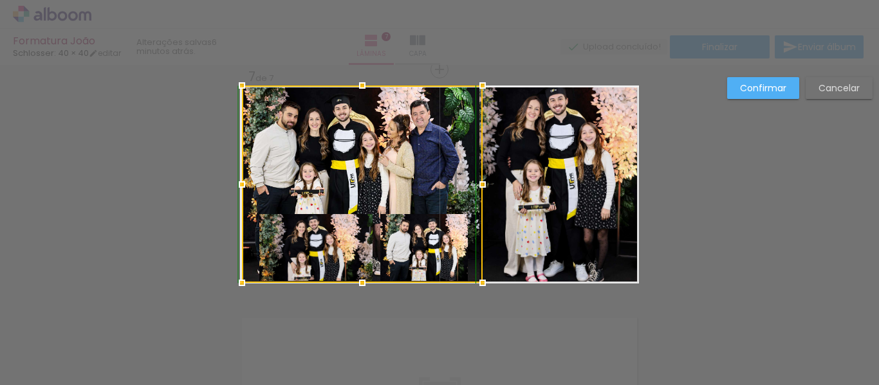
click at [373, 92] on div at bounding box center [362, 185] width 241 height 198
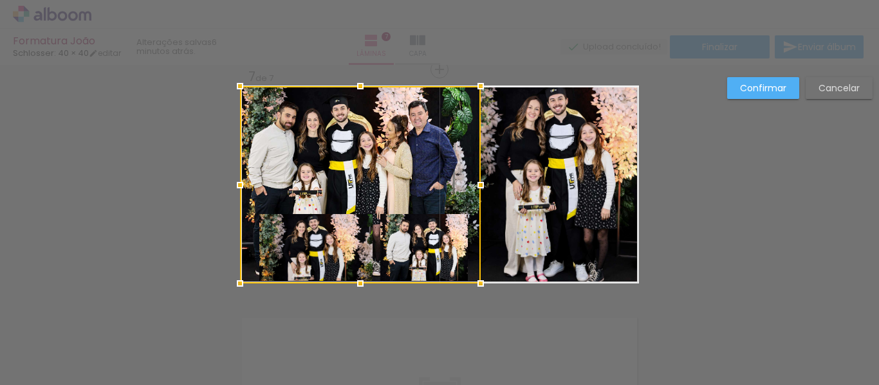
drag, startPoint x: 312, startPoint y: 253, endPoint x: 320, endPoint y: 241, distance: 13.9
click at [320, 241] on div at bounding box center [360, 185] width 241 height 198
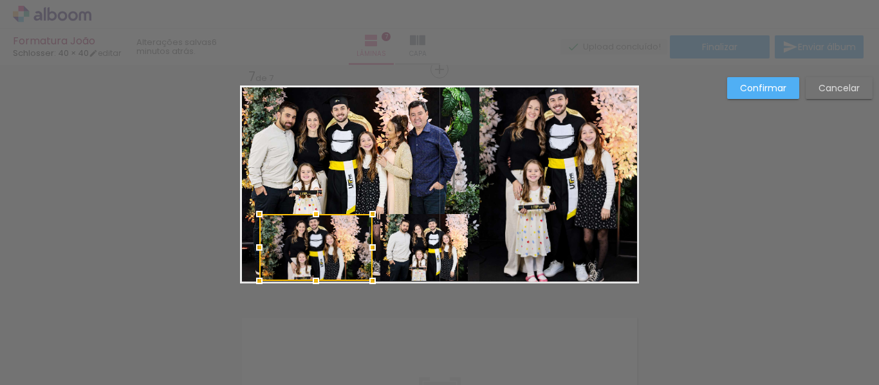
click at [324, 243] on div at bounding box center [315, 247] width 113 height 67
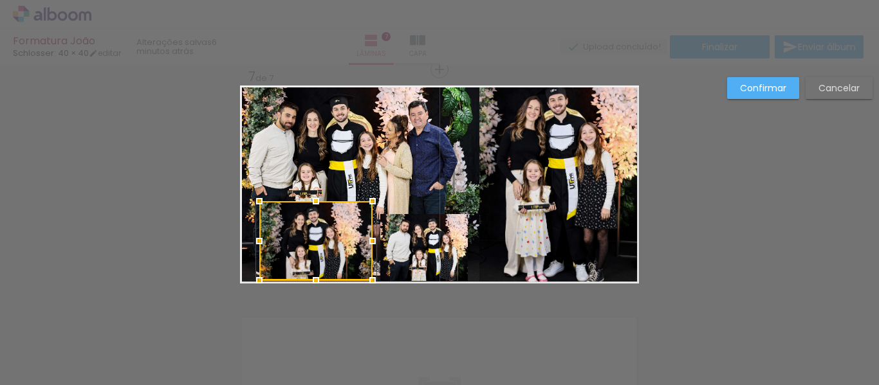
click at [311, 208] on div at bounding box center [316, 202] width 26 height 26
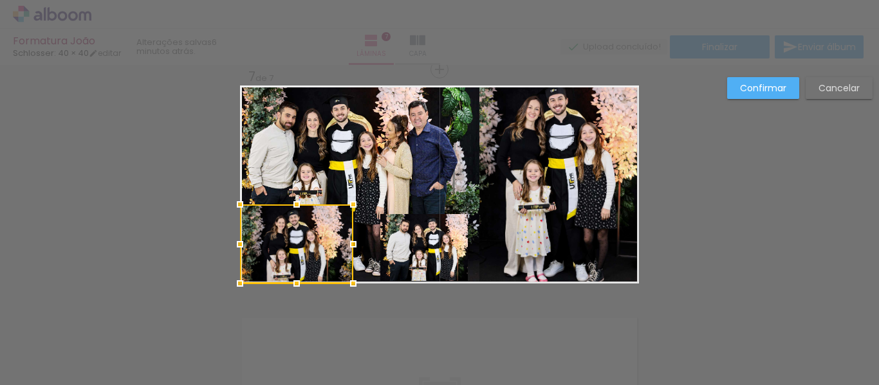
drag, startPoint x: 355, startPoint y: 235, endPoint x: 328, endPoint y: 239, distance: 27.3
click at [328, 239] on div at bounding box center [296, 244] width 113 height 79
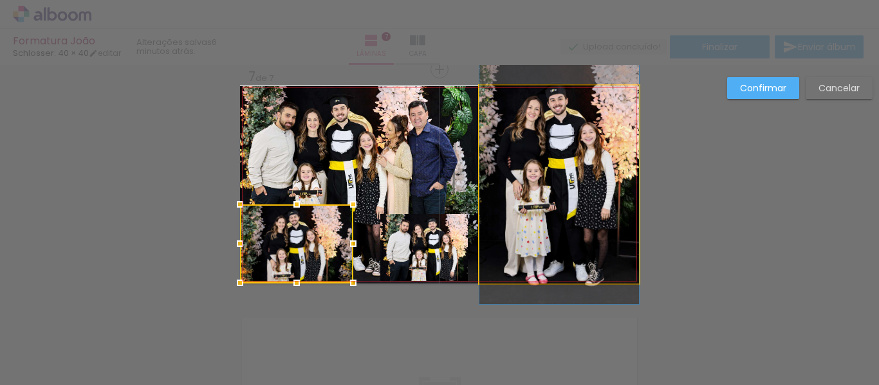
click at [483, 265] on quentale-photo at bounding box center [559, 185] width 160 height 198
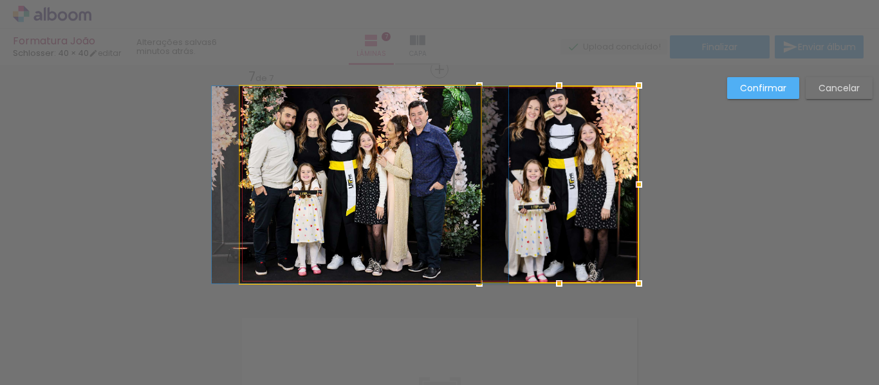
click at [458, 262] on quentale-photo at bounding box center [360, 185] width 241 height 198
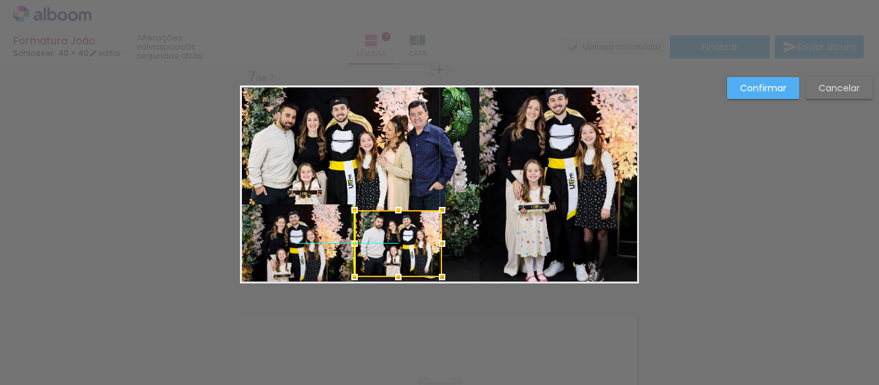
drag, startPoint x: 410, startPoint y: 258, endPoint x: 396, endPoint y: 253, distance: 15.1
click at [396, 253] on div at bounding box center [399, 243] width 88 height 67
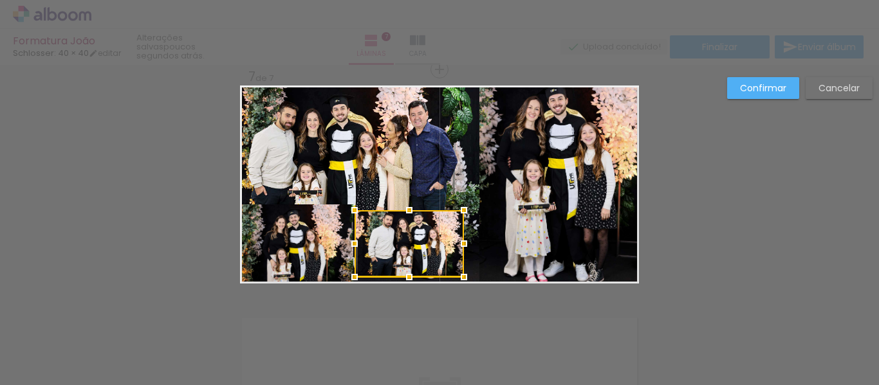
drag, startPoint x: 440, startPoint y: 246, endPoint x: 450, endPoint y: 248, distance: 10.4
click at [451, 248] on div at bounding box center [464, 244] width 26 height 26
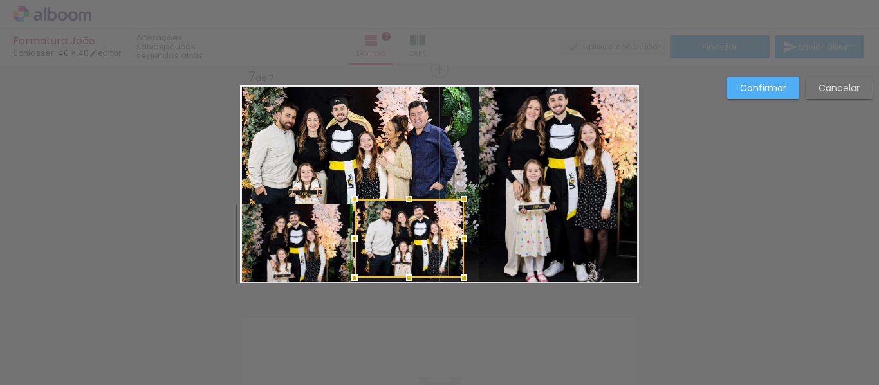
click at [401, 203] on div at bounding box center [409, 200] width 26 height 26
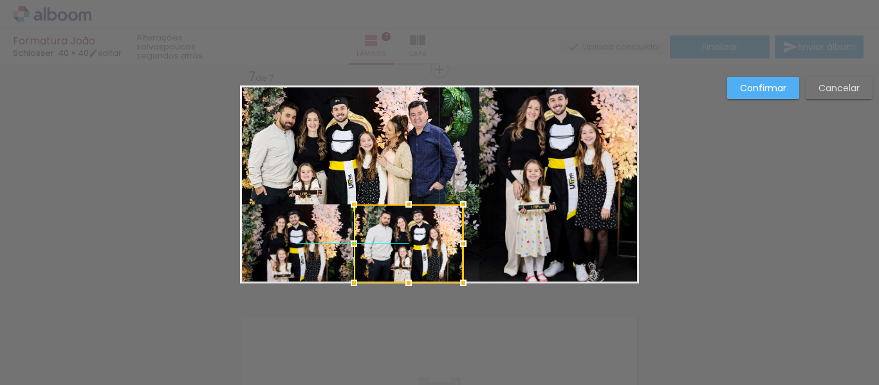
click at [422, 239] on div at bounding box center [408, 244] width 109 height 79
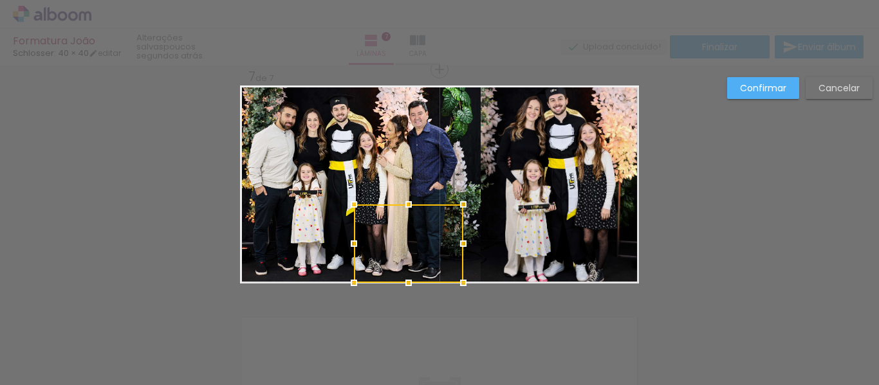
click at [472, 147] on quentale-photo at bounding box center [360, 185] width 241 height 198
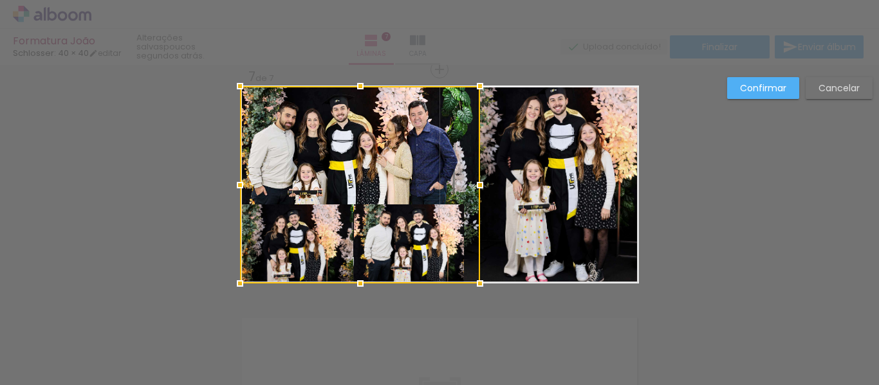
click at [579, 190] on quentale-photo at bounding box center [559, 185] width 160 height 198
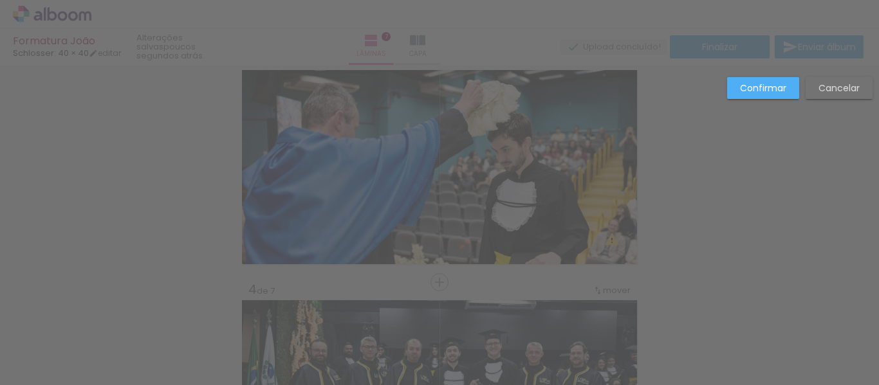
scroll to position [44, 0]
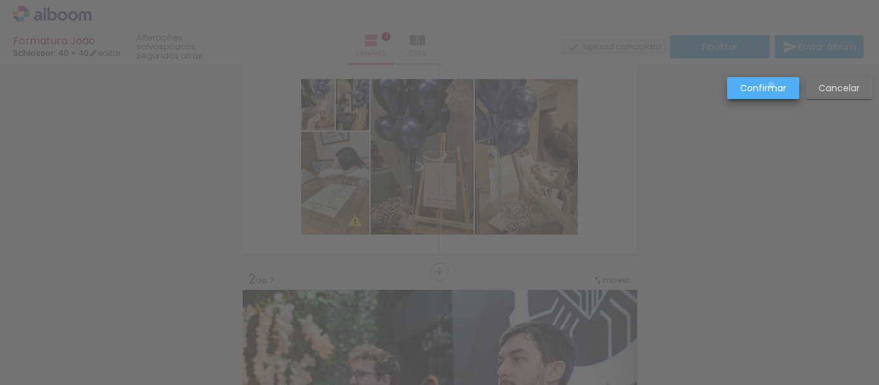
click at [0, 0] on slot "Confirmar" at bounding box center [0, 0] width 0 height 0
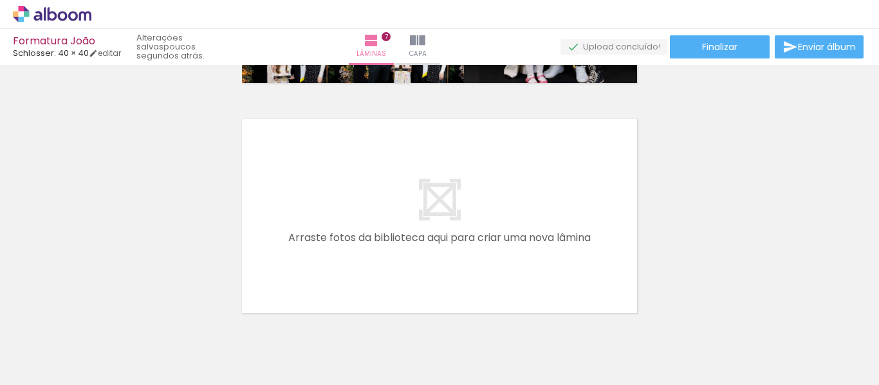
scroll to position [1653, 0]
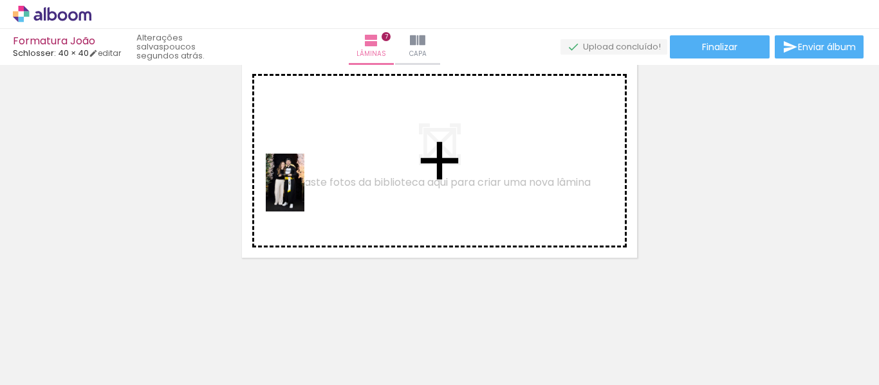
drag, startPoint x: 217, startPoint y: 352, endPoint x: 304, endPoint y: 192, distance: 182.0
click at [304, 192] on quentale-workspace at bounding box center [439, 192] width 879 height 385
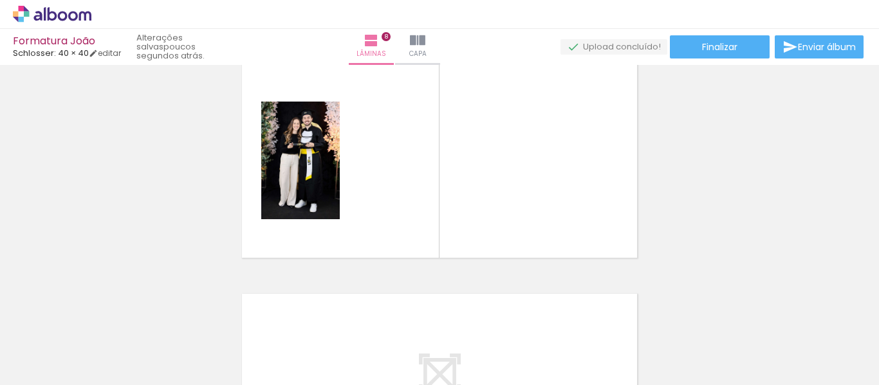
scroll to position [1629, 0]
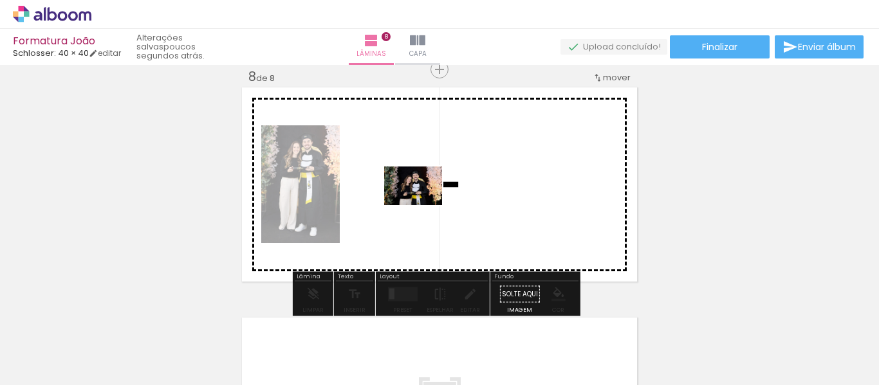
drag, startPoint x: 284, startPoint y: 343, endPoint x: 374, endPoint y: 294, distance: 102.5
click at [429, 196] on quentale-workspace at bounding box center [439, 192] width 879 height 385
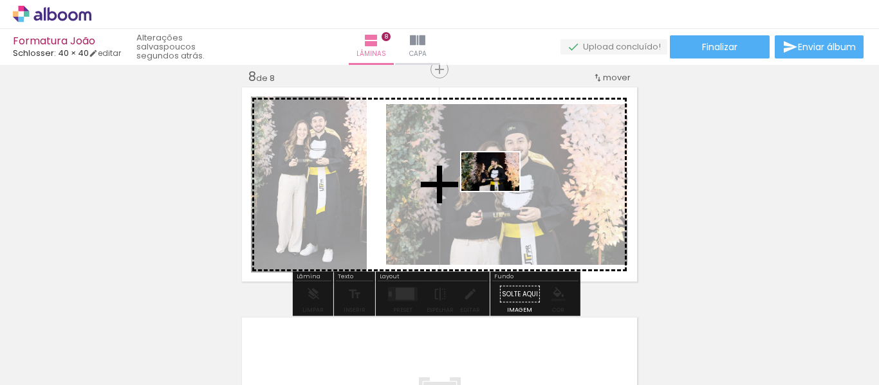
drag, startPoint x: 393, startPoint y: 306, endPoint x: 503, endPoint y: 187, distance: 161.2
click at [503, 187] on quentale-workspace at bounding box center [439, 192] width 879 height 385
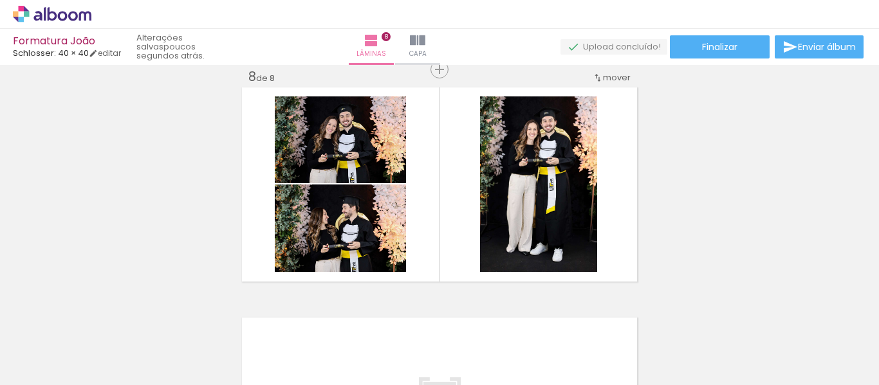
scroll to position [0, 2574]
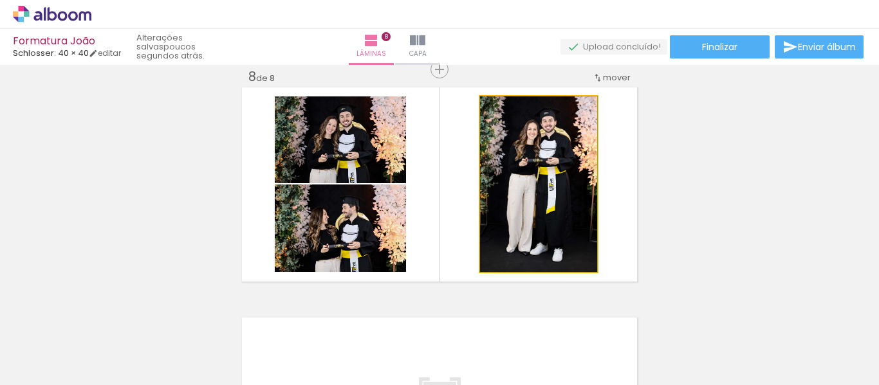
click at [575, 196] on quentale-photo at bounding box center [538, 185] width 117 height 176
click at [545, 169] on quentale-photo at bounding box center [538, 185] width 117 height 176
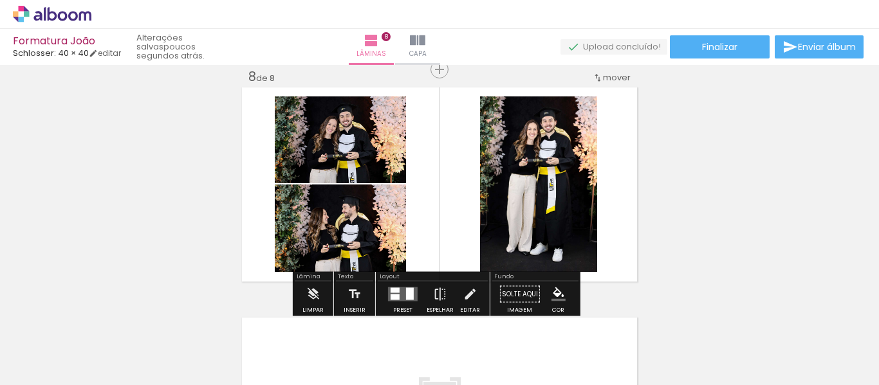
click at [519, 163] on quentale-photo at bounding box center [538, 185] width 117 height 176
click at [463, 288] on iron-icon at bounding box center [470, 295] width 14 height 26
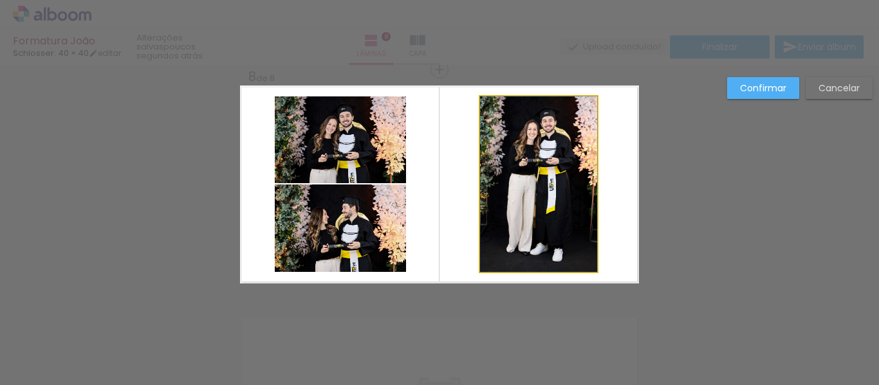
click at [501, 194] on quentale-photo at bounding box center [538, 185] width 117 height 176
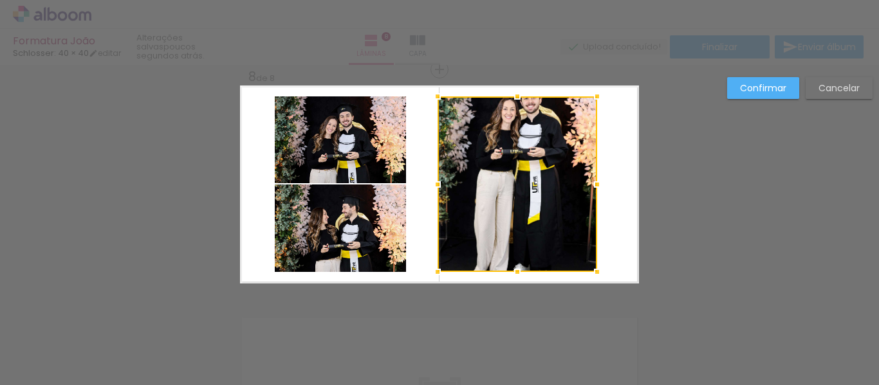
drag, startPoint x: 476, startPoint y: 189, endPoint x: 429, endPoint y: 191, distance: 46.4
click at [429, 191] on div at bounding box center [438, 185] width 26 height 26
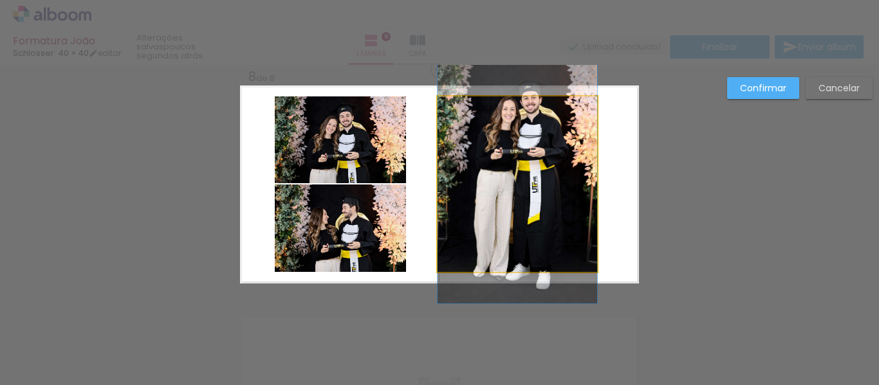
click at [566, 192] on quentale-photo at bounding box center [518, 185] width 160 height 176
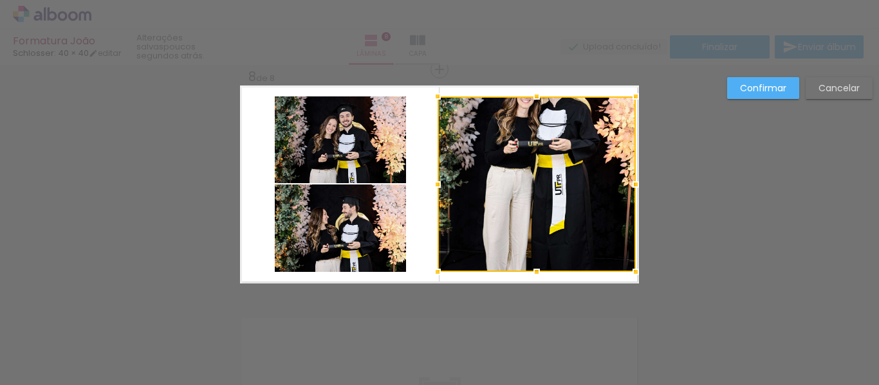
drag, startPoint x: 591, startPoint y: 191, endPoint x: 630, endPoint y: 191, distance: 38.6
click at [630, 191] on div at bounding box center [636, 185] width 26 height 26
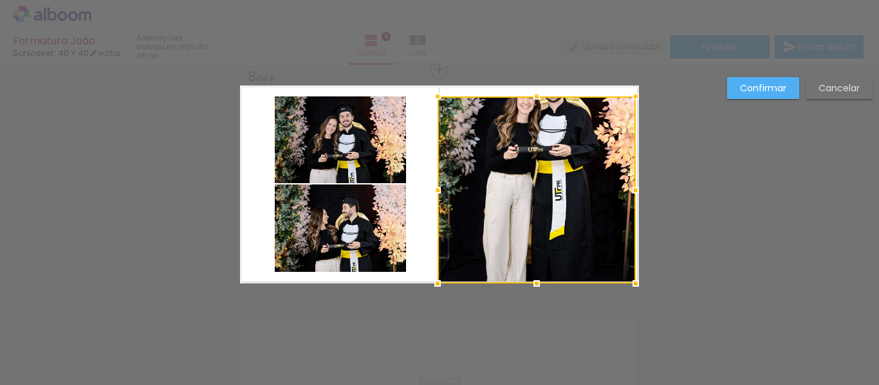
drag, startPoint x: 534, startPoint y: 276, endPoint x: 535, endPoint y: 284, distance: 7.8
click at [535, 284] on div at bounding box center [537, 284] width 26 height 26
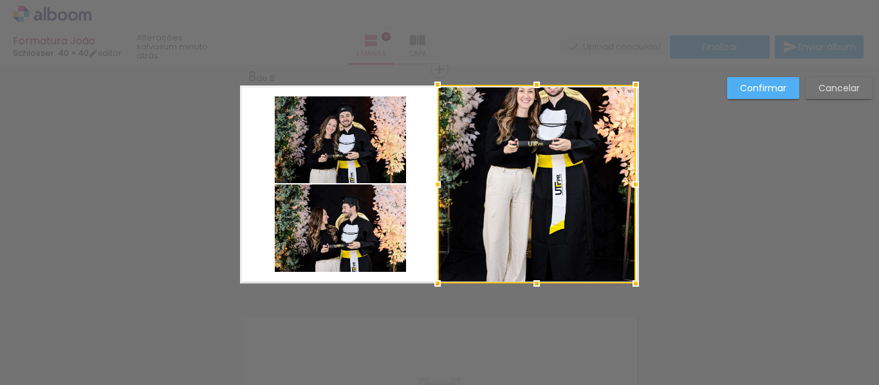
click at [536, 80] on div at bounding box center [537, 85] width 26 height 26
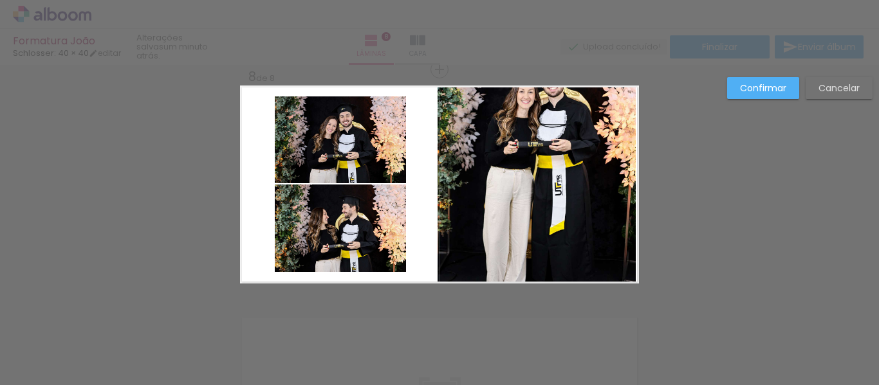
click at [535, 196] on quentale-photo at bounding box center [537, 185] width 198 height 198
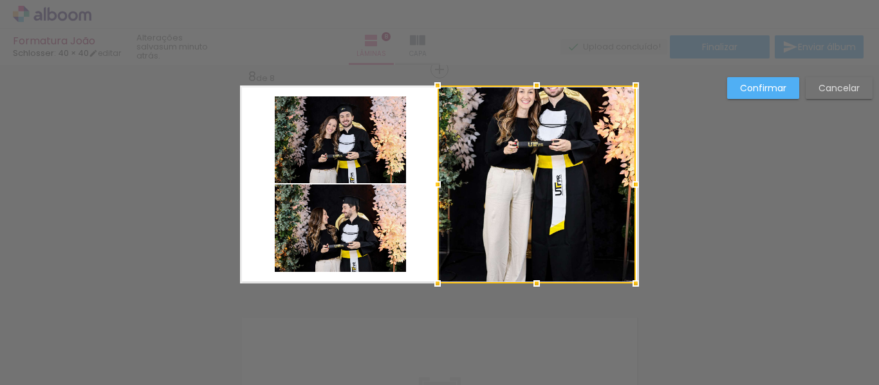
click at [536, 196] on div at bounding box center [537, 185] width 198 height 198
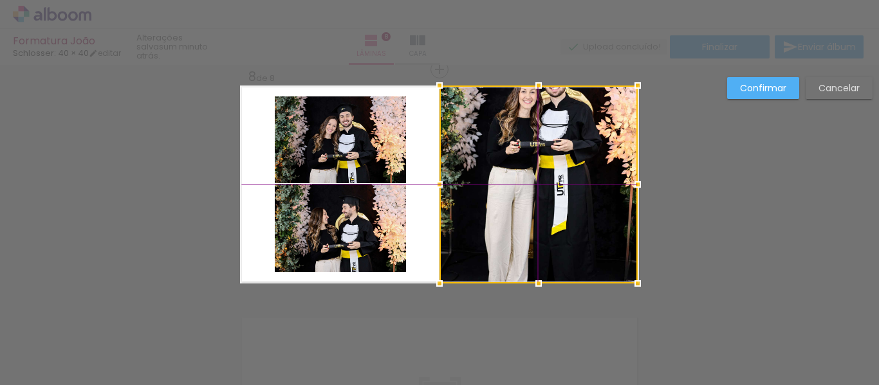
drag, startPoint x: 536, startPoint y: 196, endPoint x: 526, endPoint y: 213, distance: 19.6
click at [526, 213] on div at bounding box center [539, 185] width 198 height 198
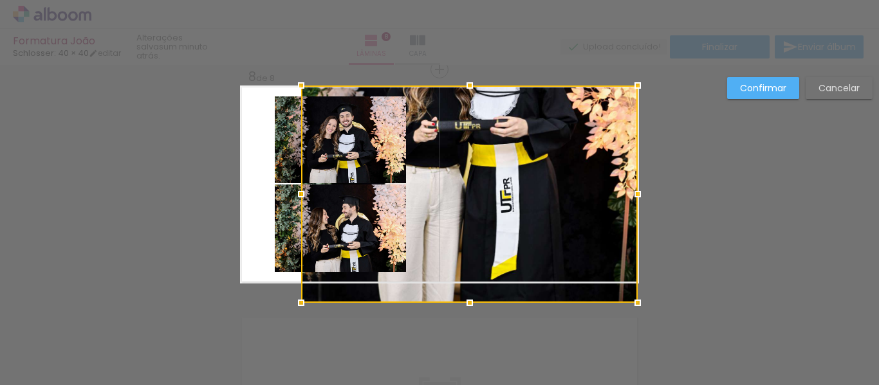
drag, startPoint x: 437, startPoint y: 286, endPoint x: 339, endPoint y: 373, distance: 130.4
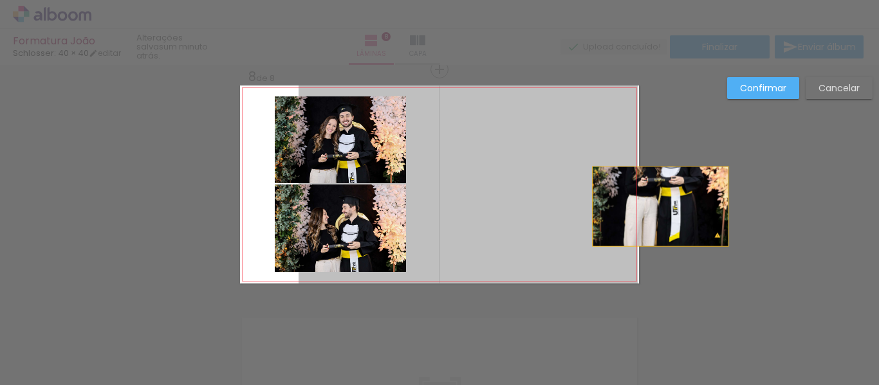
drag, startPoint x: 580, startPoint y: 198, endPoint x: 656, endPoint y: 207, distance: 76.5
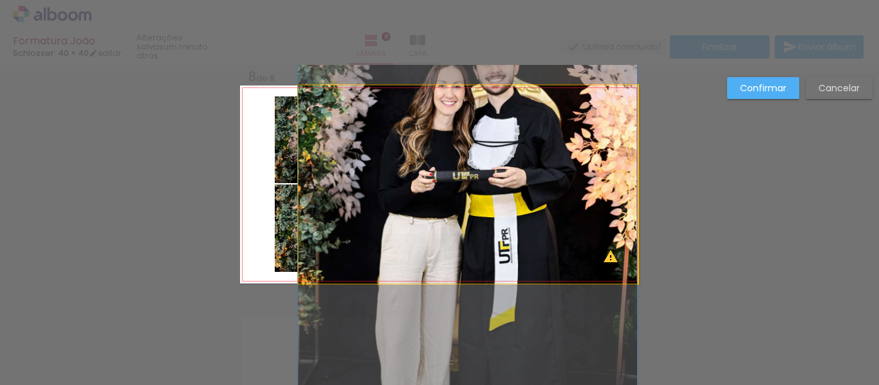
drag, startPoint x: 540, startPoint y: 189, endPoint x: 521, endPoint y: 246, distance: 61.1
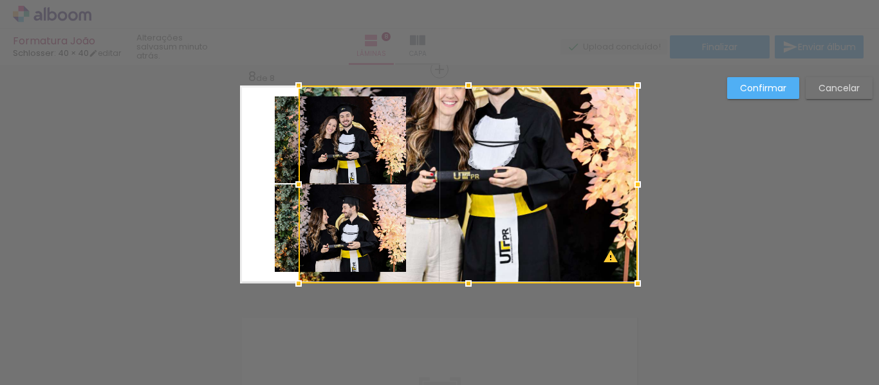
click at [764, 95] on paper-button "Confirmar" at bounding box center [763, 88] width 72 height 22
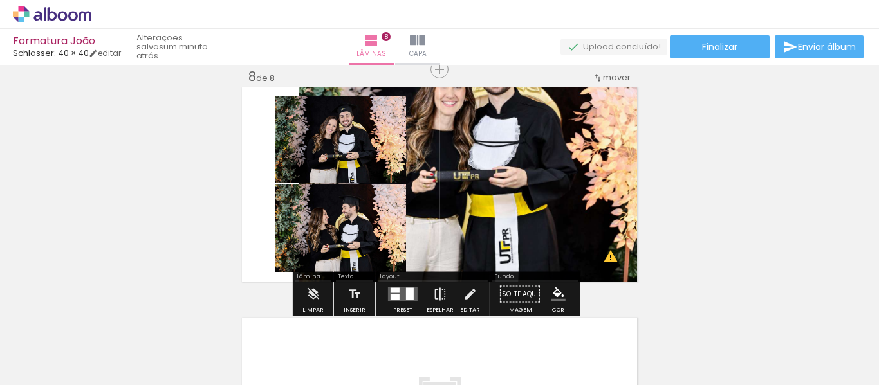
click at [396, 298] on div at bounding box center [395, 298] width 9 height 6
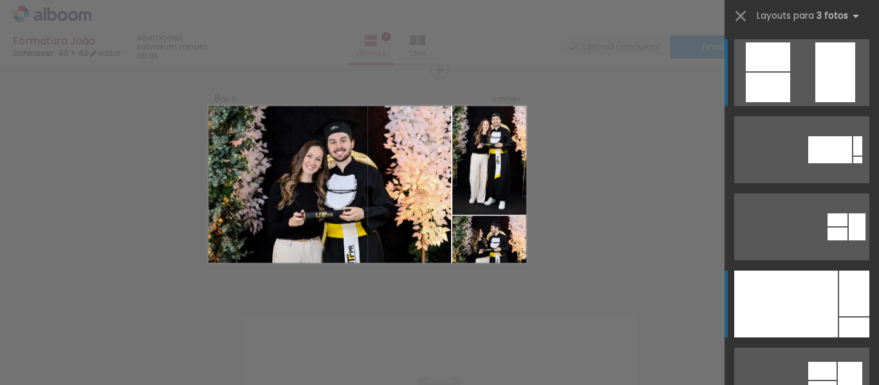
click at [782, 295] on div at bounding box center [786, 304] width 104 height 67
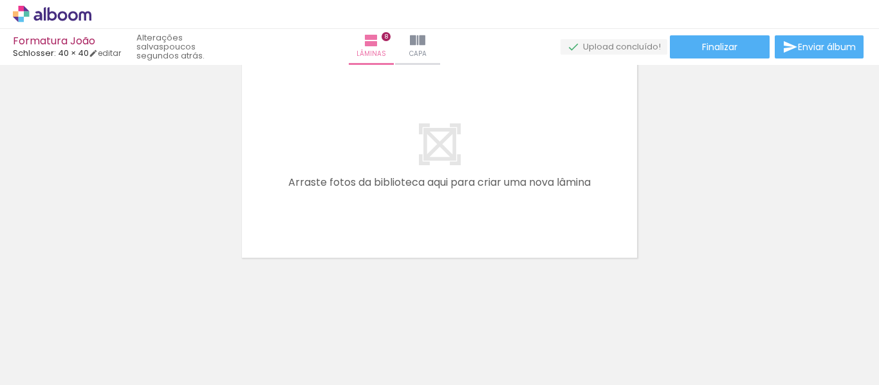
scroll to position [0, 2834]
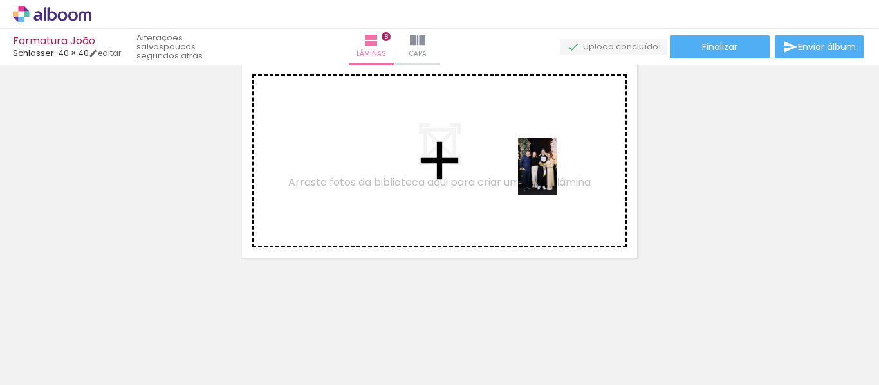
drag, startPoint x: 613, startPoint y: 340, endPoint x: 557, endPoint y: 176, distance: 173.0
click at [557, 176] on quentale-workspace at bounding box center [439, 192] width 879 height 385
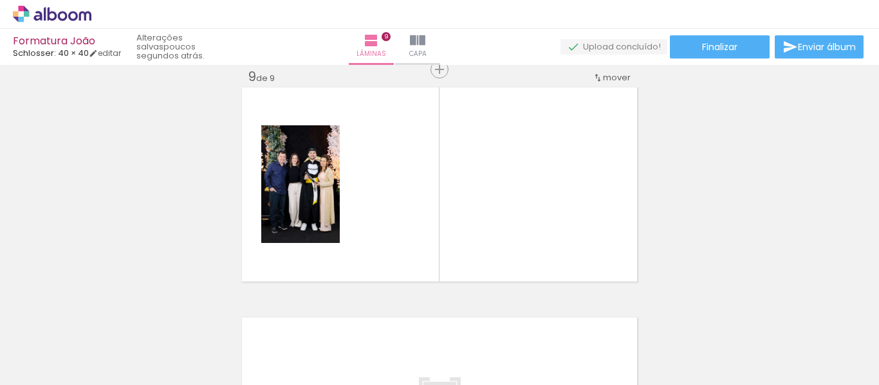
scroll to position [1860, 0]
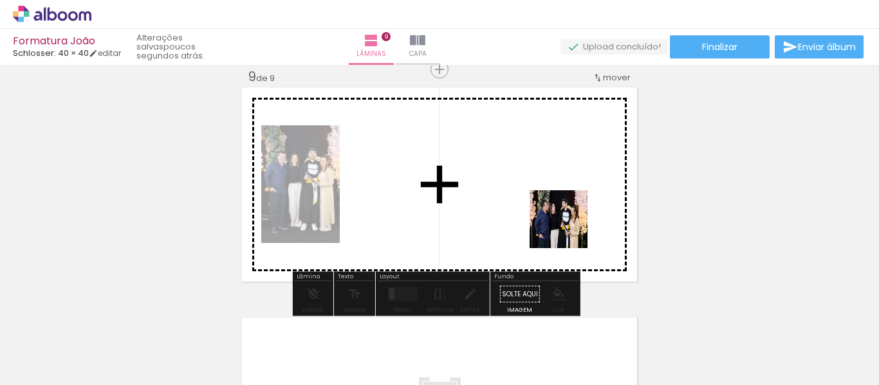
drag, startPoint x: 682, startPoint y: 357, endPoint x: 543, endPoint y: 211, distance: 201.2
click at [543, 211] on quentale-workspace at bounding box center [439, 192] width 879 height 385
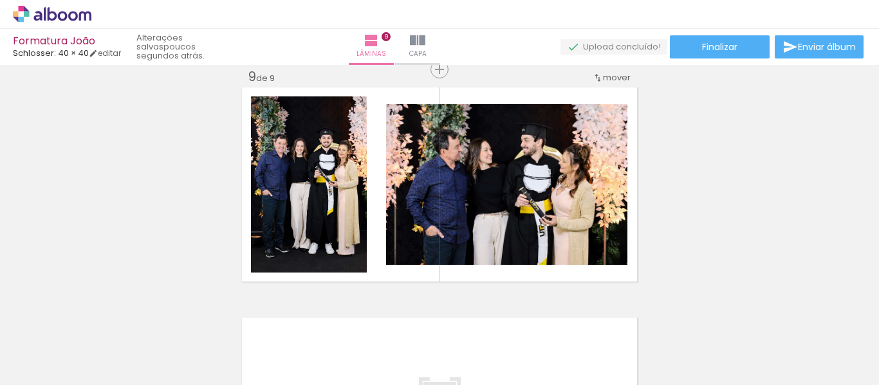
scroll to position [0, 1619]
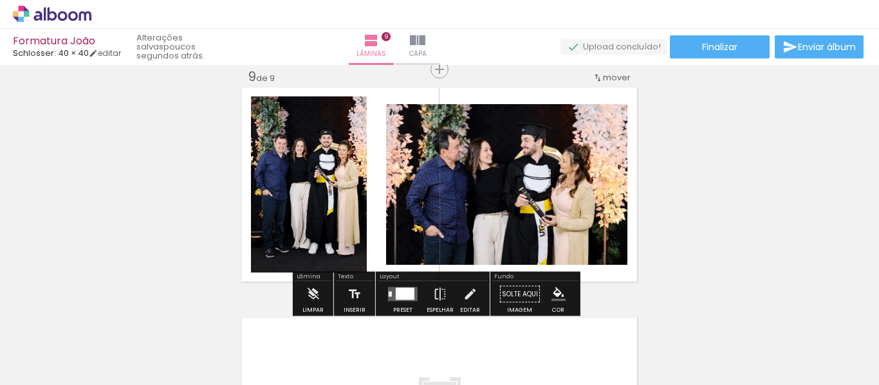
click at [527, 183] on quentale-photo at bounding box center [506, 184] width 241 height 161
click at [599, 125] on quentale-photo at bounding box center [506, 184] width 241 height 161
click at [463, 291] on iron-icon at bounding box center [470, 295] width 14 height 26
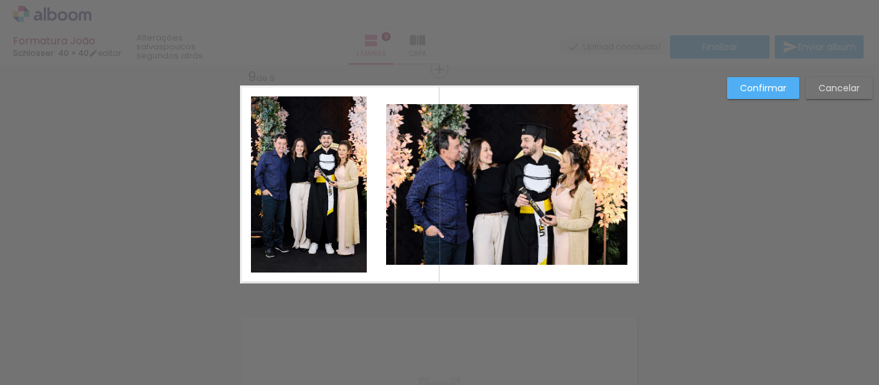
click at [401, 136] on quentale-photo at bounding box center [506, 184] width 241 height 161
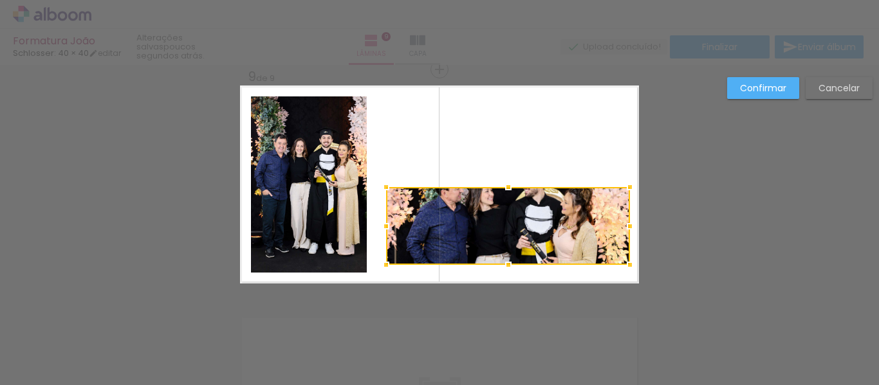
drag, startPoint x: 626, startPoint y: 100, endPoint x: 526, endPoint y: 95, distance: 100.5
click at [621, 0] on html "link( href="../../bower_components/polymer/polymer.html" rel="import" ) picture…" at bounding box center [439, 192] width 879 height 385
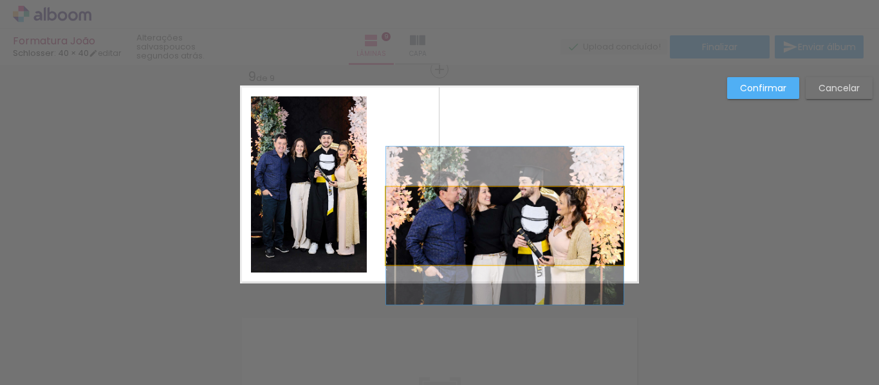
click at [499, 207] on quentale-photo at bounding box center [504, 226] width 237 height 78
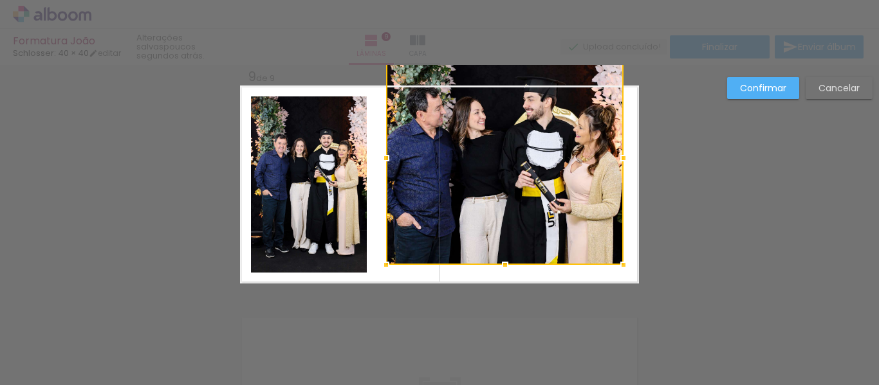
drag, startPoint x: 499, startPoint y: 165, endPoint x: 495, endPoint y: 172, distance: 8.6
click at [495, 172] on div at bounding box center [504, 158] width 237 height 214
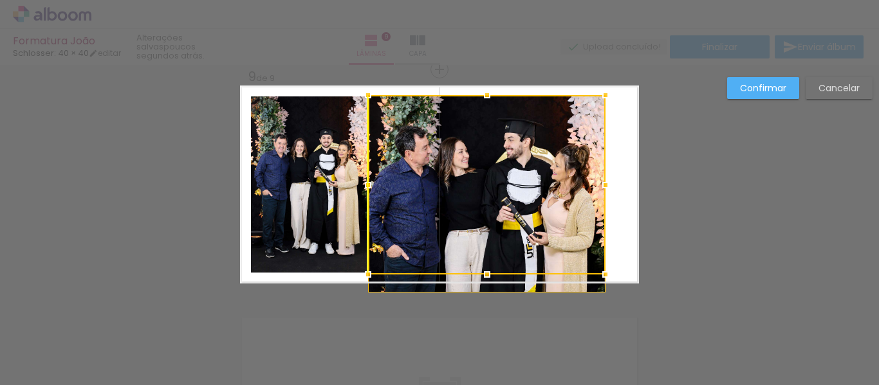
drag, startPoint x: 548, startPoint y: 176, endPoint x: 546, endPoint y: 185, distance: 9.1
click at [546, 185] on div at bounding box center [486, 185] width 237 height 180
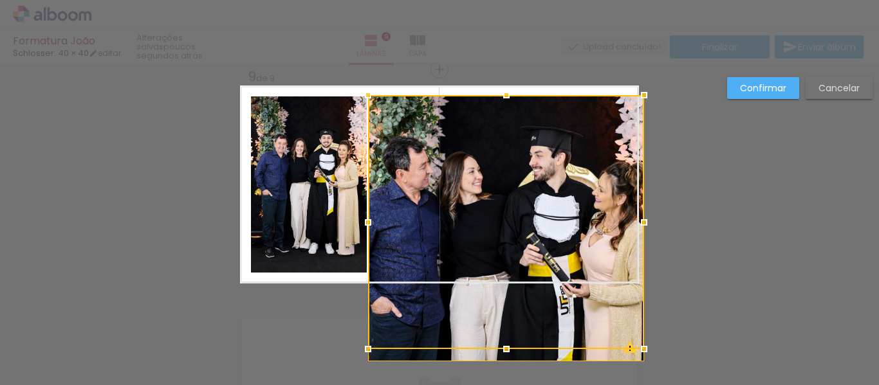
drag, startPoint x: 599, startPoint y: 187, endPoint x: 586, endPoint y: 183, distance: 13.4
click at [622, 185] on div at bounding box center [506, 222] width 276 height 254
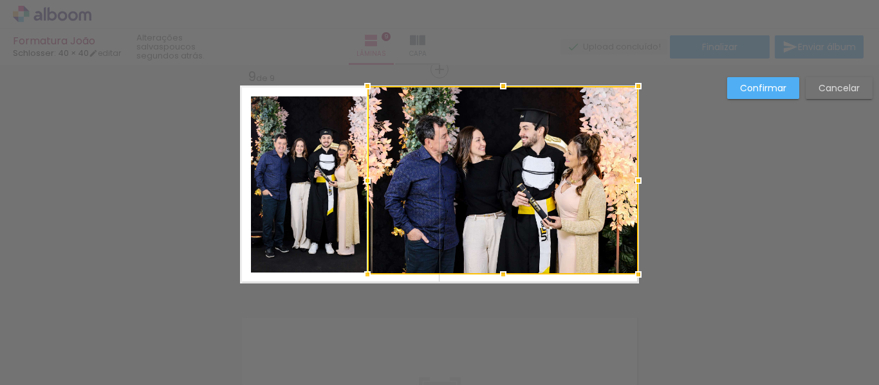
drag, startPoint x: 572, startPoint y: 151, endPoint x: 572, endPoint y: 142, distance: 9.0
click at [572, 142] on div at bounding box center [502, 180] width 271 height 189
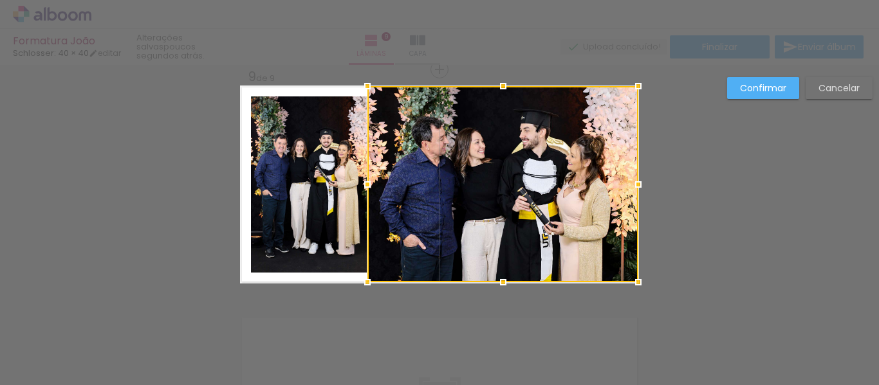
drag, startPoint x: 500, startPoint y: 272, endPoint x: 500, endPoint y: 279, distance: 7.7
click at [500, 279] on div at bounding box center [503, 283] width 26 height 26
click at [494, 85] on div at bounding box center [503, 86] width 26 height 26
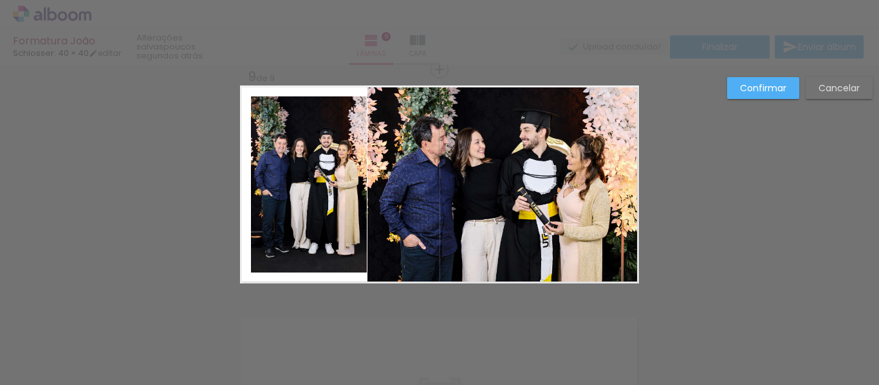
click at [331, 169] on quentale-photo at bounding box center [309, 185] width 116 height 176
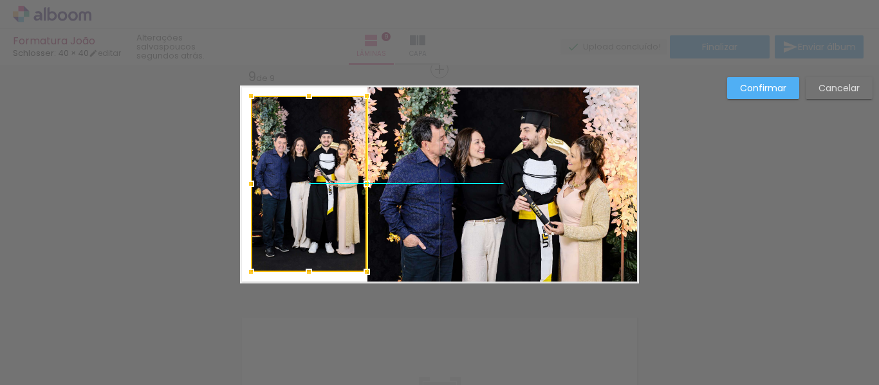
click at [325, 169] on div at bounding box center [309, 184] width 116 height 176
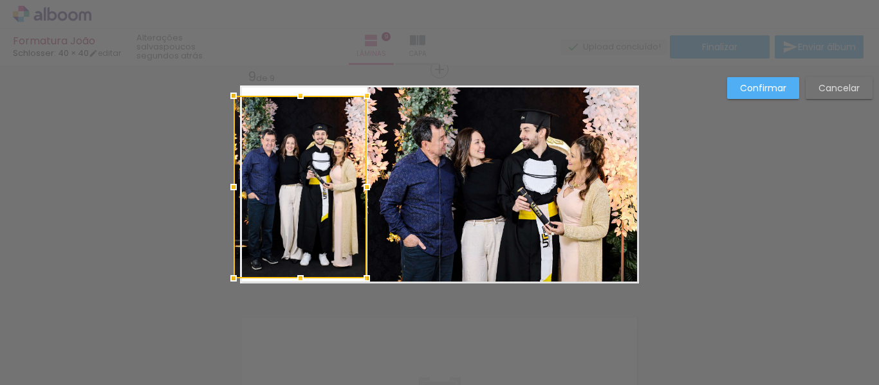
drag, startPoint x: 248, startPoint y: 274, endPoint x: 295, endPoint y: 229, distance: 65.6
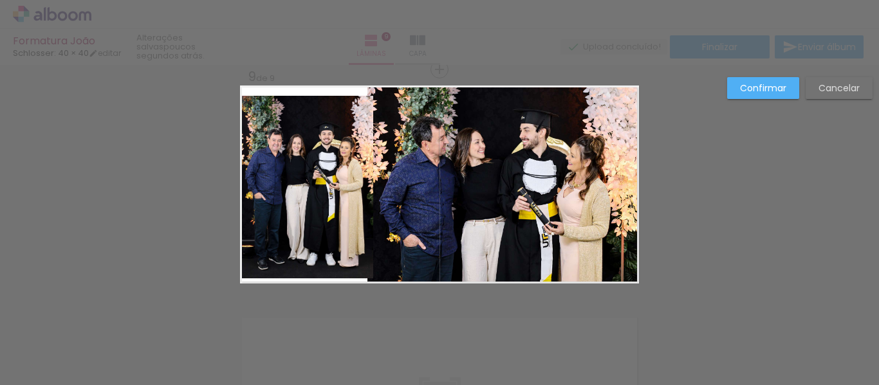
click at [301, 116] on quentale-photo at bounding box center [306, 187] width 133 height 183
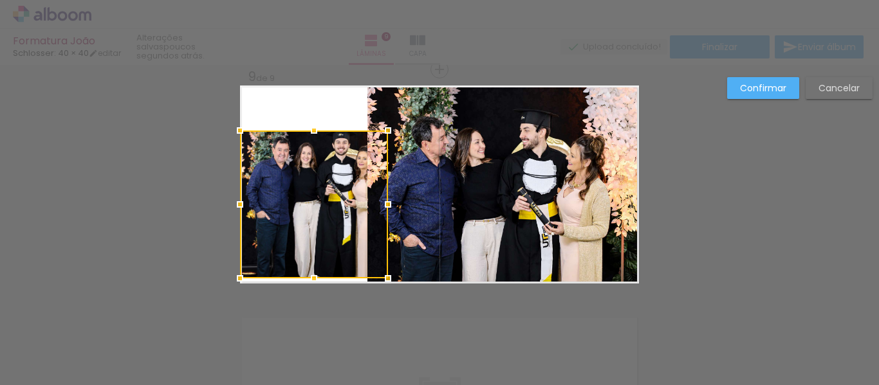
drag, startPoint x: 298, startPoint y: 90, endPoint x: 284, endPoint y: 79, distance: 18.3
click at [298, 0] on div "Formatura João Schlosser: 40 × 40 editar poucos segundos atrás. Lâminas 9 Capa …" at bounding box center [439, 0] width 879 height 0
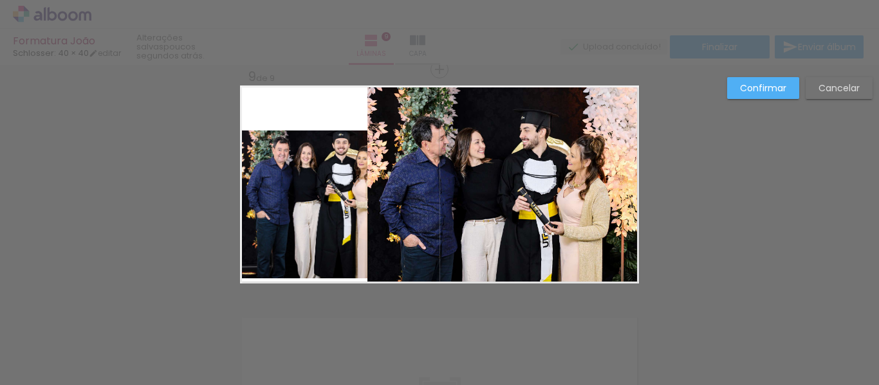
click at [302, 129] on quentale-layouter at bounding box center [439, 185] width 399 height 198
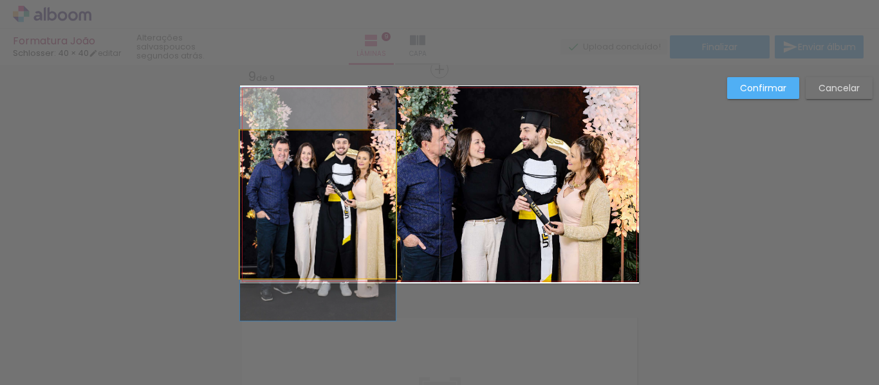
click at [307, 153] on quentale-photo at bounding box center [318, 205] width 156 height 148
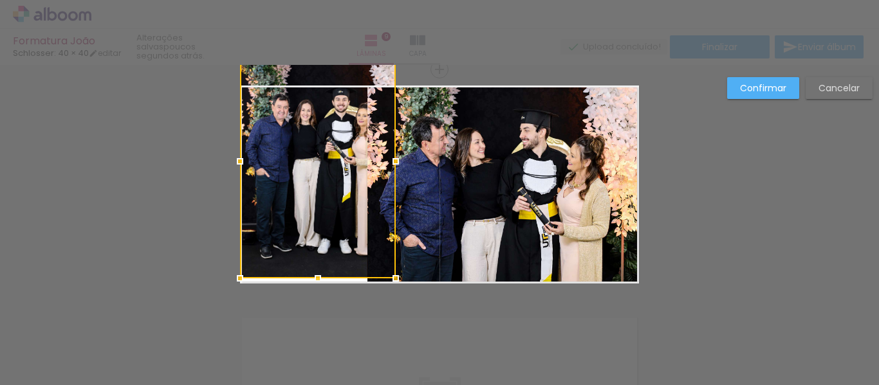
drag, startPoint x: 315, startPoint y: 112, endPoint x: 315, endPoint y: 86, distance: 25.7
click at [315, 86] on div at bounding box center [318, 161] width 156 height 234
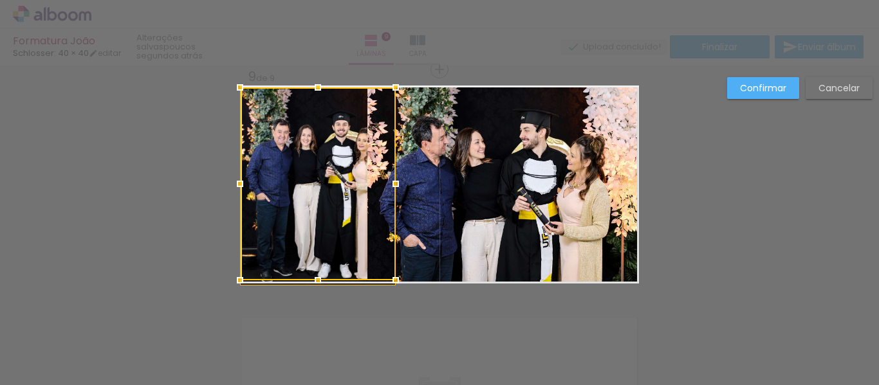
drag, startPoint x: 306, startPoint y: 153, endPoint x: 290, endPoint y: 151, distance: 15.7
click at [275, 149] on div at bounding box center [318, 184] width 156 height 193
drag, startPoint x: 339, startPoint y: 156, endPoint x: 310, endPoint y: 154, distance: 29.6
click at [310, 154] on div at bounding box center [318, 184] width 156 height 193
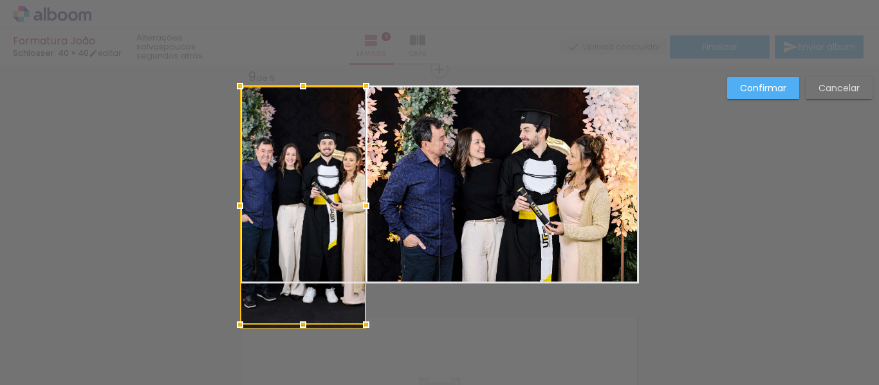
click at [391, 175] on album-spread "9 de 9" at bounding box center [439, 185] width 399 height 198
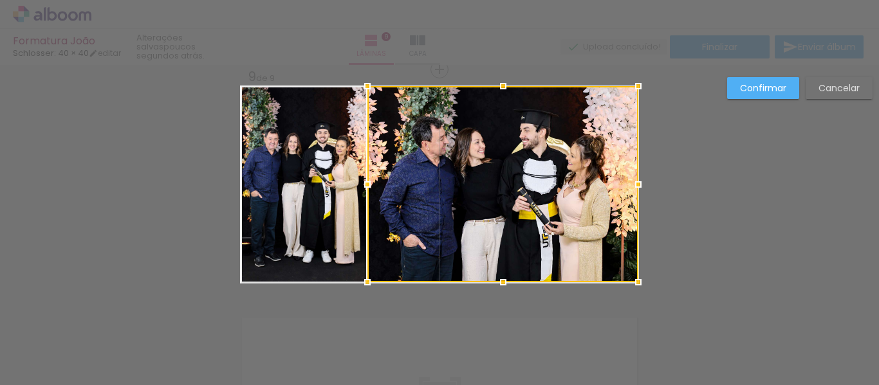
click at [0, 0] on slot "Confirmar" at bounding box center [0, 0] width 0 height 0
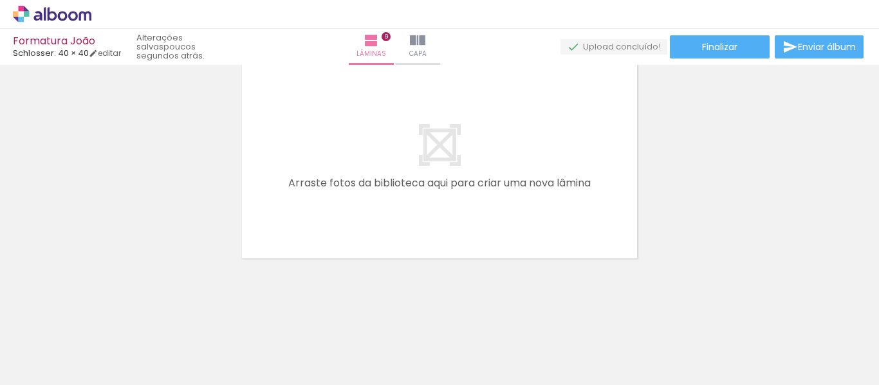
scroll to position [2114, 0]
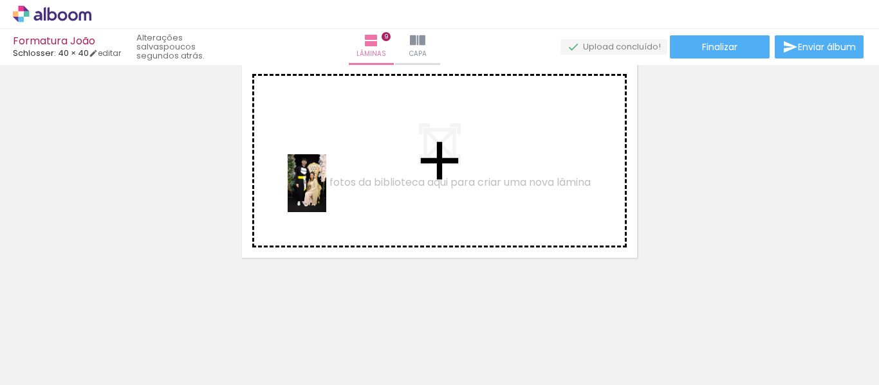
drag, startPoint x: 239, startPoint y: 362, endPoint x: 326, endPoint y: 193, distance: 190.0
click at [326, 193] on quentale-workspace at bounding box center [439, 192] width 879 height 385
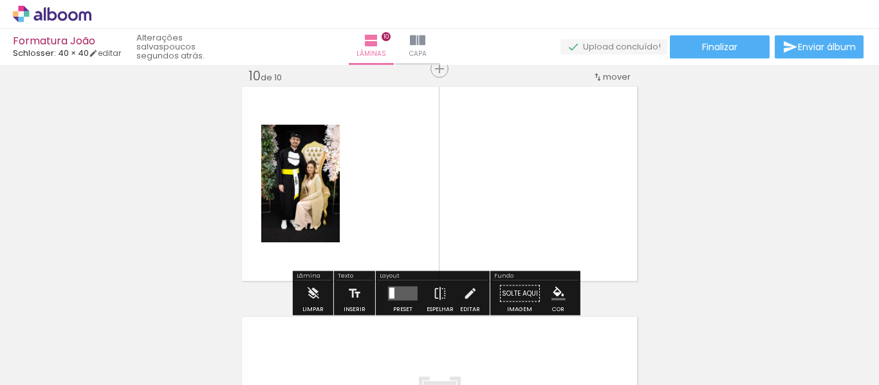
scroll to position [2090, 0]
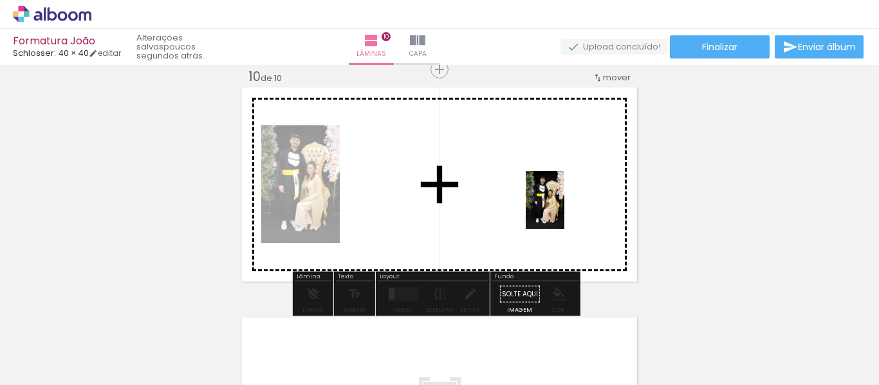
drag, startPoint x: 308, startPoint y: 366, endPoint x: 585, endPoint y: 196, distance: 324.7
click at [585, 196] on quentale-workspace at bounding box center [439, 192] width 879 height 385
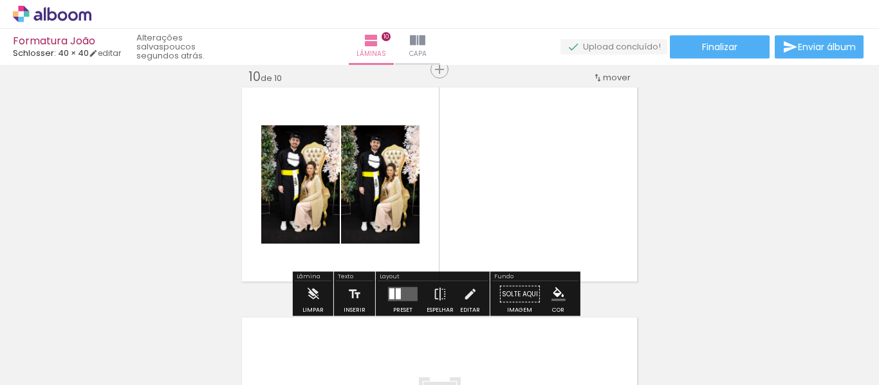
click at [299, 221] on quentale-photo at bounding box center [300, 184] width 79 height 118
click at [375, 179] on quentale-photo at bounding box center [380, 184] width 79 height 118
click at [468, 296] on iron-icon at bounding box center [470, 295] width 14 height 26
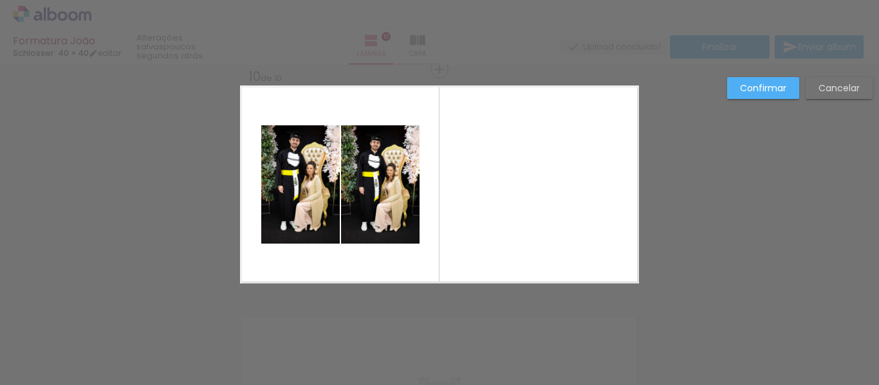
click at [0, 0] on slot "Confirmar" at bounding box center [0, 0] width 0 height 0
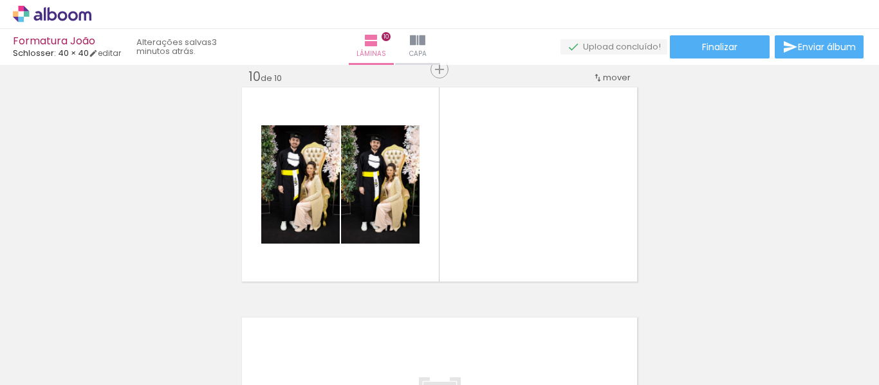
scroll to position [0, 977]
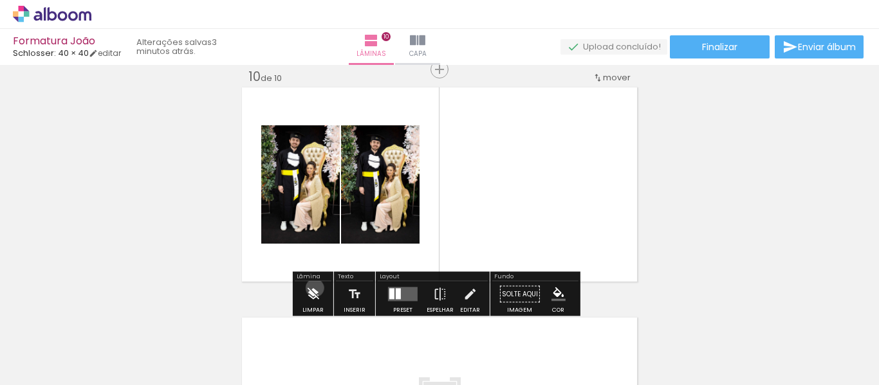
click at [315, 288] on iron-icon at bounding box center [313, 295] width 14 height 26
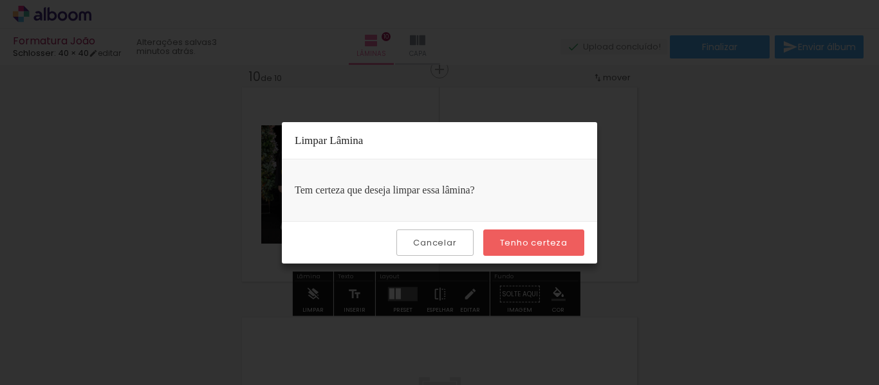
click at [0, 0] on slot "Tenho certeza" at bounding box center [0, 0] width 0 height 0
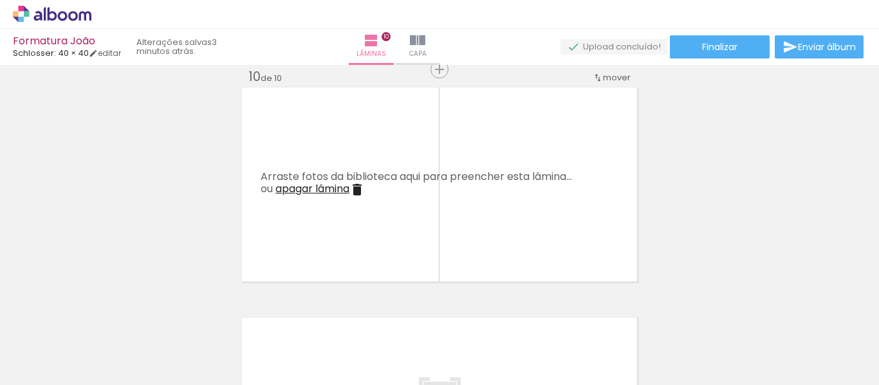
scroll to position [0, 747]
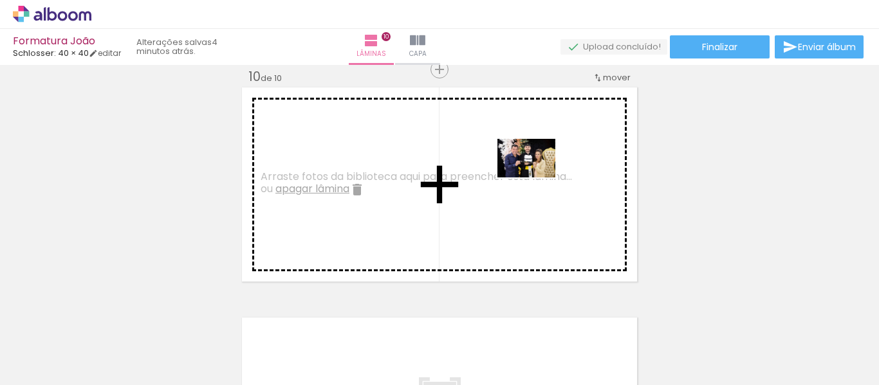
drag, startPoint x: 245, startPoint y: 355, endPoint x: 536, endPoint y: 178, distance: 340.8
click at [536, 178] on quentale-workspace at bounding box center [439, 192] width 879 height 385
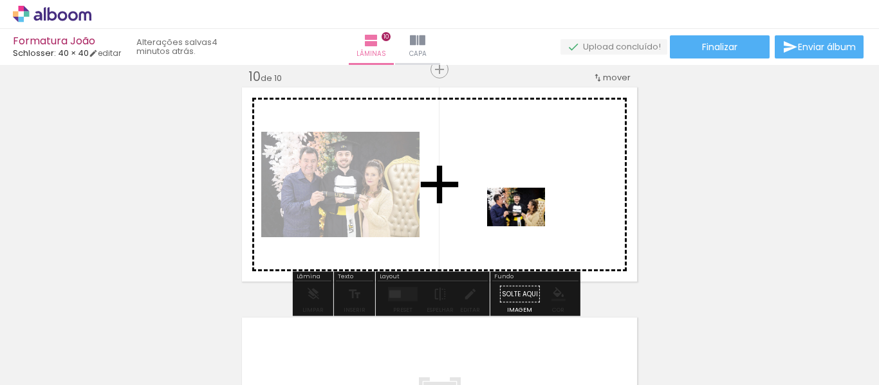
drag, startPoint x: 396, startPoint y: 358, endPoint x: 526, endPoint y: 227, distance: 184.8
click at [526, 227] on quentale-workspace at bounding box center [439, 192] width 879 height 385
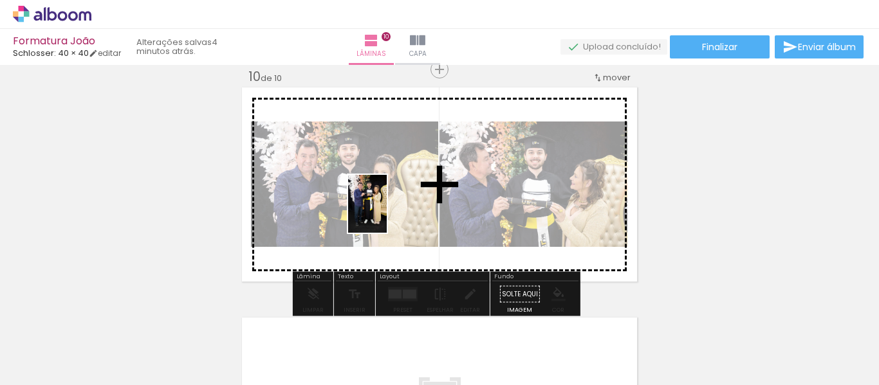
drag, startPoint x: 313, startPoint y: 363, endPoint x: 387, endPoint y: 214, distance: 166.4
click at [387, 214] on quentale-workspace at bounding box center [439, 192] width 879 height 385
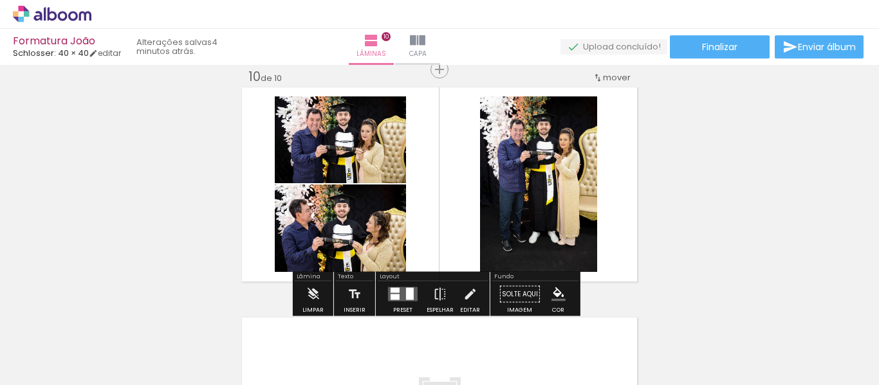
click at [561, 189] on quentale-photo at bounding box center [538, 185] width 117 height 176
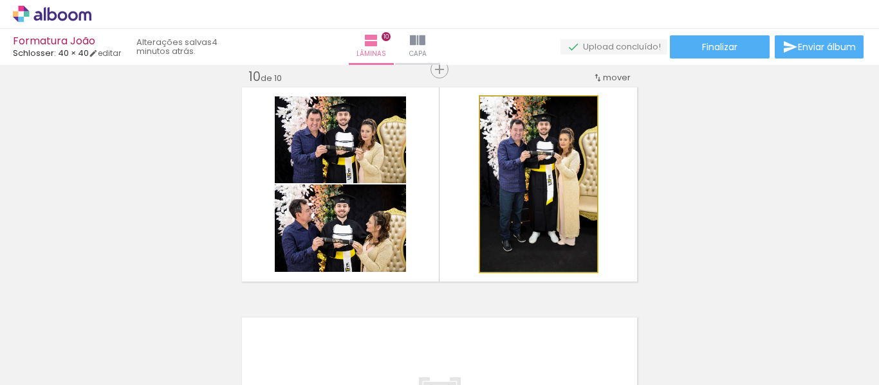
click at [557, 188] on quentale-photo at bounding box center [538, 185] width 117 height 176
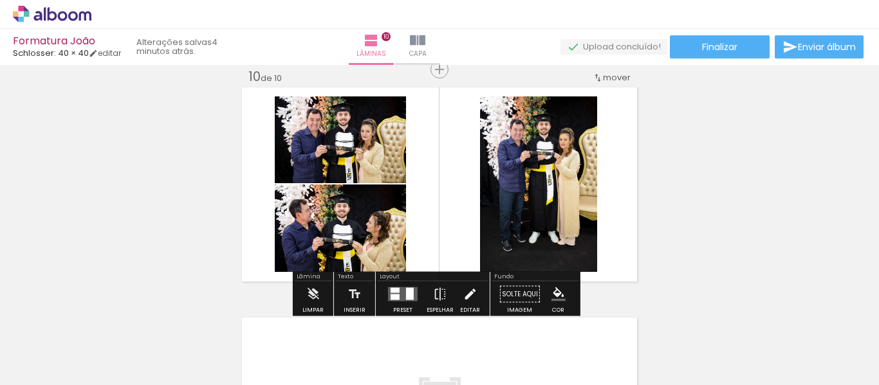
click at [468, 297] on iron-icon at bounding box center [470, 295] width 14 height 26
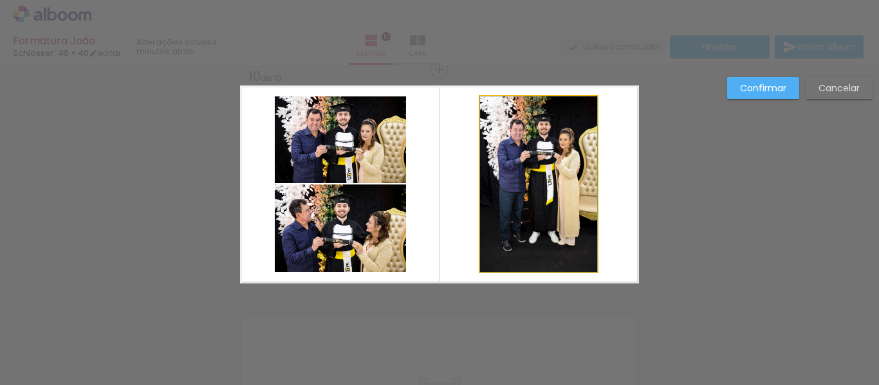
click at [544, 203] on quentale-photo at bounding box center [538, 185] width 117 height 176
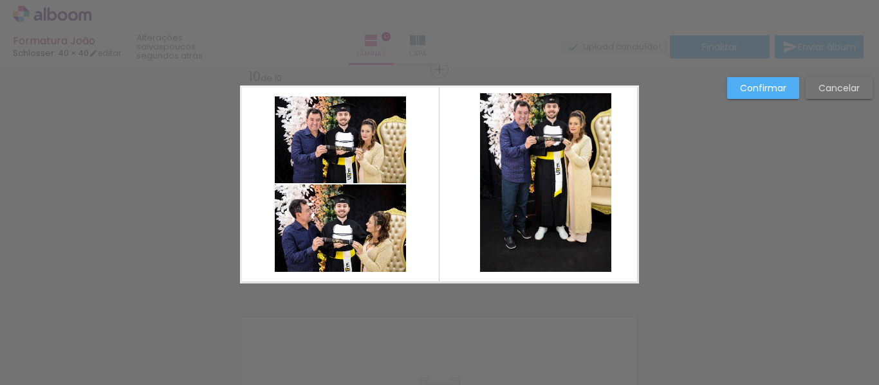
scroll to position [0, 747]
click at [499, 248] on quentale-photo at bounding box center [545, 182] width 131 height 179
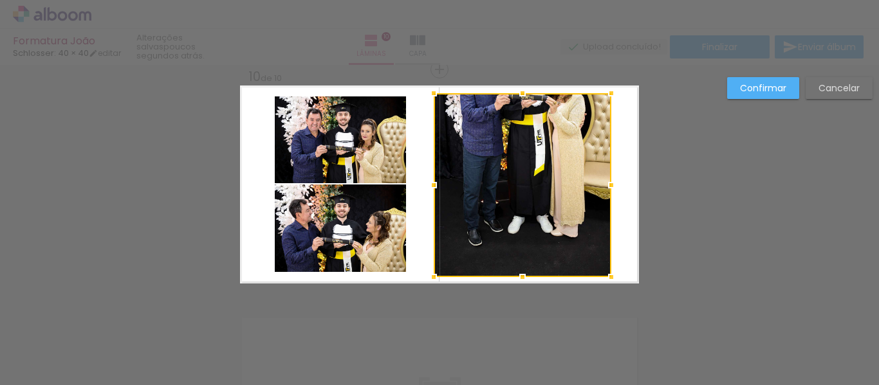
drag, startPoint x: 477, startPoint y: 270, endPoint x: 424, endPoint y: 311, distance: 66.9
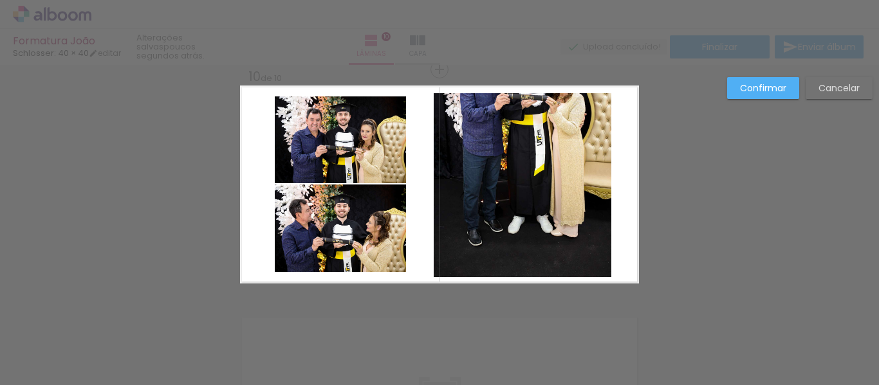
click at [599, 263] on quentale-photo at bounding box center [523, 185] width 178 height 184
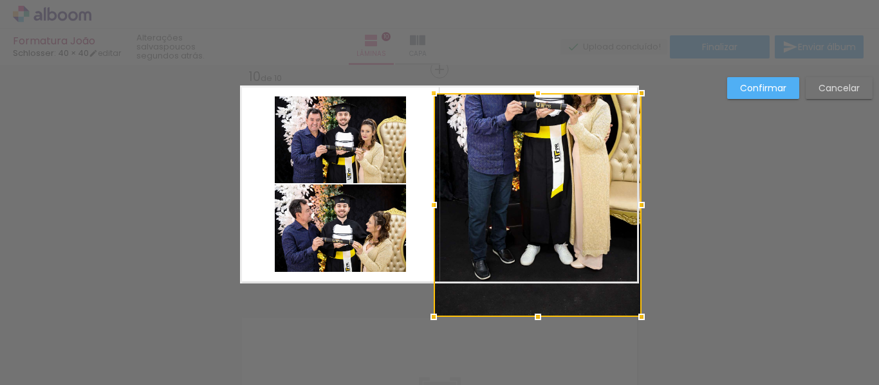
drag, startPoint x: 606, startPoint y: 273, endPoint x: 642, endPoint y: 292, distance: 40.9
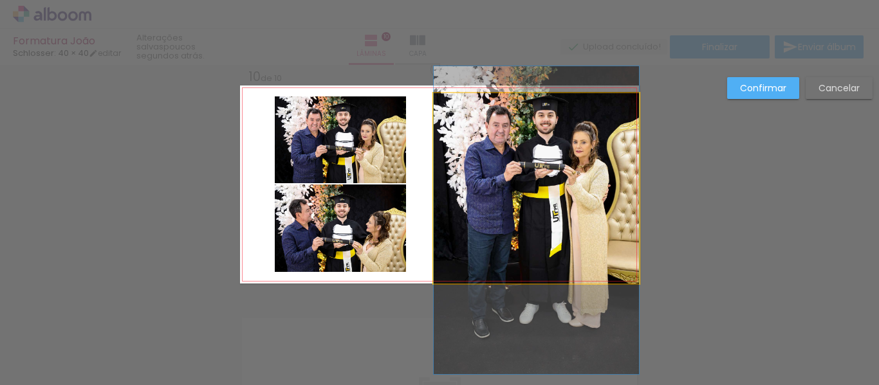
drag, startPoint x: 576, startPoint y: 187, endPoint x: 576, endPoint y: 278, distance: 91.4
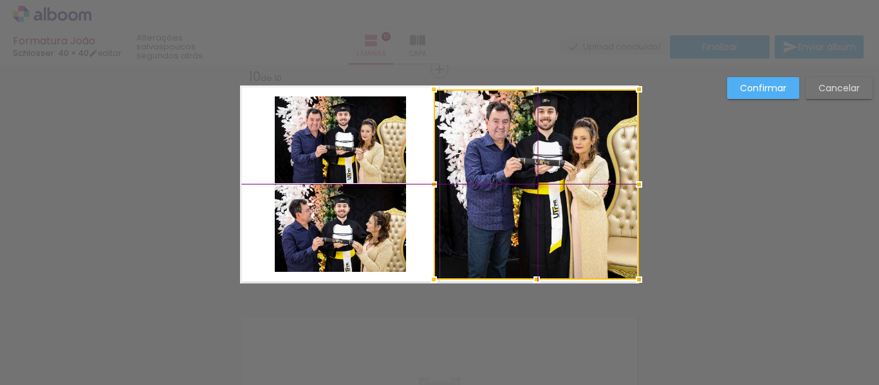
drag, startPoint x: 576, startPoint y: 268, endPoint x: 568, endPoint y: 257, distance: 12.9
click at [568, 257] on div at bounding box center [536, 184] width 205 height 190
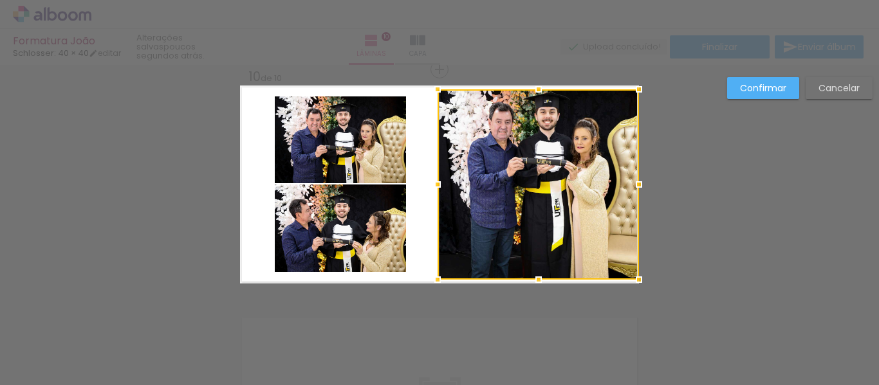
drag, startPoint x: 425, startPoint y: 185, endPoint x: 437, endPoint y: 184, distance: 11.7
click at [437, 184] on div at bounding box center [438, 185] width 26 height 26
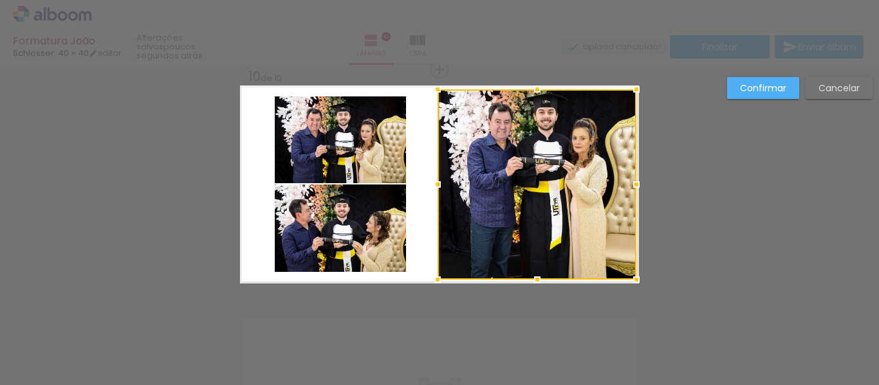
click at [631, 184] on div at bounding box center [637, 185] width 26 height 26
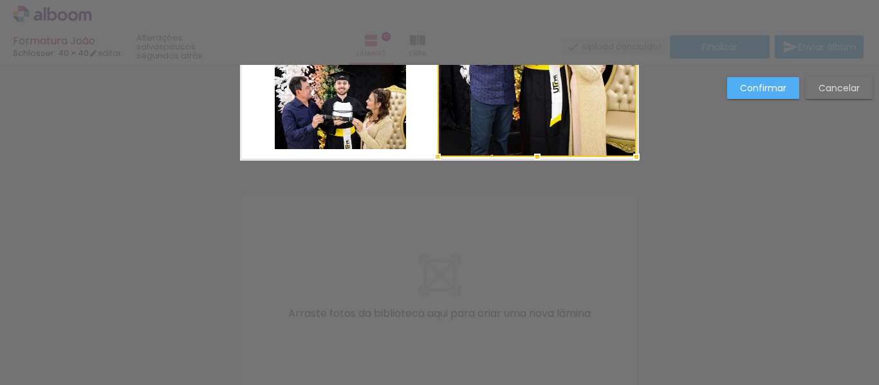
scroll to position [2344, 0]
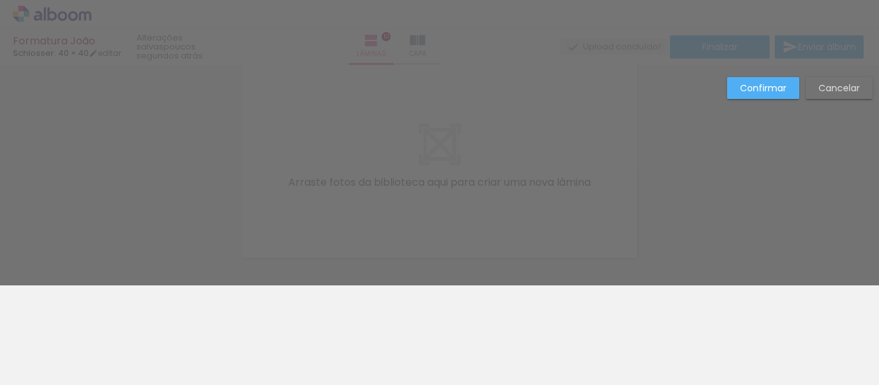
click at [0, 0] on slot "Confirmar" at bounding box center [0, 0] width 0 height 0
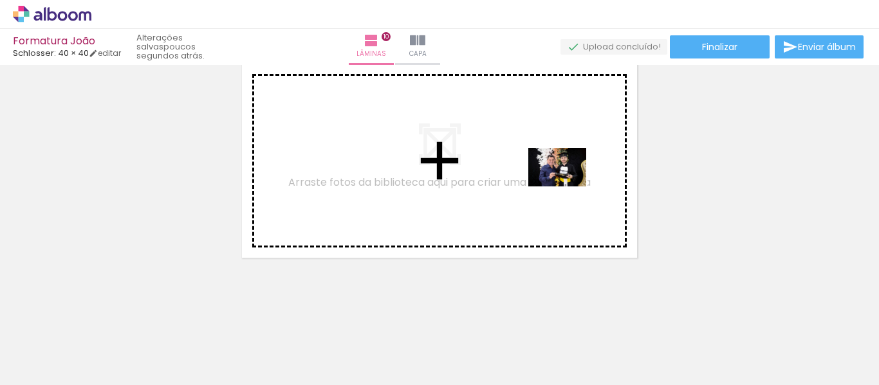
drag, startPoint x: 693, startPoint y: 349, endPoint x: 561, endPoint y: 171, distance: 221.6
click at [561, 171] on quentale-workspace at bounding box center [439, 192] width 879 height 385
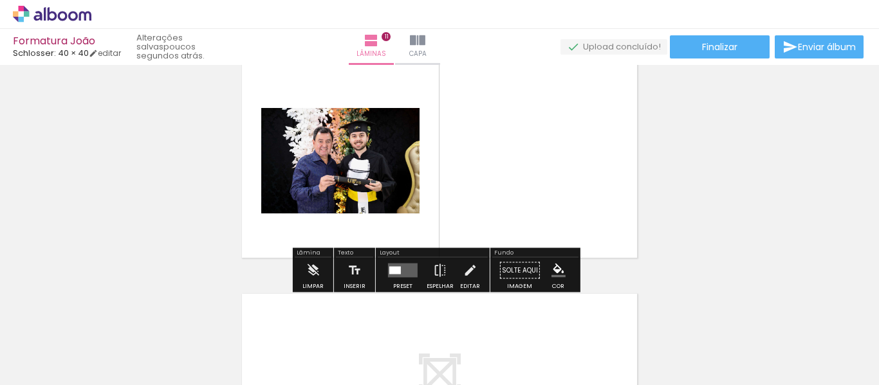
scroll to position [2321, 0]
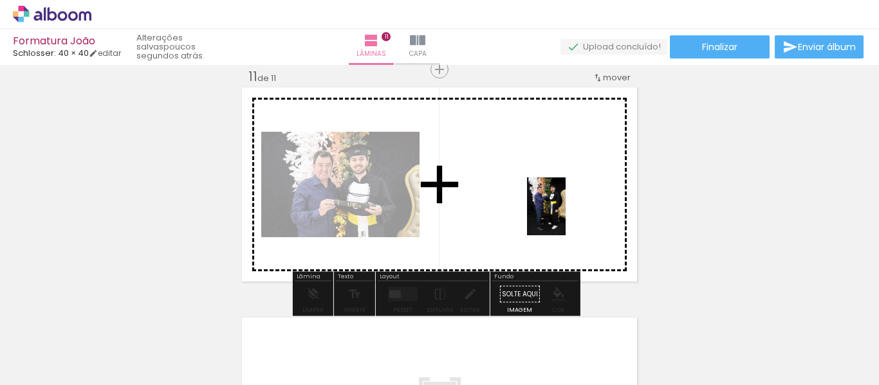
drag, startPoint x: 757, startPoint y: 346, endPoint x: 561, endPoint y: 212, distance: 238.1
click at [561, 212] on quentale-workspace at bounding box center [439, 192] width 879 height 385
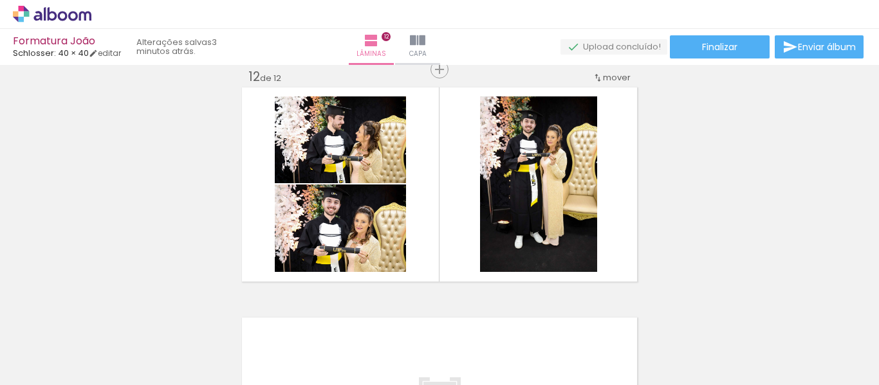
scroll to position [0, 747]
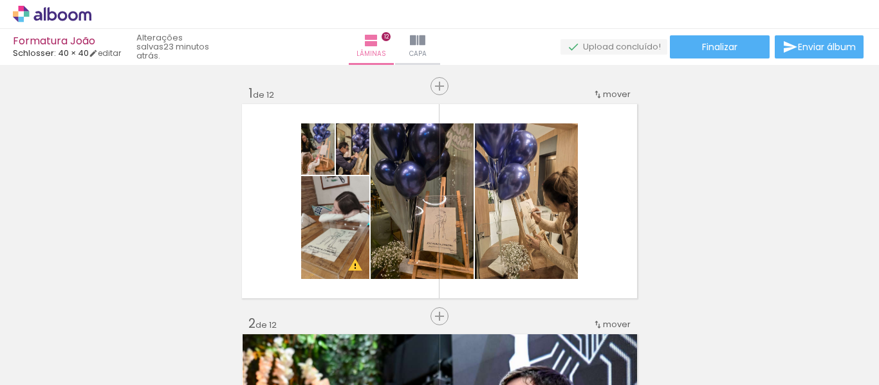
scroll to position [0, 747]
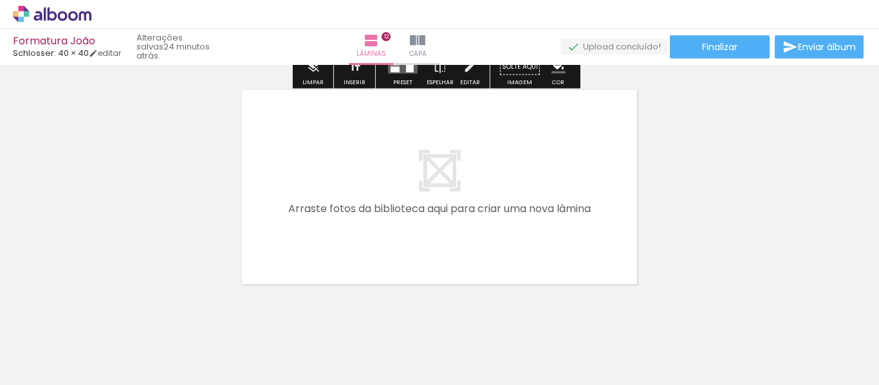
scroll to position [2805, 0]
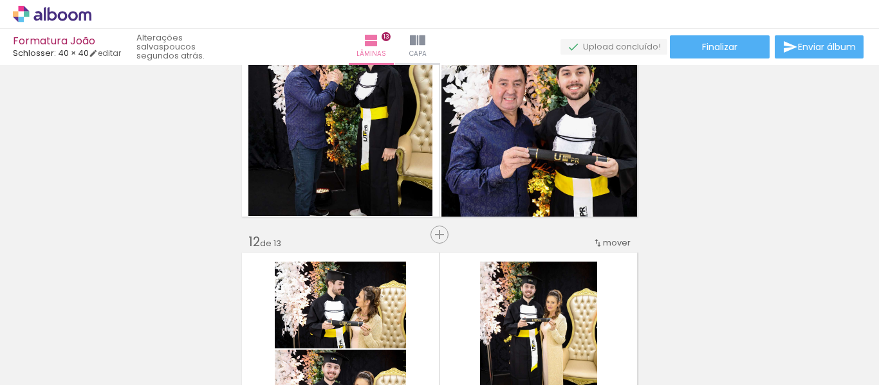
scroll to position [2395, 0]
